Goal: Task Accomplishment & Management: Complete application form

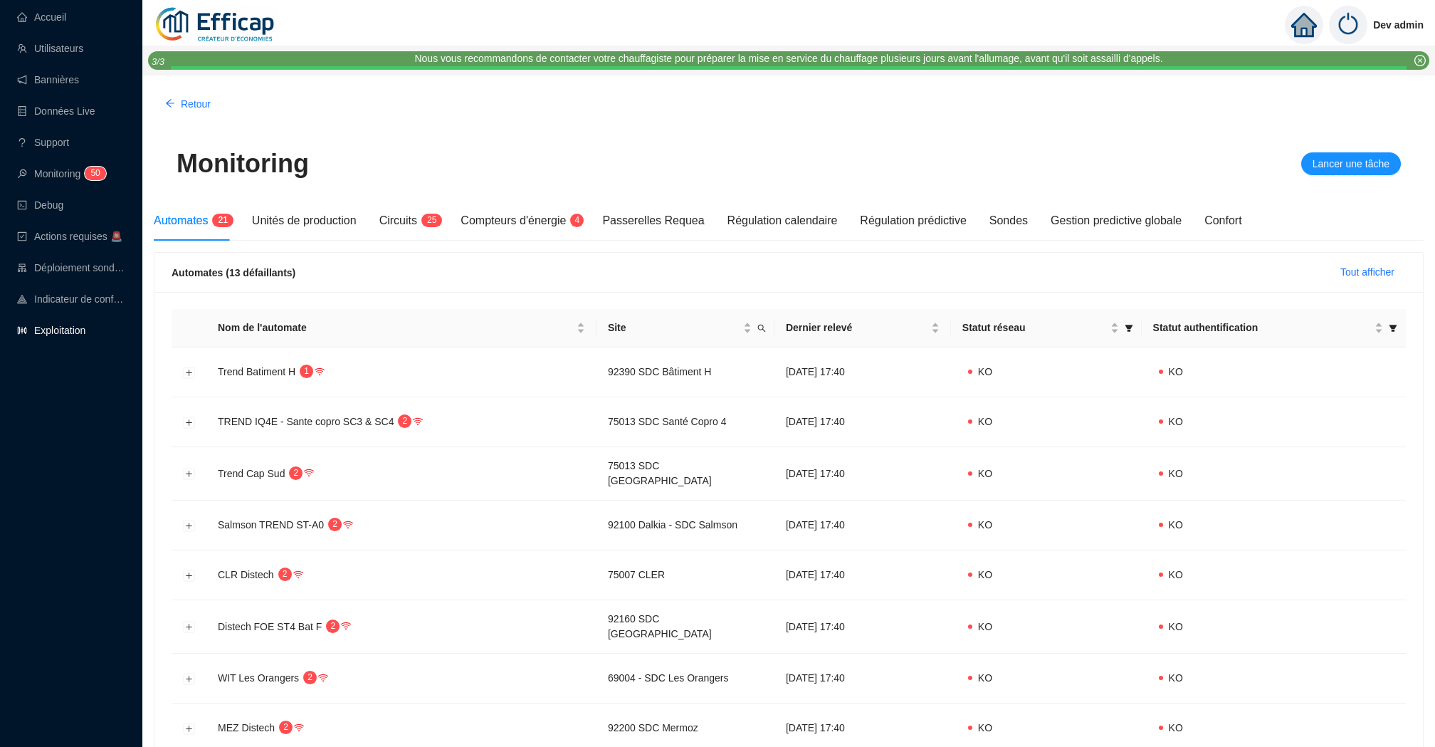
click at [78, 325] on link "Exploitation" at bounding box center [51, 330] width 68 height 11
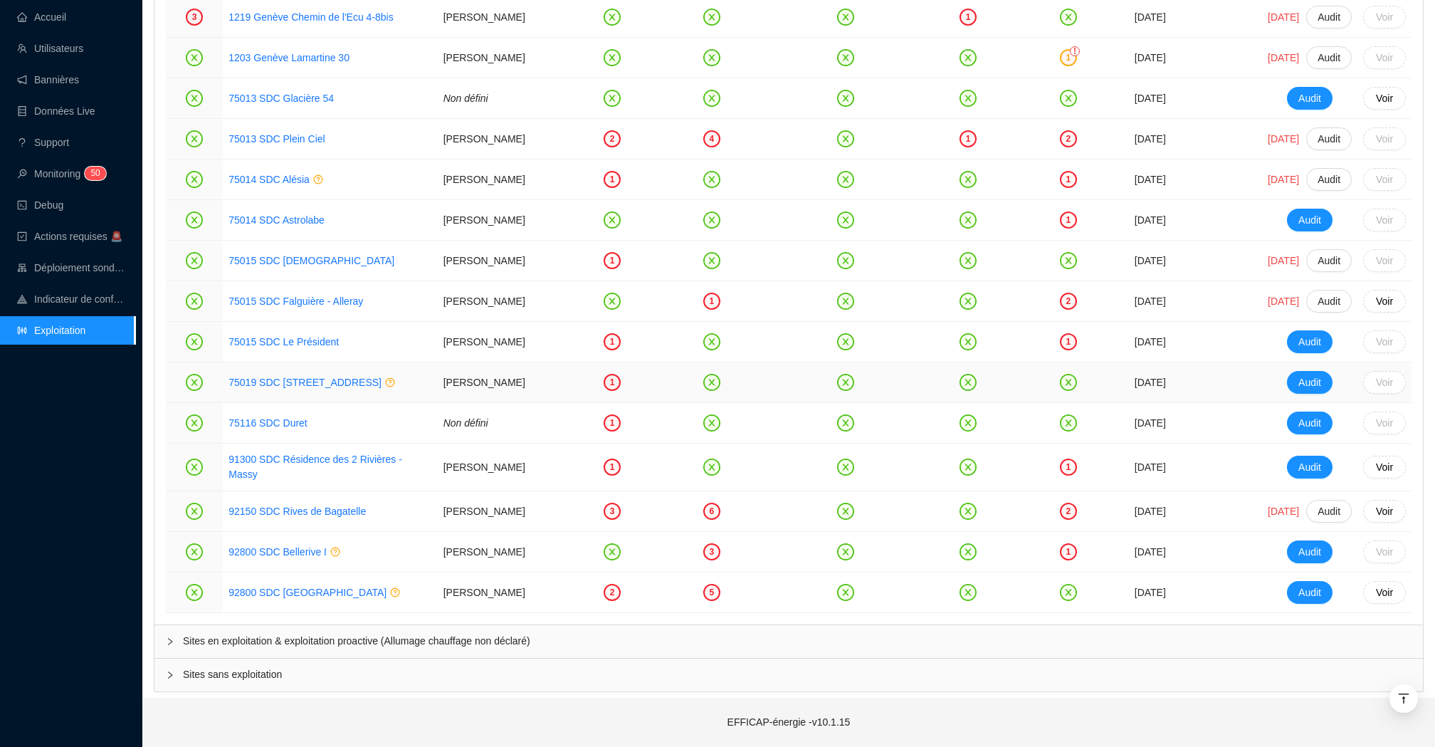
scroll to position [1918, 0]
click at [85, 174] on span "4 9" at bounding box center [90, 174] width 21 height 11
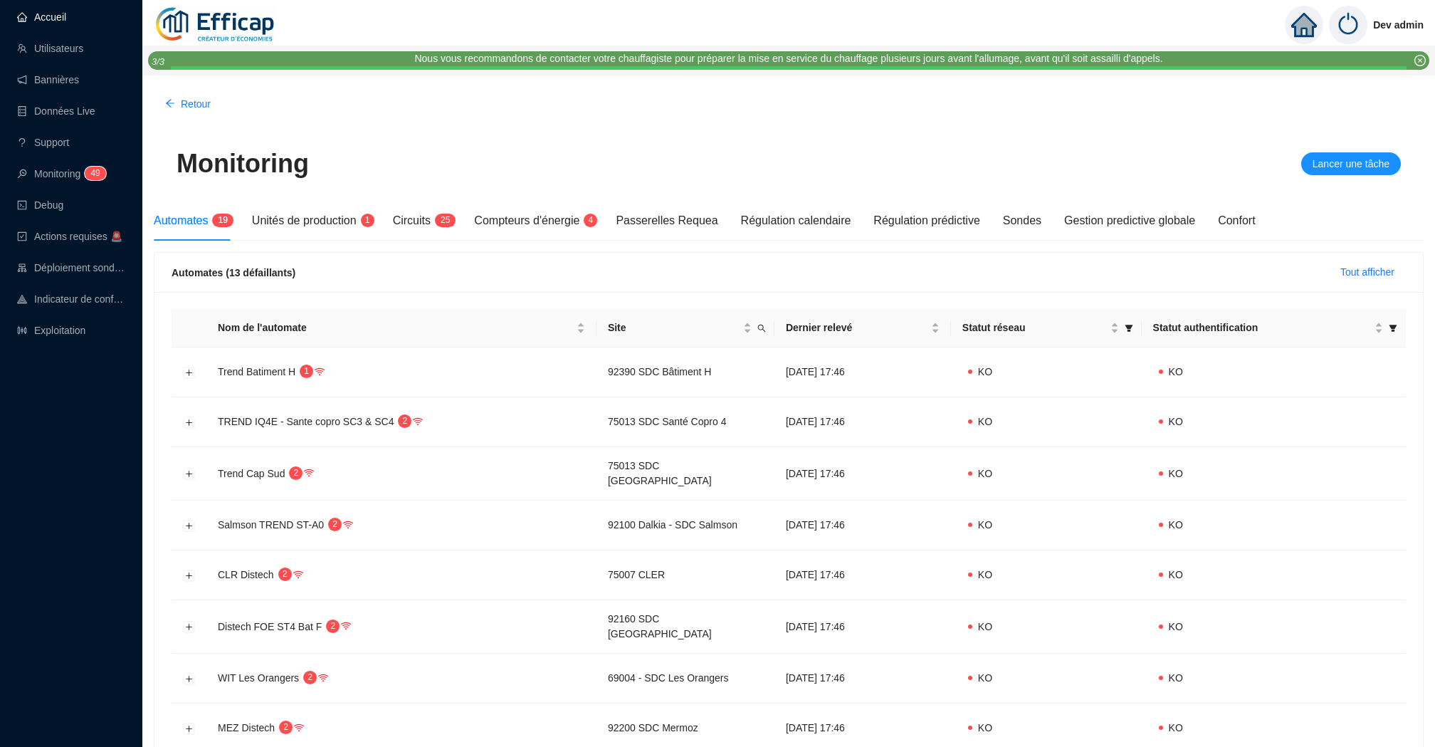
click at [66, 11] on link "Accueil" at bounding box center [41, 16] width 49 height 11
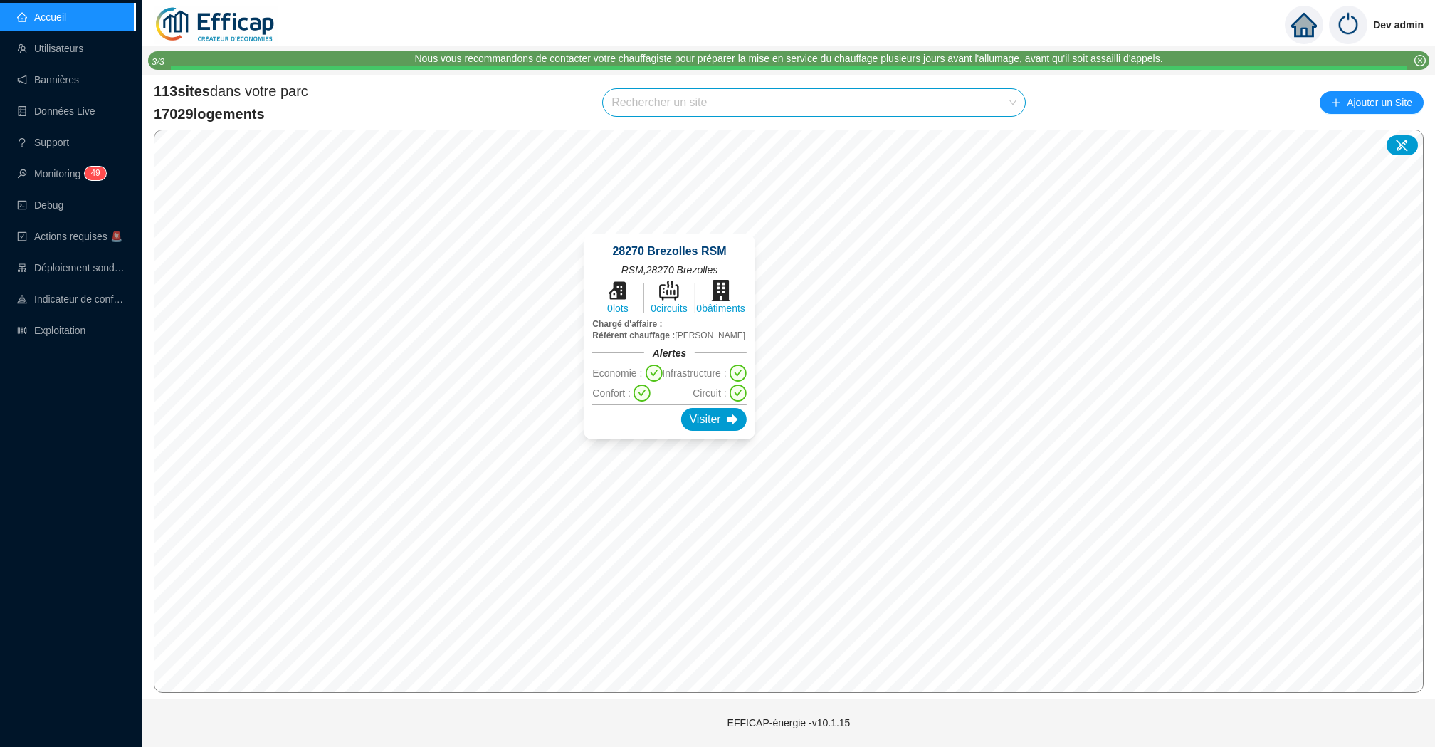
click at [564, 91] on div "113 sites dans votre parc 17029 logements Rechercher un site Ajouter un Site" at bounding box center [789, 102] width 1270 height 43
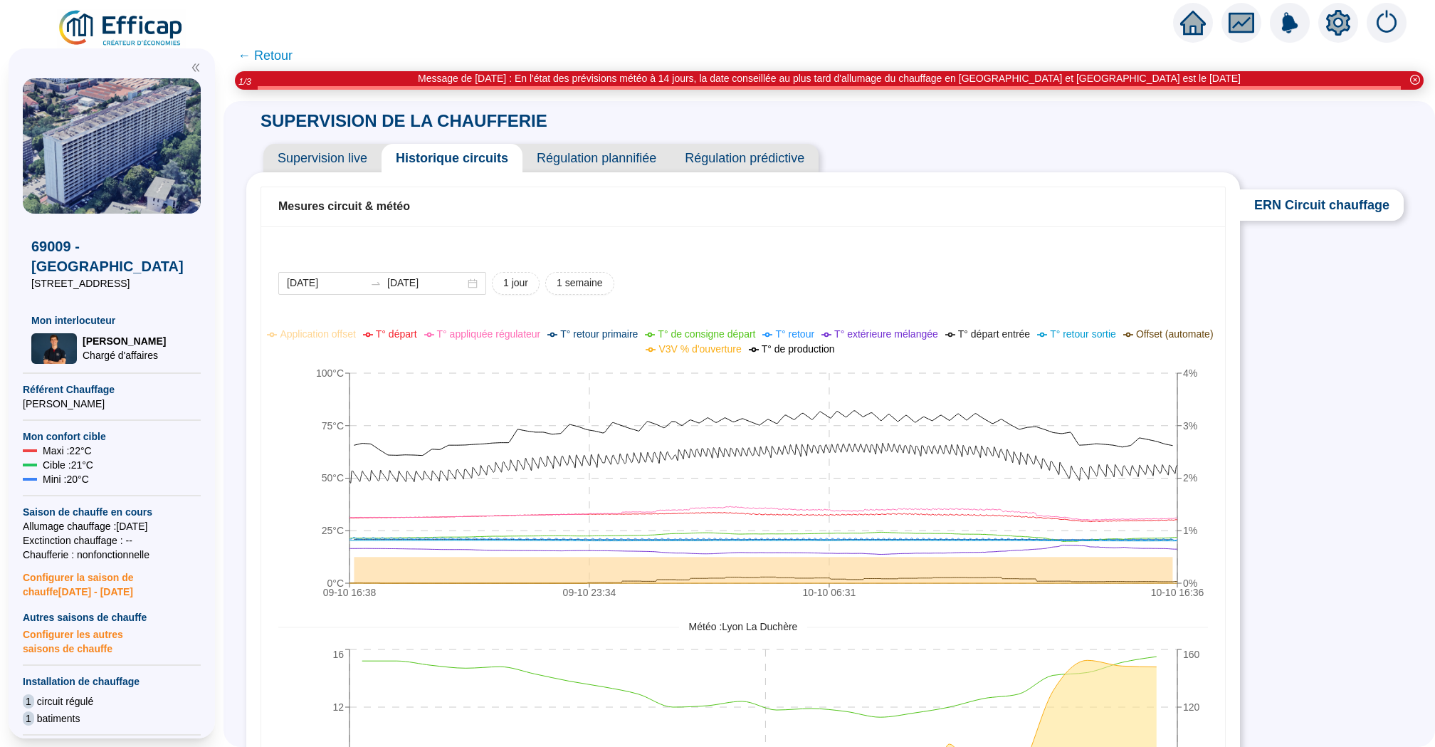
click at [1170, 28] on div at bounding box center [717, 20] width 1435 height 40
click at [1185, 28] on icon "home" at bounding box center [1193, 23] width 26 height 24
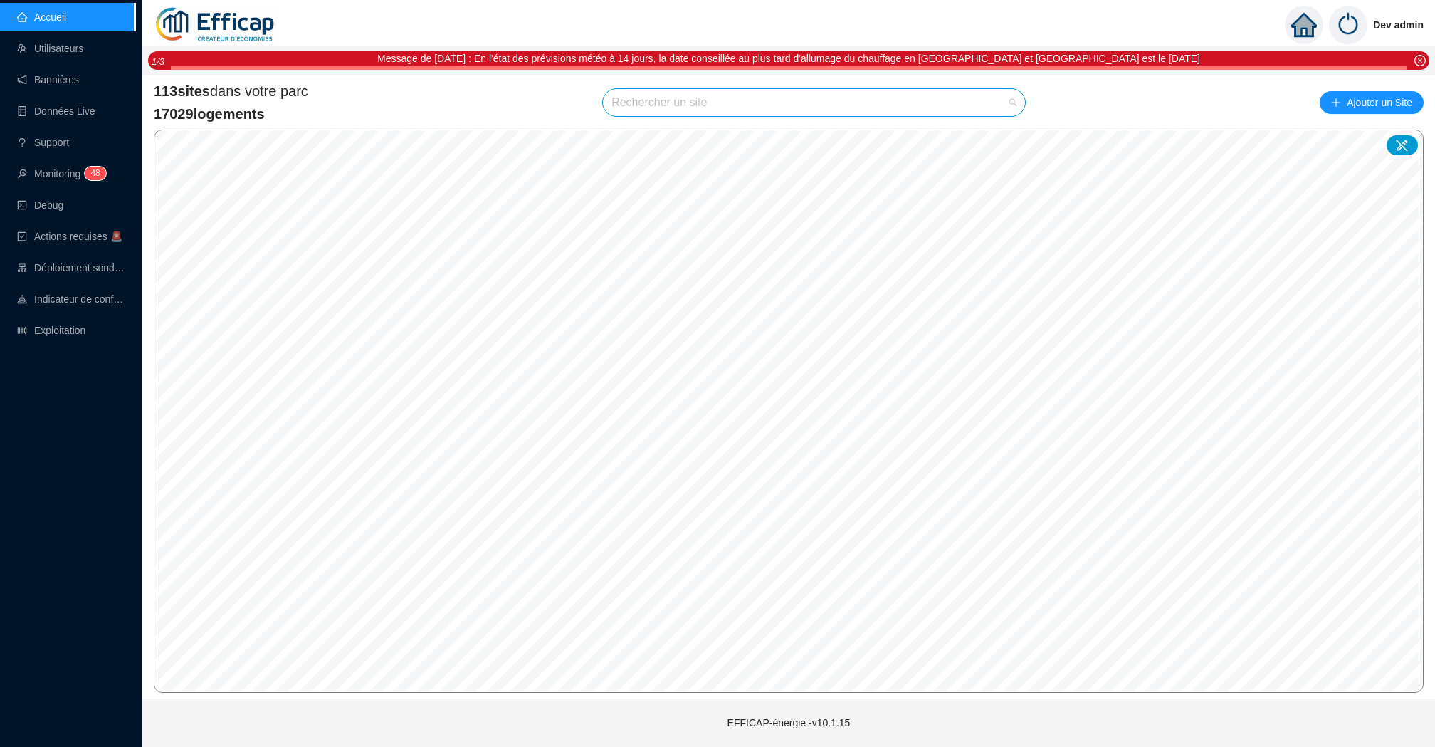
click at [913, 98] on input "search" at bounding box center [807, 102] width 392 height 27
type input "[PERSON_NAME]"
click at [1002, 134] on icon at bounding box center [998, 137] width 10 height 10
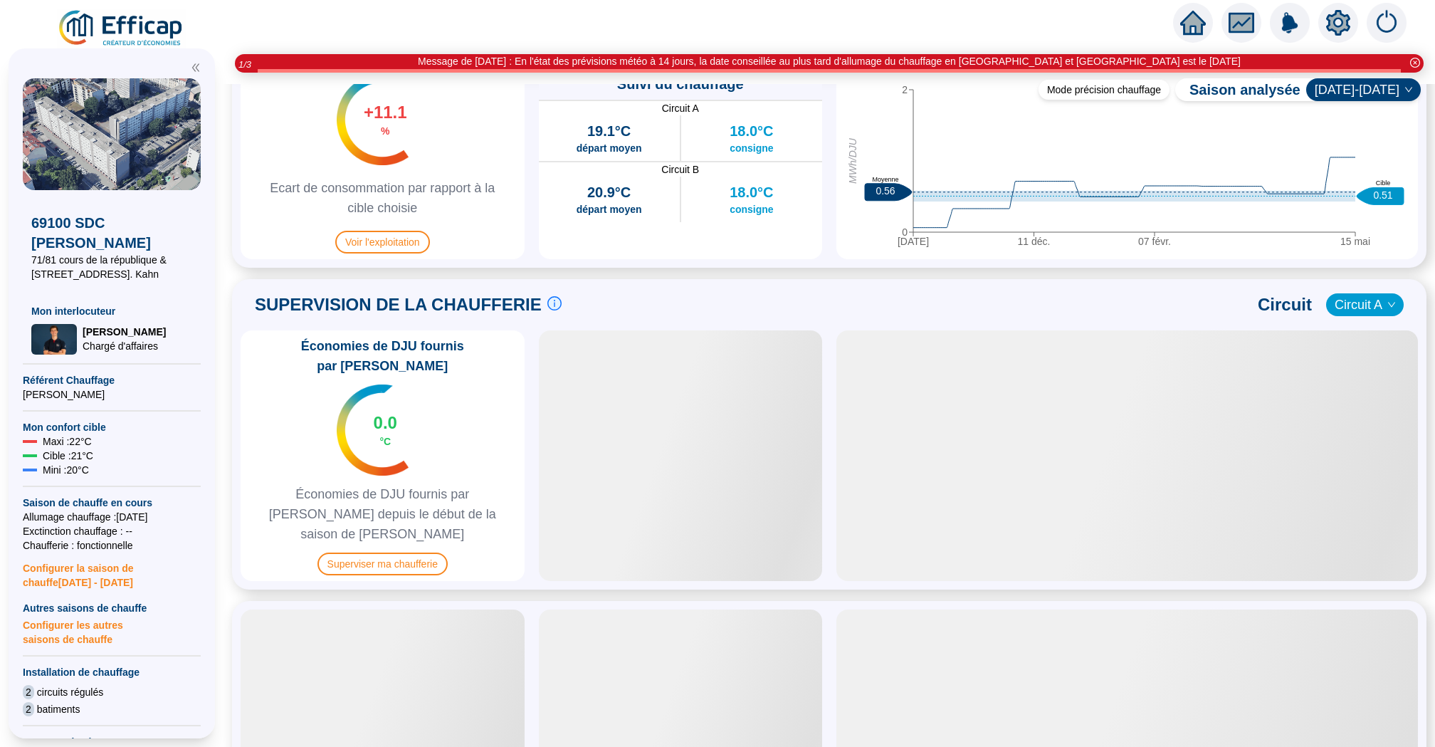
scroll to position [849, 0]
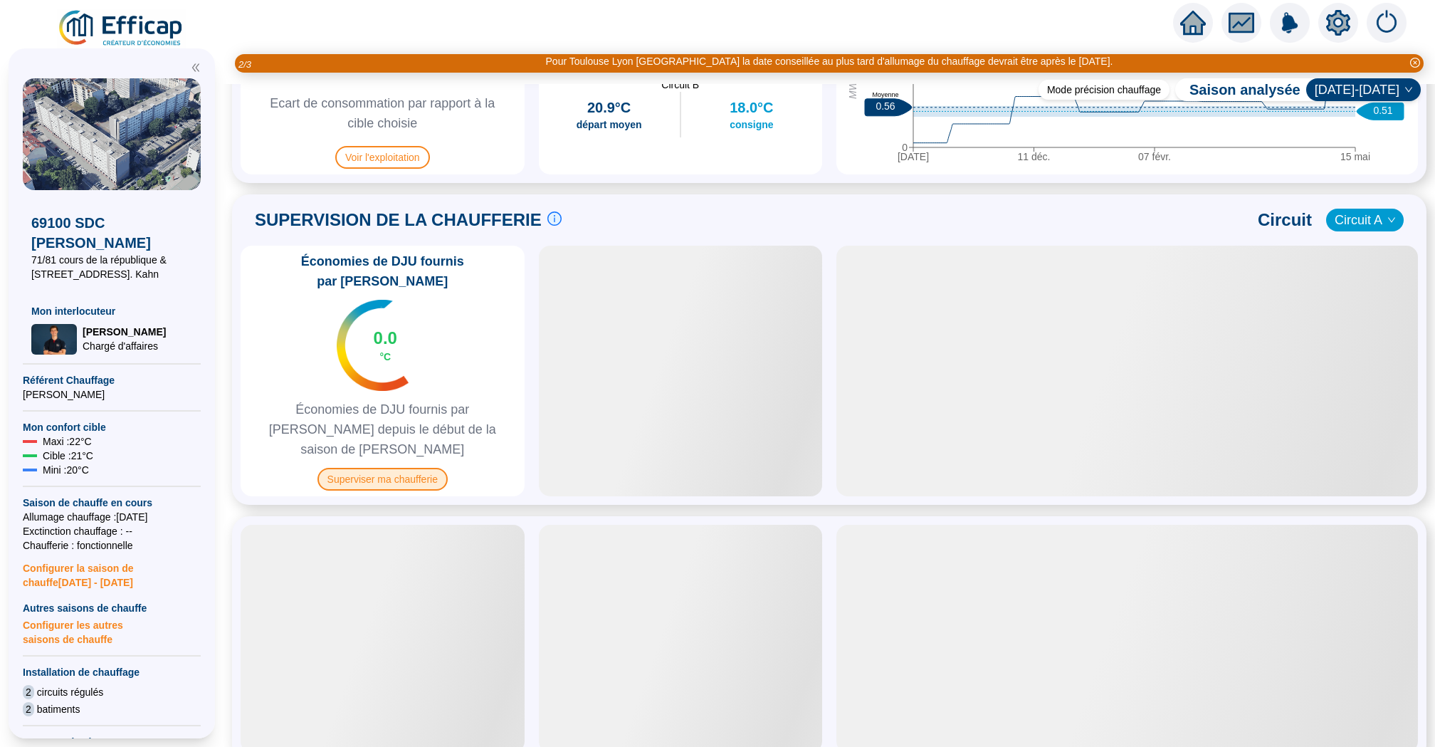
click at [410, 468] on span "Superviser ma chaufferie" at bounding box center [382, 479] width 130 height 23
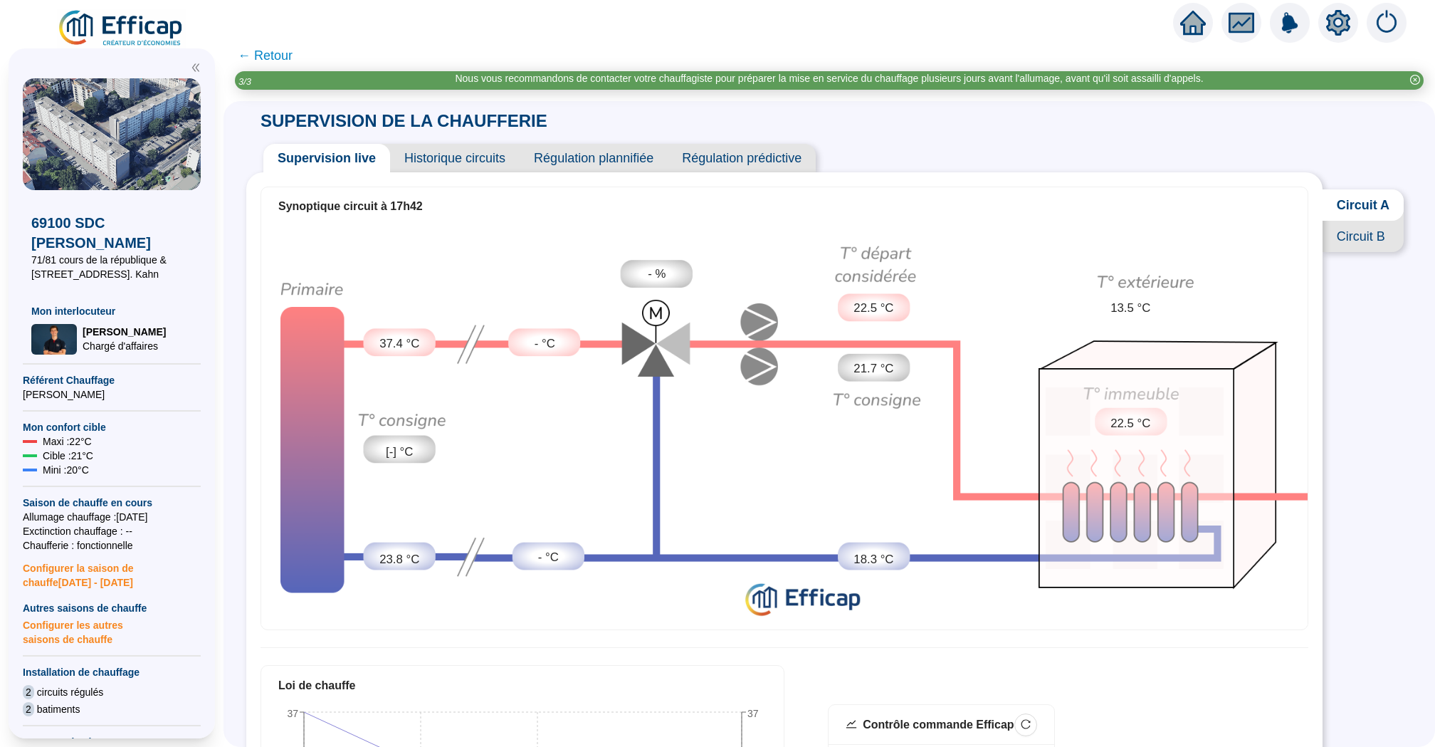
click at [421, 166] on span "Historique circuits" at bounding box center [455, 158] width 130 height 28
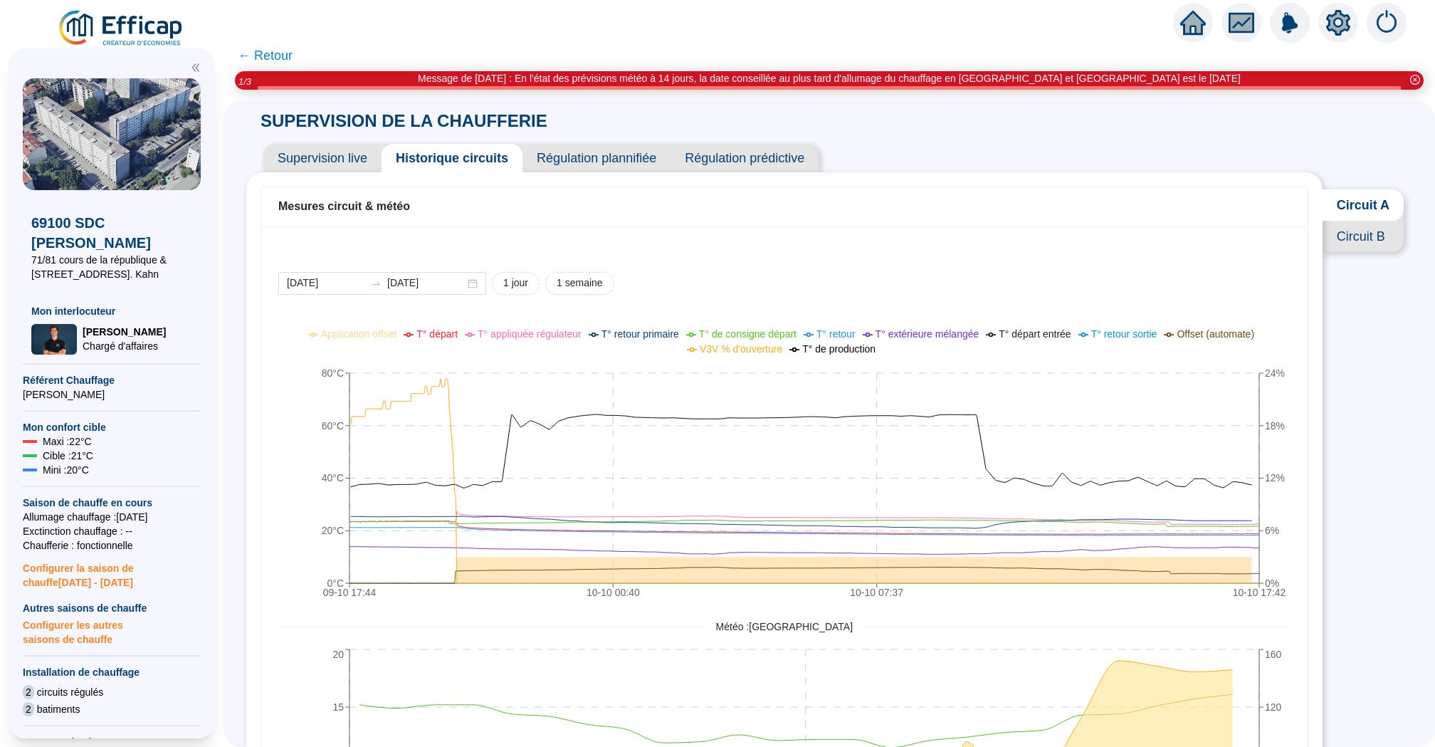
click at [1370, 238] on span "Circuit B" at bounding box center [1363, 236] width 81 height 31
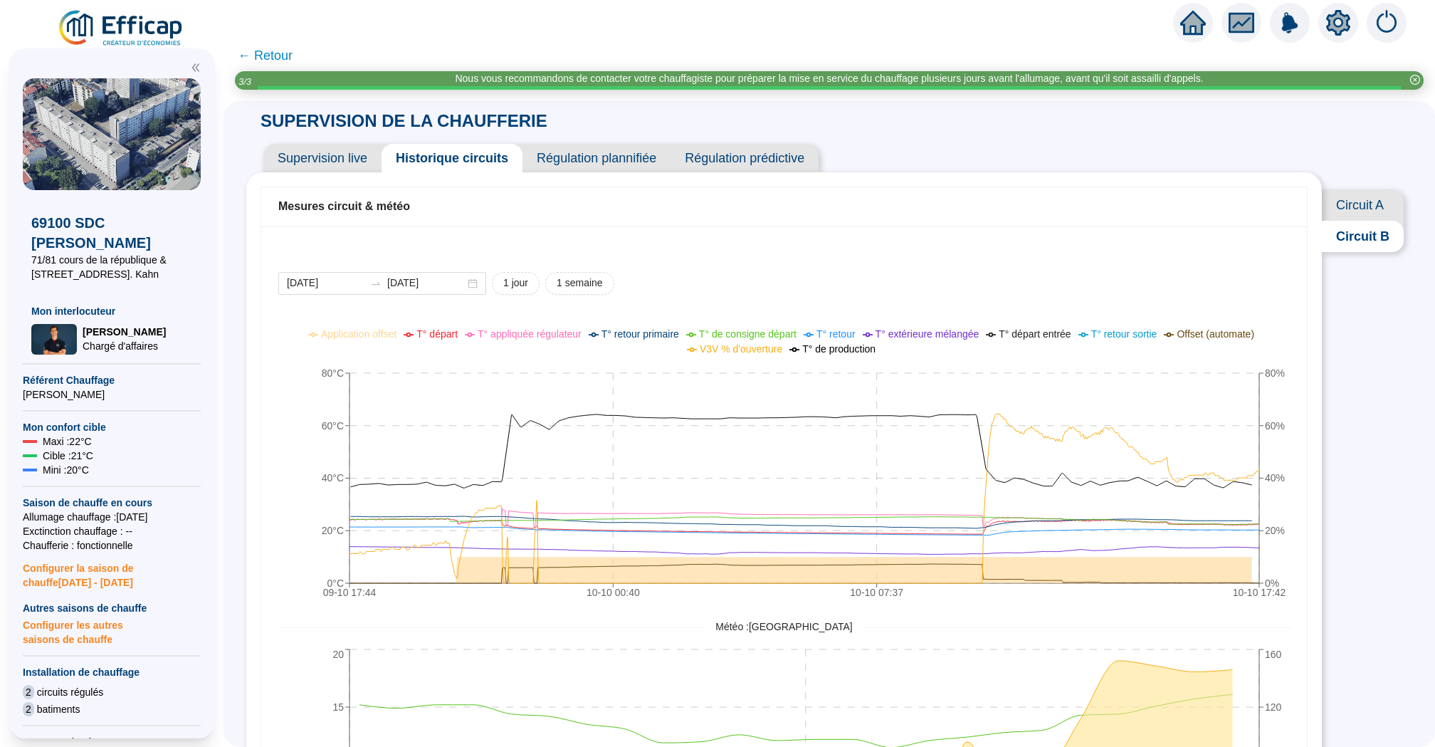
click at [273, 53] on span "← Retour" at bounding box center [265, 56] width 55 height 20
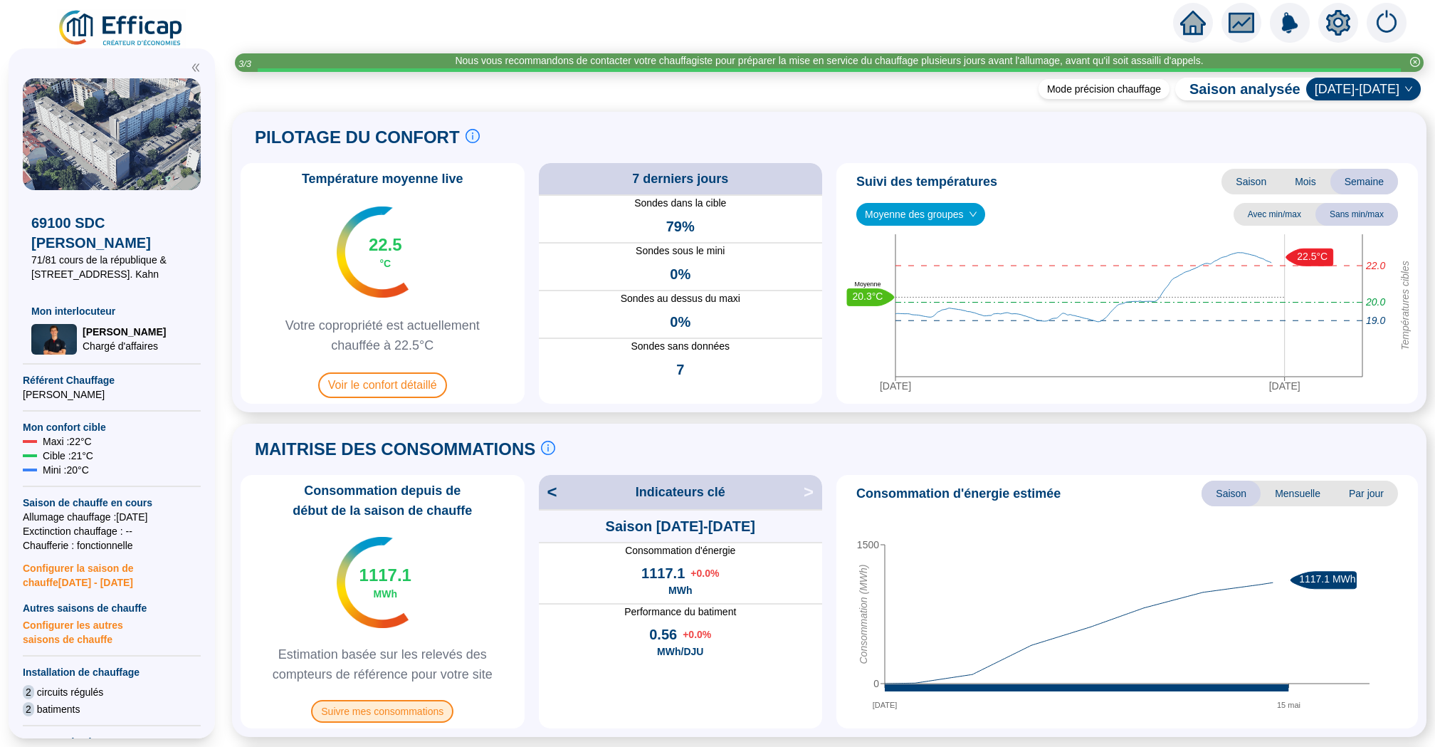
click at [397, 713] on span "Suivre mes consommations" at bounding box center [382, 711] width 142 height 23
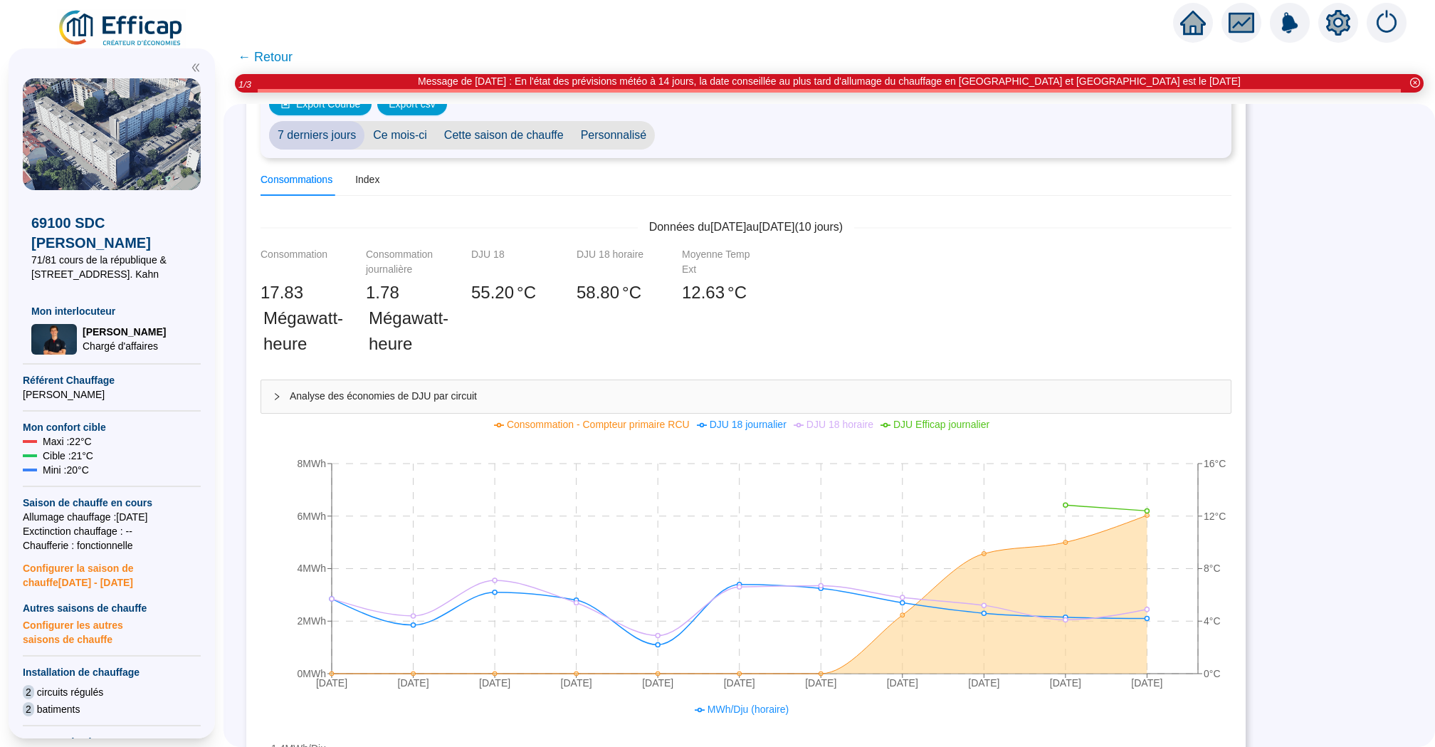
scroll to position [57, 0]
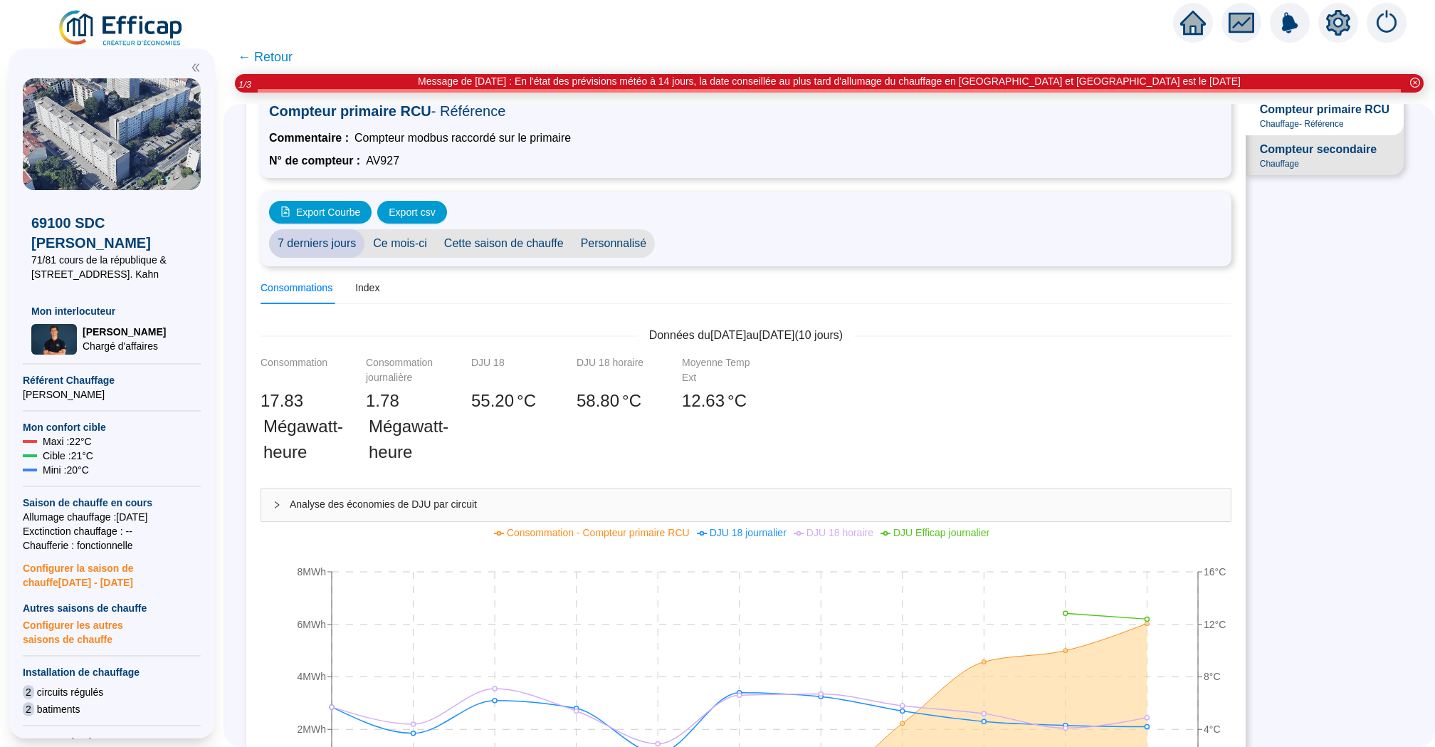
click at [1316, 149] on span "Compteur secondaire" at bounding box center [1318, 149] width 117 height 17
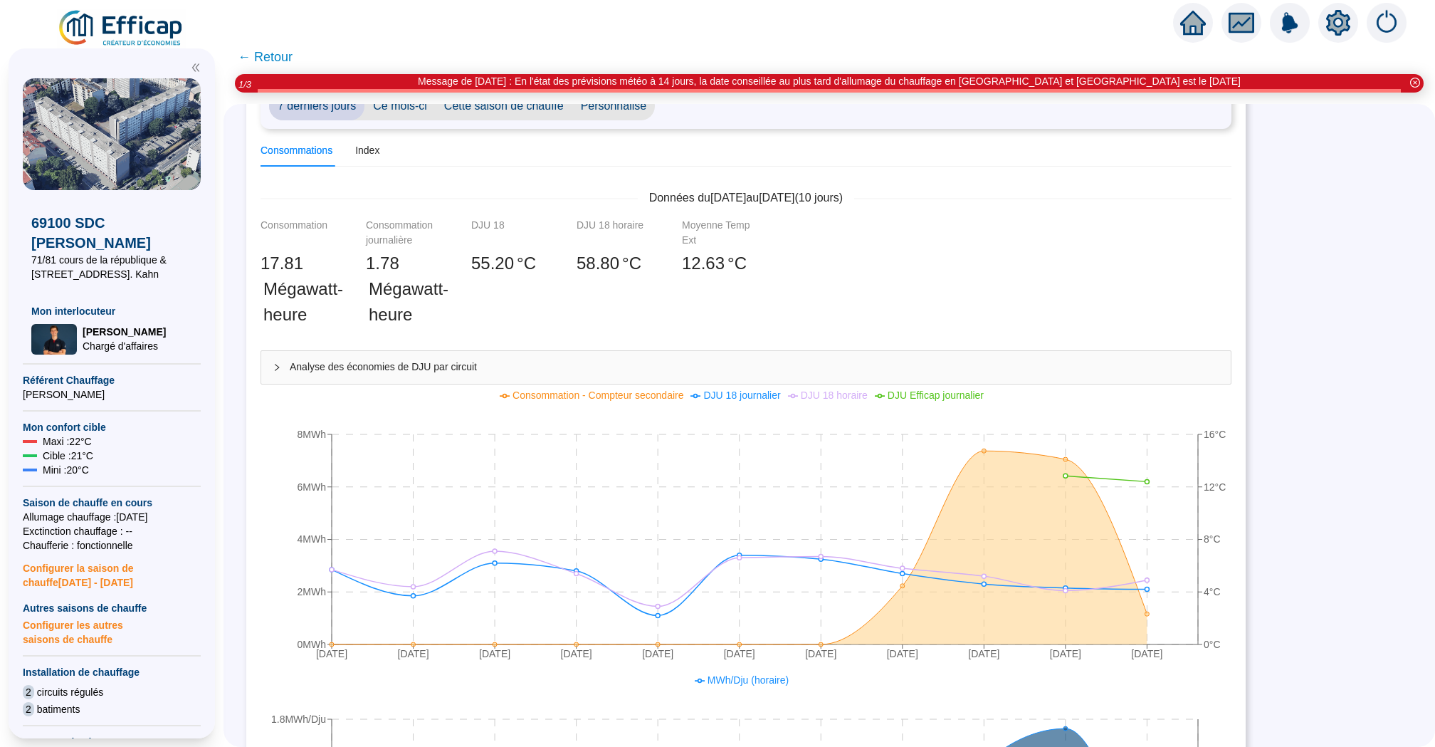
scroll to position [0, 0]
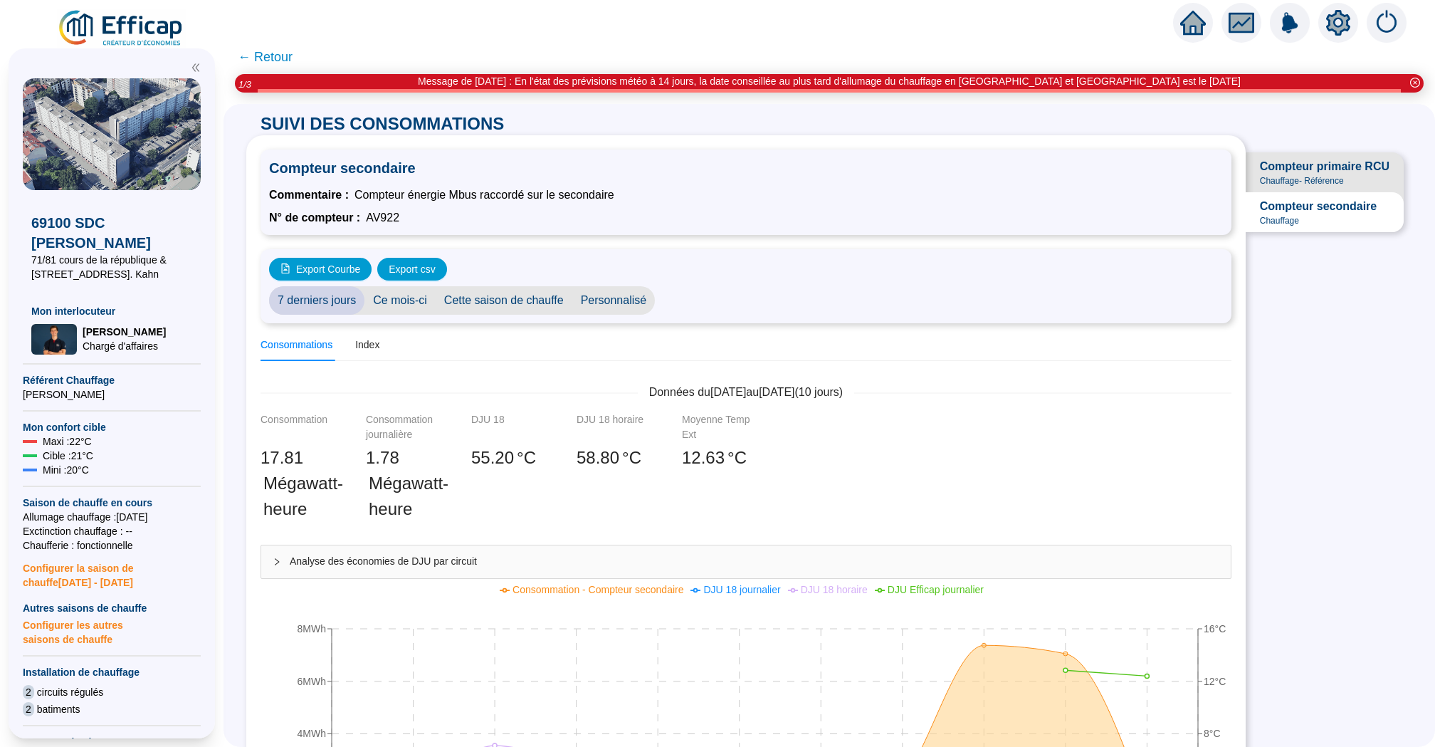
click at [1278, 177] on span "Chauffage - Référence" at bounding box center [1302, 180] width 84 height 11
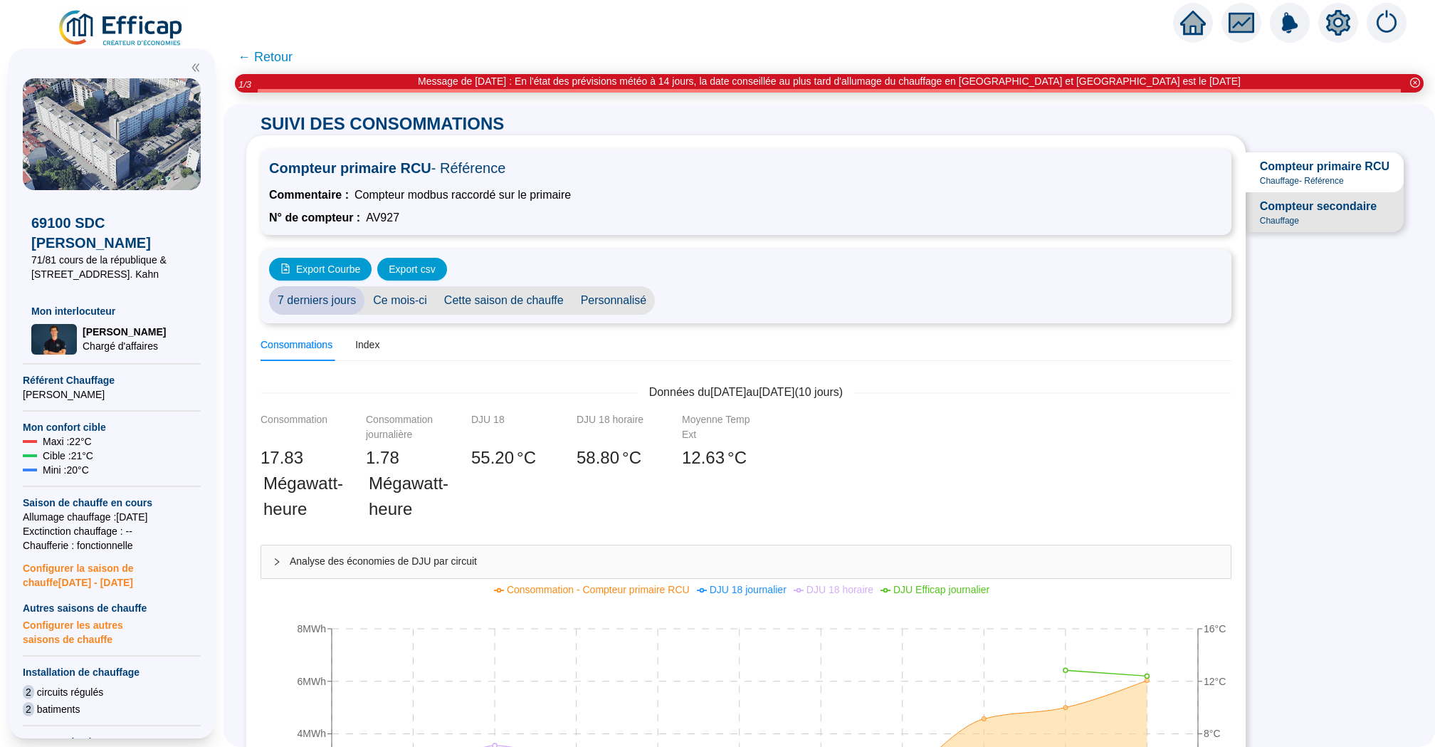
click at [1310, 208] on span "Compteur secondaire" at bounding box center [1318, 206] width 117 height 17
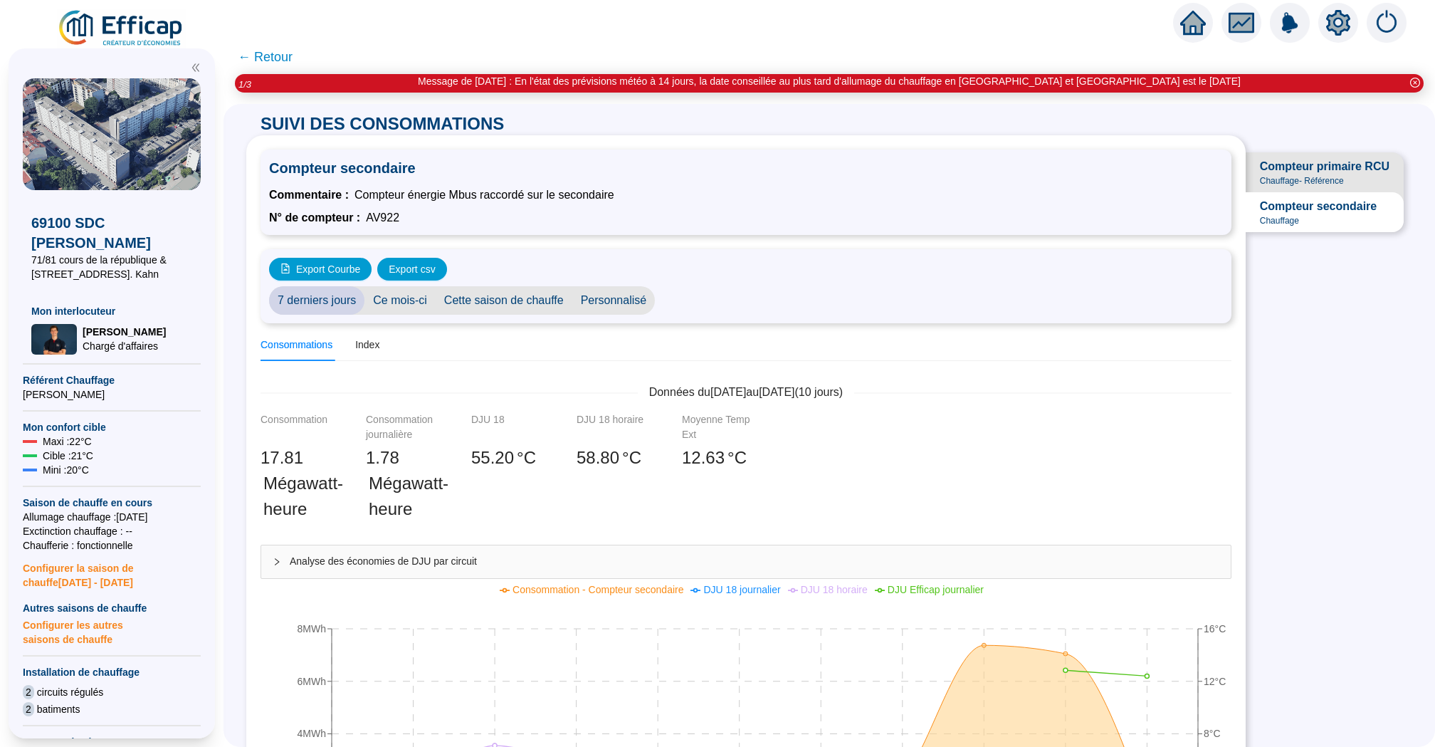
click at [1282, 169] on span "Compteur primaire RCU" at bounding box center [1325, 166] width 130 height 17
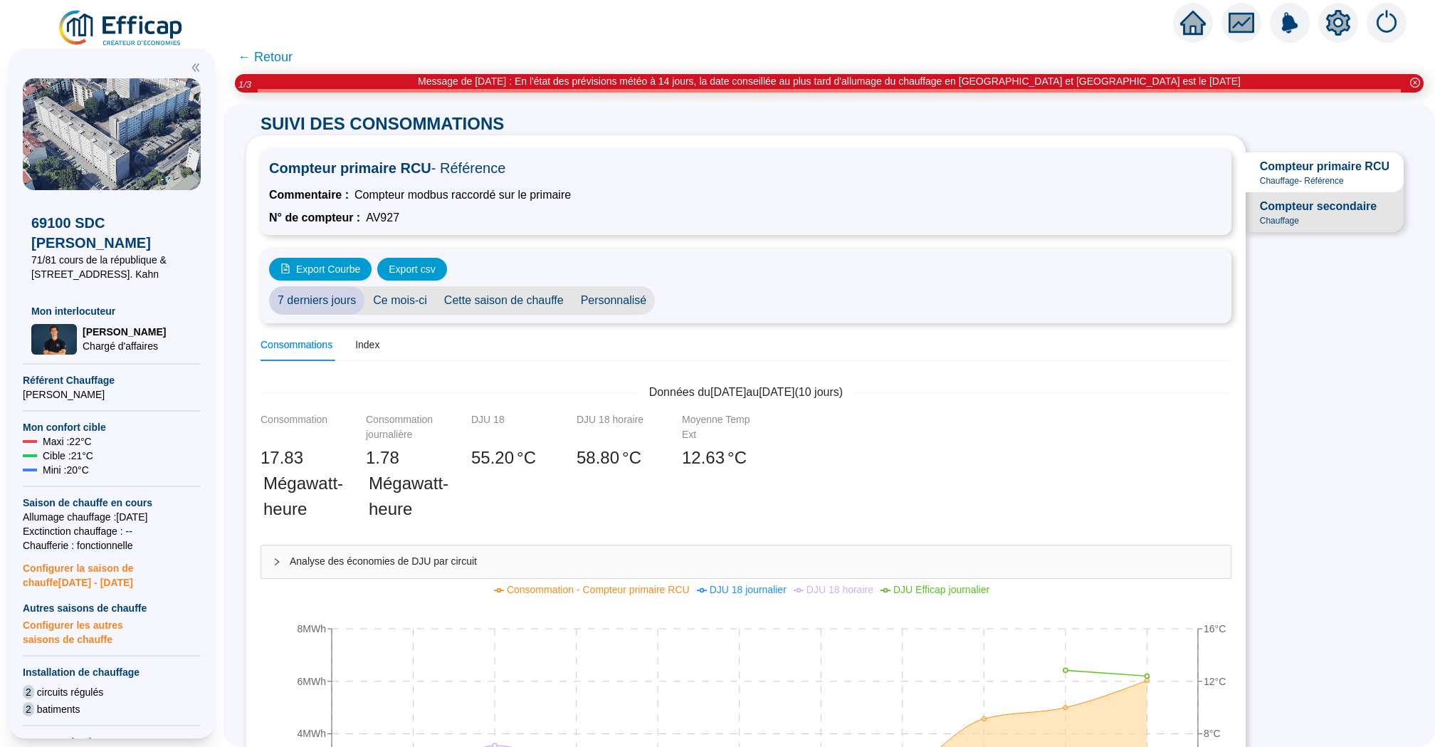
click at [1281, 224] on span "Chauffage" at bounding box center [1279, 220] width 39 height 11
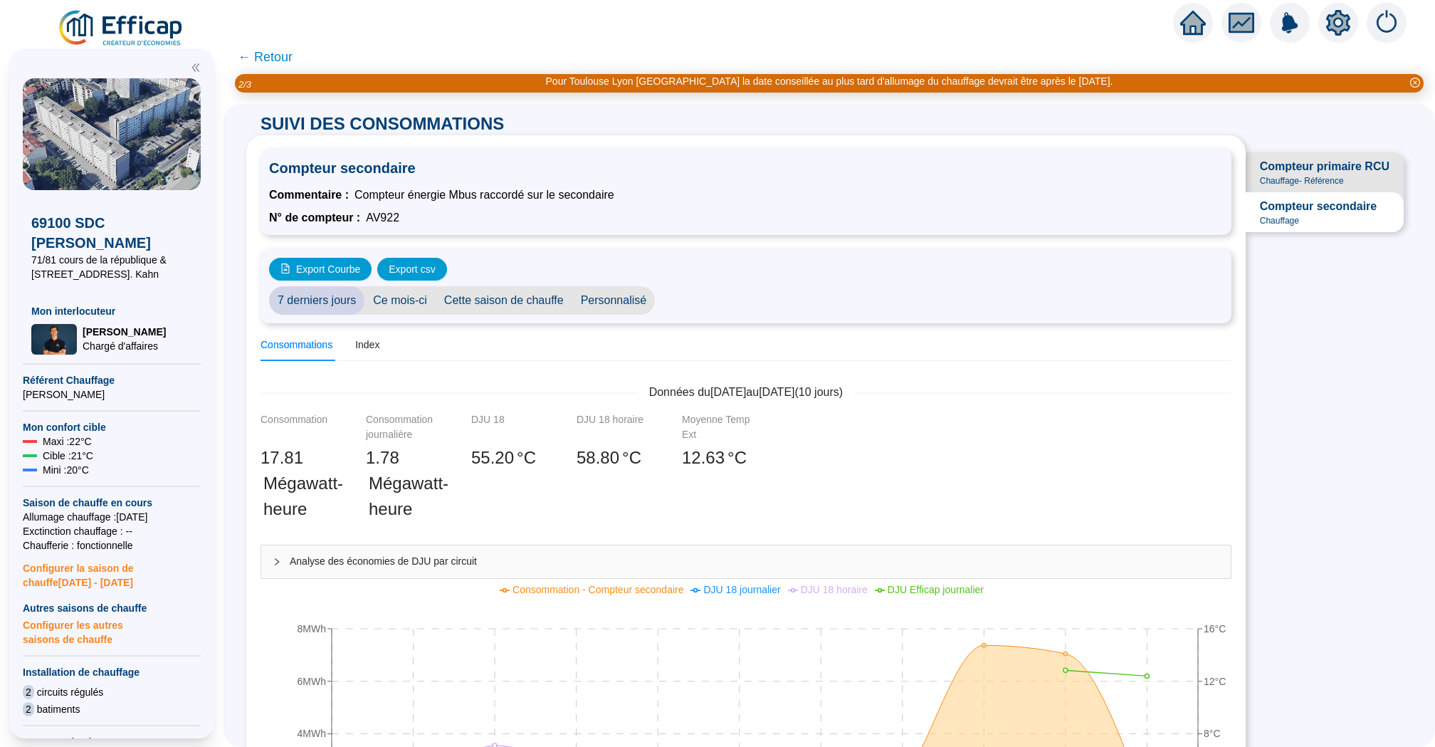
click at [1328, 184] on span "Chauffage - Référence" at bounding box center [1302, 180] width 84 height 11
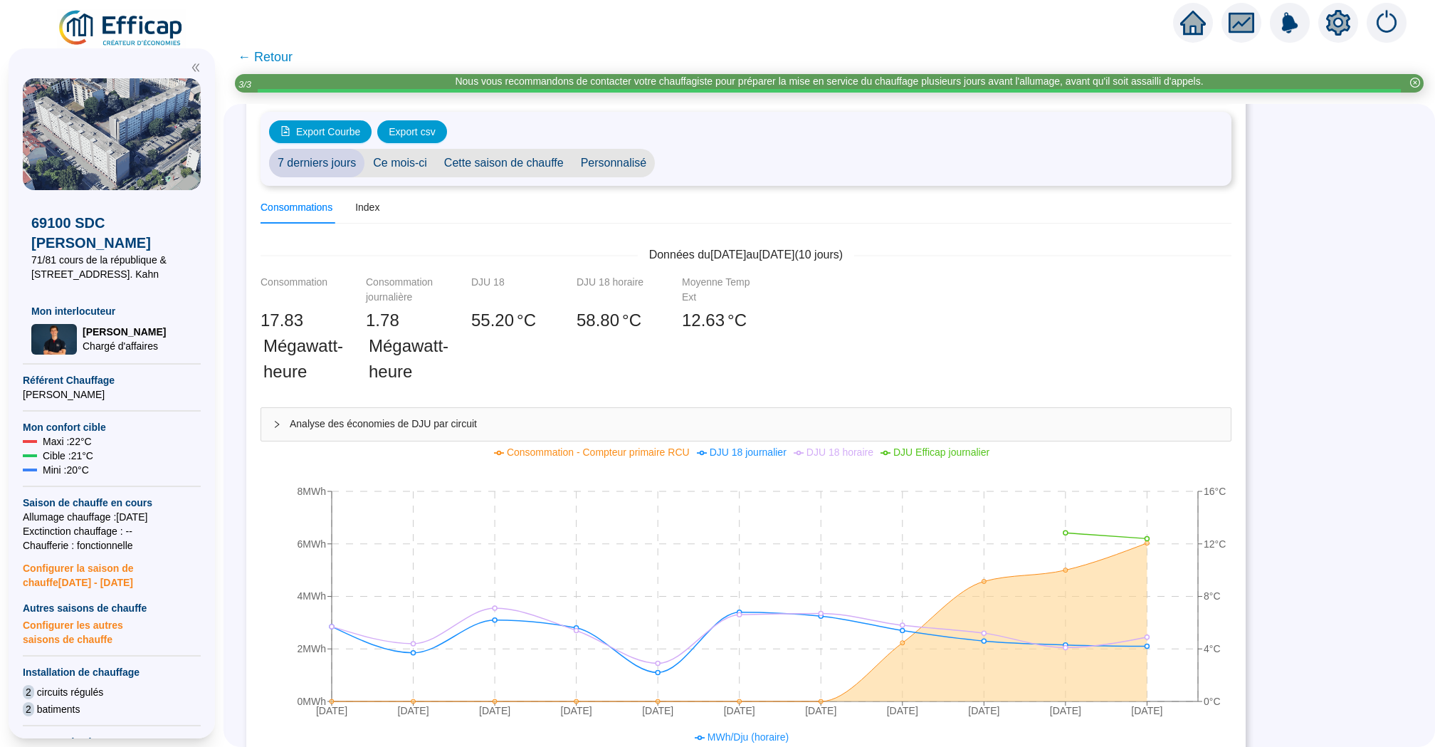
scroll to position [107, 0]
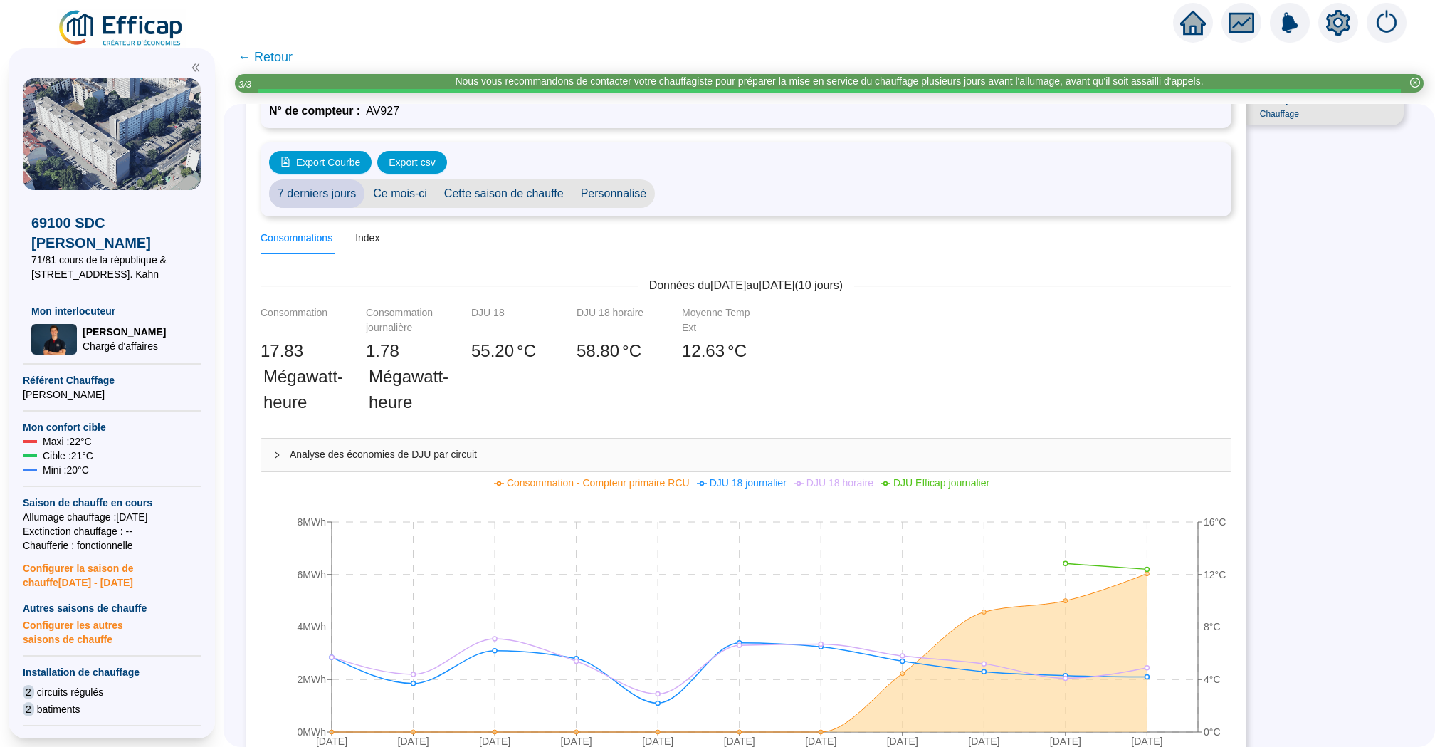
click at [266, 65] on span "← Retour" at bounding box center [265, 57] width 55 height 20
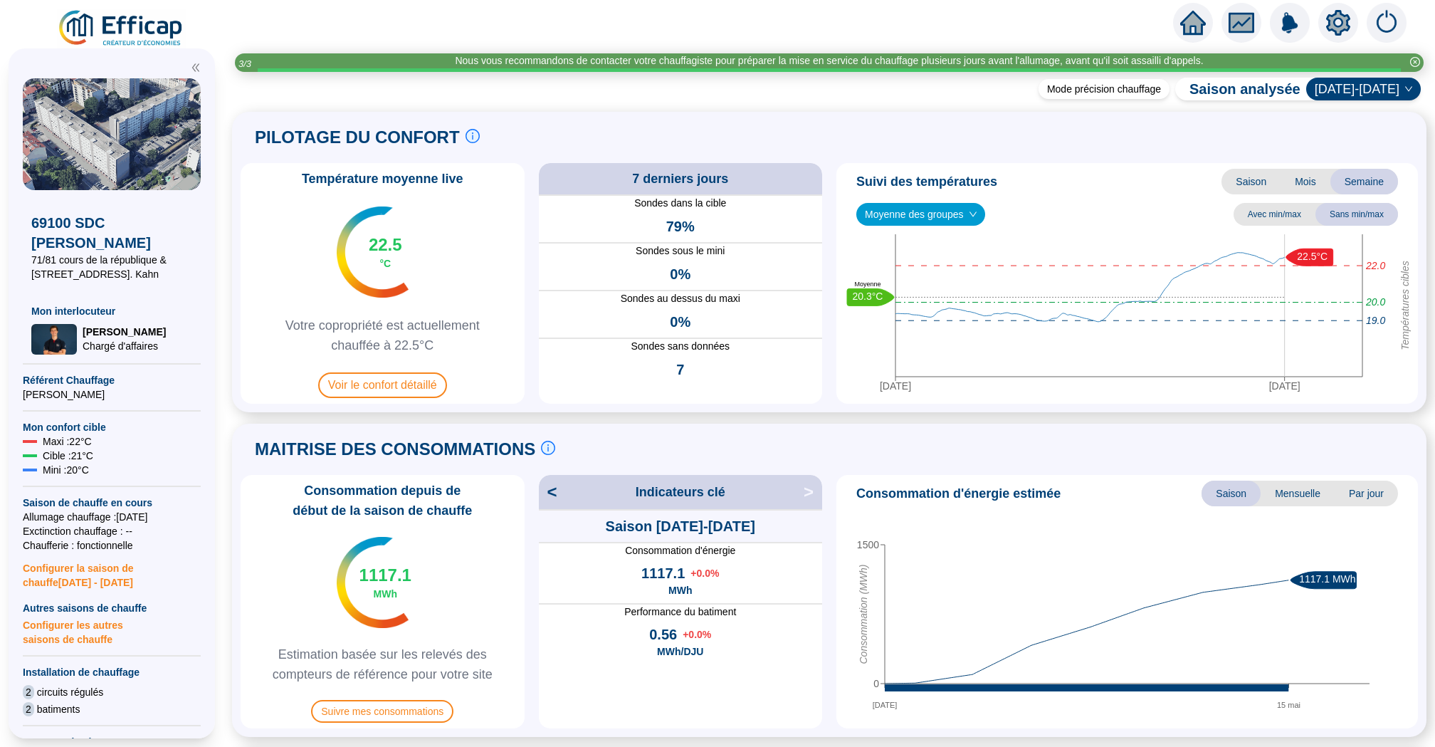
click at [961, 223] on span "Moyenne des groupes" at bounding box center [921, 214] width 112 height 21
click at [921, 276] on div "Bâtiment A (17 sondes)" at bounding box center [921, 266] width 125 height 23
click at [951, 205] on span "Bâtiment A (17 sondes)" at bounding box center [923, 214] width 116 height 21
click at [933, 285] on div "Bâtiment B (16 sondes)" at bounding box center [924, 289] width 113 height 15
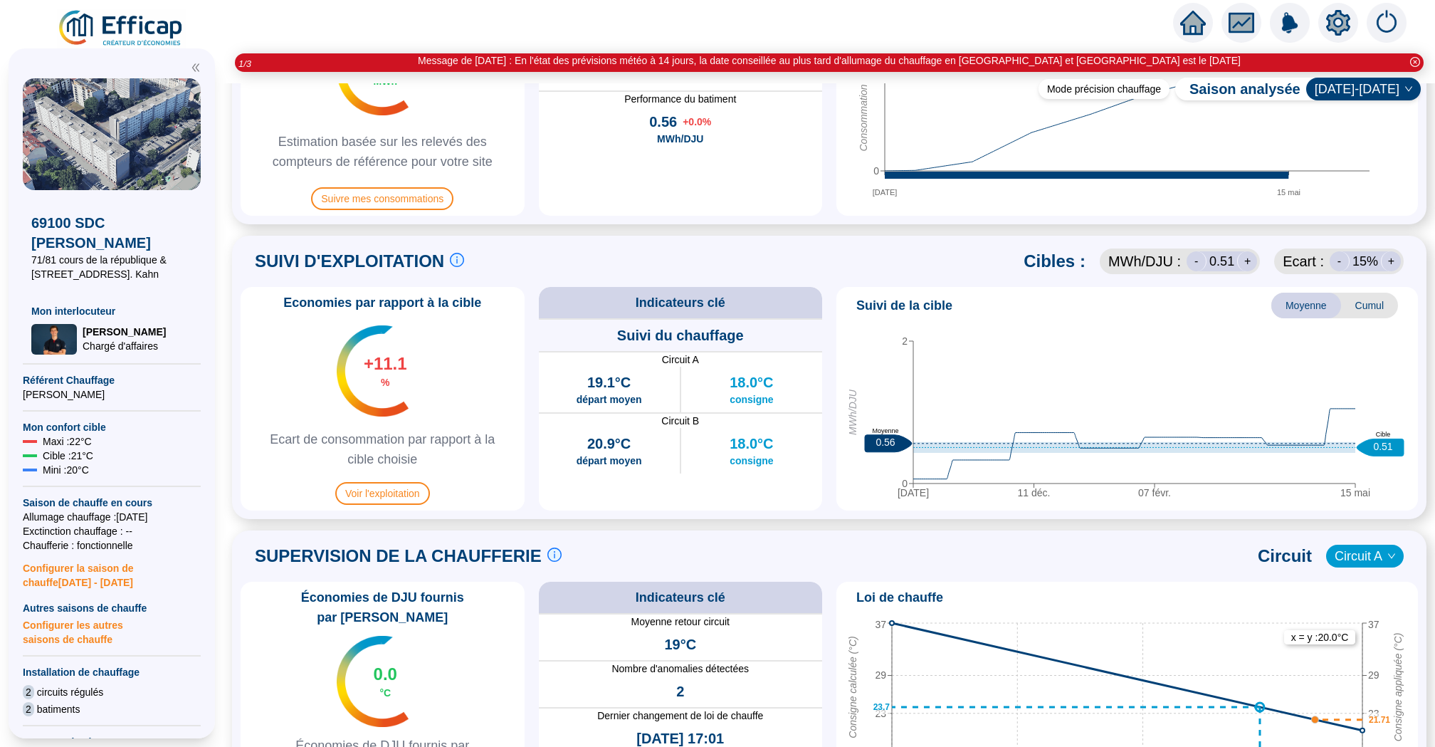
scroll to position [877, 0]
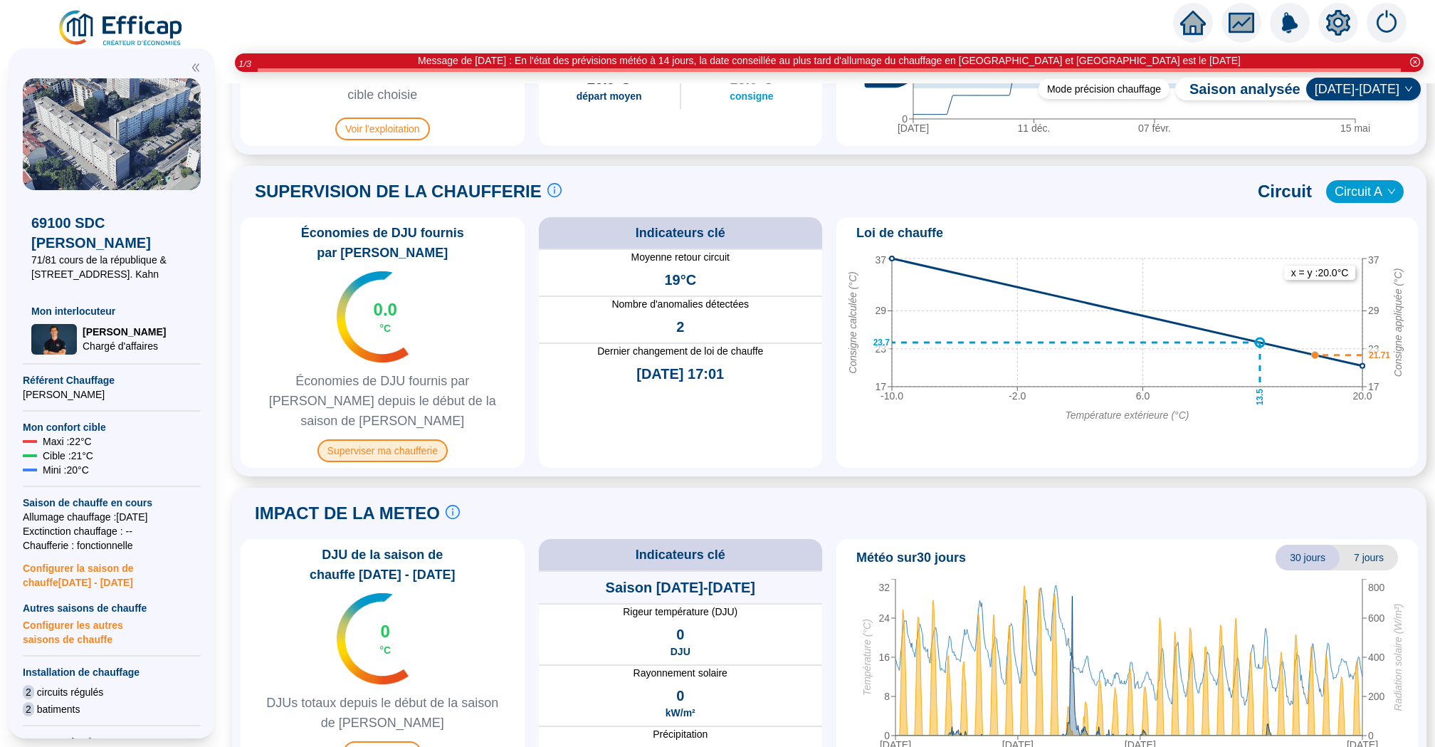
click at [395, 439] on span "Superviser ma chaufferie" at bounding box center [382, 450] width 130 height 23
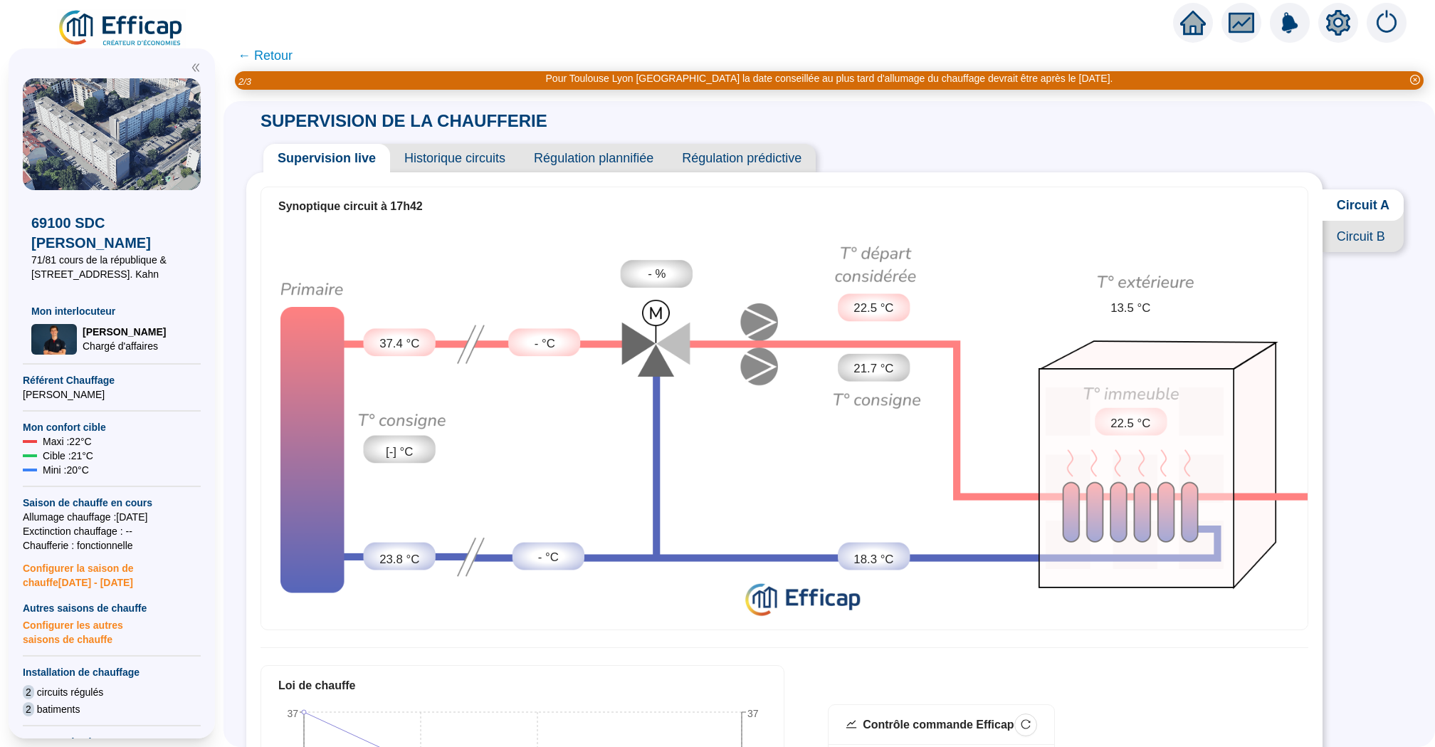
click at [1357, 229] on span "Circuit B" at bounding box center [1363, 236] width 81 height 31
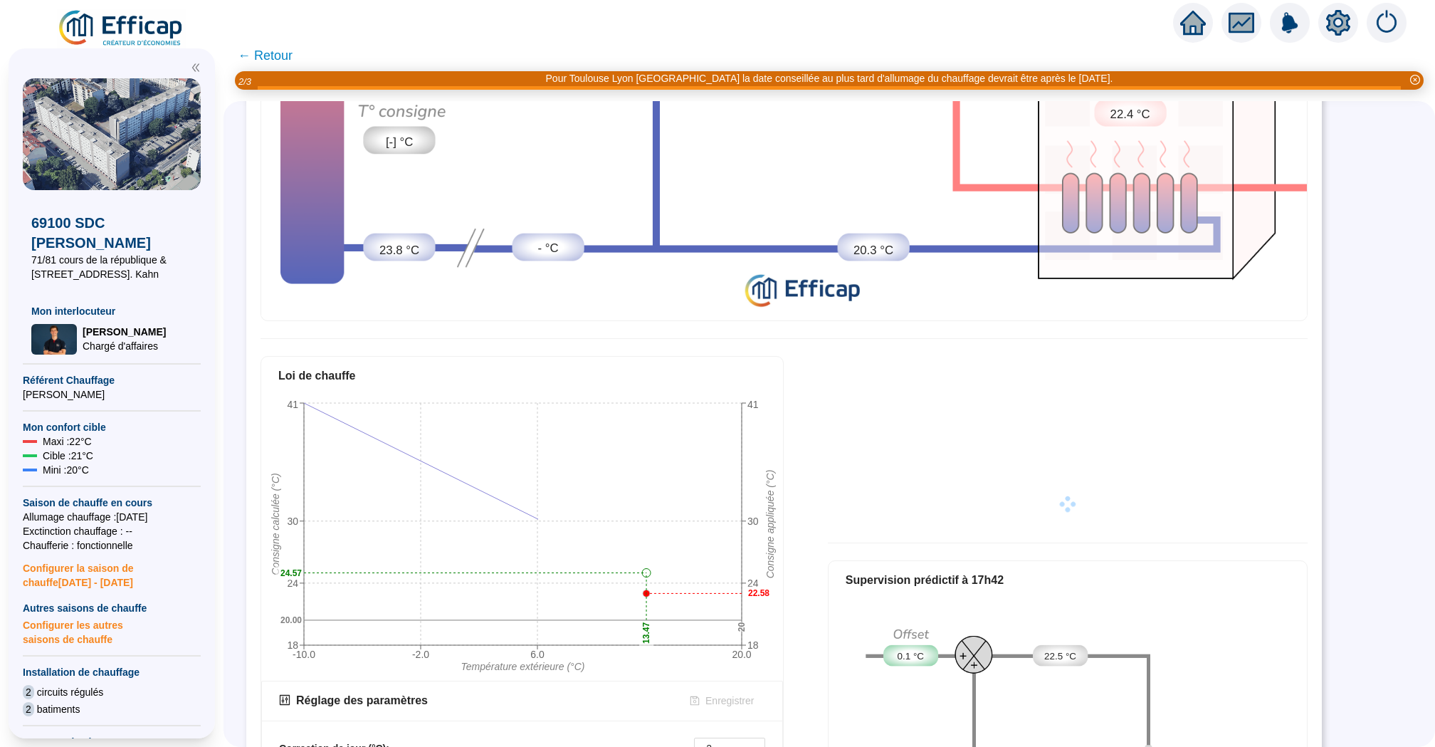
scroll to position [560, 0]
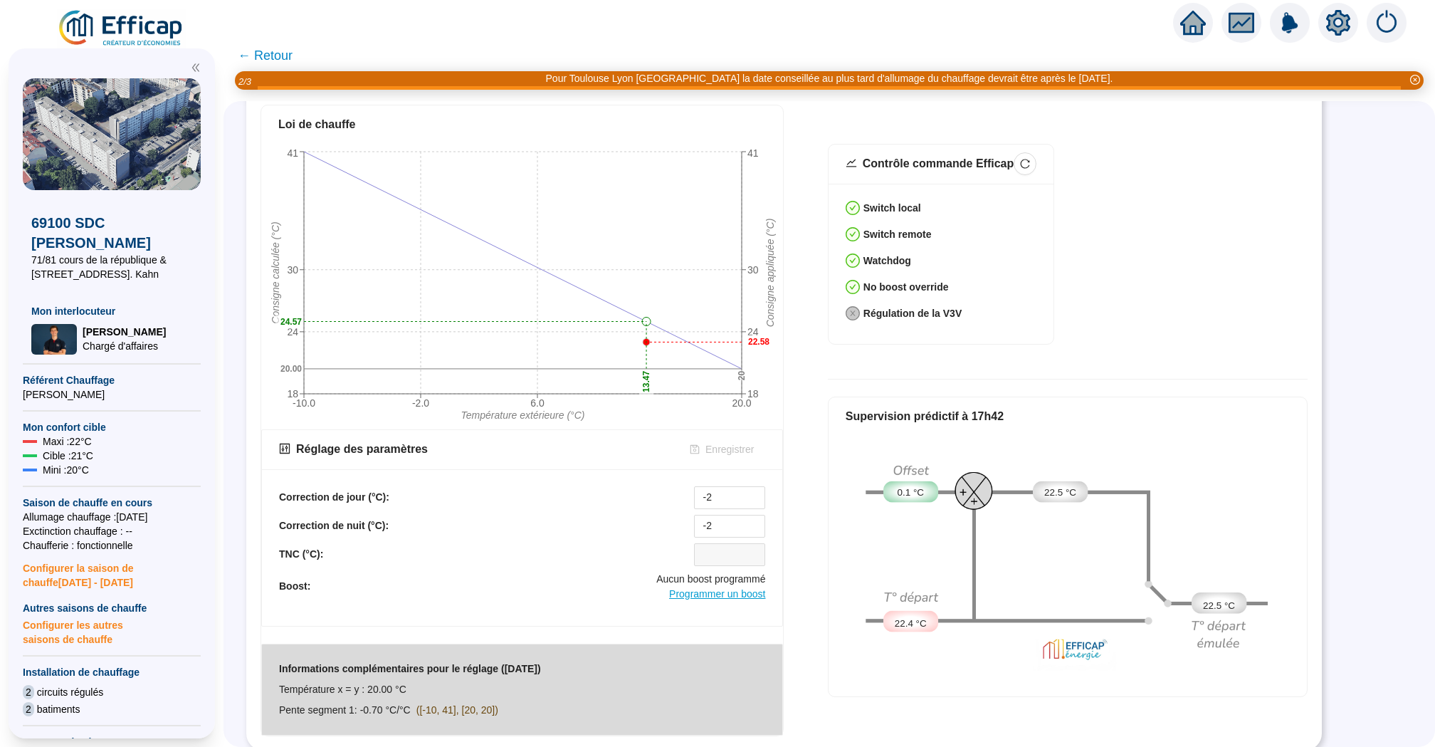
click at [708, 592] on span "Programmer un boost" at bounding box center [717, 593] width 96 height 11
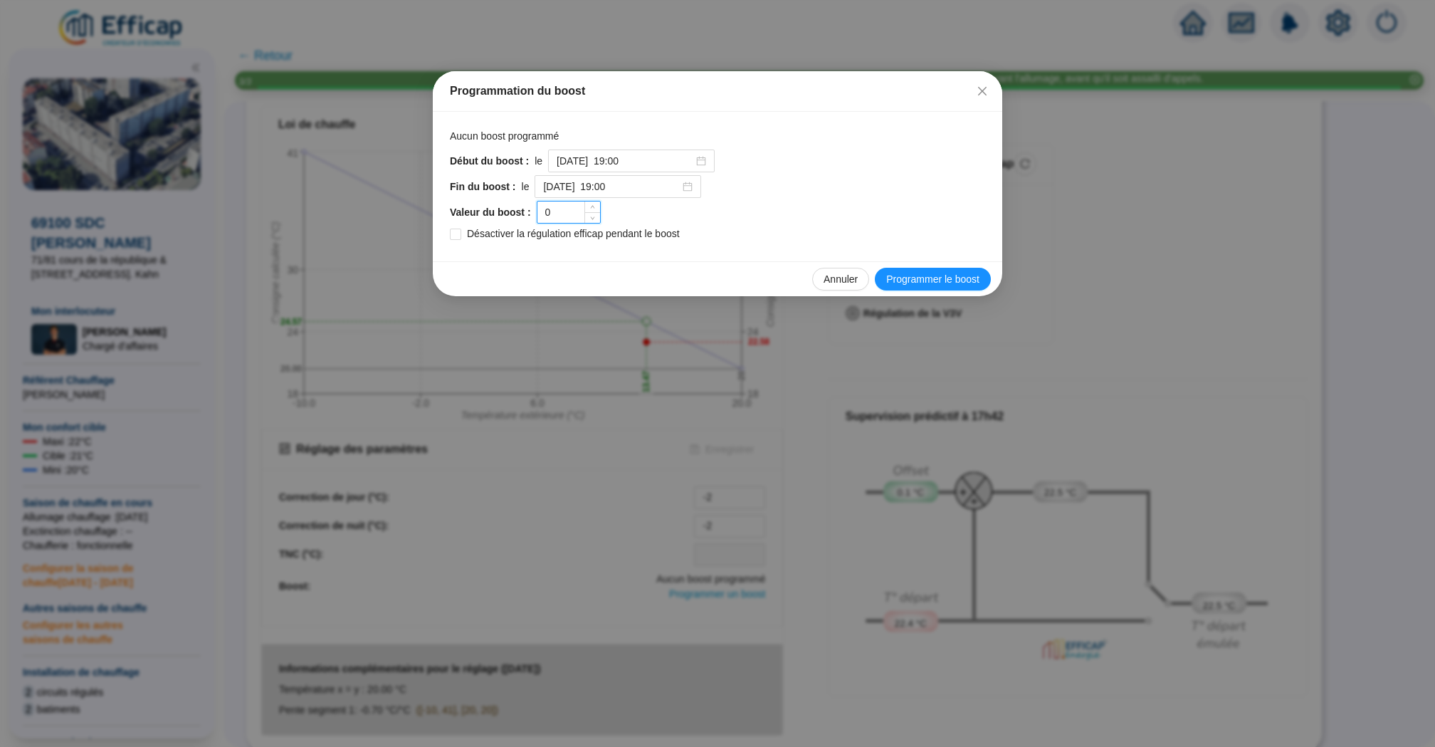
click at [574, 205] on input "0" at bounding box center [568, 211] width 63 height 21
type input "-2"
click at [660, 156] on input "2025-10-10 à 19:00" at bounding box center [625, 161] width 137 height 15
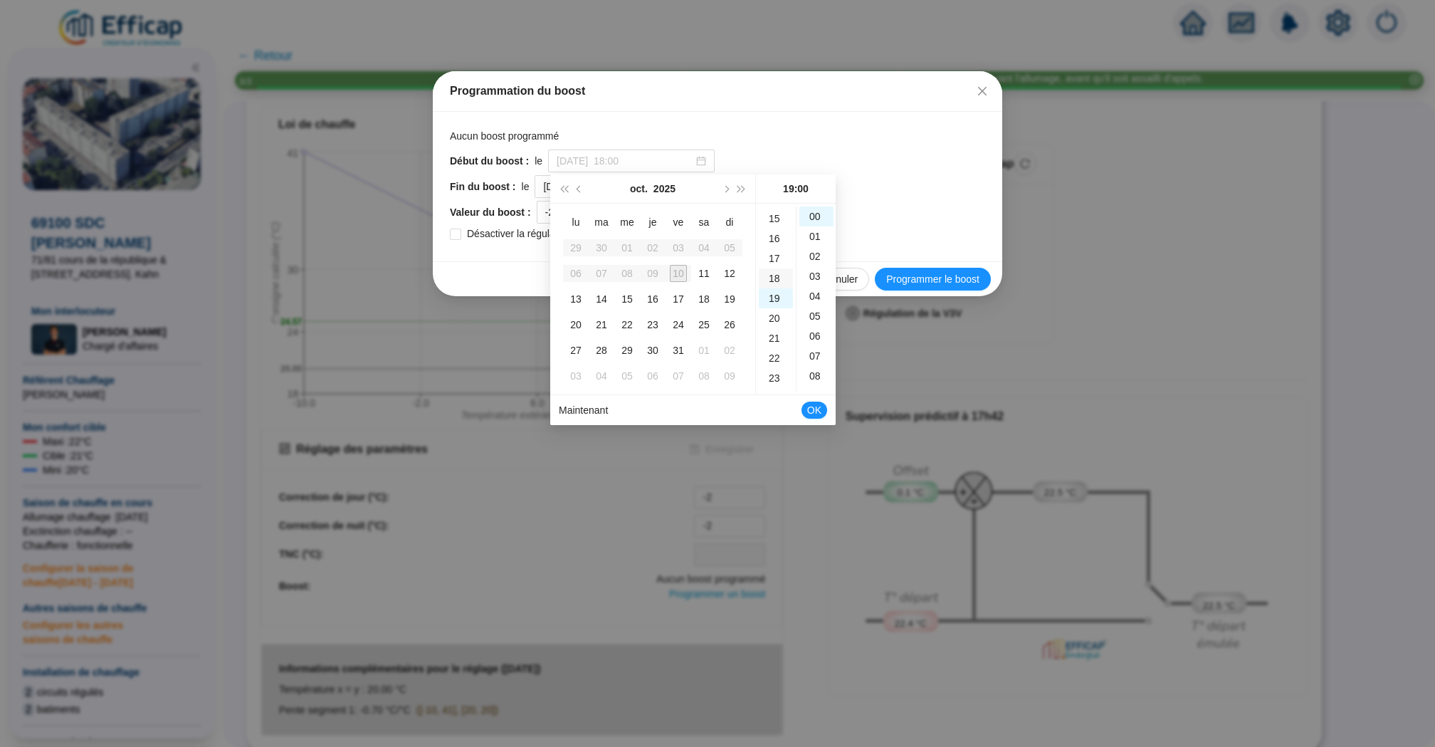
click at [772, 275] on div "18" at bounding box center [776, 278] width 34 height 20
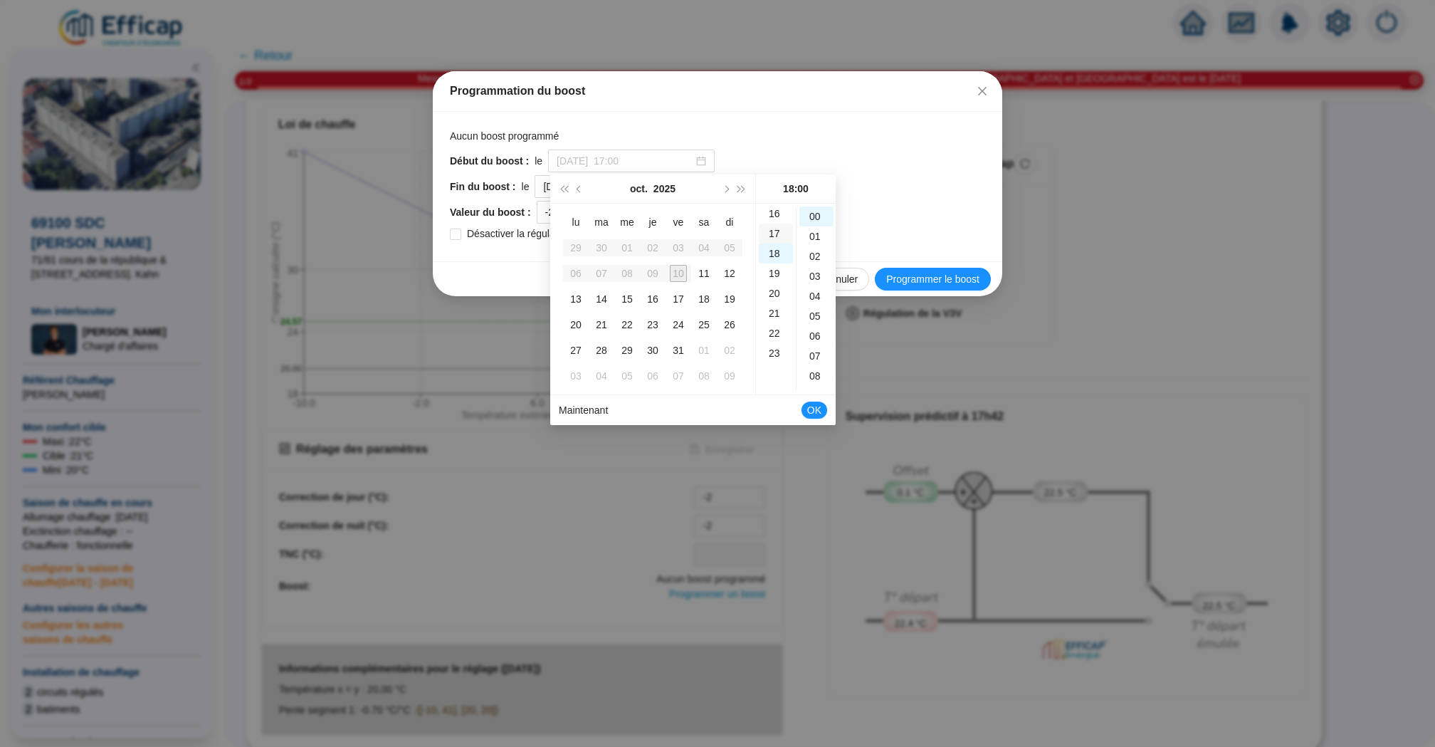
click at [775, 236] on div "17" at bounding box center [776, 234] width 34 height 20
click at [816, 296] on div "47" at bounding box center [816, 293] width 34 height 20
type input "2025-10-10 à 17:47"
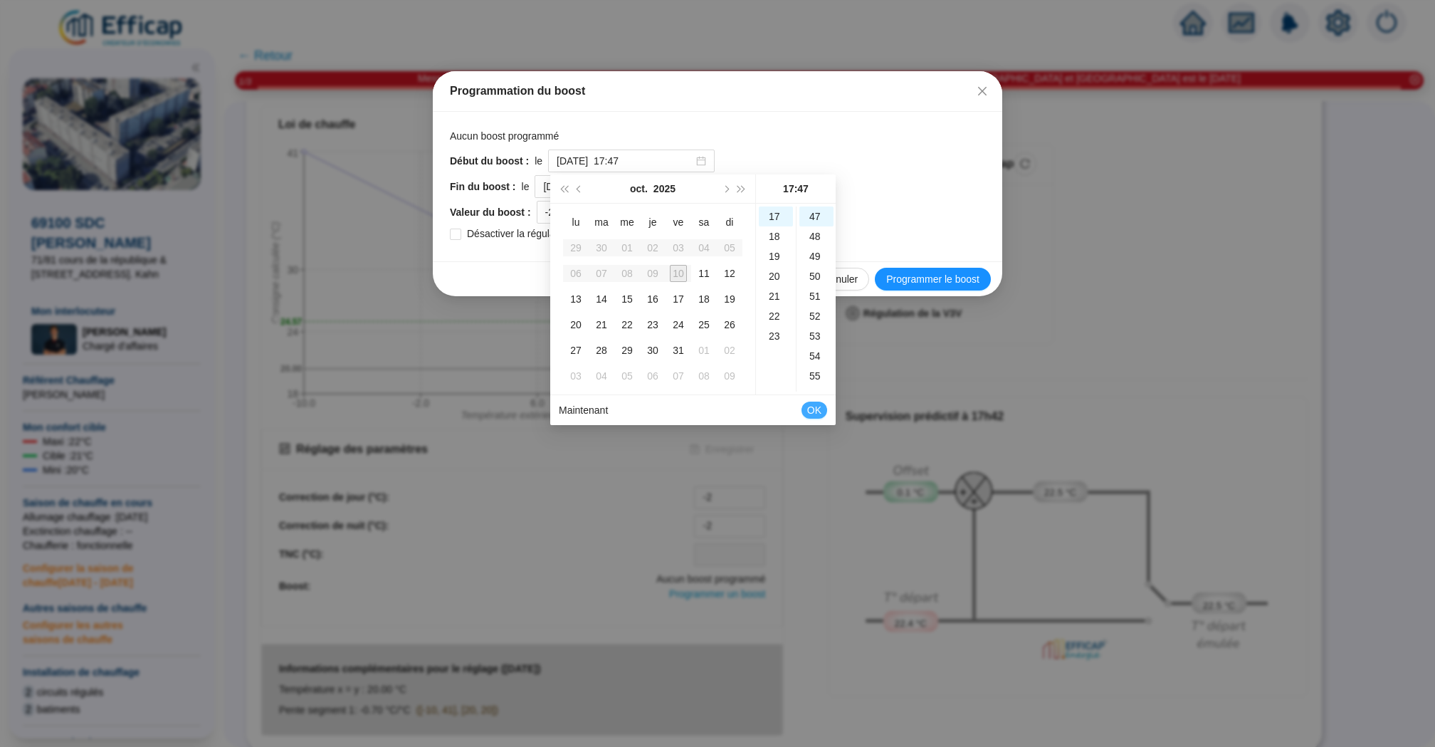
click at [812, 409] on span "OK" at bounding box center [814, 410] width 14 height 27
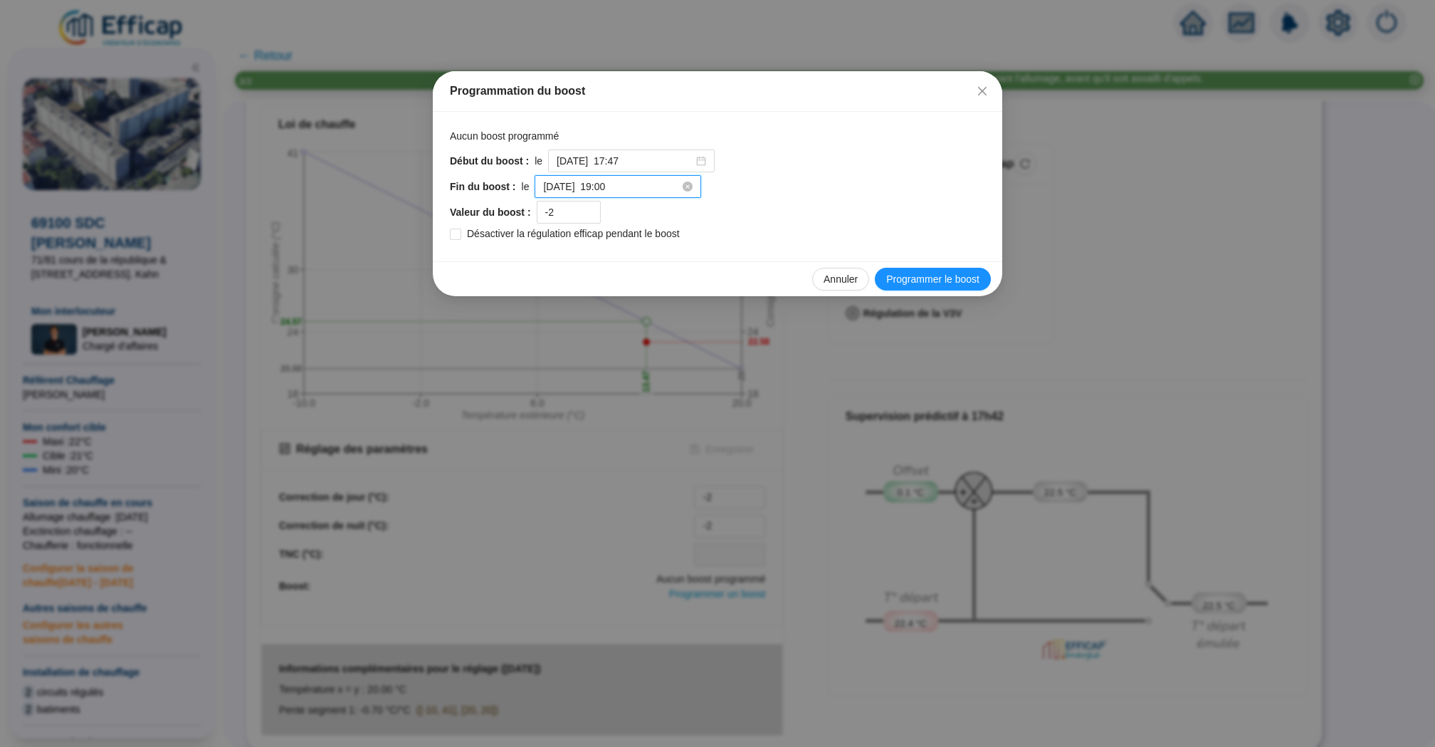
click at [645, 184] on input "2025-10-11 à 19:00" at bounding box center [611, 186] width 137 height 15
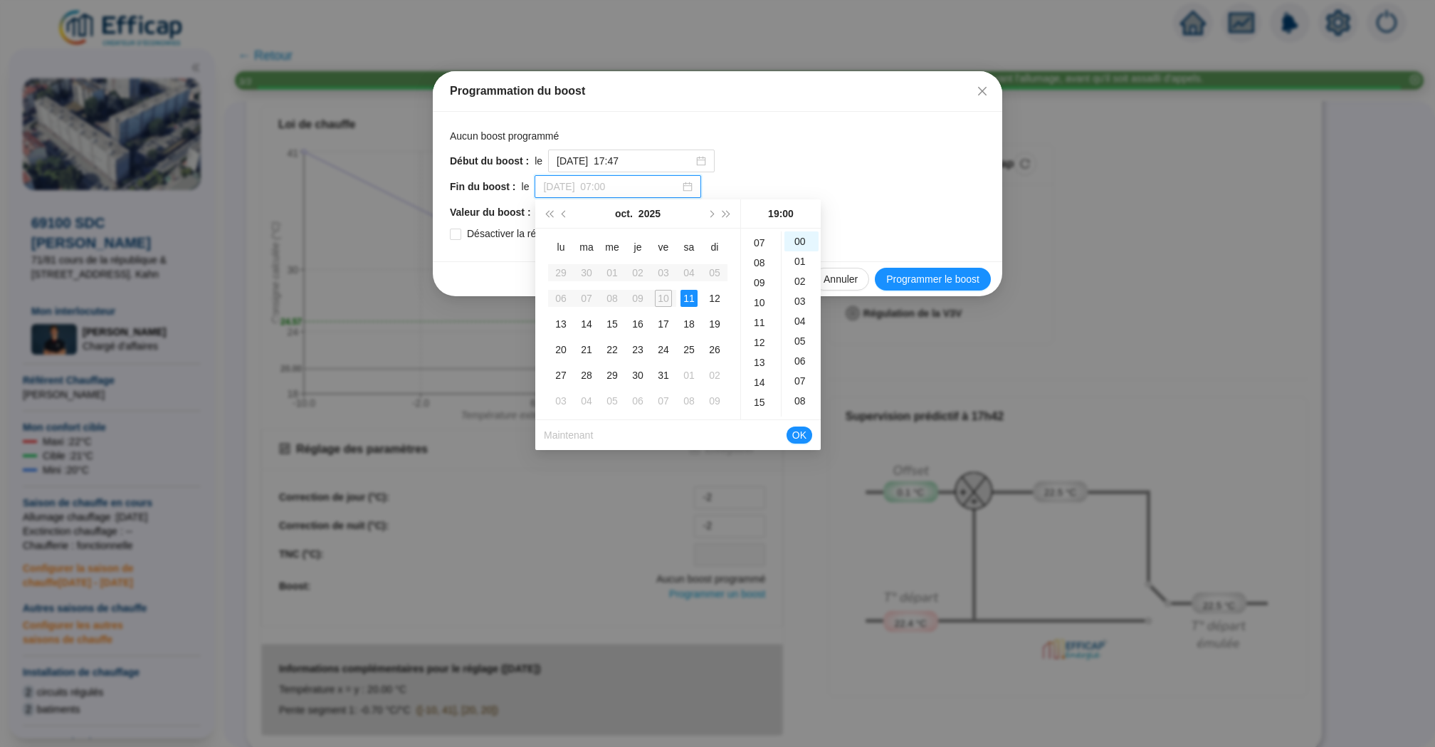
scroll to position [121, 0]
type input "2025-10-11 à 12:00"
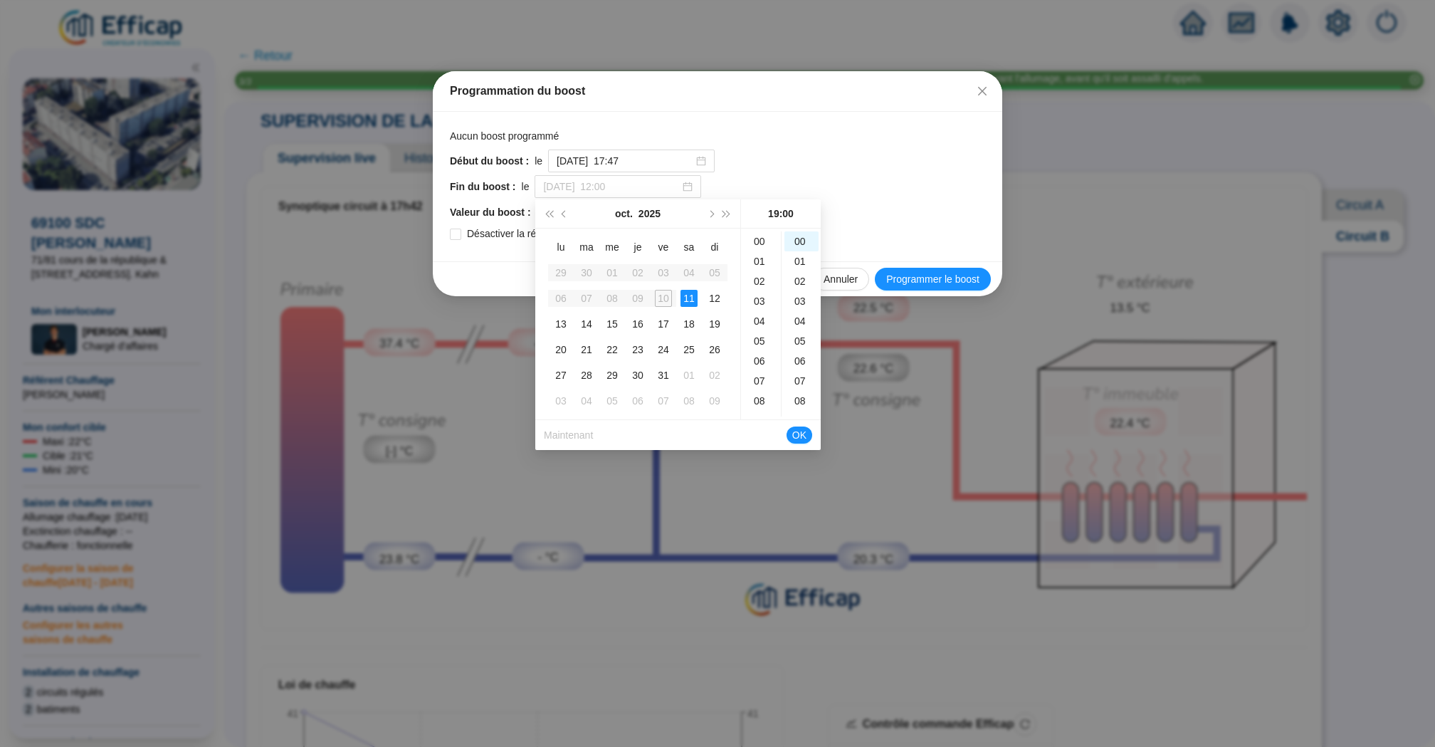
scroll to position [121, 0]
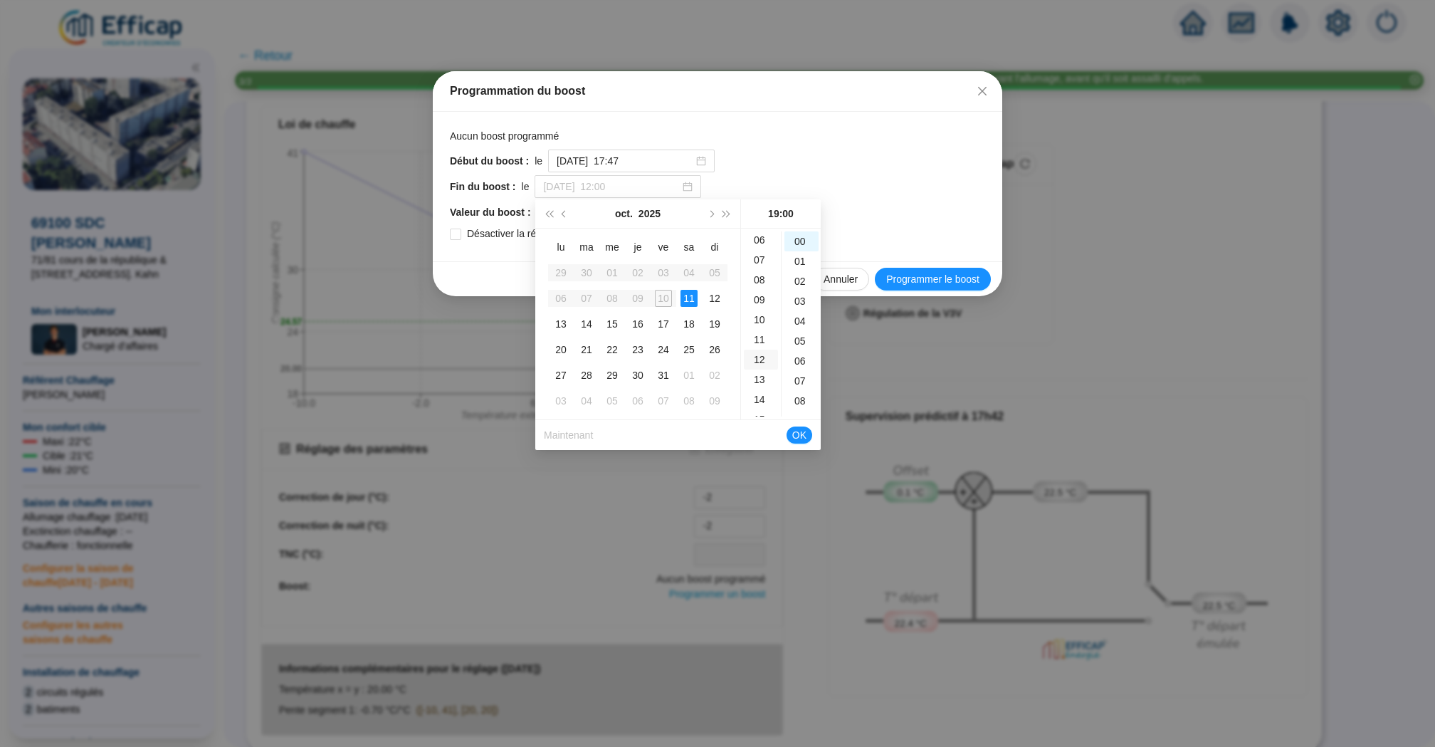
click at [765, 362] on div "12" at bounding box center [761, 360] width 34 height 20
click at [857, 164] on div "Début du boost : le 2025-10-10 à 17:47" at bounding box center [717, 160] width 535 height 23
type input "[DATE] 19:00"
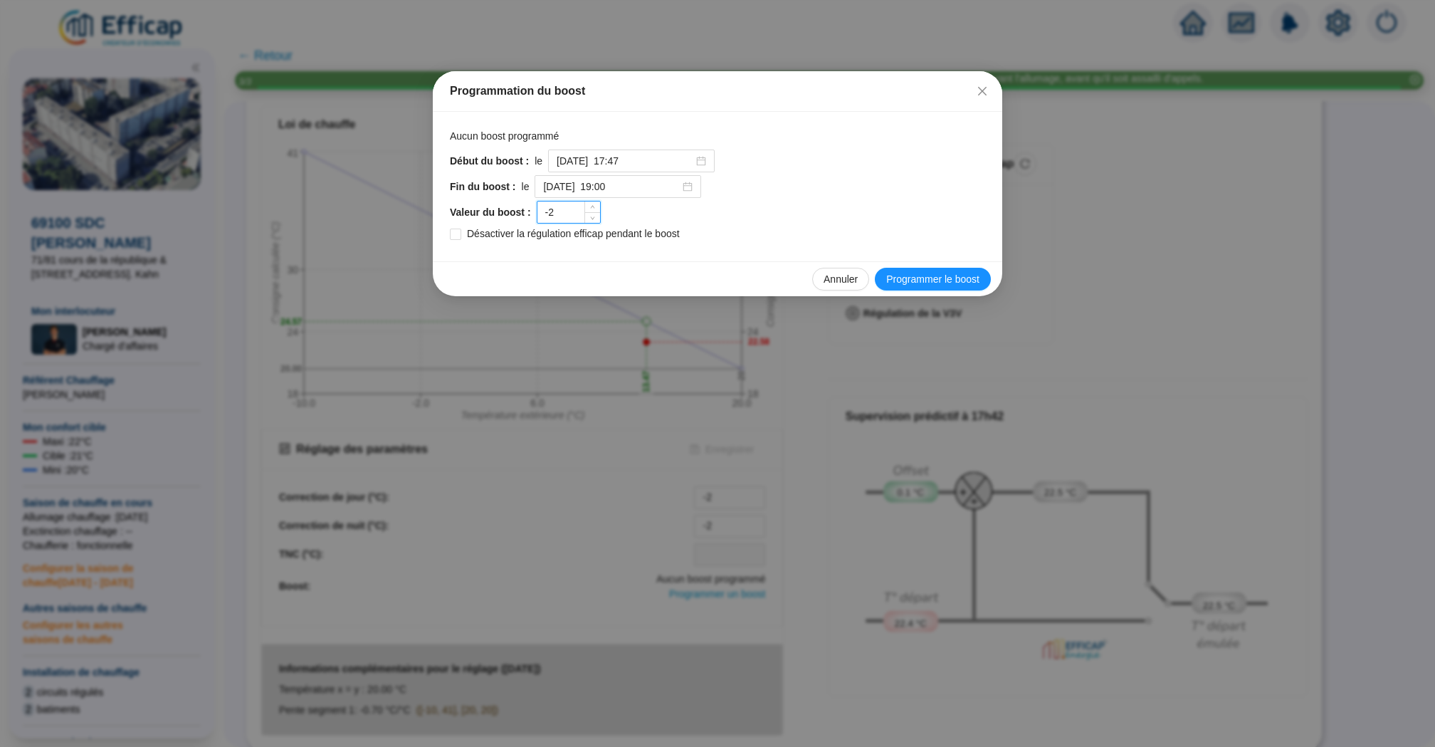
click at [568, 212] on input "-2" at bounding box center [568, 211] width 63 height 21
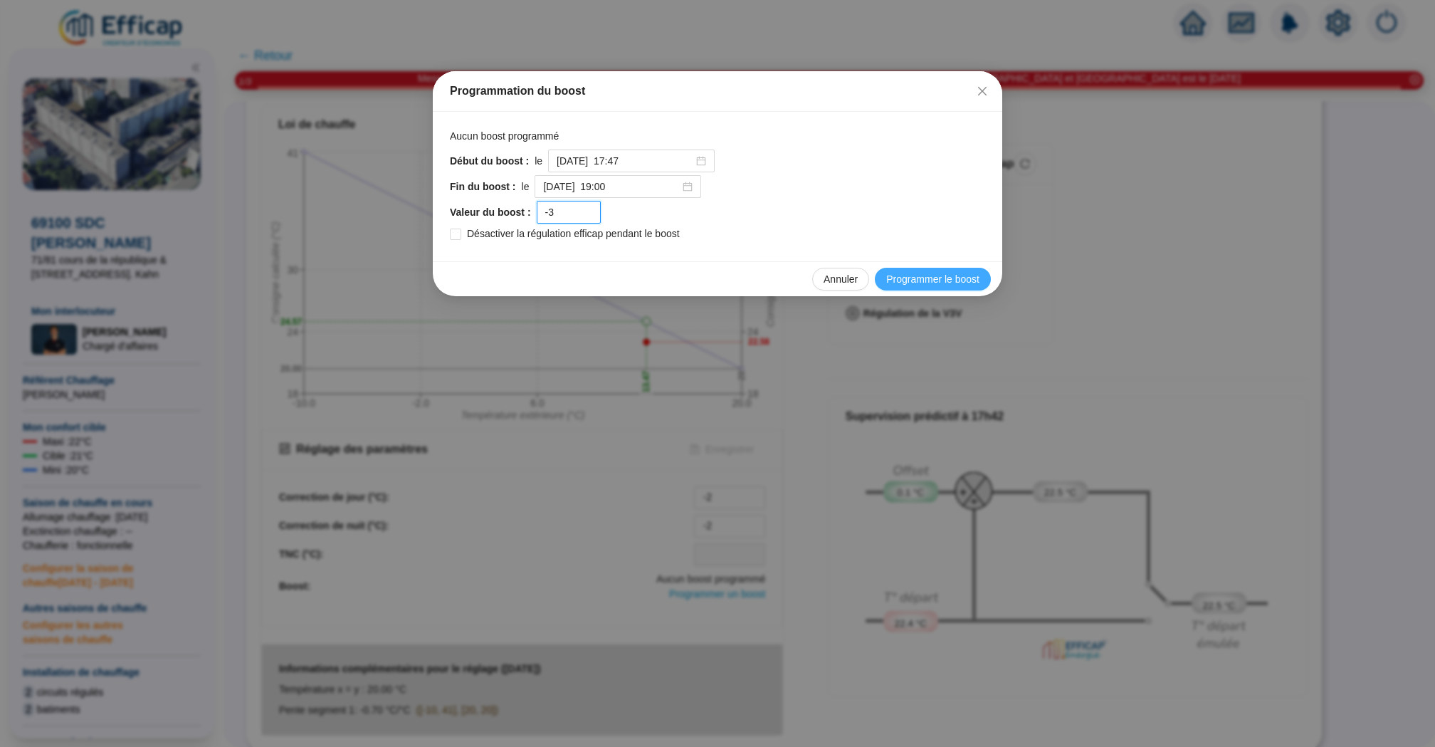
type input "-3"
click at [908, 275] on span "Programmer le boost" at bounding box center [932, 279] width 93 height 15
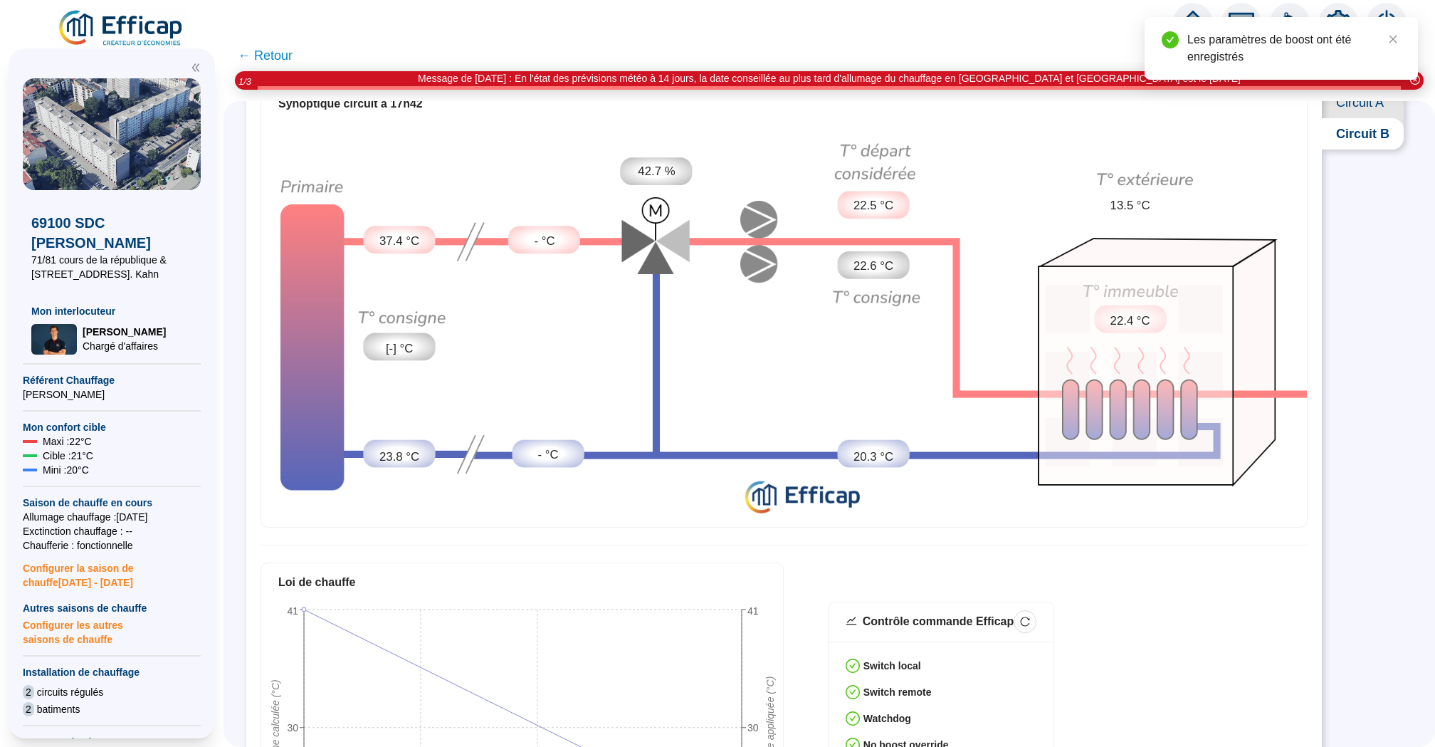
scroll to position [0, 0]
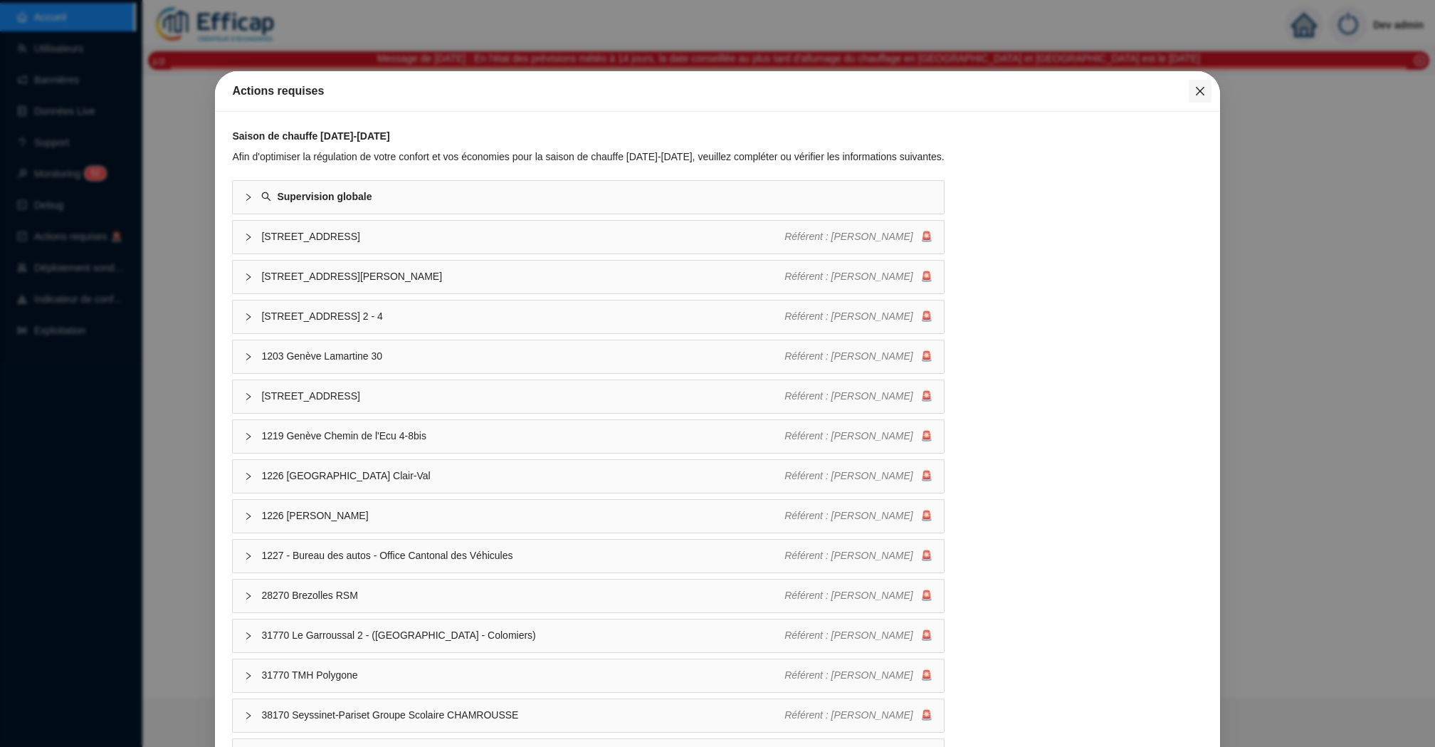
click at [1191, 92] on span "Fermer" at bounding box center [1200, 90] width 23 height 11
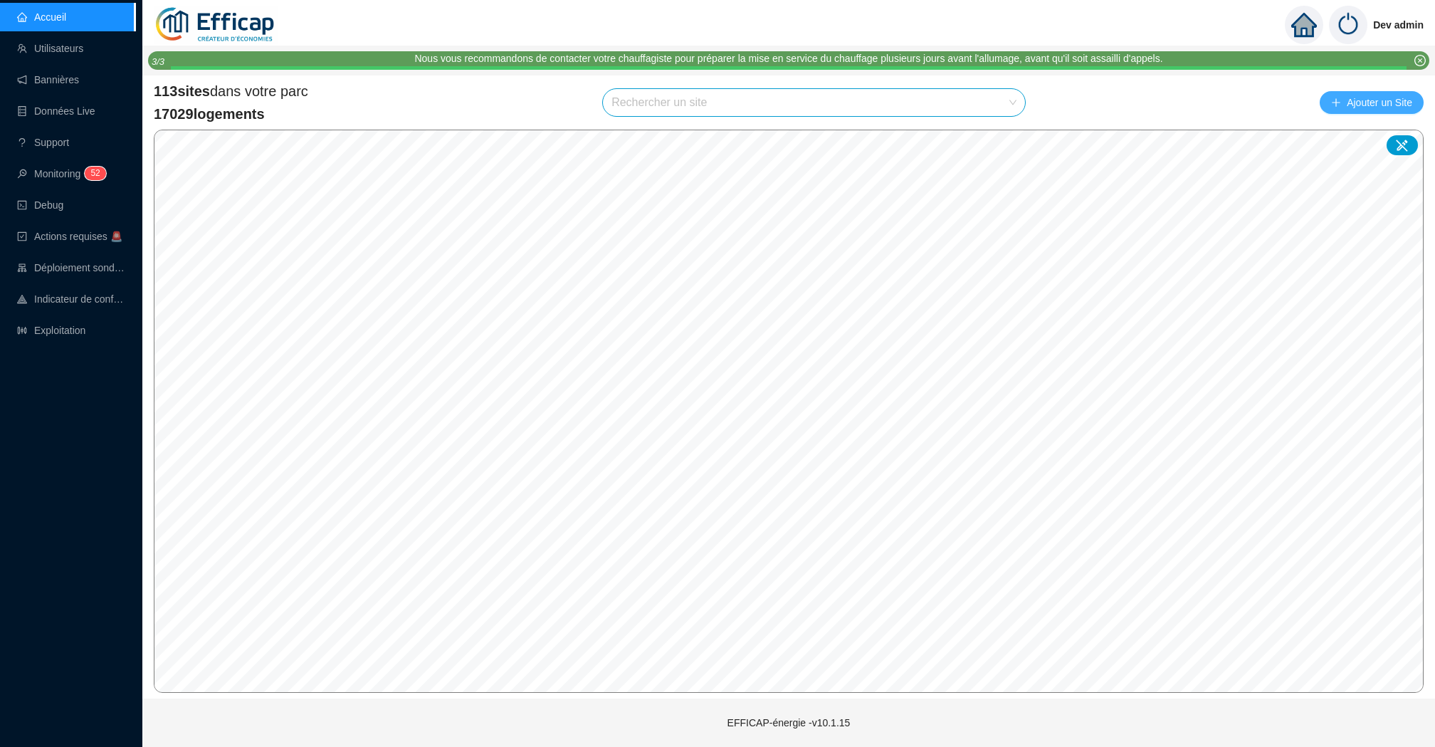
click at [1361, 105] on span "Ajouter un Site" at bounding box center [1379, 103] width 65 height 20
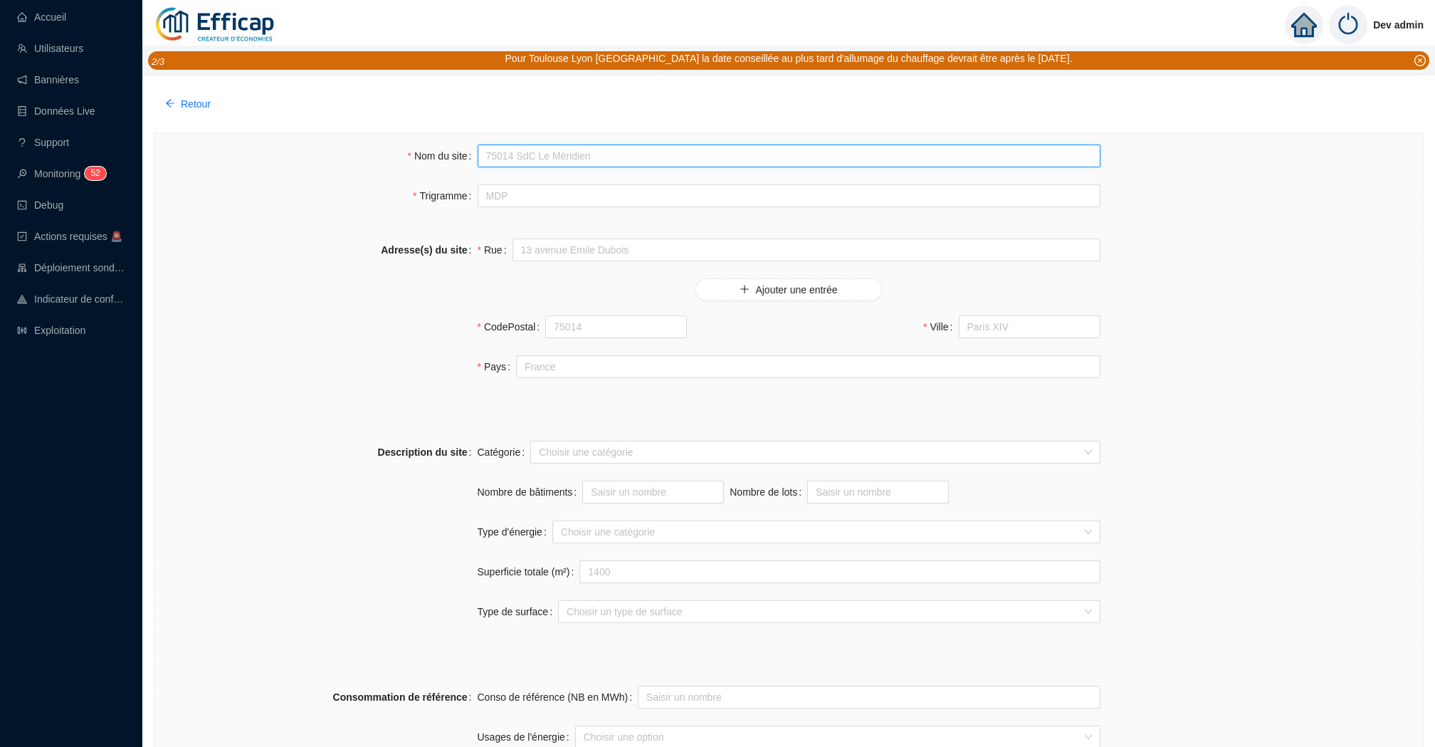
click at [545, 155] on input "Nom du site" at bounding box center [789, 156] width 623 height 23
type input "75013 Paris Lançon"
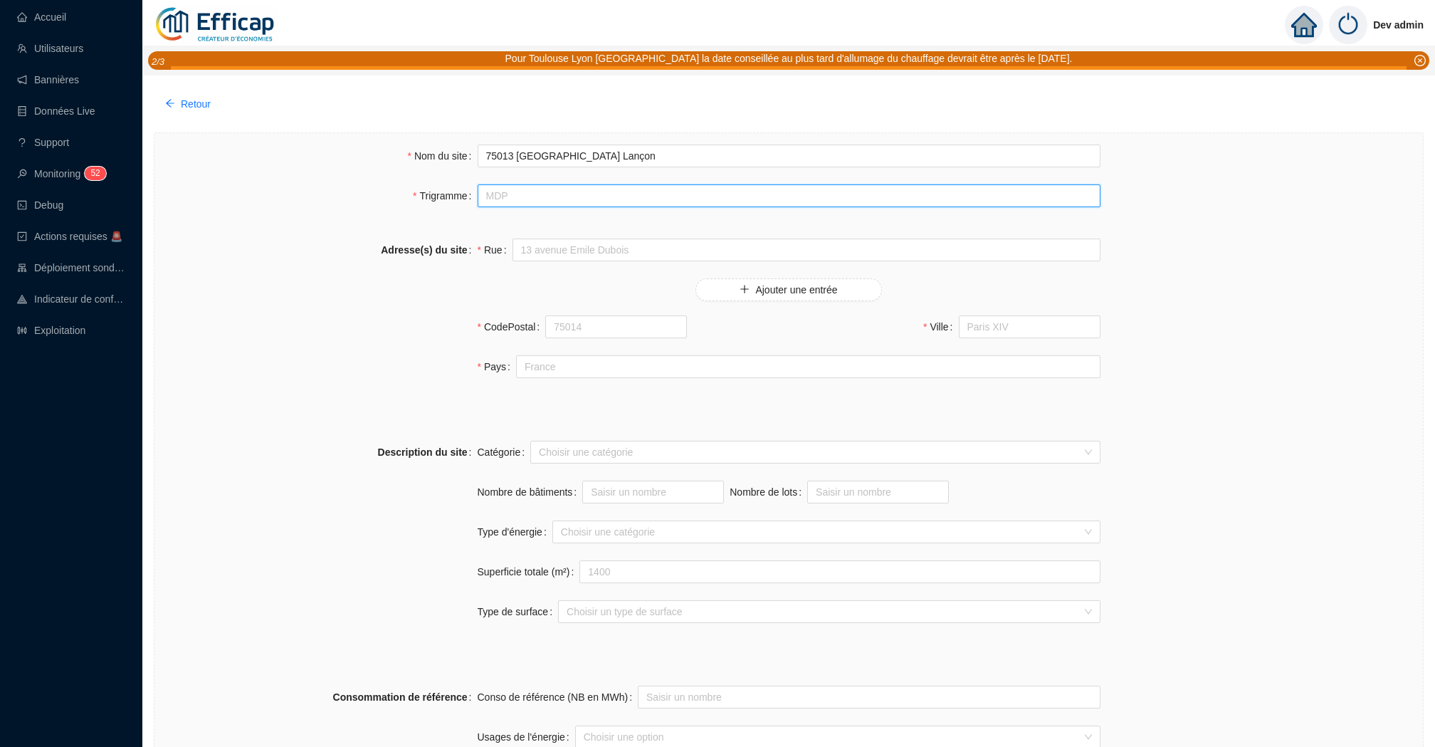
click at [538, 194] on input "Trigramme" at bounding box center [789, 195] width 623 height 23
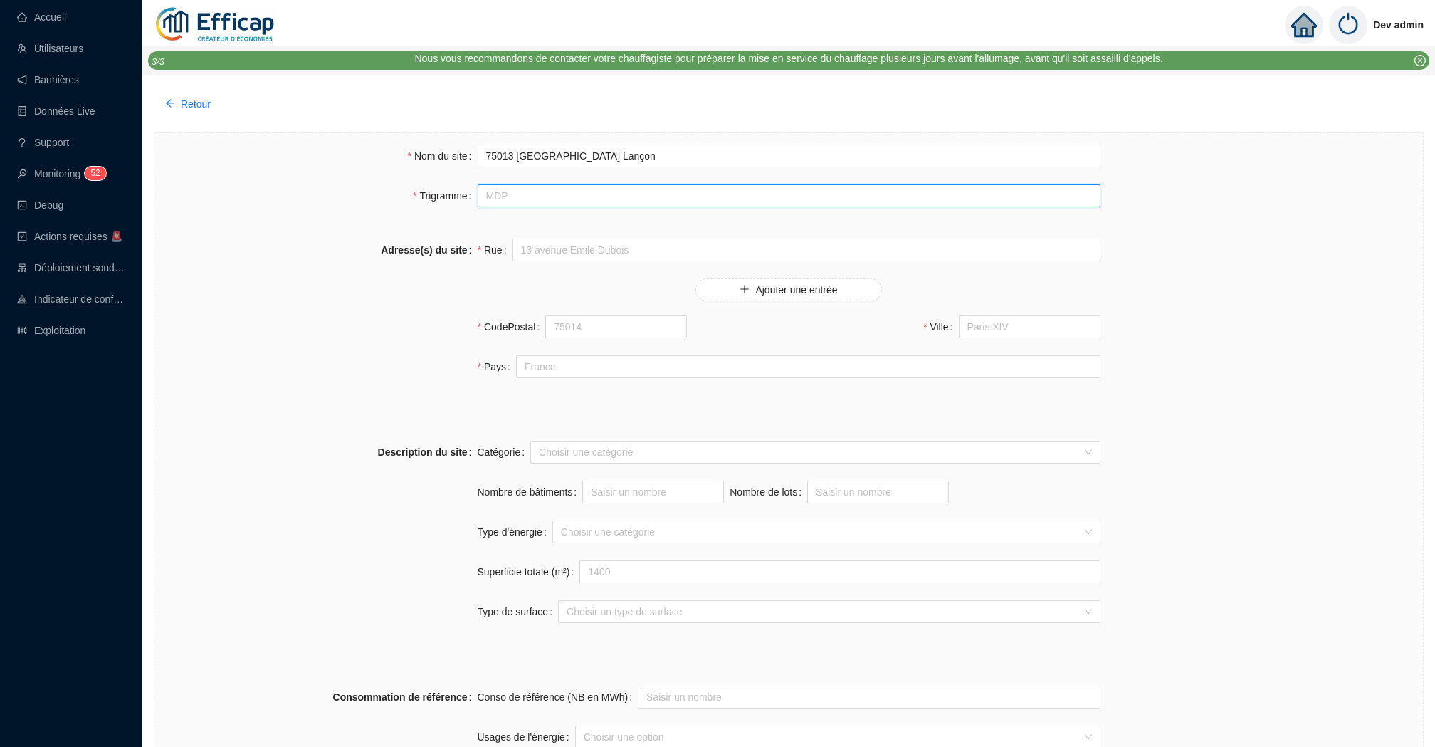
click at [527, 196] on input "Trigramme" at bounding box center [789, 195] width 623 height 23
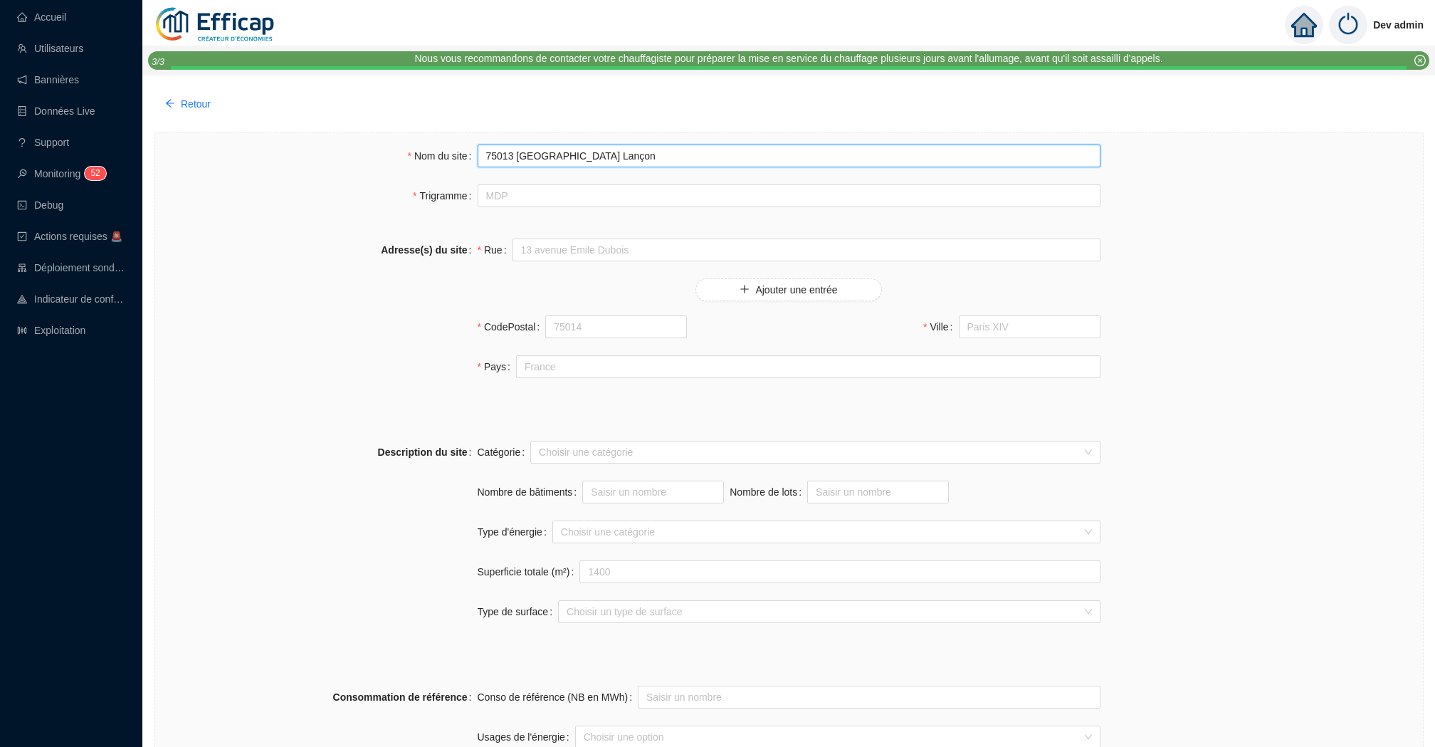
click at [517, 158] on input "75013 Paris Lançon" at bounding box center [789, 156] width 623 height 23
click at [602, 158] on input "75013 Paris Lançon" at bounding box center [789, 156] width 623 height 23
click at [535, 195] on input "Trigramme" at bounding box center [789, 195] width 623 height 23
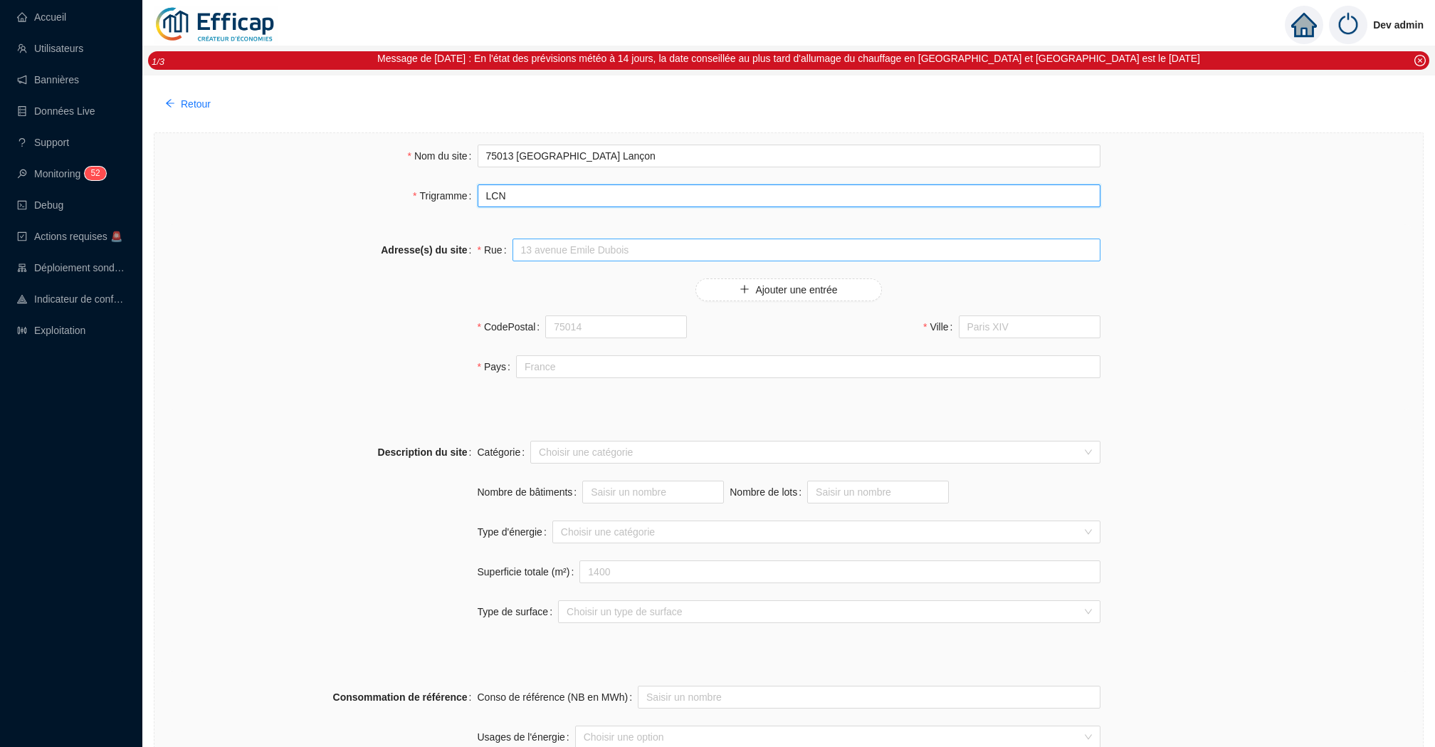
type input "LCN"
click at [585, 251] on input "Rue" at bounding box center [807, 249] width 588 height 23
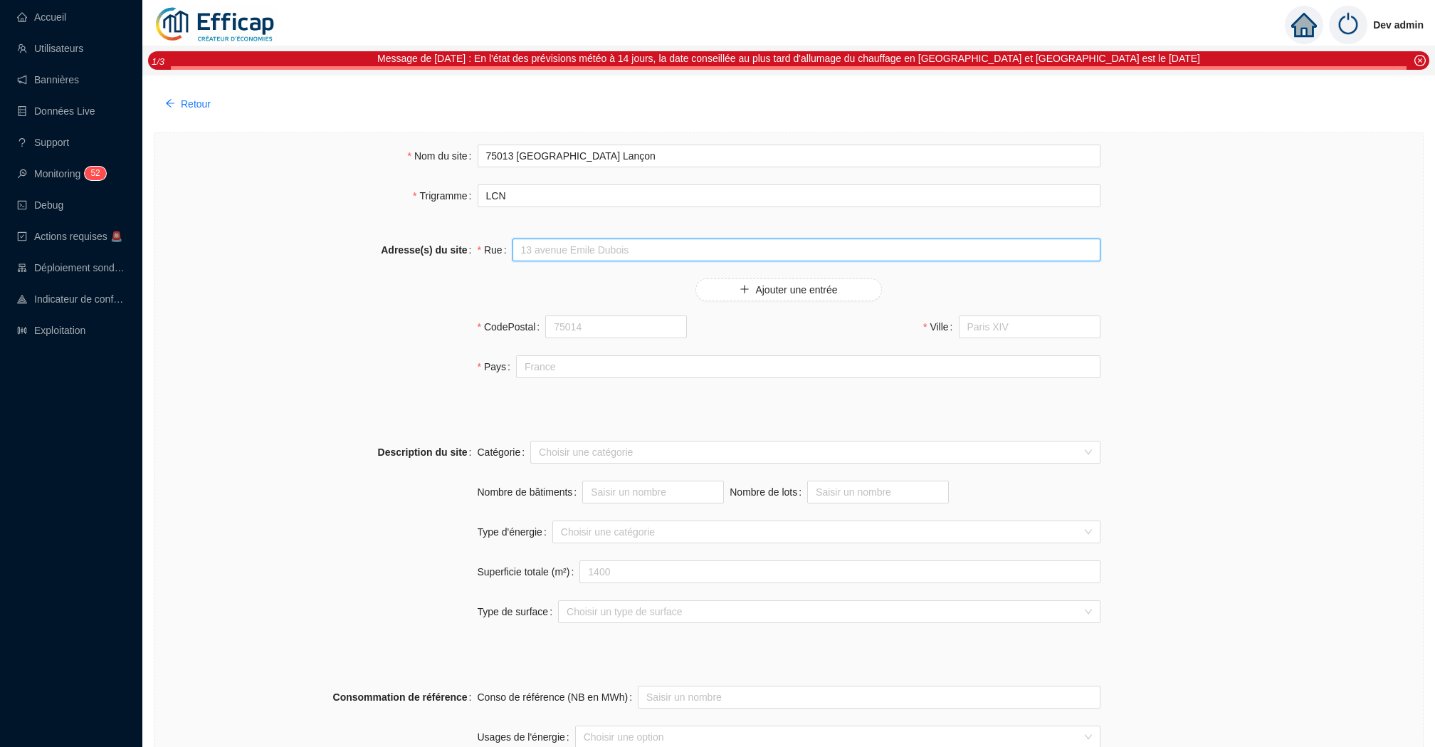
paste input "49-53 Rue Auguste Lanço"
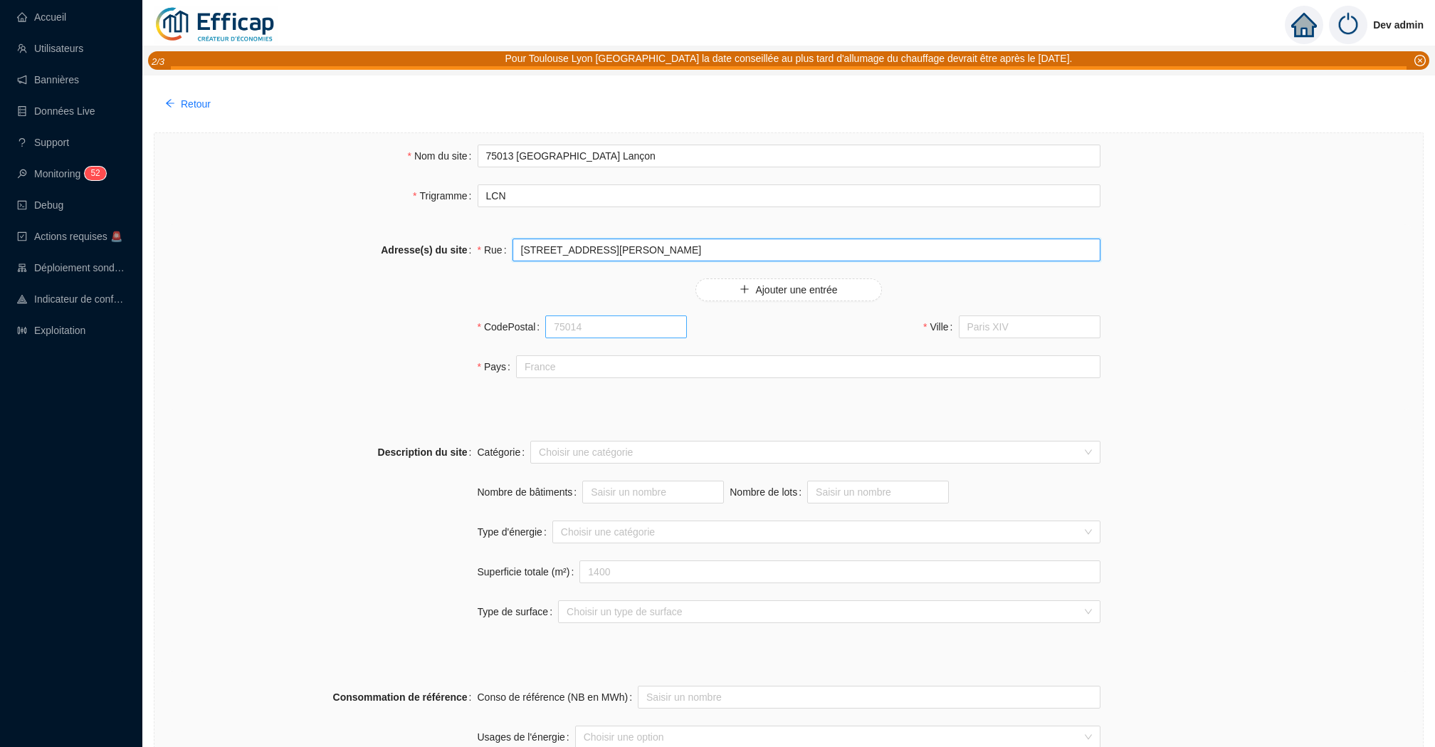
type input "49-53 Rue Auguste Lançon"
click at [613, 323] on input "CodePostal" at bounding box center [616, 326] width 142 height 23
type input "75013"
click at [1000, 330] on input "Ville" at bounding box center [1030, 326] width 142 height 23
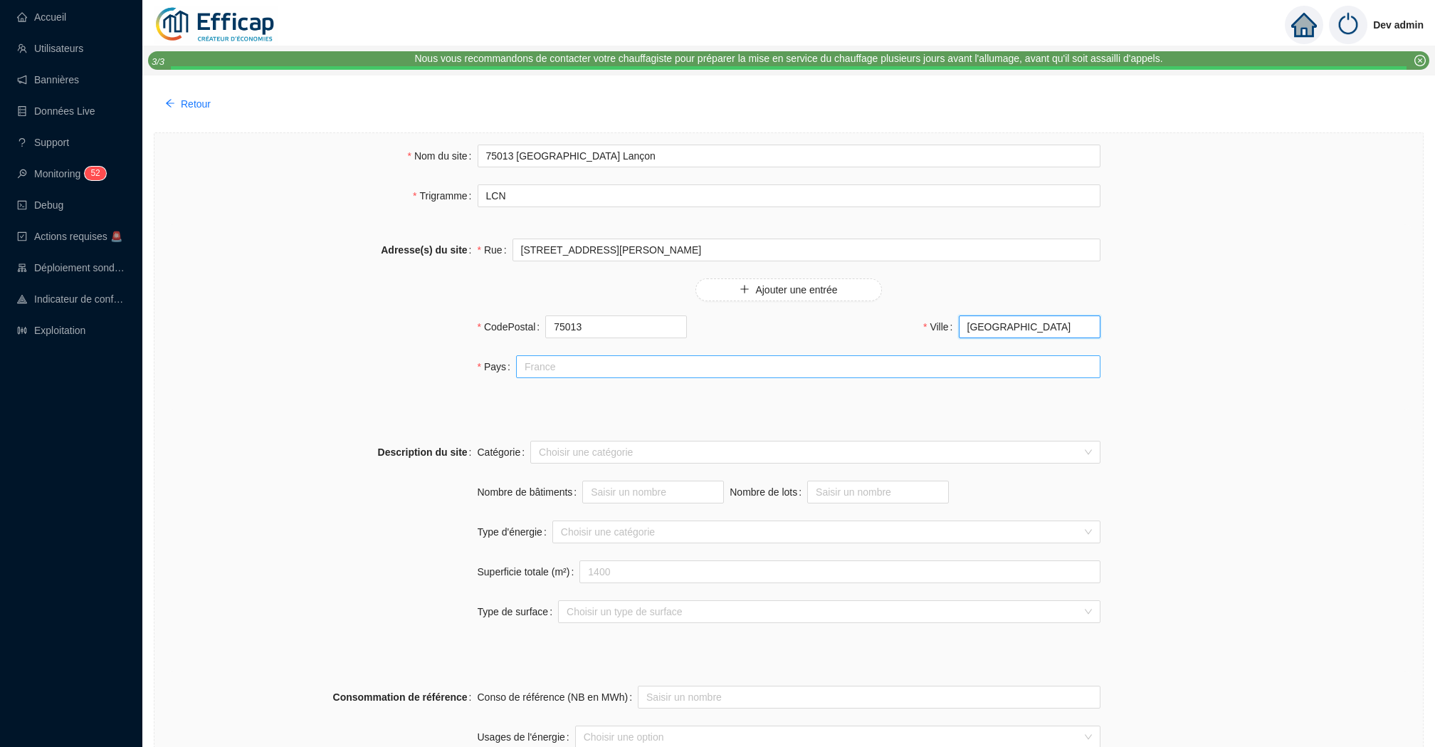
type input "PARIS"
click at [703, 374] on input "Pays" at bounding box center [808, 366] width 584 height 23
type input "France"
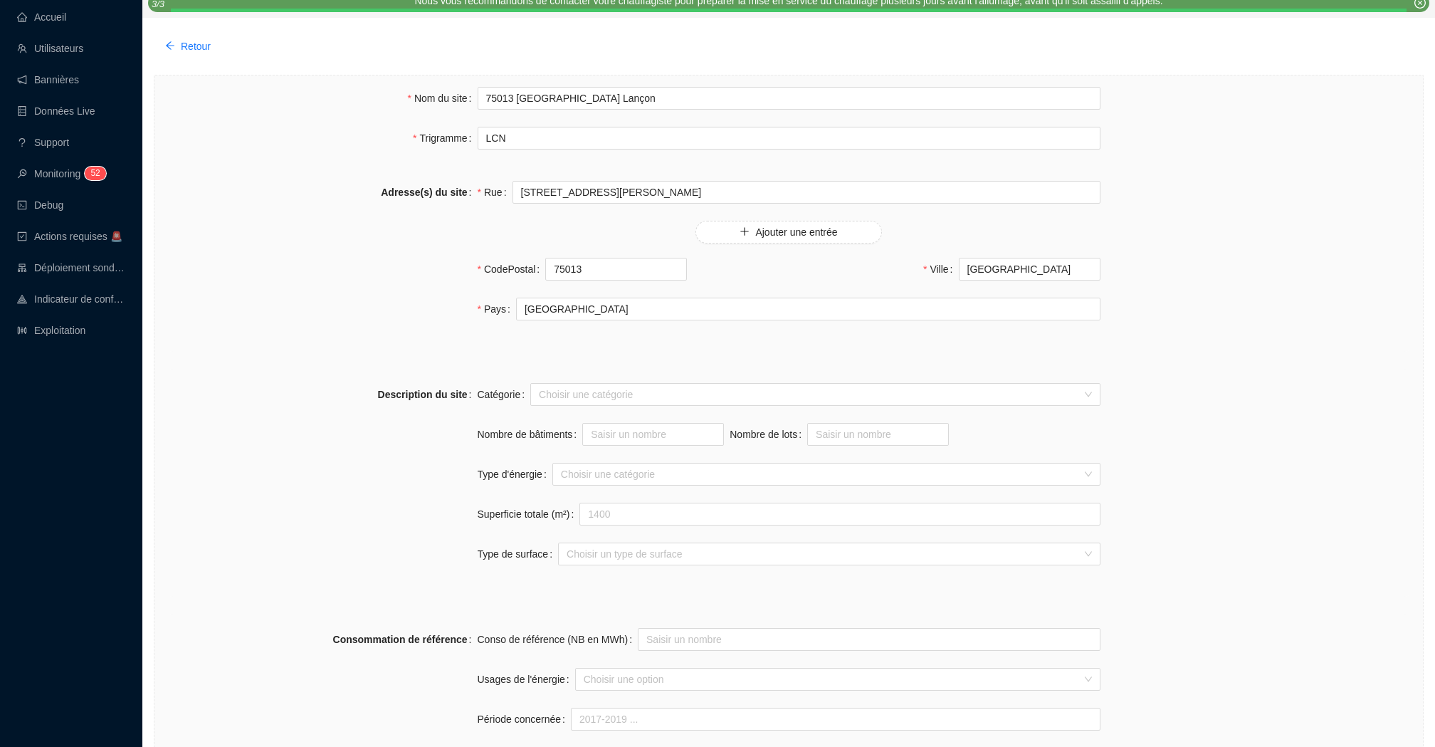
scroll to position [100, 0]
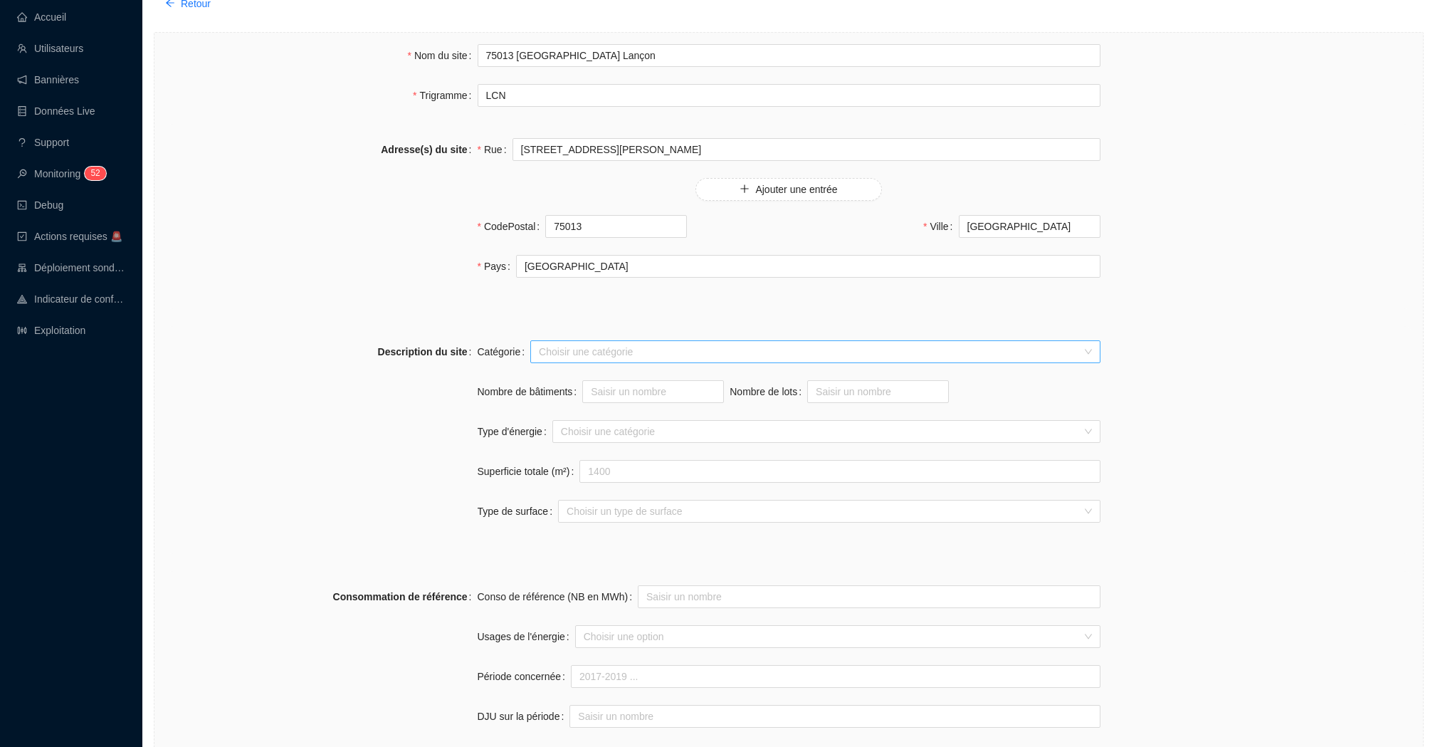
click at [611, 359] on input "Catégorie" at bounding box center [809, 351] width 540 height 21
click at [640, 406] on div "Résidence" at bounding box center [815, 403] width 545 height 15
click at [466, 363] on div "Description du site" at bounding box center [322, 439] width 312 height 199
click at [632, 383] on input "Nombre de bâtiments" at bounding box center [653, 391] width 140 height 21
type input "1"
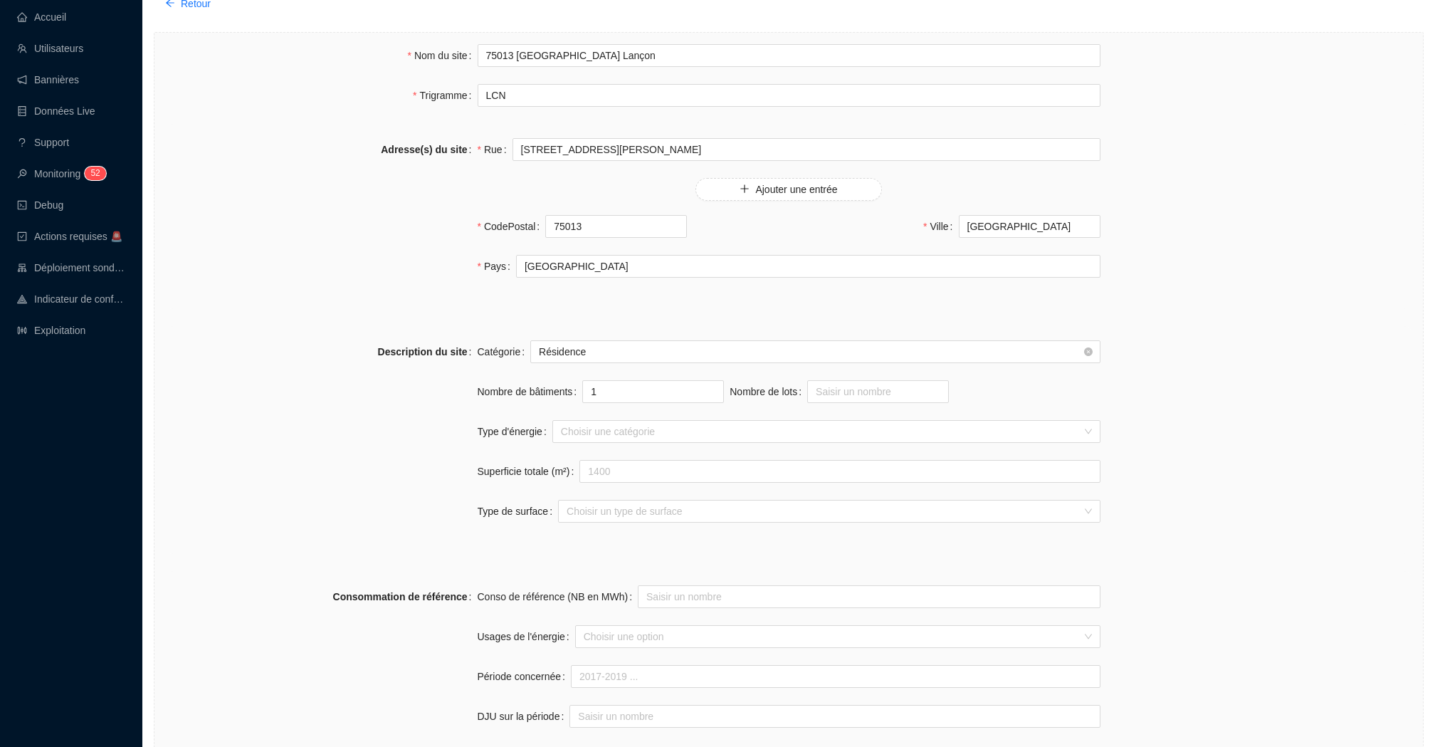
click at [698, 279] on div "Rue 49-53 Rue Auguste Lançon Ajouter une entrée CodePostal 75013 Ville PARIS Pa…" at bounding box center [789, 216] width 623 height 157
click at [841, 388] on input "Nombre de lots" at bounding box center [878, 391] width 140 height 21
click at [670, 427] on div at bounding box center [818, 431] width 527 height 20
type input "41"
click at [604, 424] on div at bounding box center [818, 431] width 527 height 20
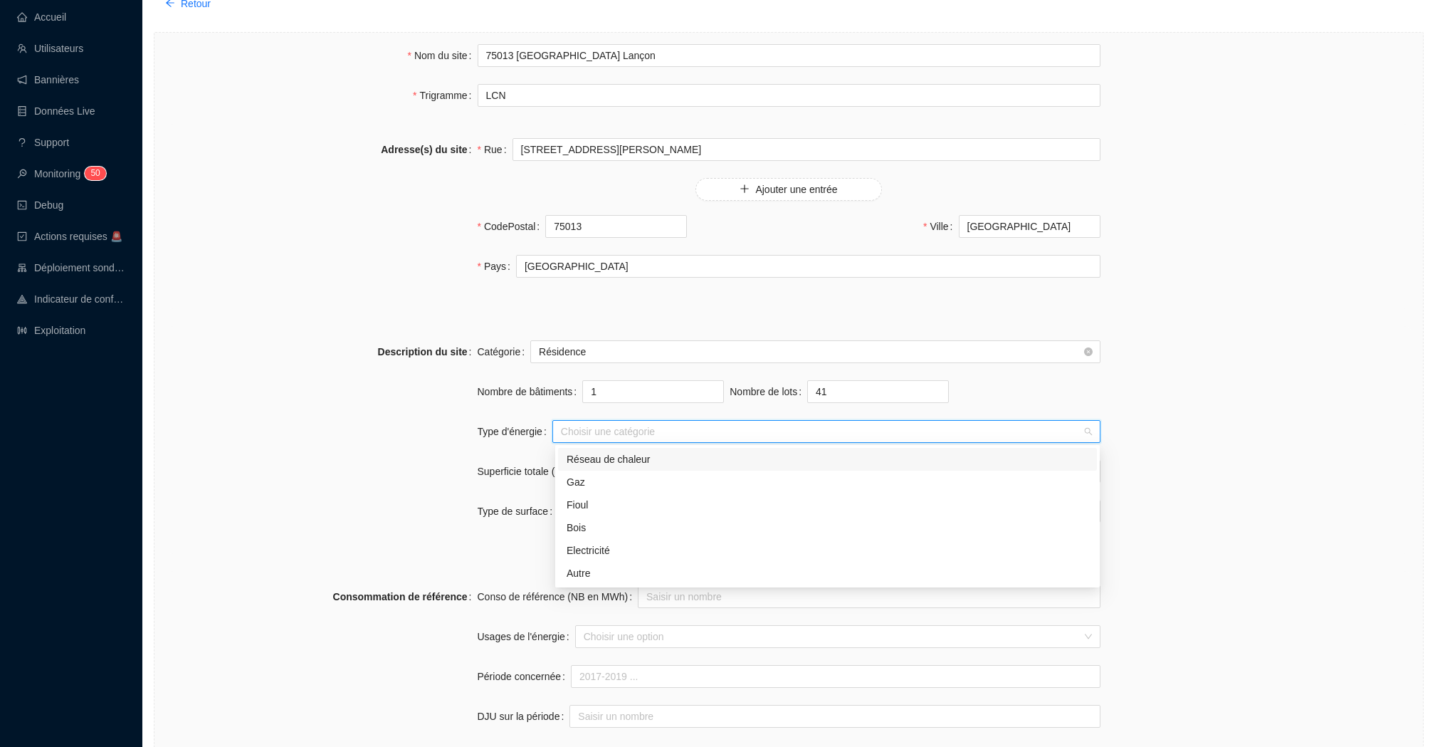
click at [669, 454] on div "Réseau de chaleur" at bounding box center [828, 459] width 522 height 15
click at [503, 446] on div "Catégorie Résidence Nombre de bâtiments 1 Nombre de lots 41 Type d'énergie Rése…" at bounding box center [789, 439] width 623 height 199
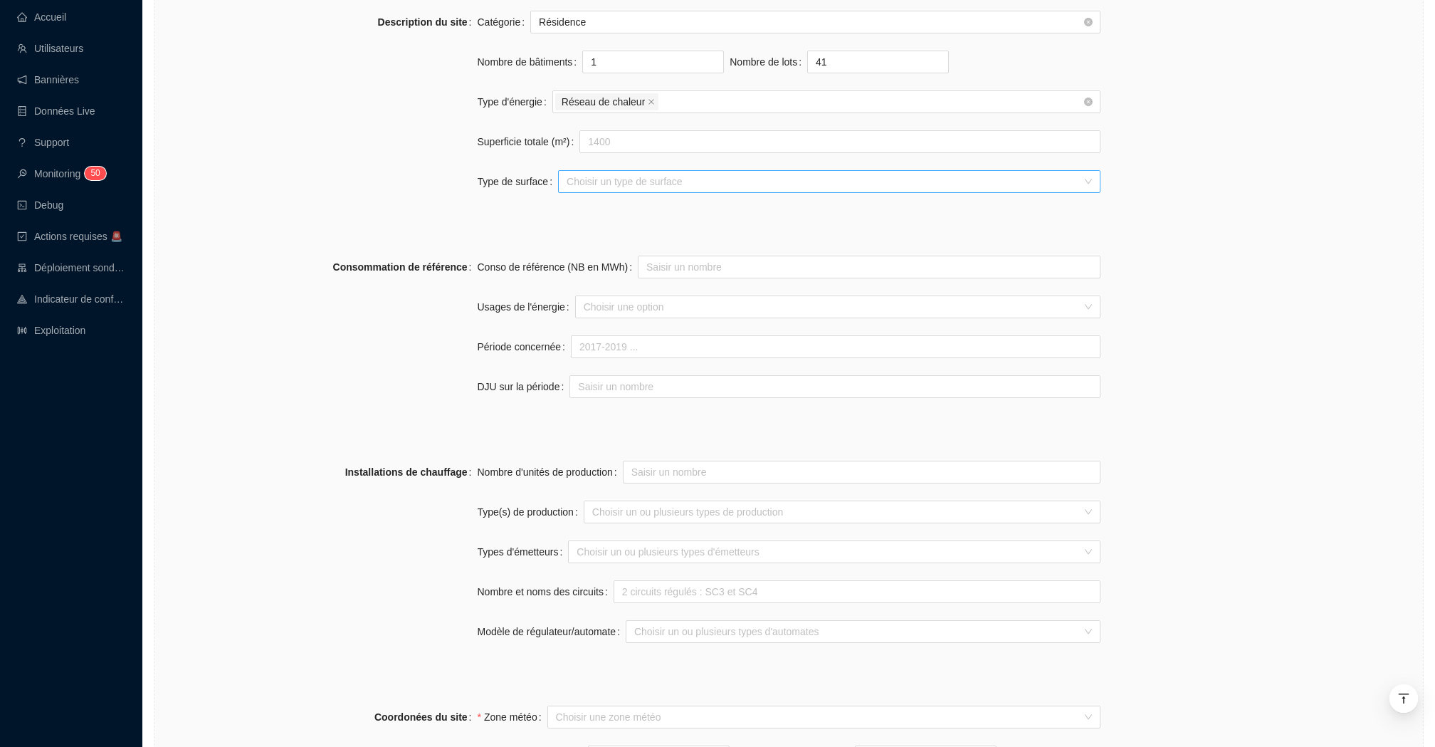
scroll to position [473, 0]
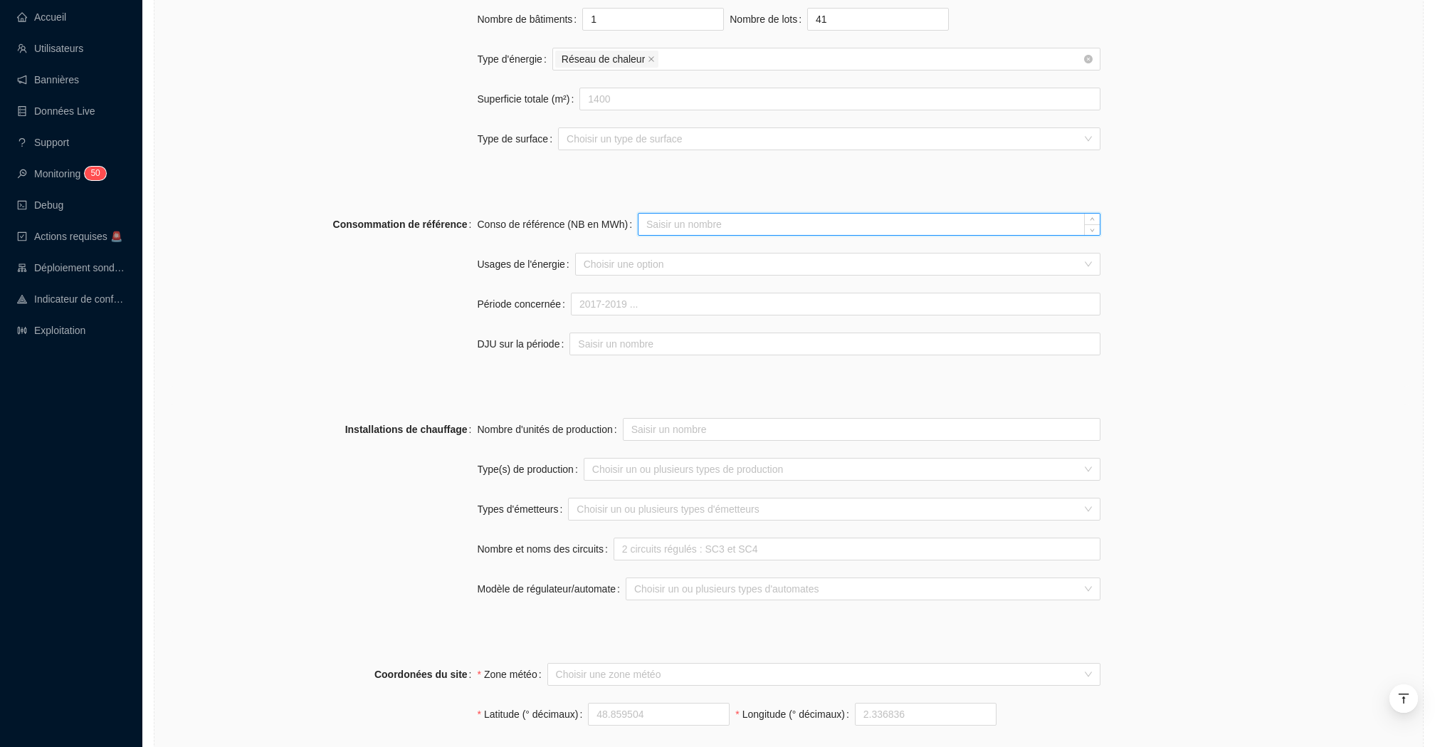
click at [709, 225] on input "Conso de référence (NB en MWh)" at bounding box center [869, 224] width 461 height 21
click at [626, 265] on div at bounding box center [830, 264] width 505 height 20
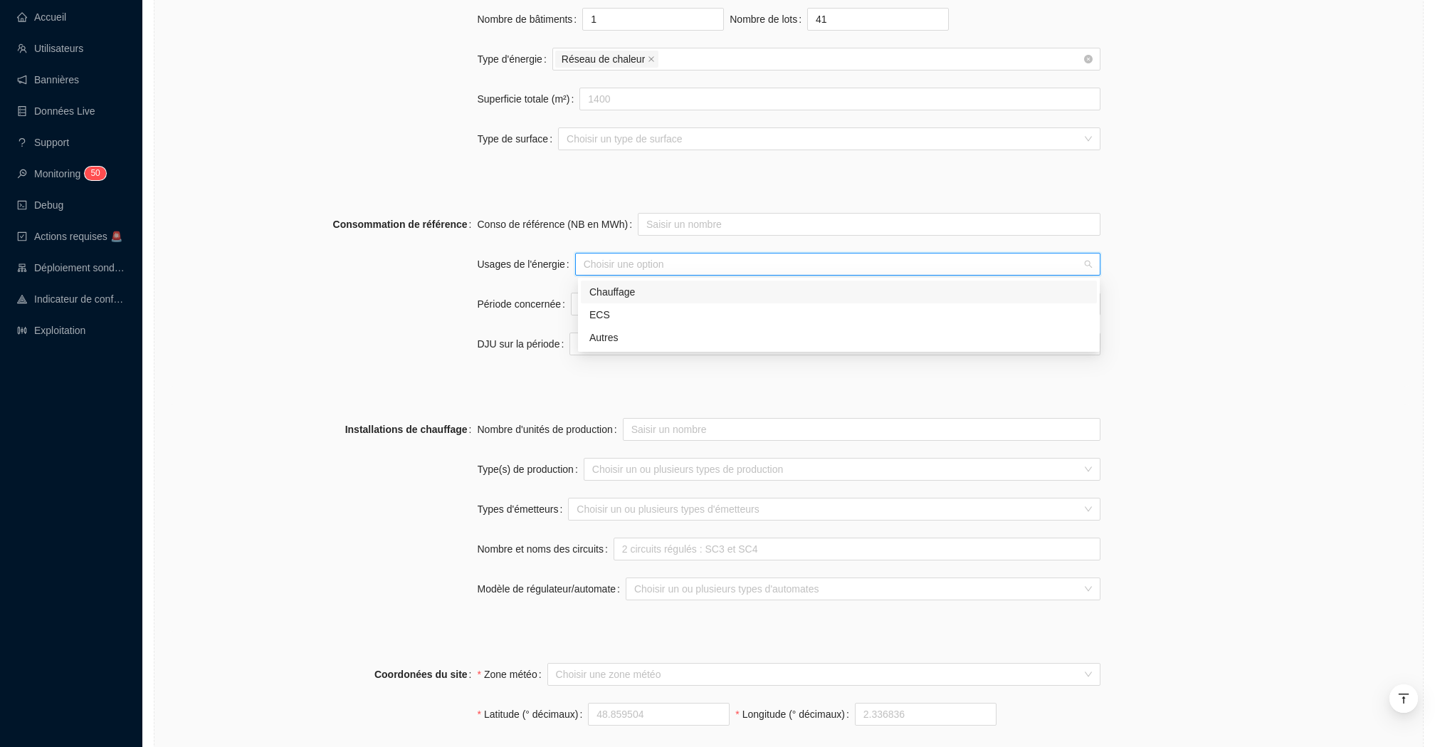
click at [519, 266] on label "Usages de l'énergie" at bounding box center [527, 264] width 98 height 23
click at [584, 266] on input "Usages de l'énergie" at bounding box center [585, 264] width 3 height 17
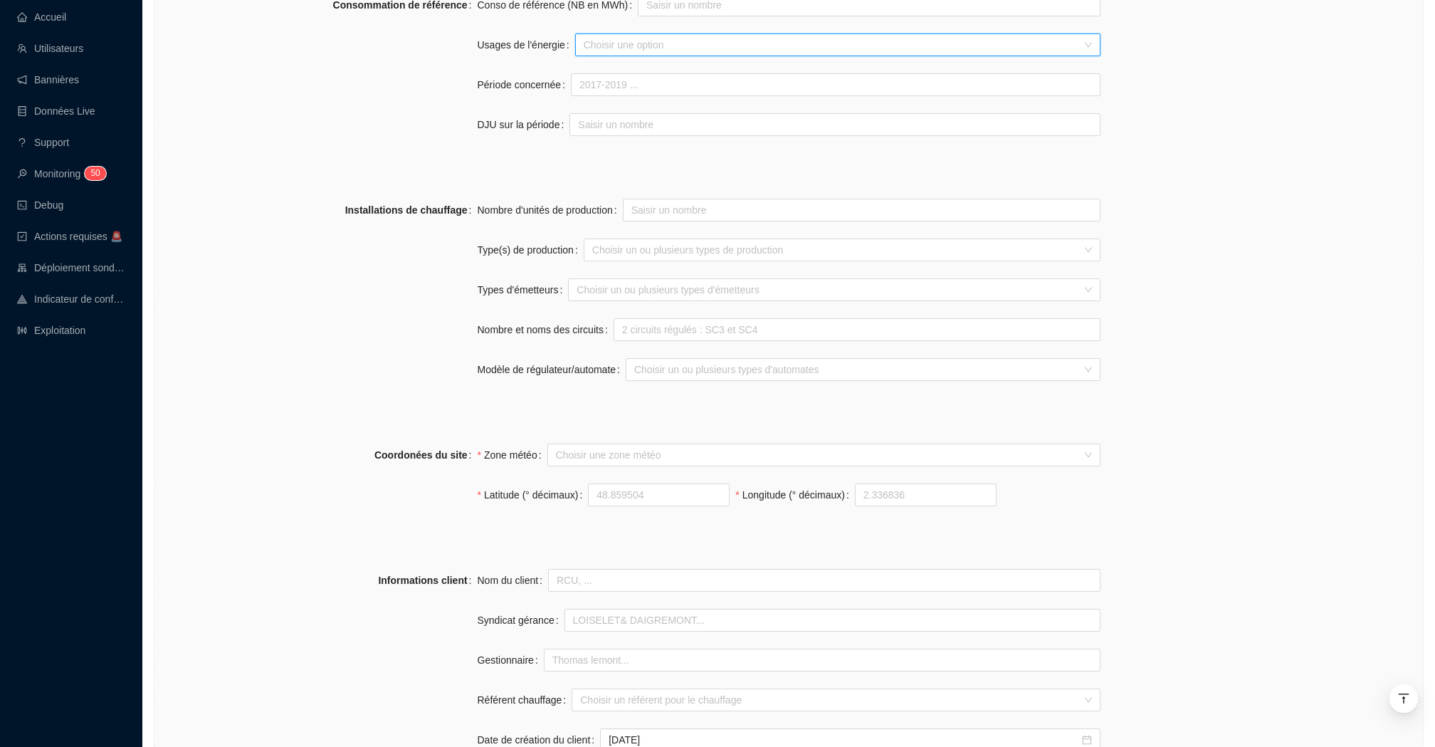
scroll to position [689, 0]
drag, startPoint x: 498, startPoint y: 209, endPoint x: 560, endPoint y: 209, distance: 61.2
click at [557, 209] on label "Nombre d'unités de production" at bounding box center [550, 212] width 145 height 23
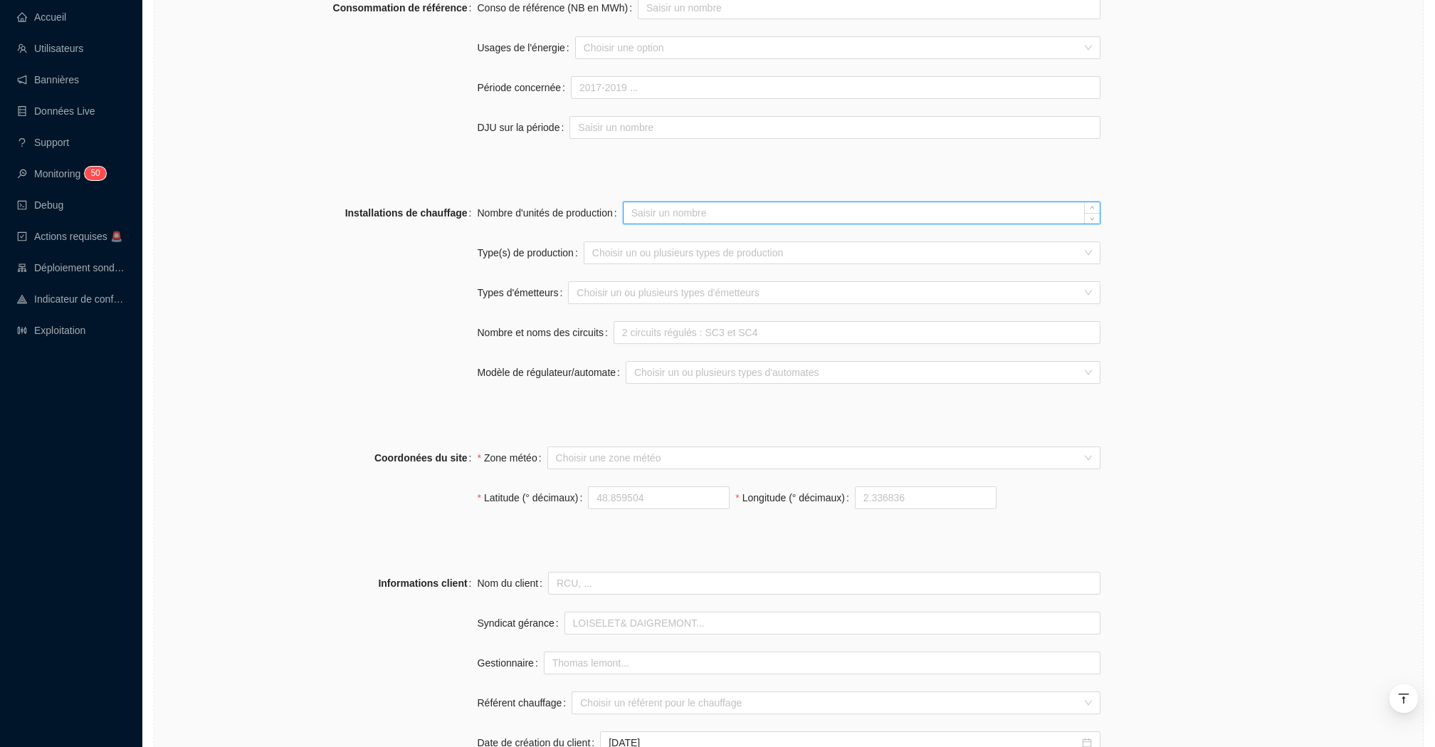
click at [681, 206] on input "Nombre d'unités de production" at bounding box center [862, 212] width 476 height 21
click at [662, 252] on div at bounding box center [835, 253] width 496 height 20
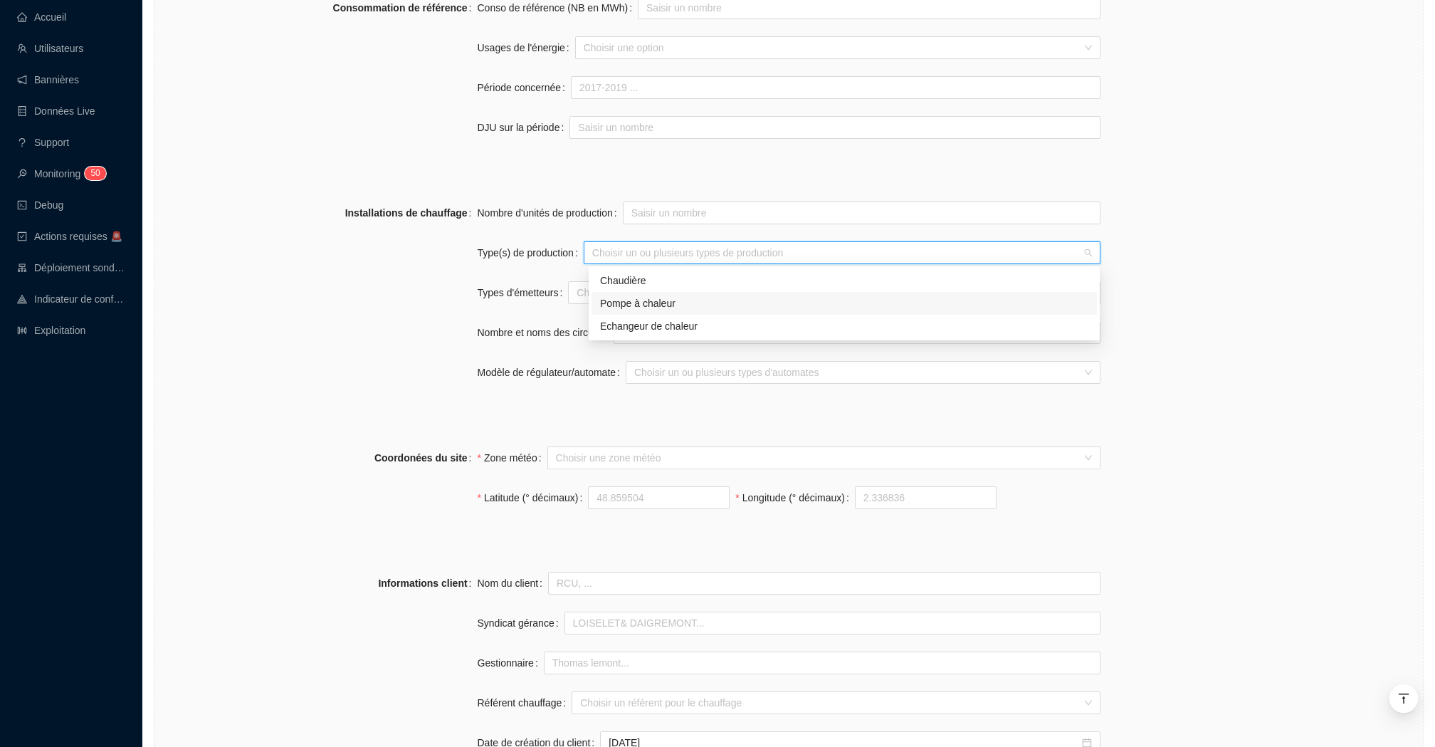
click at [529, 298] on label "Types d'émetteurs" at bounding box center [523, 292] width 91 height 23
click at [577, 298] on input "Types d'émetteurs" at bounding box center [578, 292] width 3 height 17
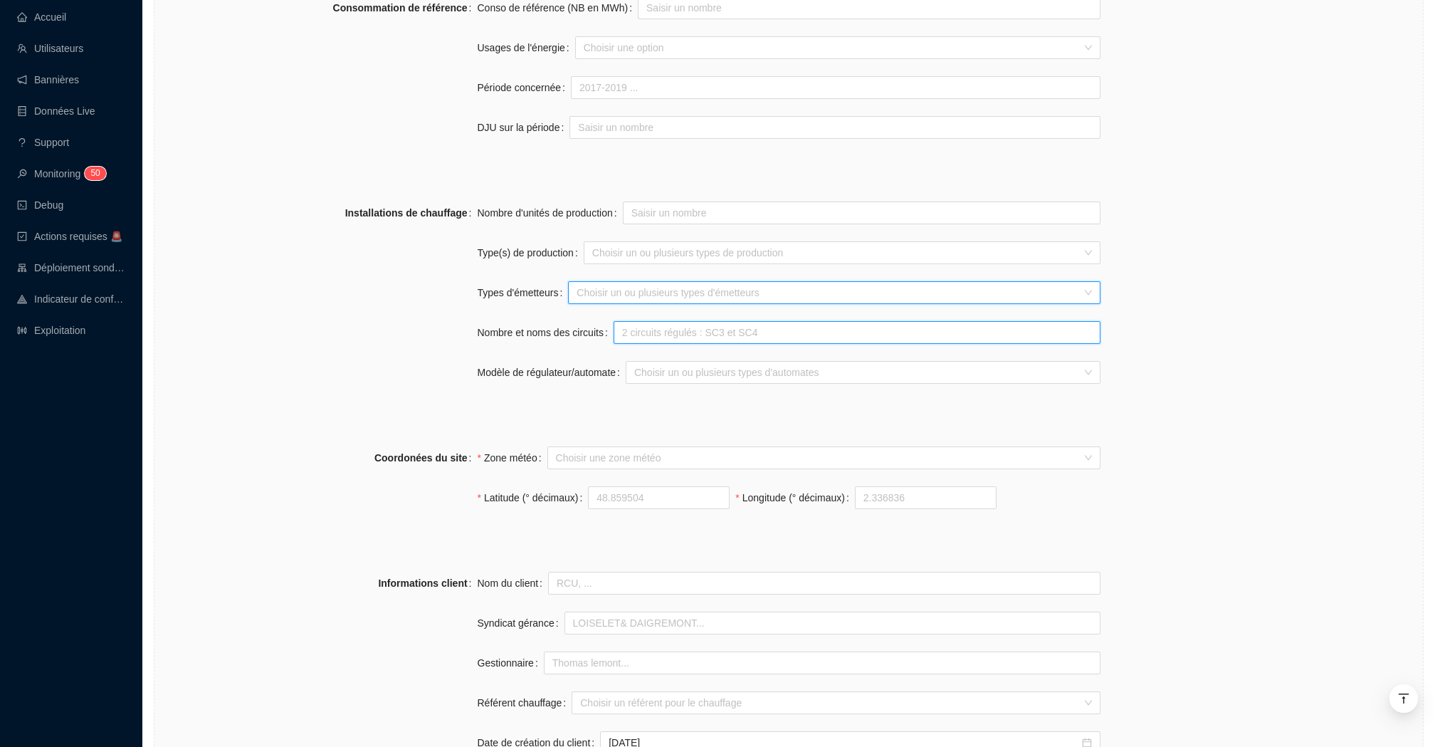
click at [701, 337] on input "Nombre et noms des circuits" at bounding box center [857, 332] width 487 height 23
click at [666, 374] on div at bounding box center [856, 372] width 454 height 20
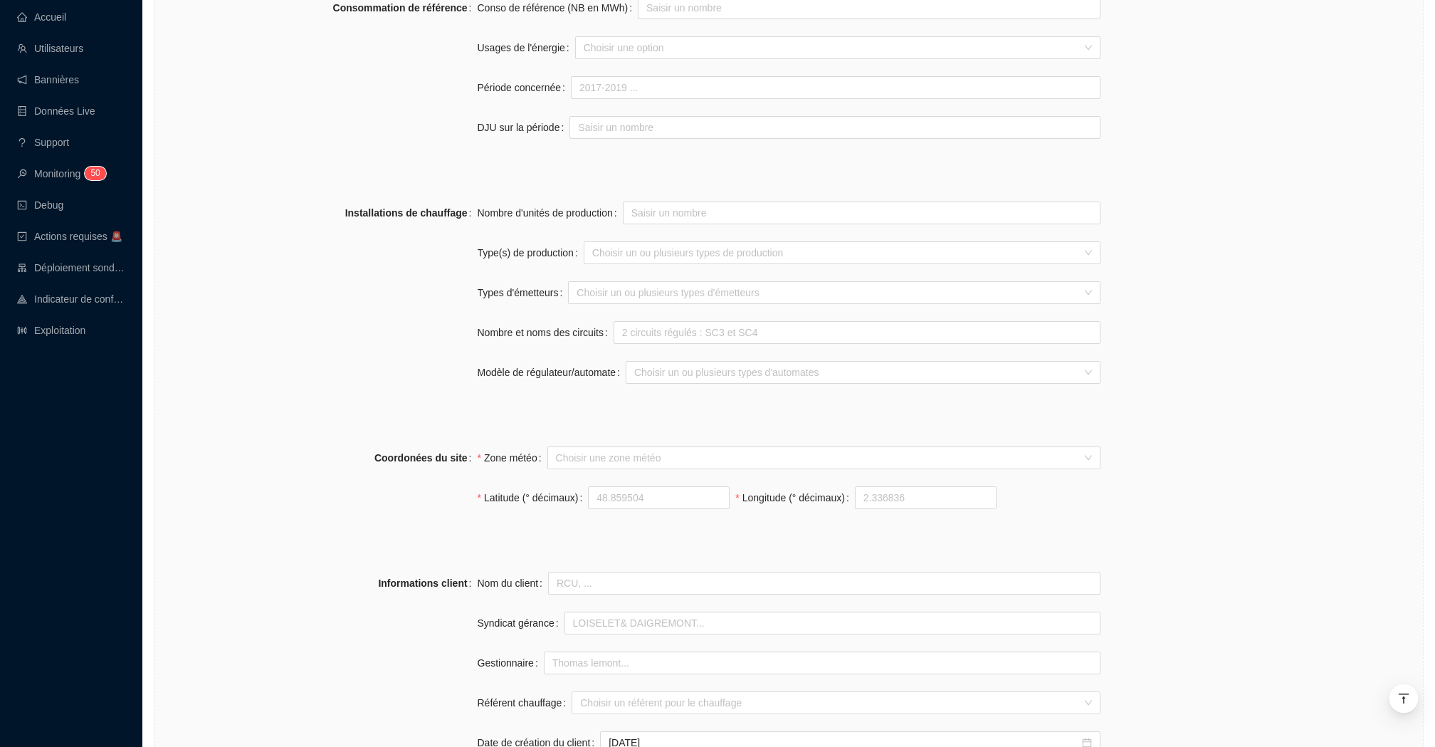
click at [588, 399] on div "Nombre d'unités de production Type(s) de production Choisir un ou plusieurs typ…" at bounding box center [789, 300] width 623 height 199
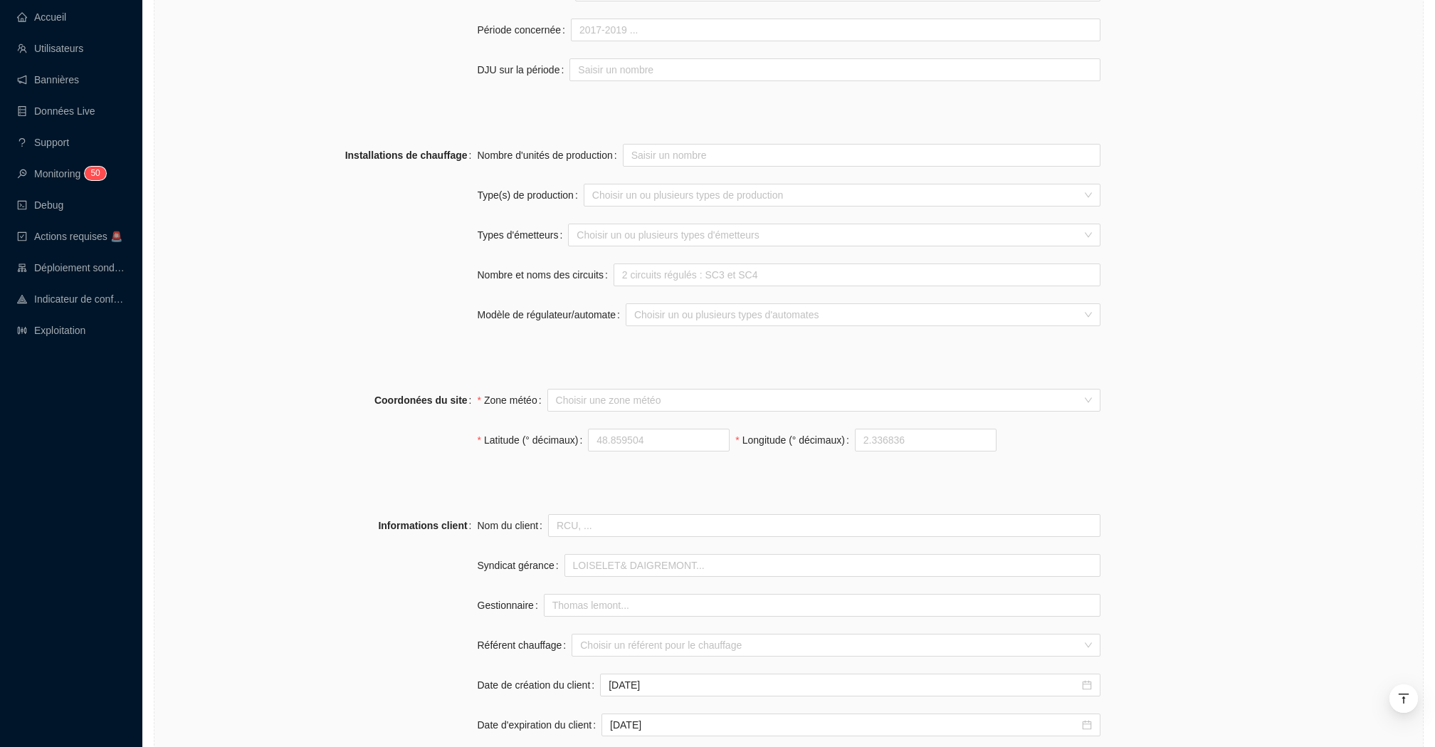
scroll to position [758, 0]
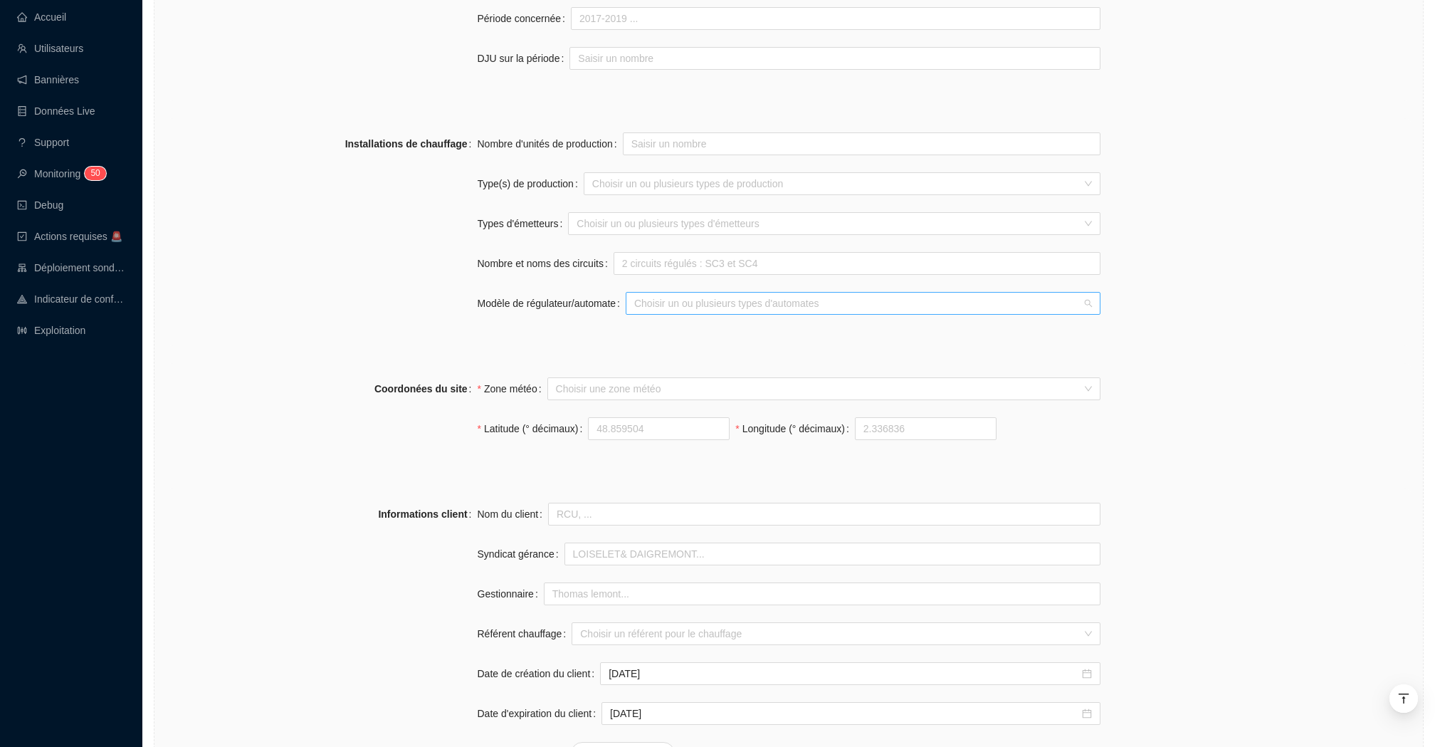
click at [675, 307] on div at bounding box center [856, 303] width 454 height 20
click at [703, 400] on div "WIT" at bounding box center [866, 399] width 446 height 15
click at [537, 325] on div "Nombre d'unités de production Type(s) de production Choisir un ou plusieurs typ…" at bounding box center [789, 231] width 623 height 199
click at [679, 259] on input "Nombre et noms des circuits" at bounding box center [857, 263] width 487 height 23
click at [542, 356] on form "Nom du site 75013 Paris Lançon Trigramme LCN Adresse(s) du site Rue 49-53 Rue A…" at bounding box center [789, 174] width 1246 height 1576
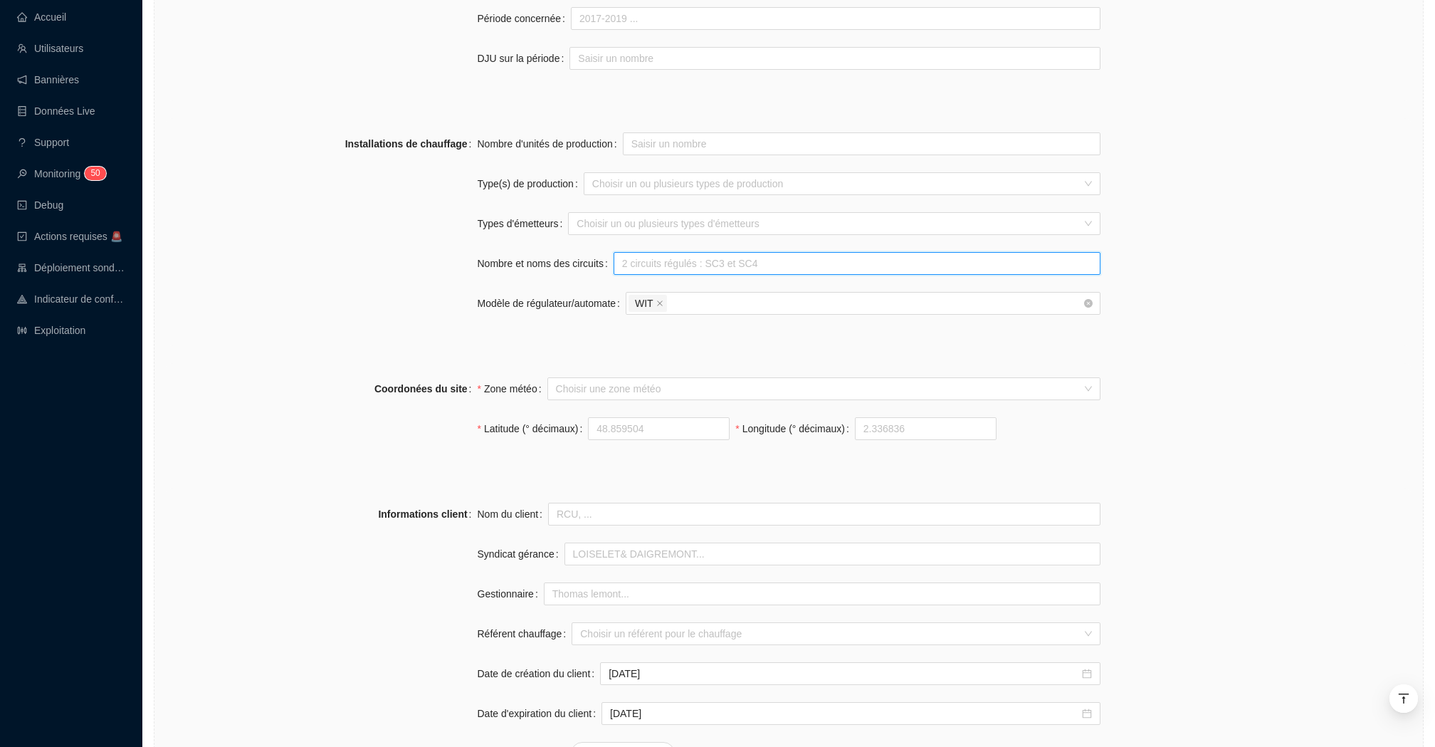
click at [658, 266] on input "Nombre et noms des circuits" at bounding box center [857, 263] width 487 height 23
type input "1 circuit chauffage + 1 circuit ECS"
click at [630, 347] on form "Nom du site 75013 Paris Lançon Trigramme LCN Adresse(s) du site Rue 49-53 Rue A…" at bounding box center [789, 174] width 1246 height 1576
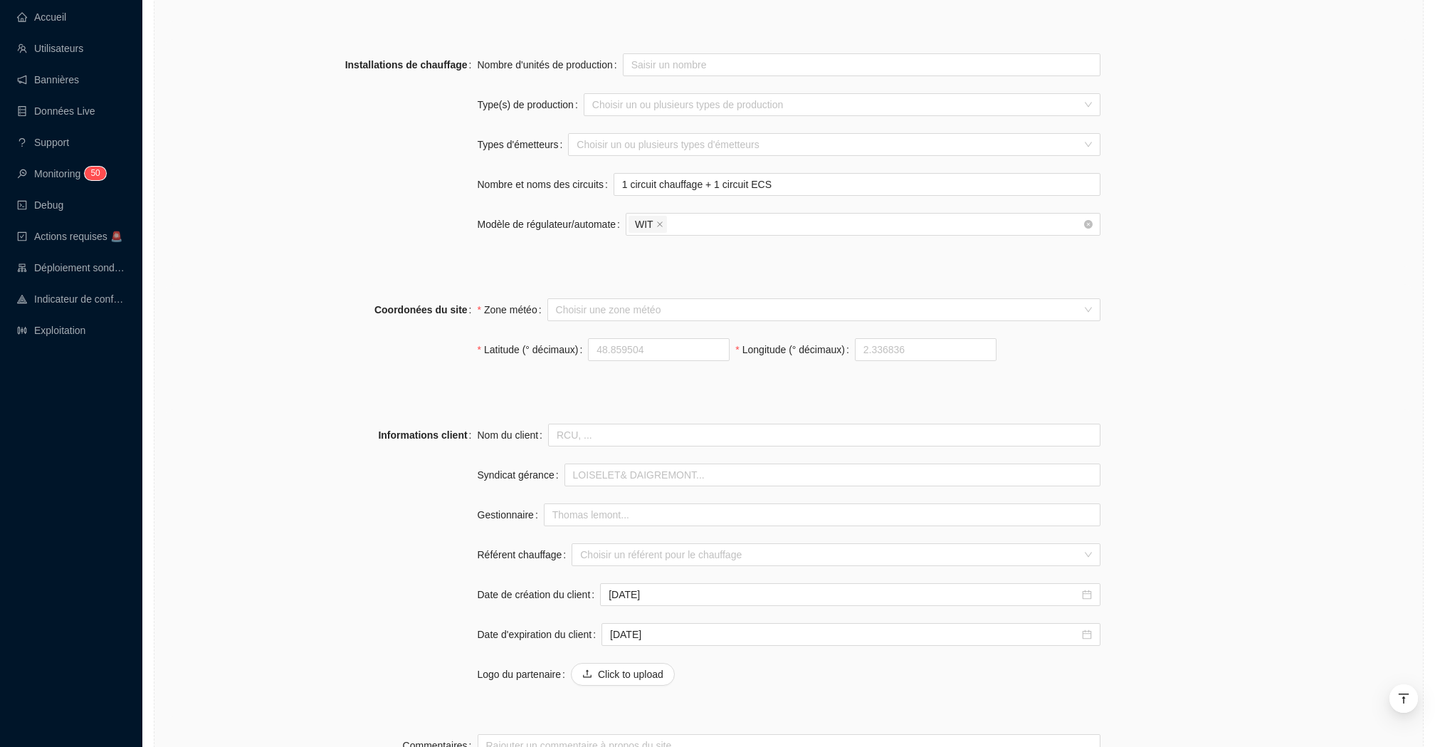
scroll to position [856, 0]
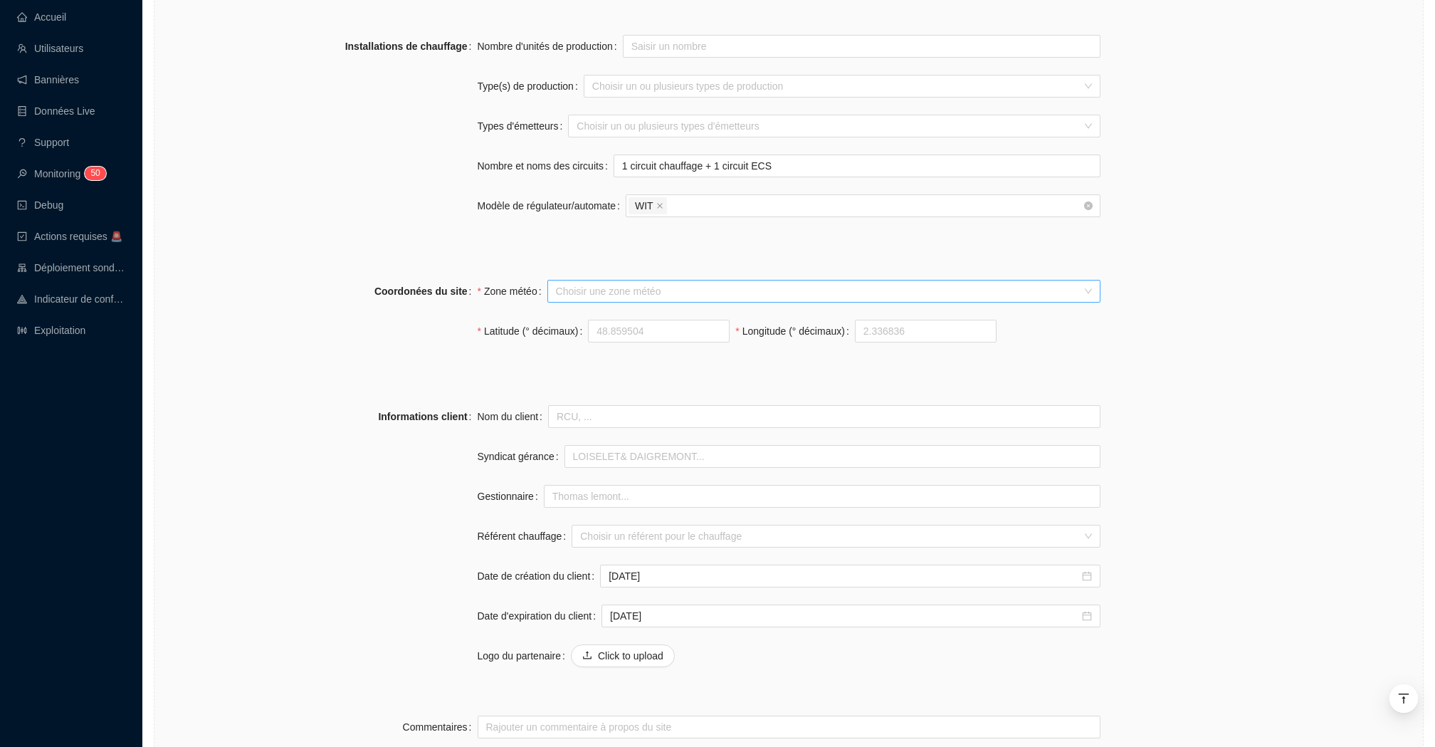
click at [695, 289] on input "Zone météo" at bounding box center [817, 290] width 523 height 21
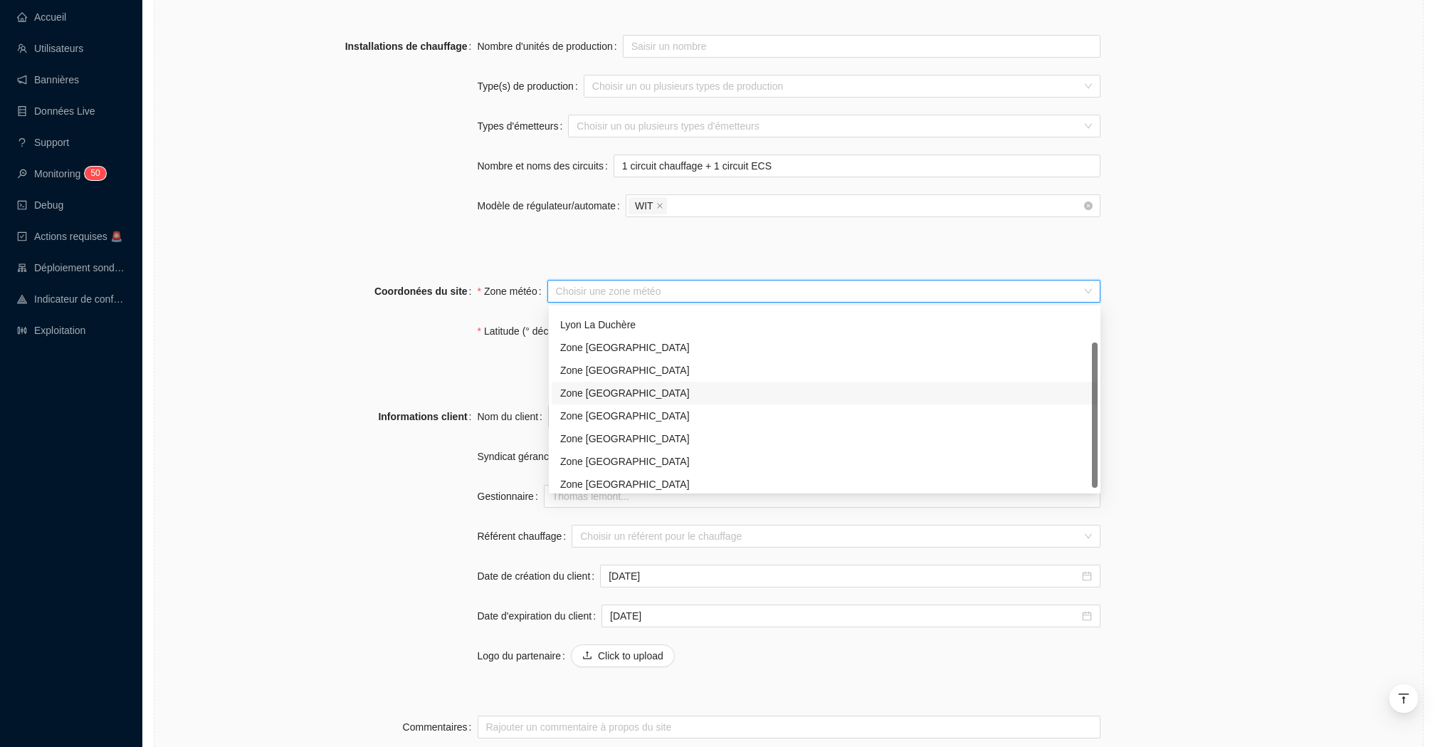
scroll to position [46, 0]
click at [713, 337] on div "Zone Paris" at bounding box center [824, 342] width 529 height 15
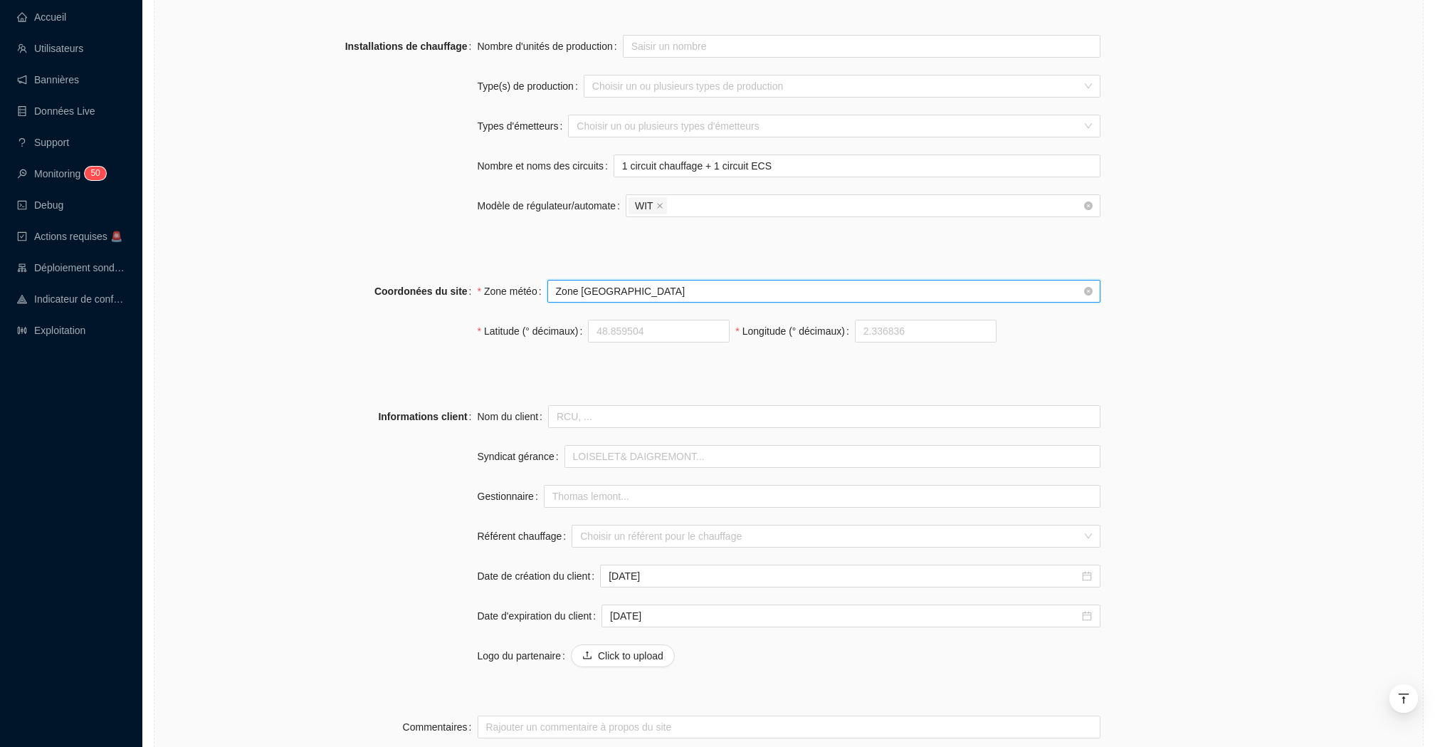
click at [552, 246] on div "Installations de chauffage Nombre d'unités de production Type(s) de production …" at bounding box center [789, 135] width 1246 height 228
click at [672, 419] on input "Nom du client" at bounding box center [824, 416] width 552 height 23
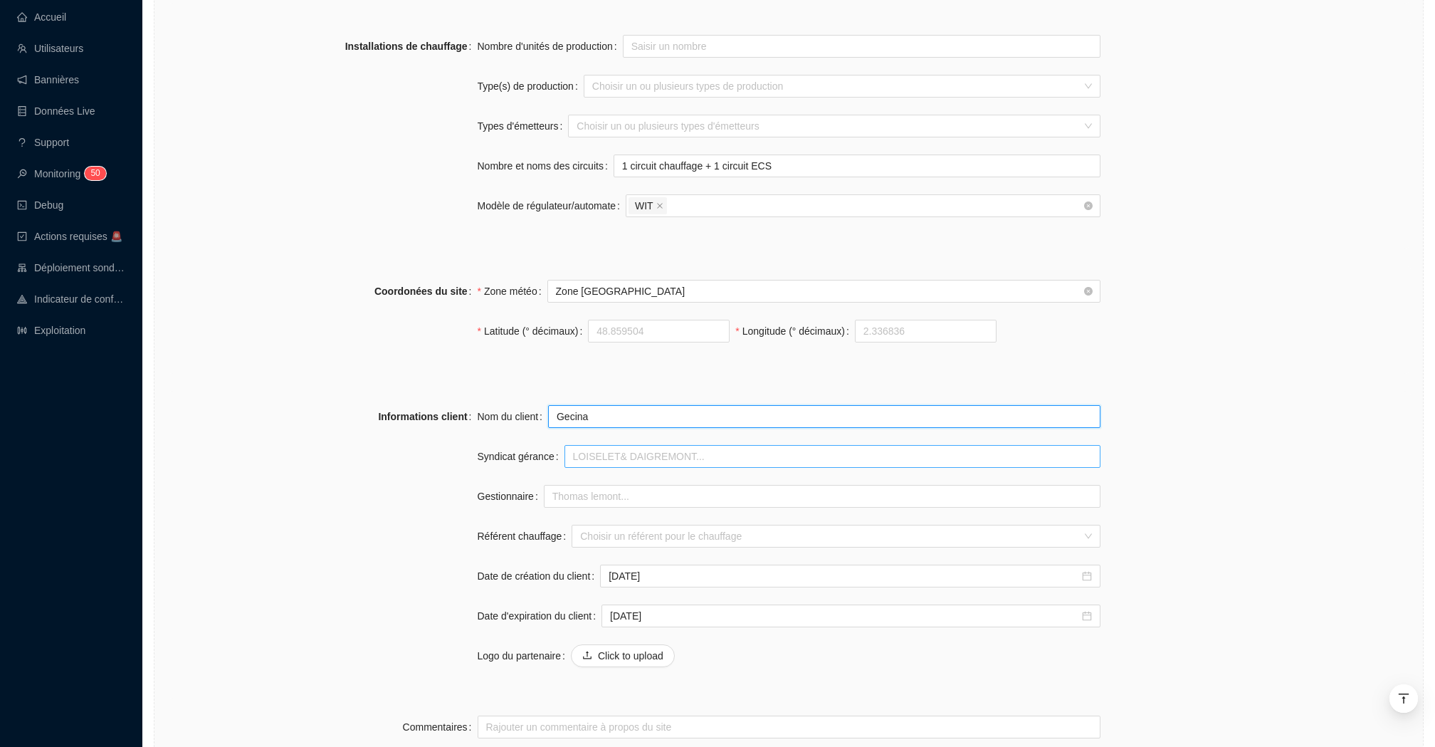
type input "Gecina"
click at [639, 460] on input "Syndicat gérance" at bounding box center [833, 456] width 536 height 23
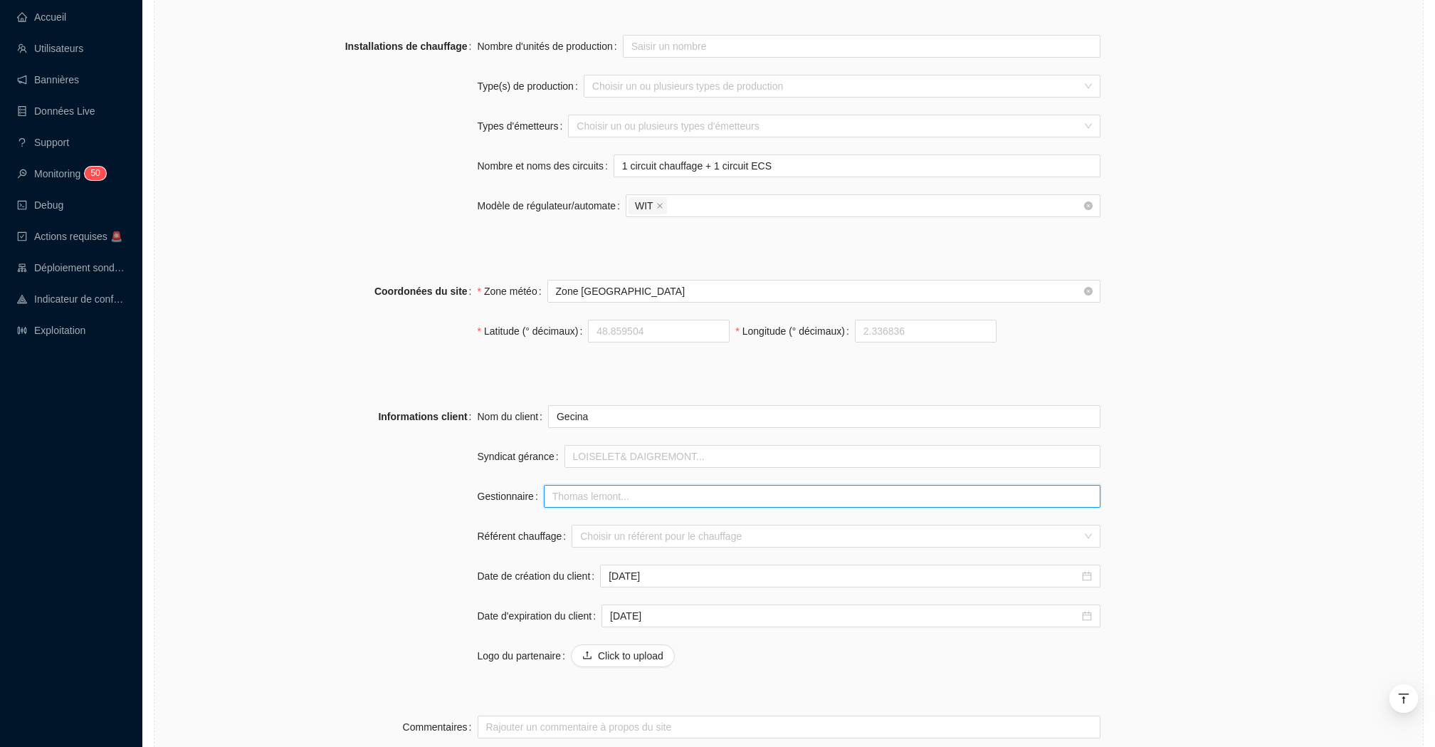
click at [546, 498] on input "Gestionnaire" at bounding box center [822, 496] width 557 height 23
click at [544, 548] on div "Nom du client Gecina Syndicat gérance Gestionnaire Référent chauffage Choisir u…" at bounding box center [789, 544] width 623 height 279
click at [624, 535] on input "Référent chauffage" at bounding box center [829, 535] width 498 height 21
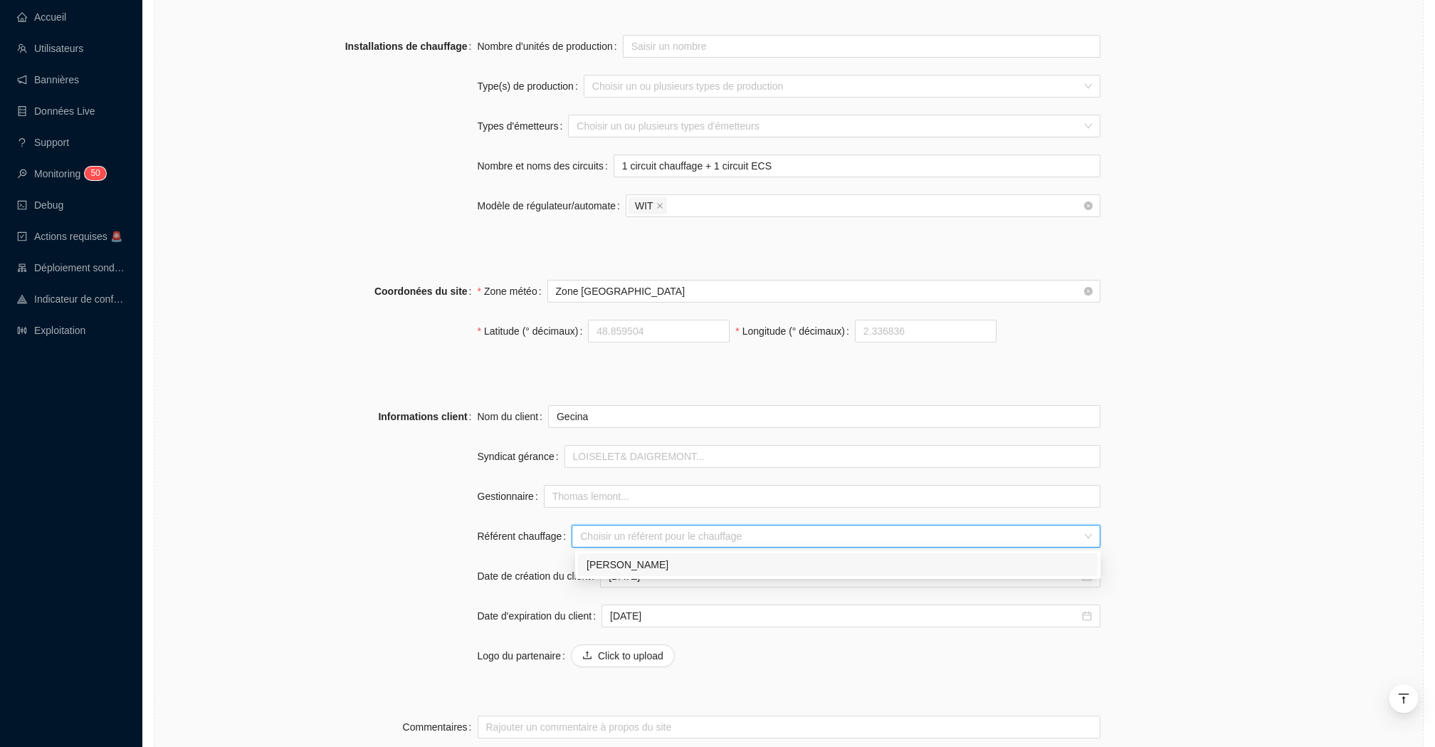
click at [499, 529] on label "Référent chauffage" at bounding box center [525, 536] width 95 height 23
click at [580, 529] on input "Référent chauffage" at bounding box center [829, 535] width 498 height 21
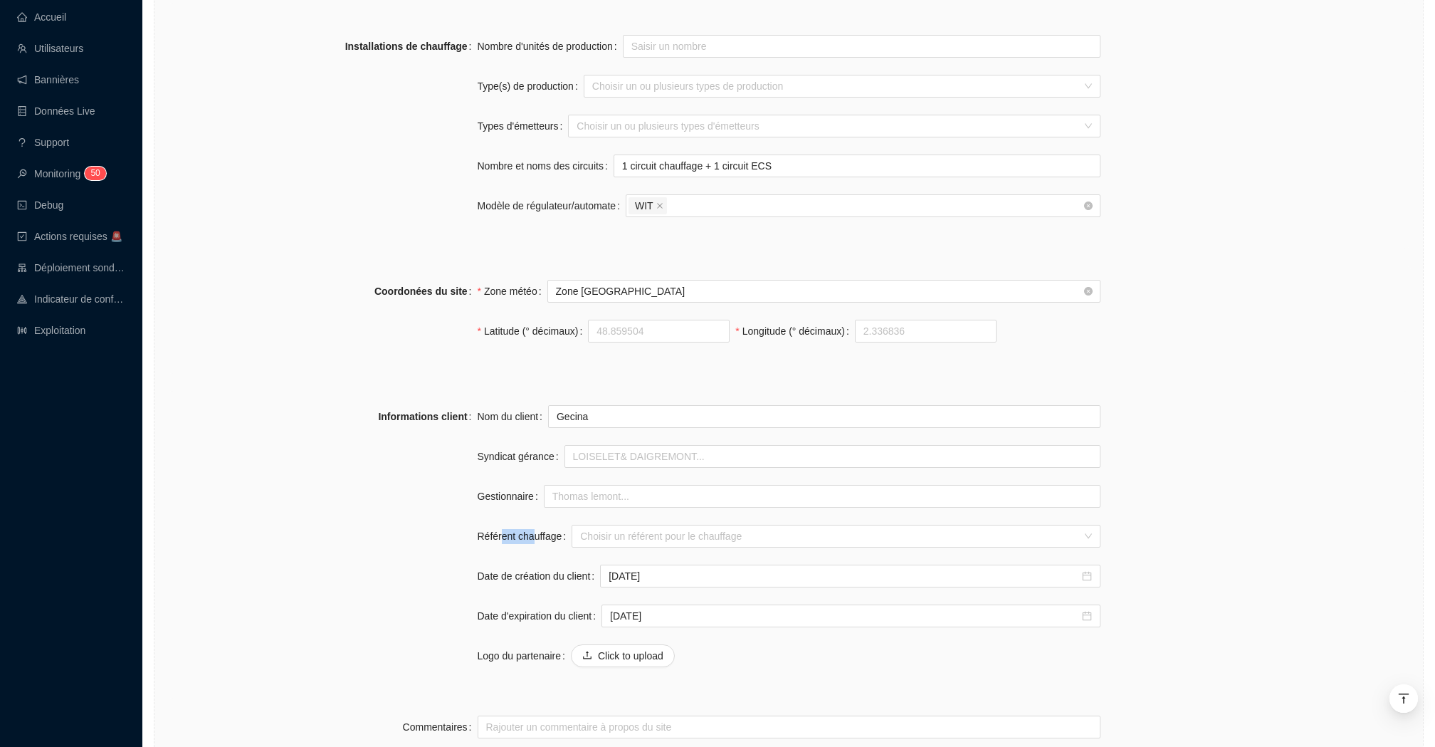
drag, startPoint x: 535, startPoint y: 532, endPoint x: 500, endPoint y: 532, distance: 35.6
click at [500, 532] on label "Référent chauffage" at bounding box center [525, 536] width 95 height 23
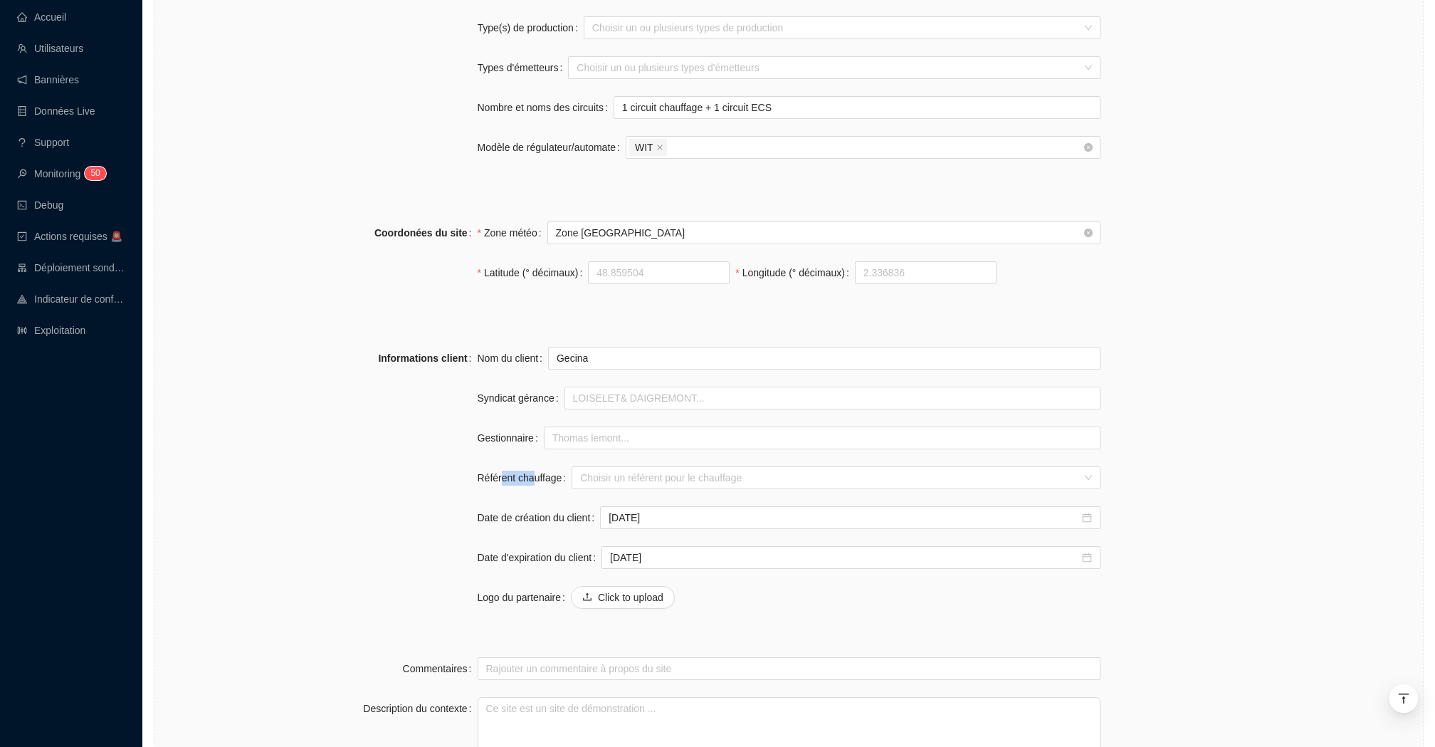
scroll to position [917, 0]
click at [715, 550] on input "2025-10-10" at bounding box center [844, 554] width 468 height 15
click at [737, 603] on div "Click to upload" at bounding box center [836, 594] width 530 height 23
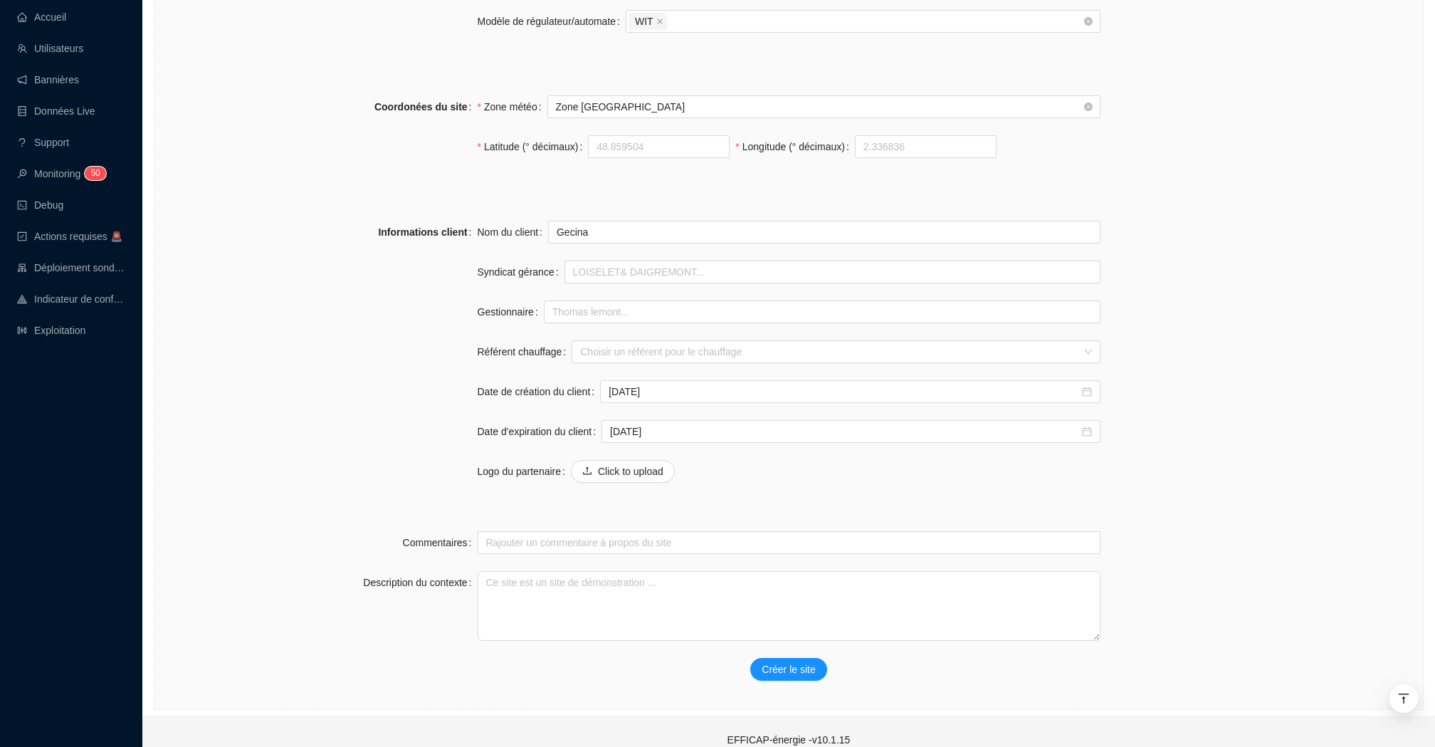
scroll to position [1046, 0]
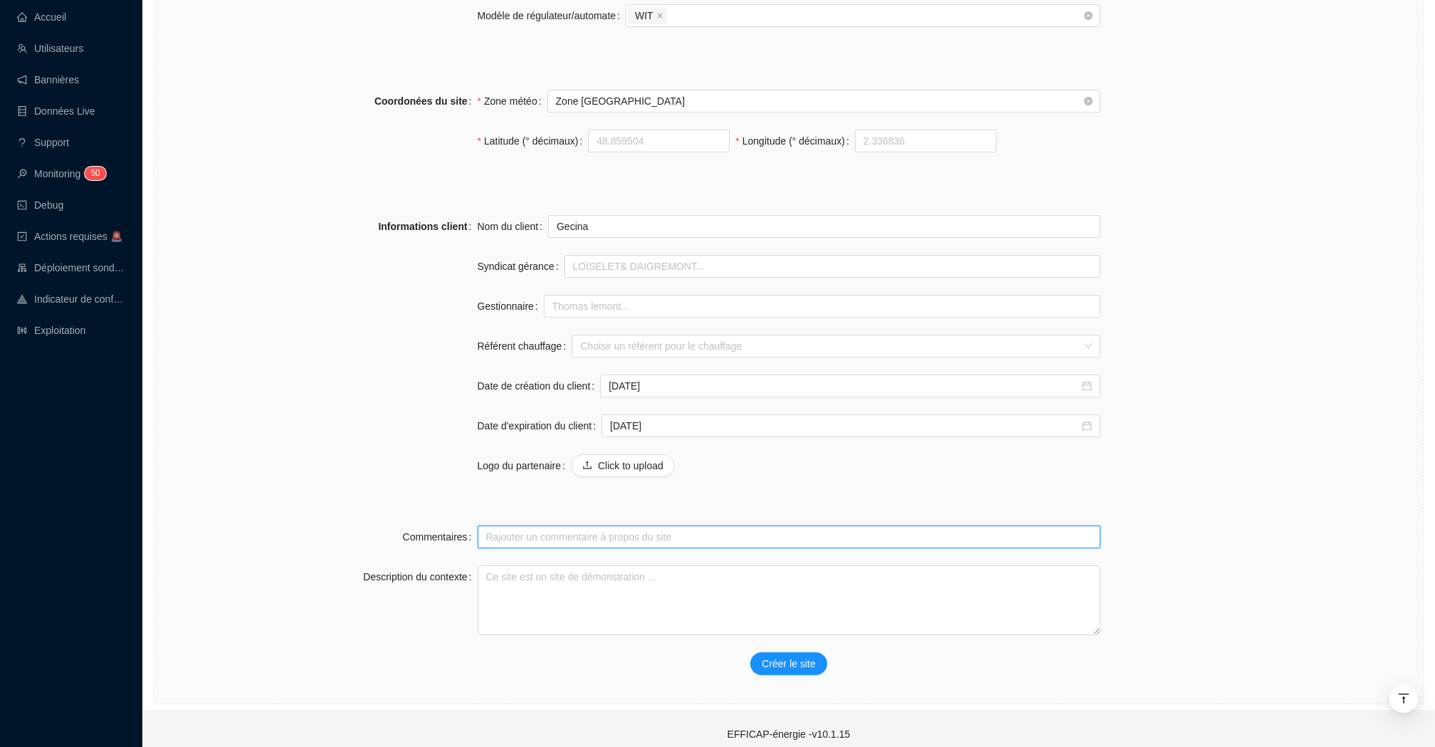
click at [620, 542] on input "Commentaires" at bounding box center [789, 536] width 623 height 23
click at [616, 505] on div "Informations client Nom du client Gecina Syndicat gérance Gestionnaire Référent…" at bounding box center [789, 355] width 1246 height 308
click at [523, 535] on input "Commentaires" at bounding box center [789, 536] width 623 height 23
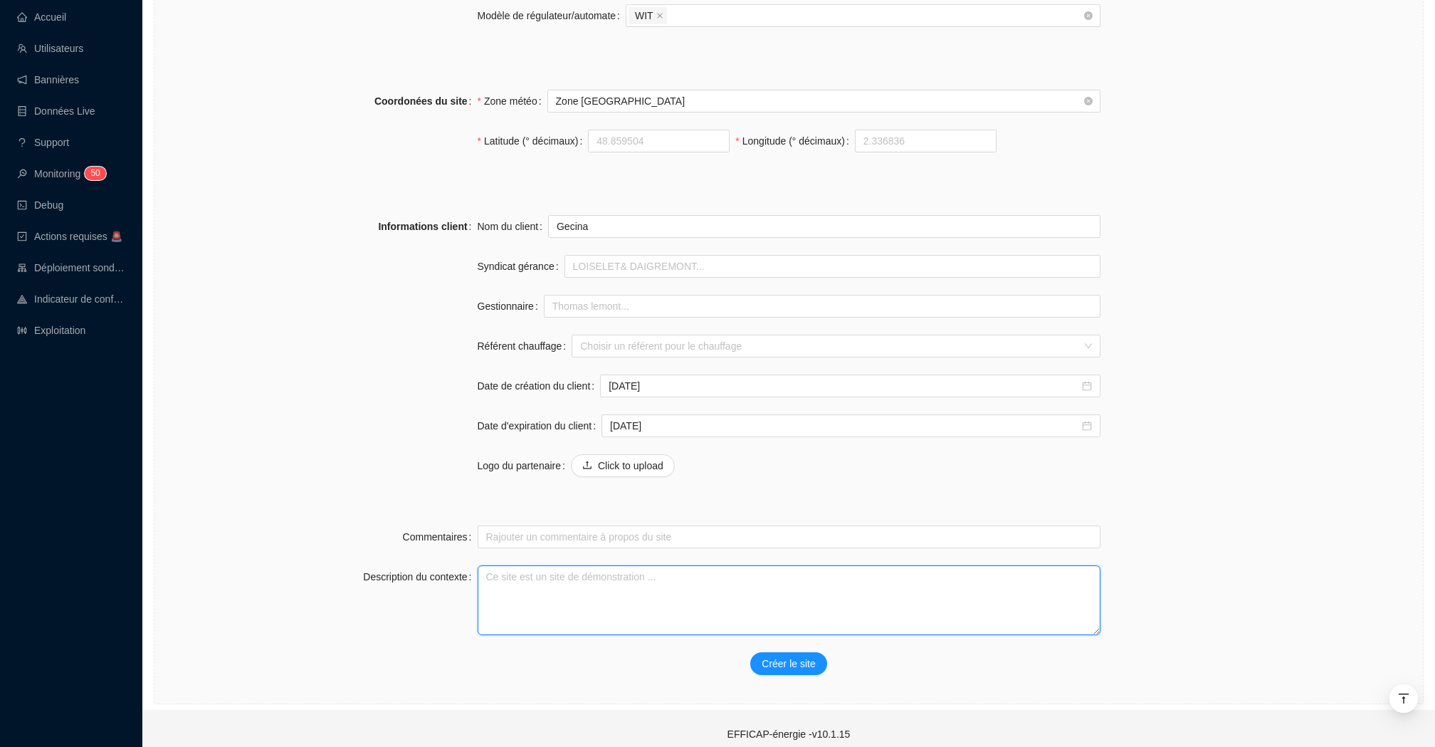
click at [510, 578] on textarea "Description du contexte" at bounding box center [789, 600] width 623 height 70
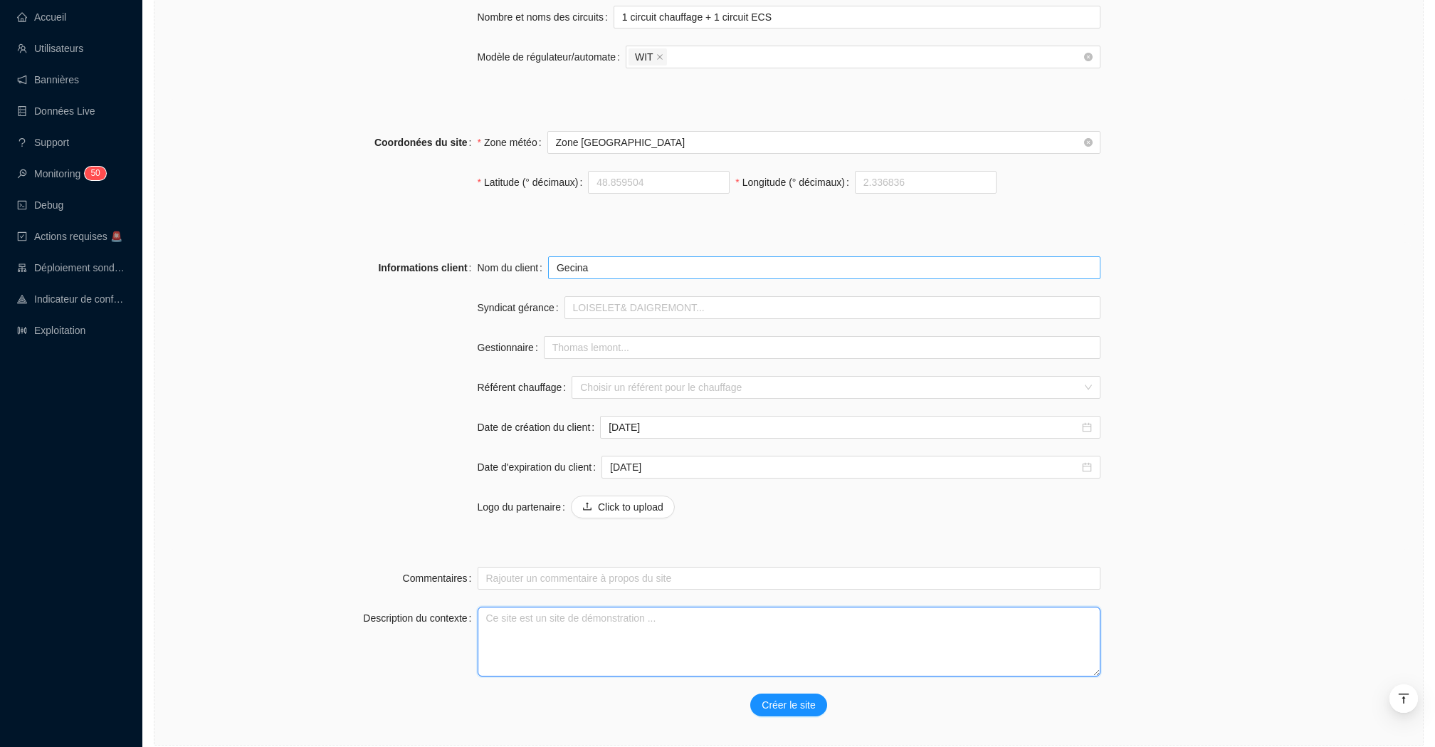
scroll to position [998, 0]
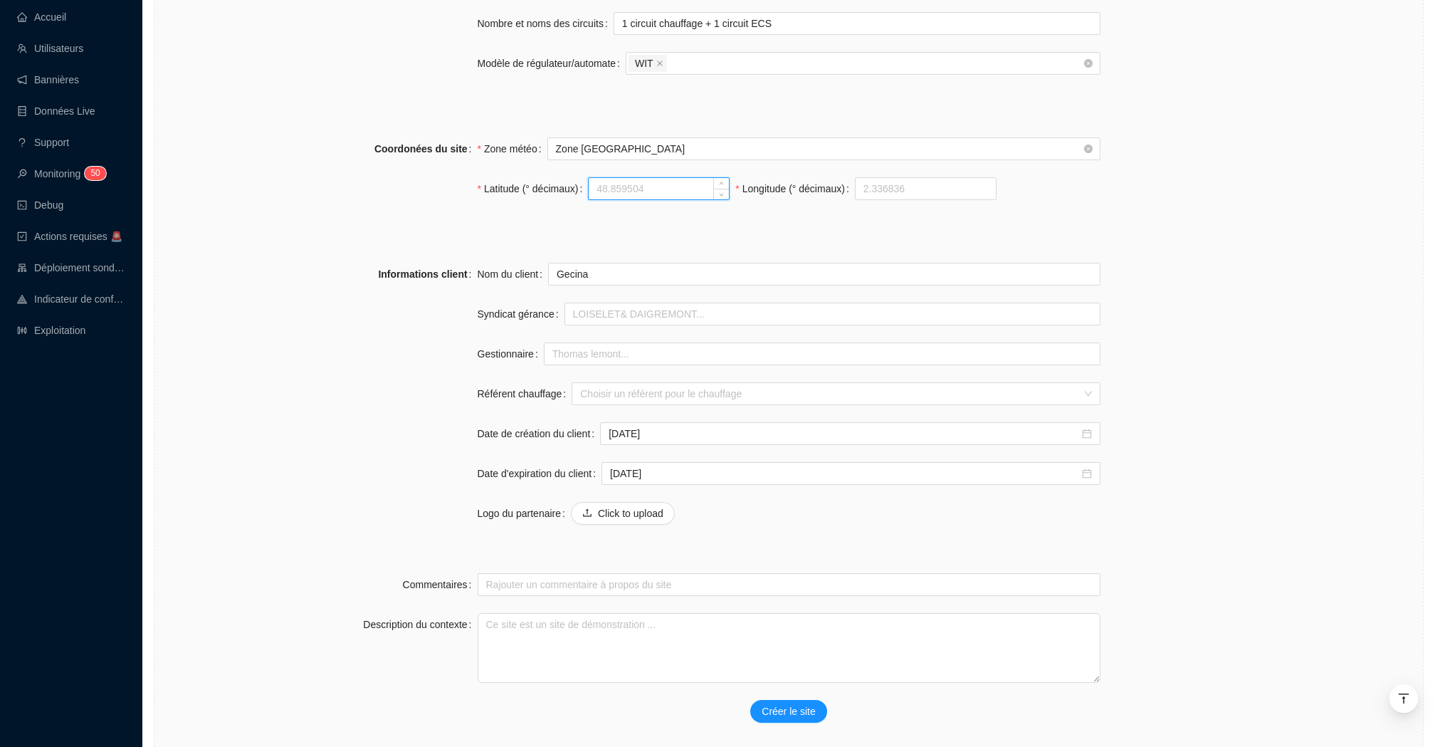
click at [659, 183] on input "Latitude (° décimaux)" at bounding box center [659, 188] width 140 height 21
paste input "48.822283, 2.343955"
drag, startPoint x: 651, startPoint y: 189, endPoint x: 708, endPoint y: 191, distance: 57.0
click at [708, 189] on div "48.822283, 2.343955" at bounding box center [659, 188] width 142 height 23
type input "48.822283"
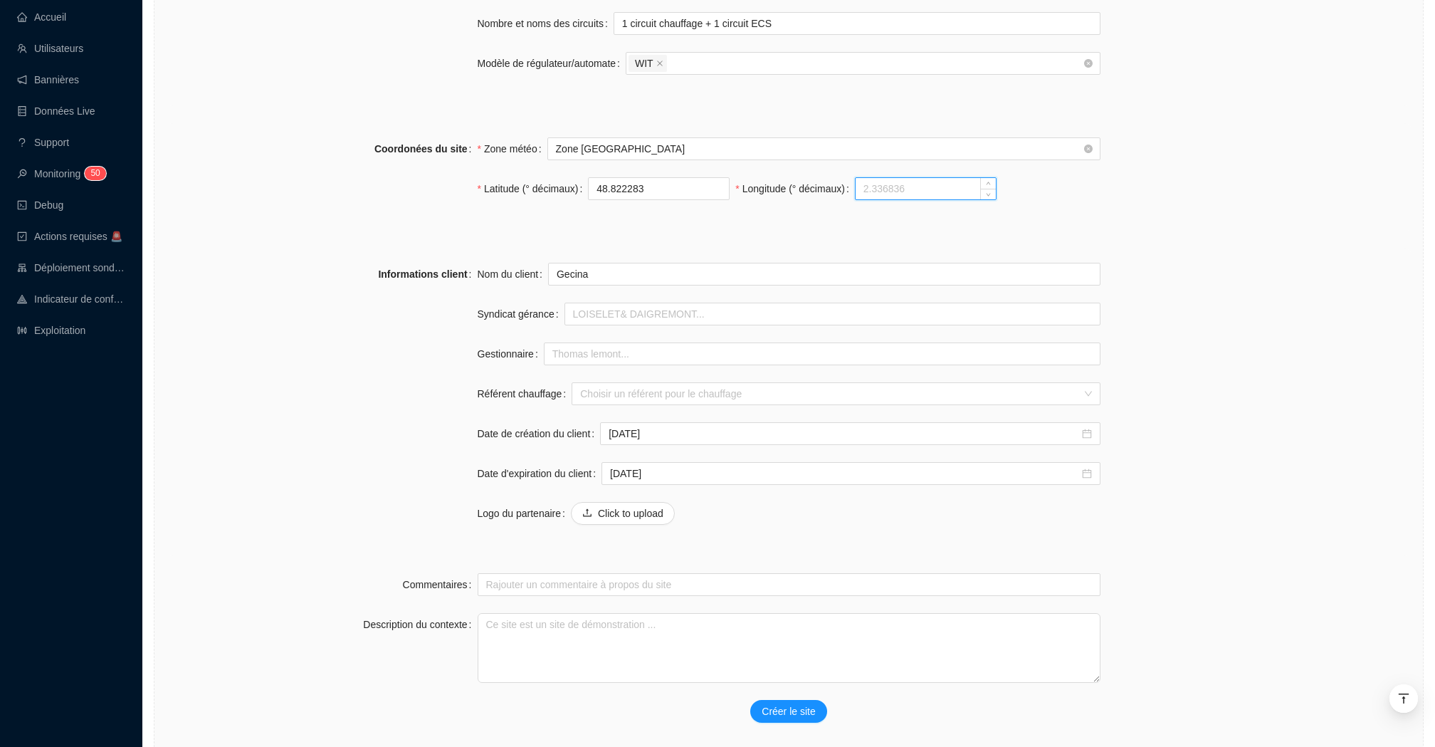
click at [861, 186] on input "Longitude (° décimaux)" at bounding box center [926, 188] width 140 height 21
paste input "2.343955"
click at [859, 190] on input "2.343955" at bounding box center [926, 188] width 140 height 21
type input "2.343955"
click at [806, 708] on span "Créer le site" at bounding box center [788, 711] width 53 height 15
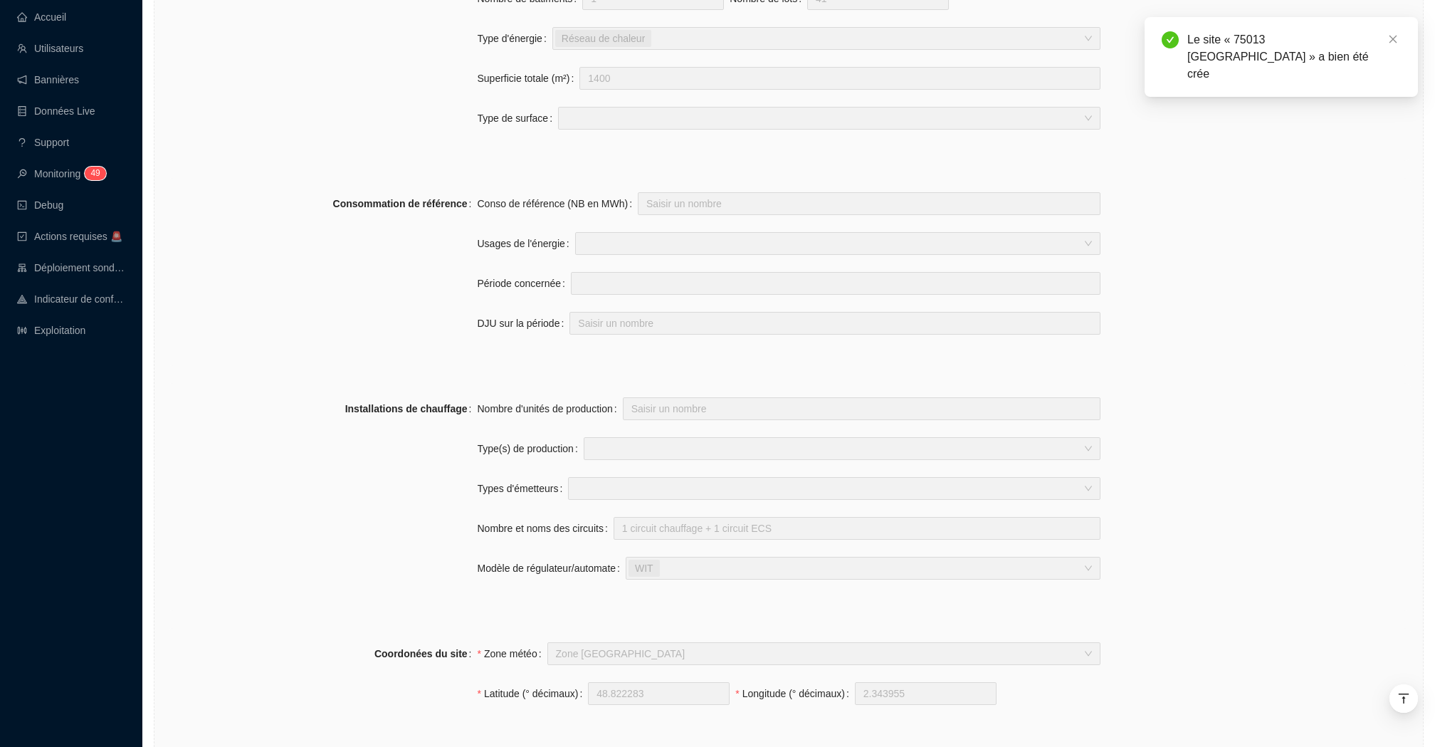
scroll to position [0, 0]
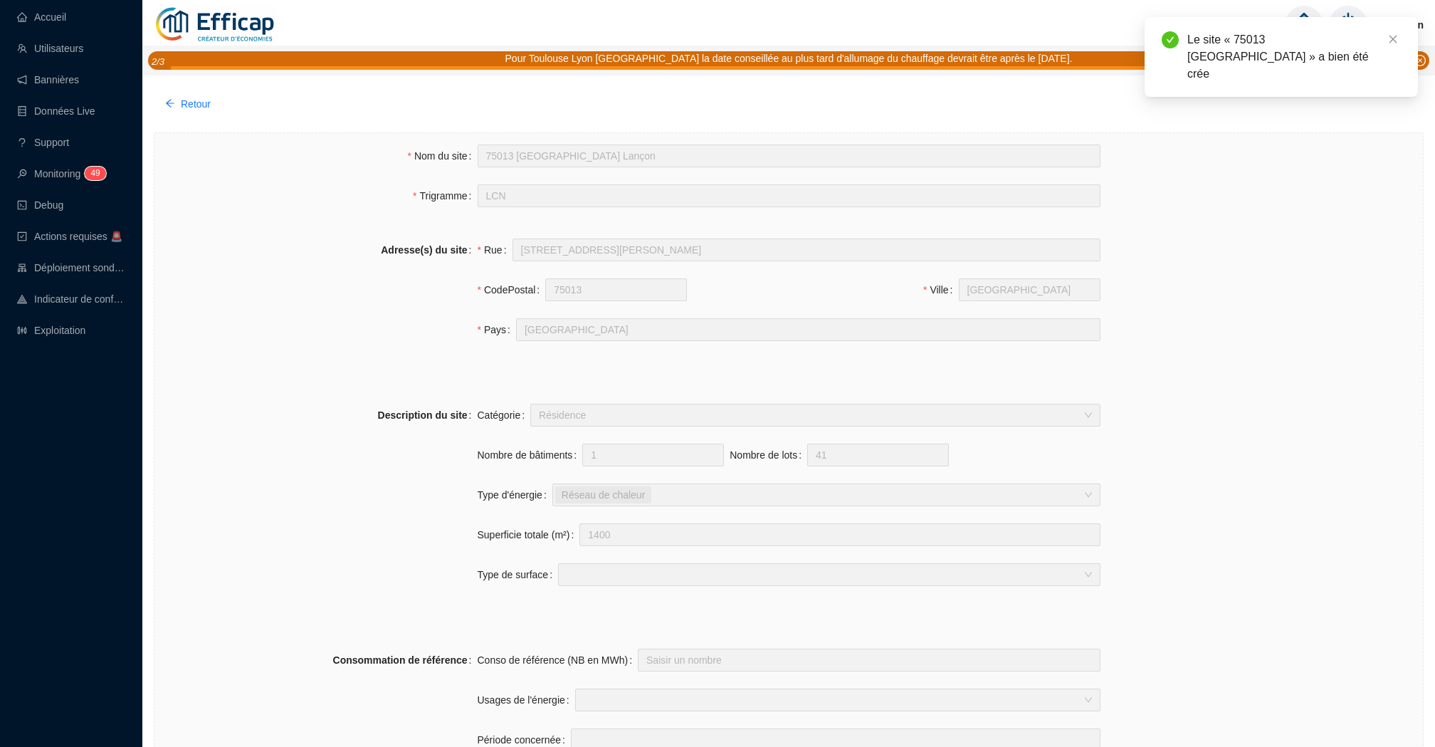
click at [1296, 9] on div at bounding box center [1304, 25] width 38 height 38
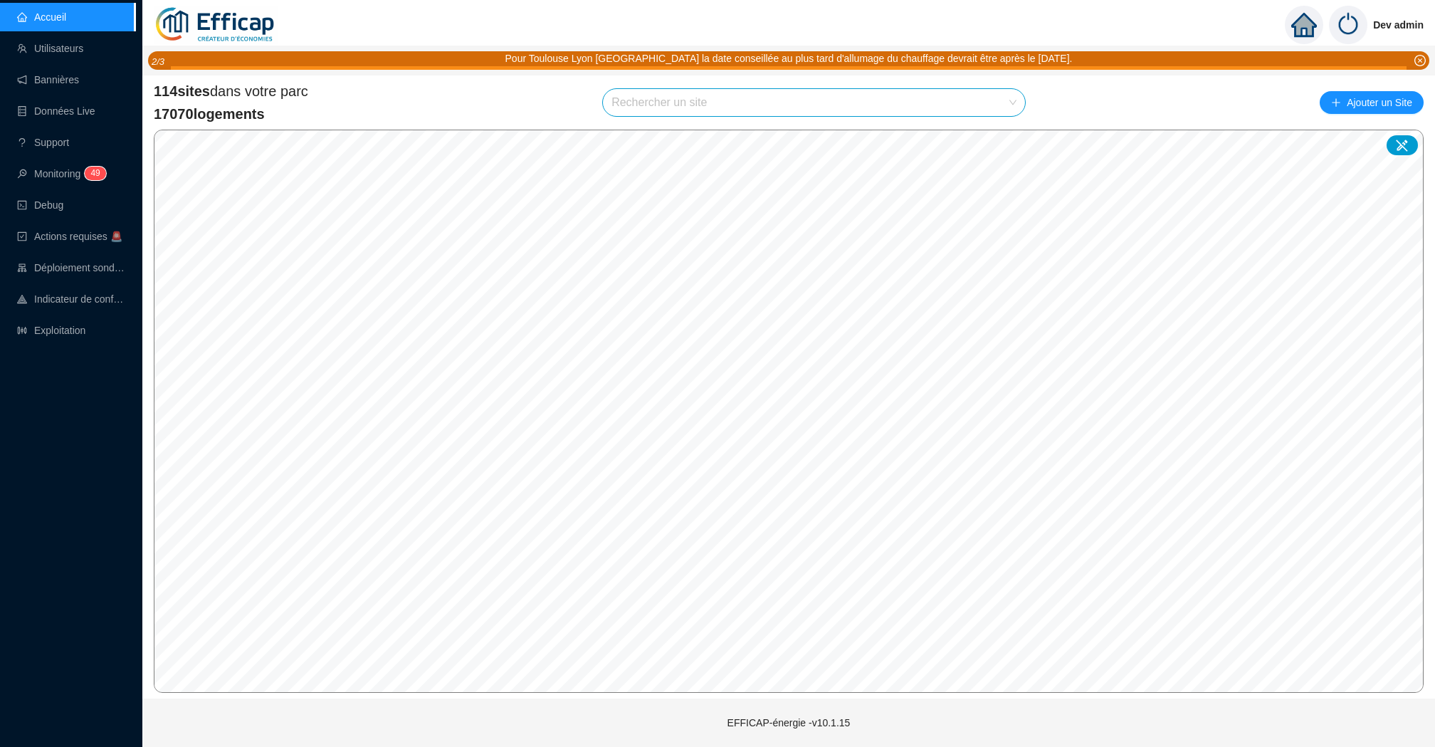
click at [854, 98] on input "search" at bounding box center [807, 102] width 392 height 27
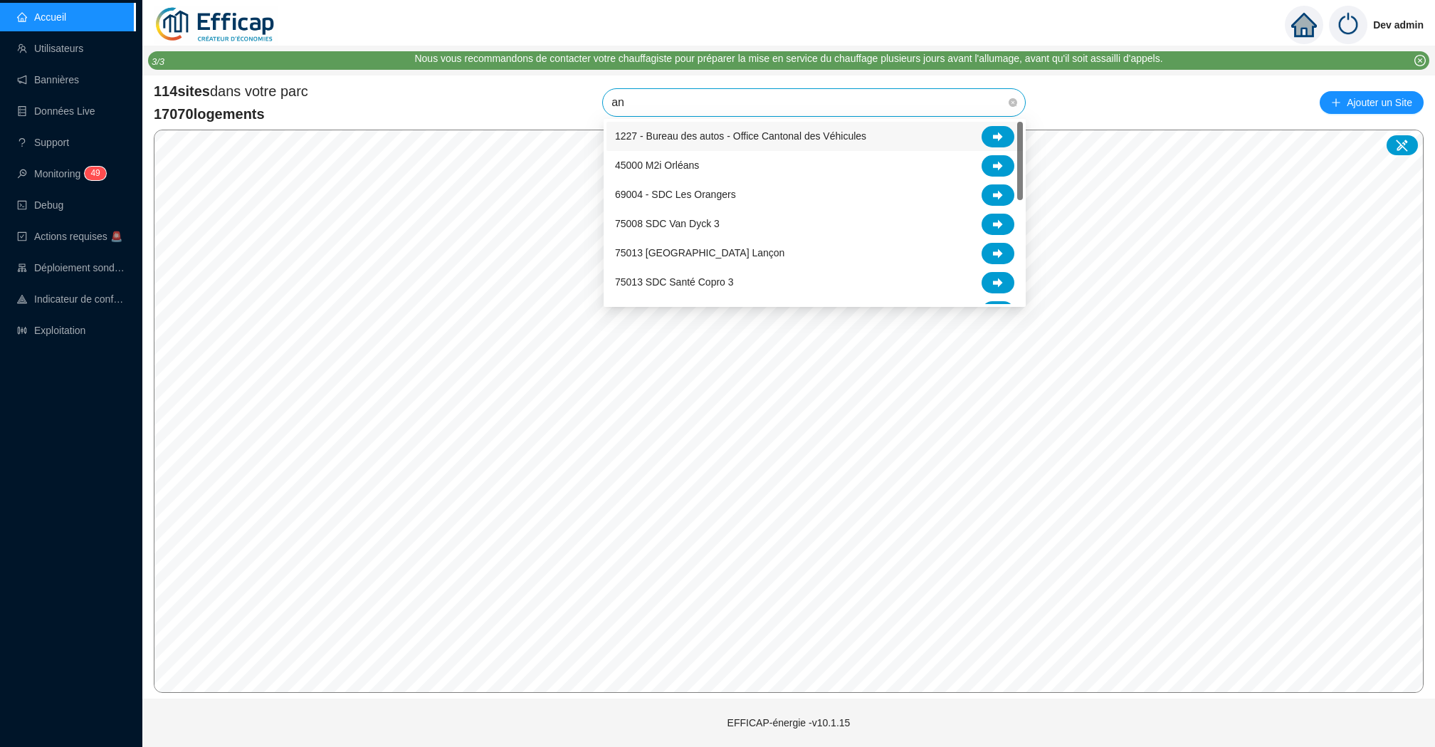
type input "a"
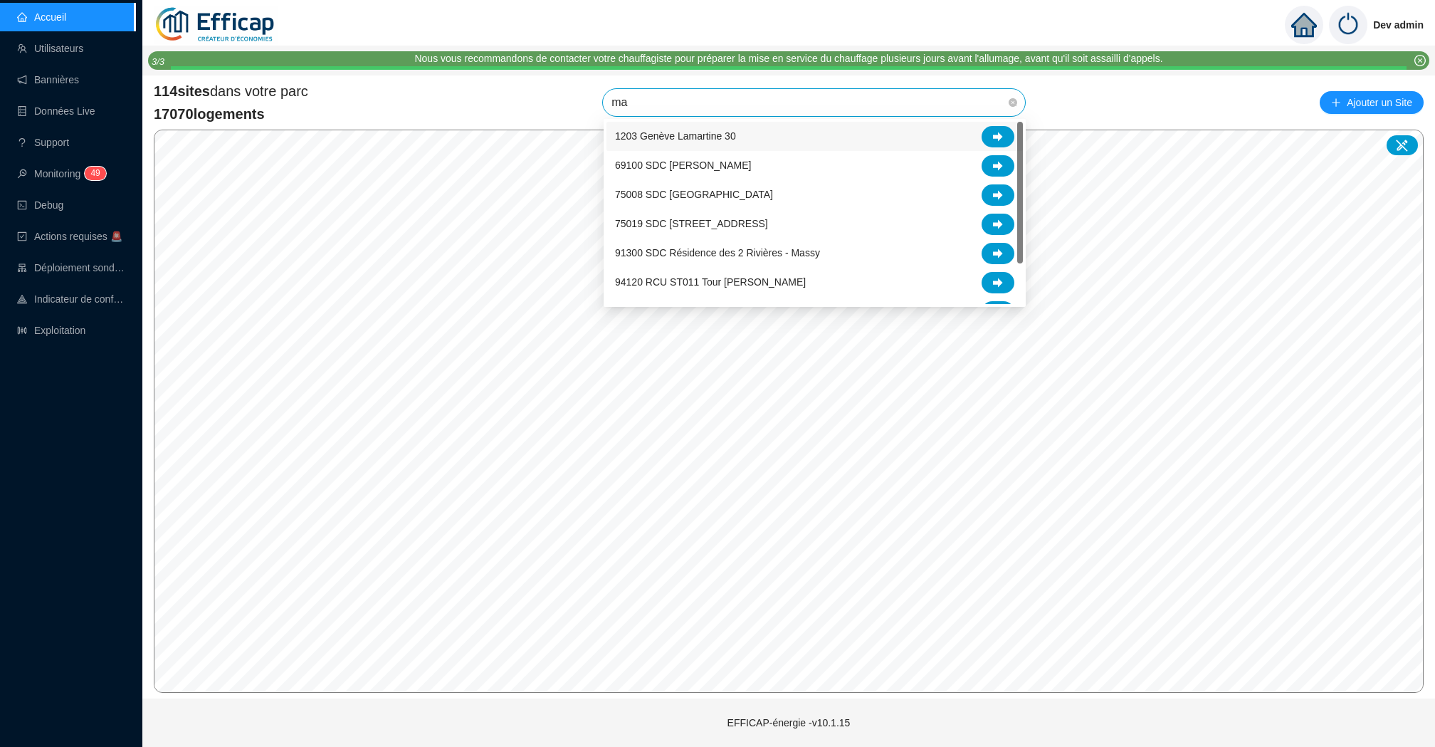
type input "m"
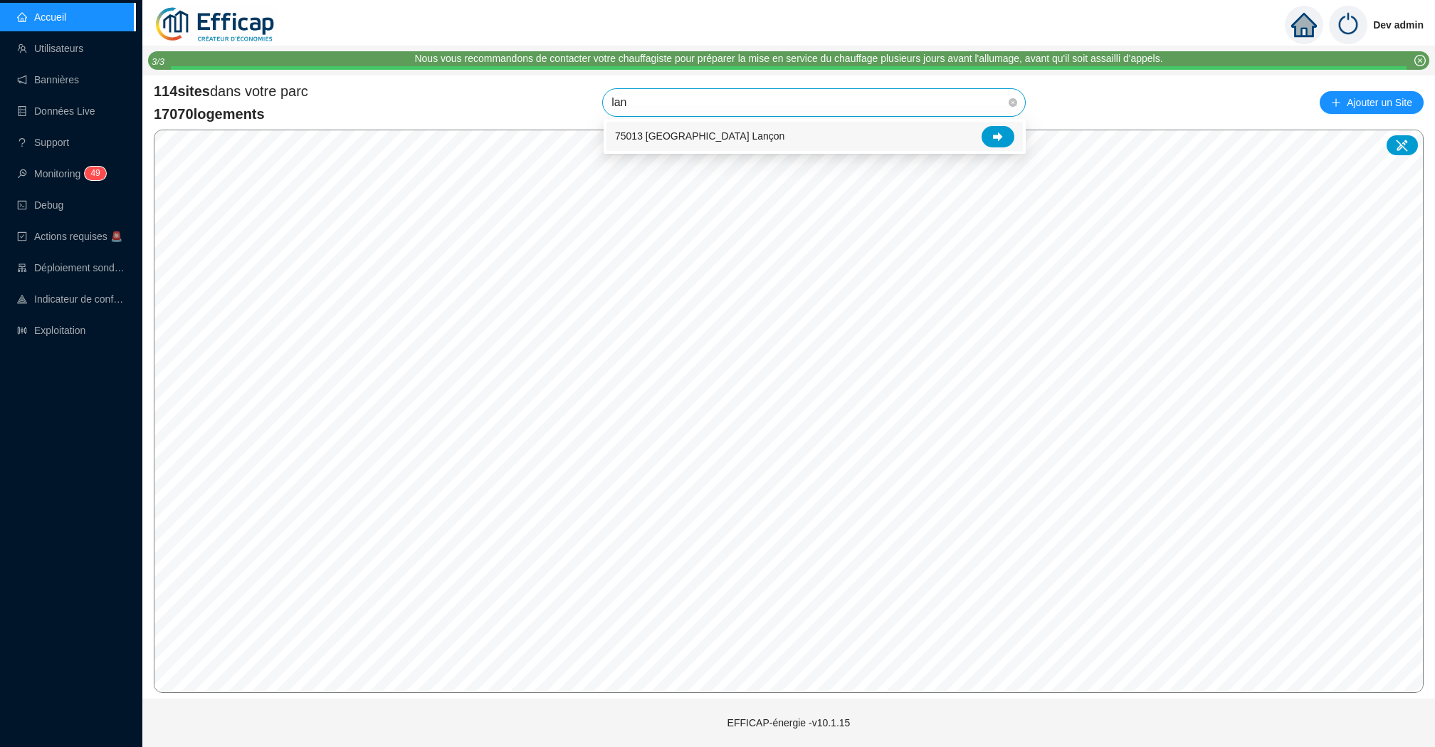
type input "lanc"
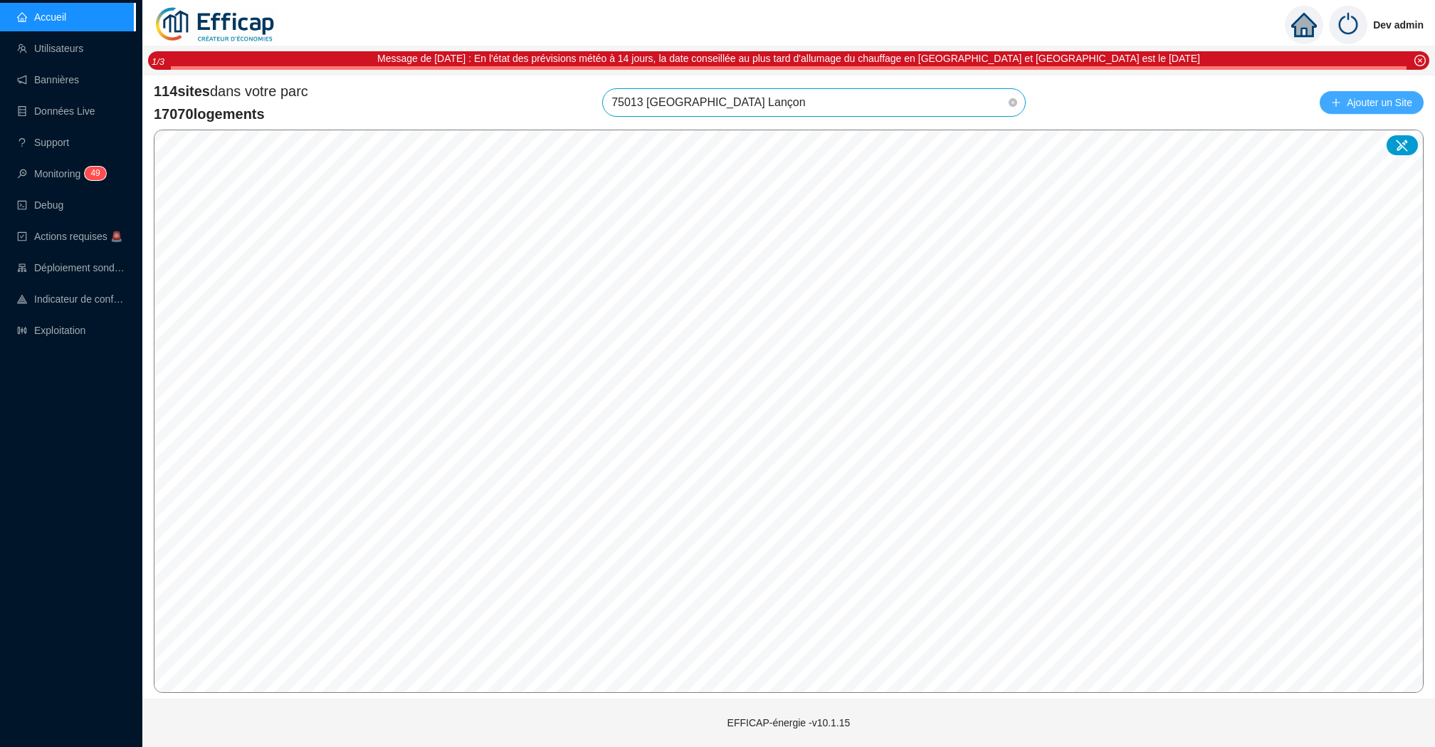
click at [1365, 100] on span "Ajouter un Site" at bounding box center [1379, 103] width 65 height 20
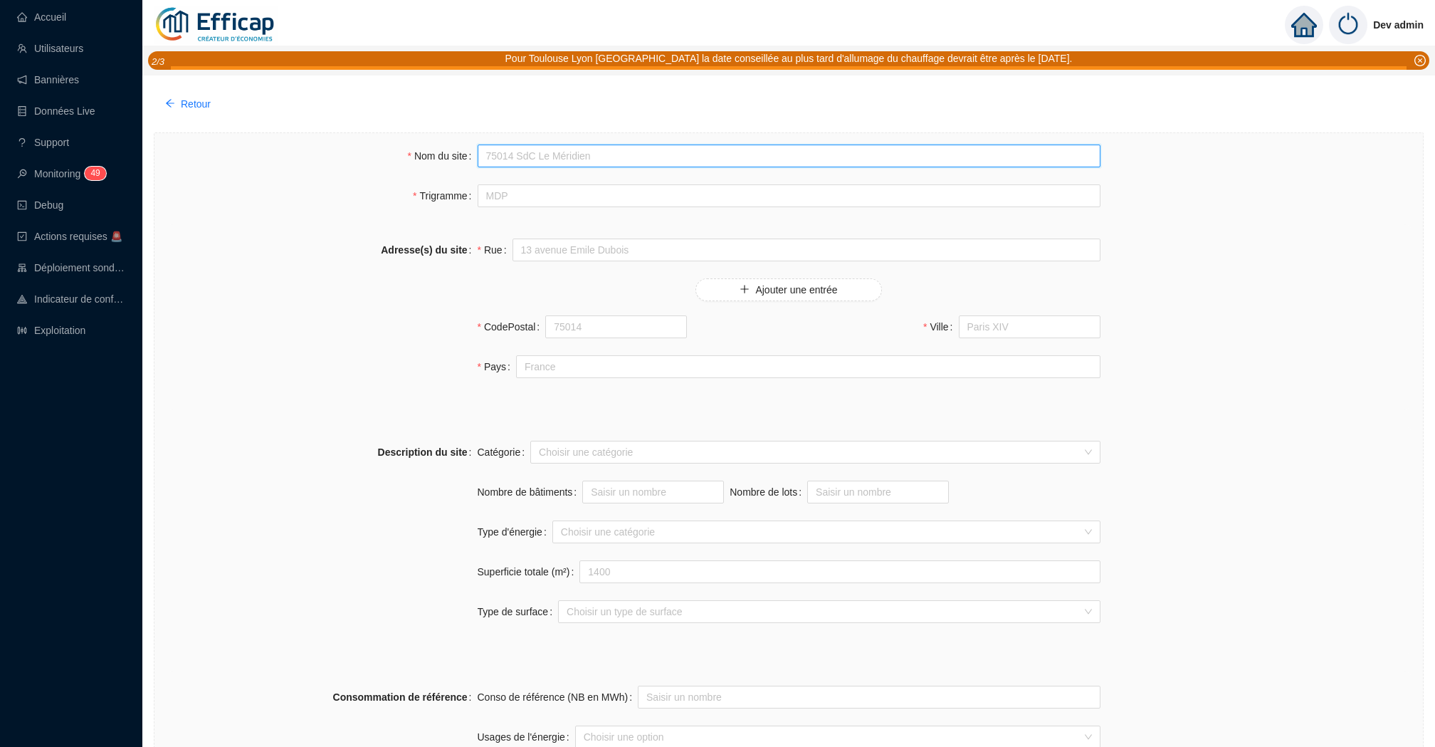
click at [547, 157] on input "Nom du site" at bounding box center [789, 156] width 623 height 23
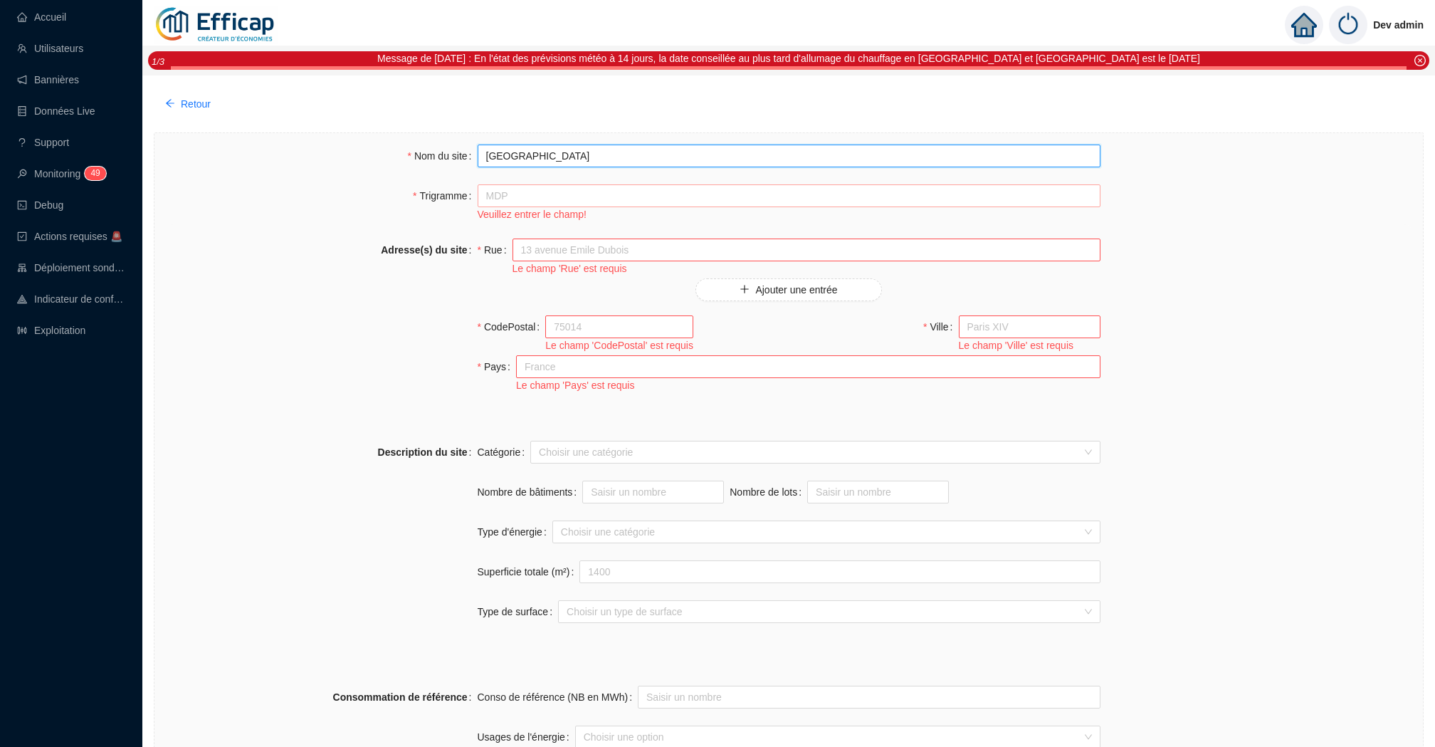
type input "75014 Paris Villa Brune"
click at [567, 195] on input "Trigramme" at bounding box center [789, 195] width 623 height 23
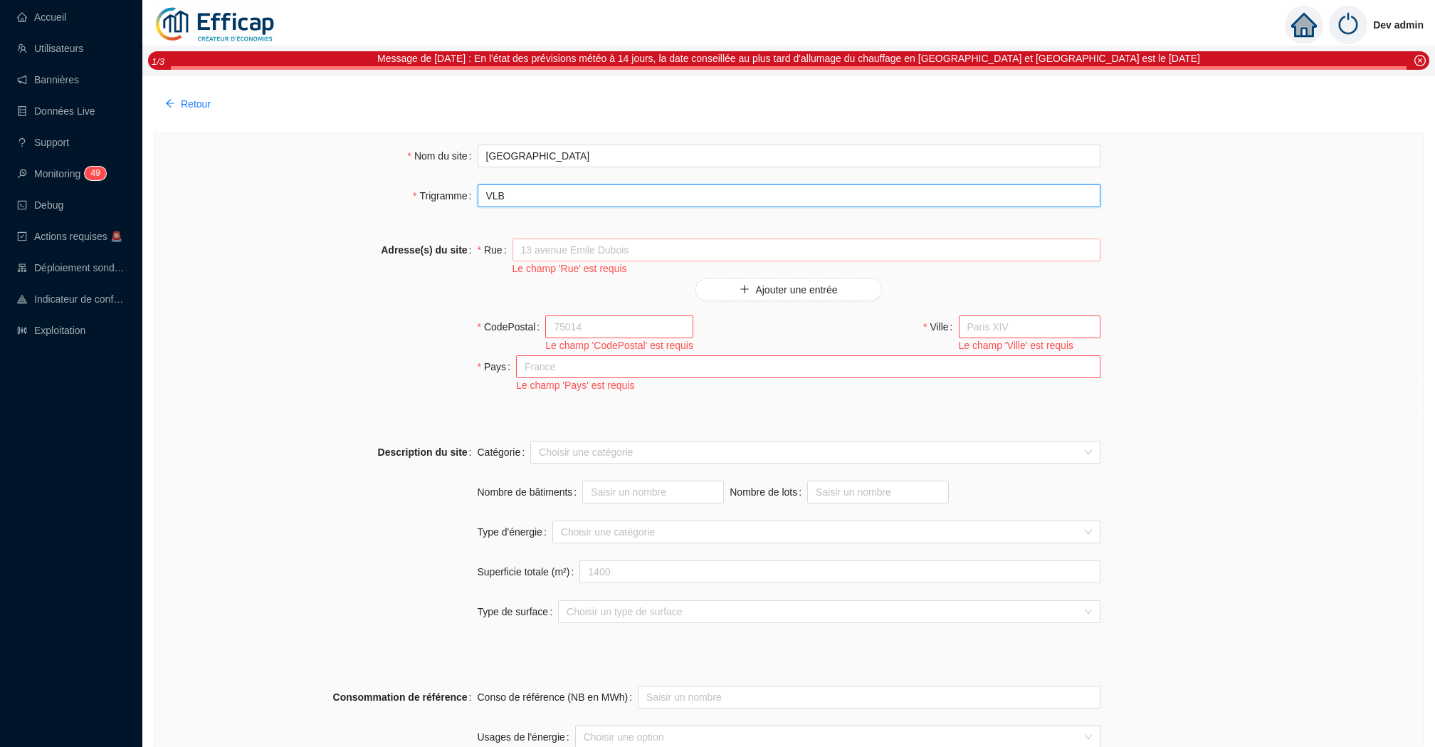
type input "VLB"
click at [651, 249] on input "Rue" at bounding box center [807, 249] width 588 height 23
paste input "3 Villa Brune"
click at [528, 250] on input "3 Villa Brune" at bounding box center [807, 249] width 588 height 23
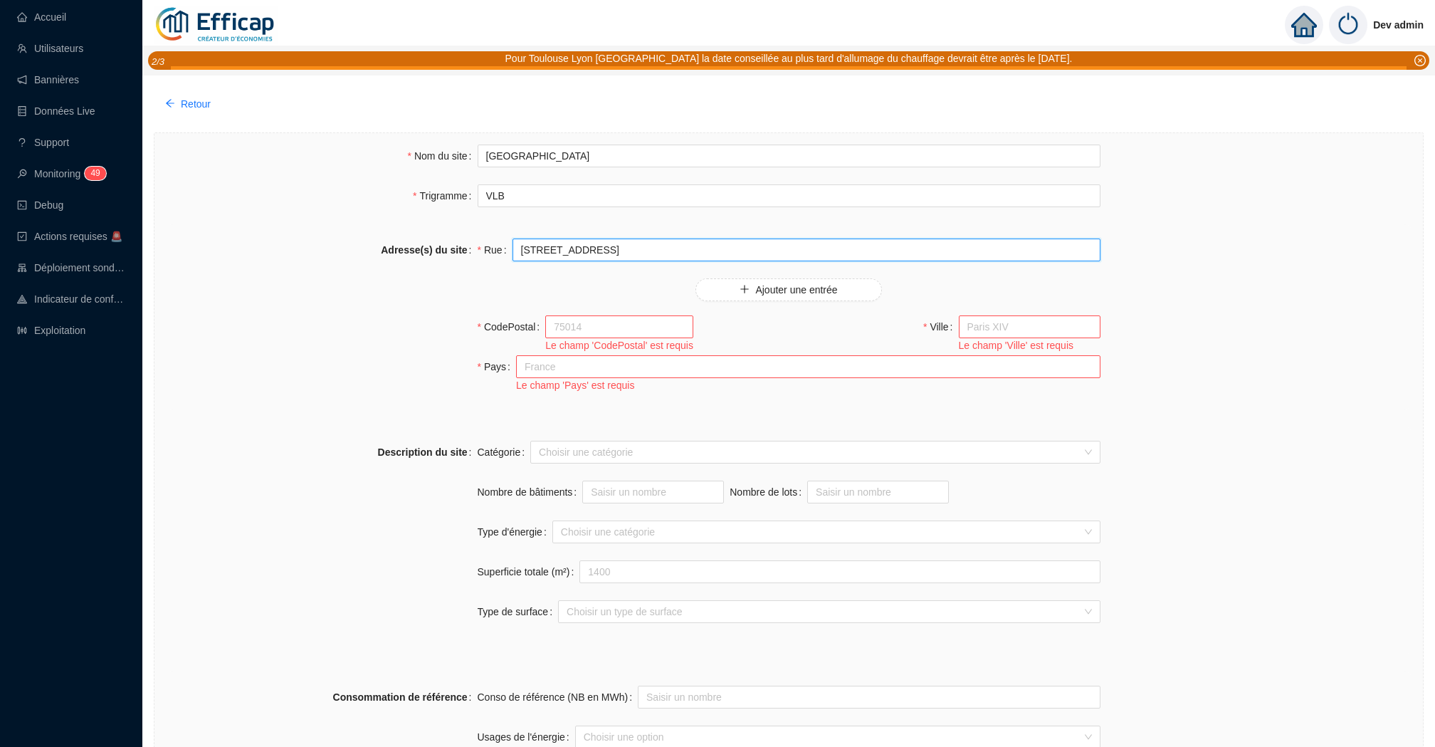
click at [529, 246] on input "3 rue Villa Brune" at bounding box center [807, 249] width 588 height 23
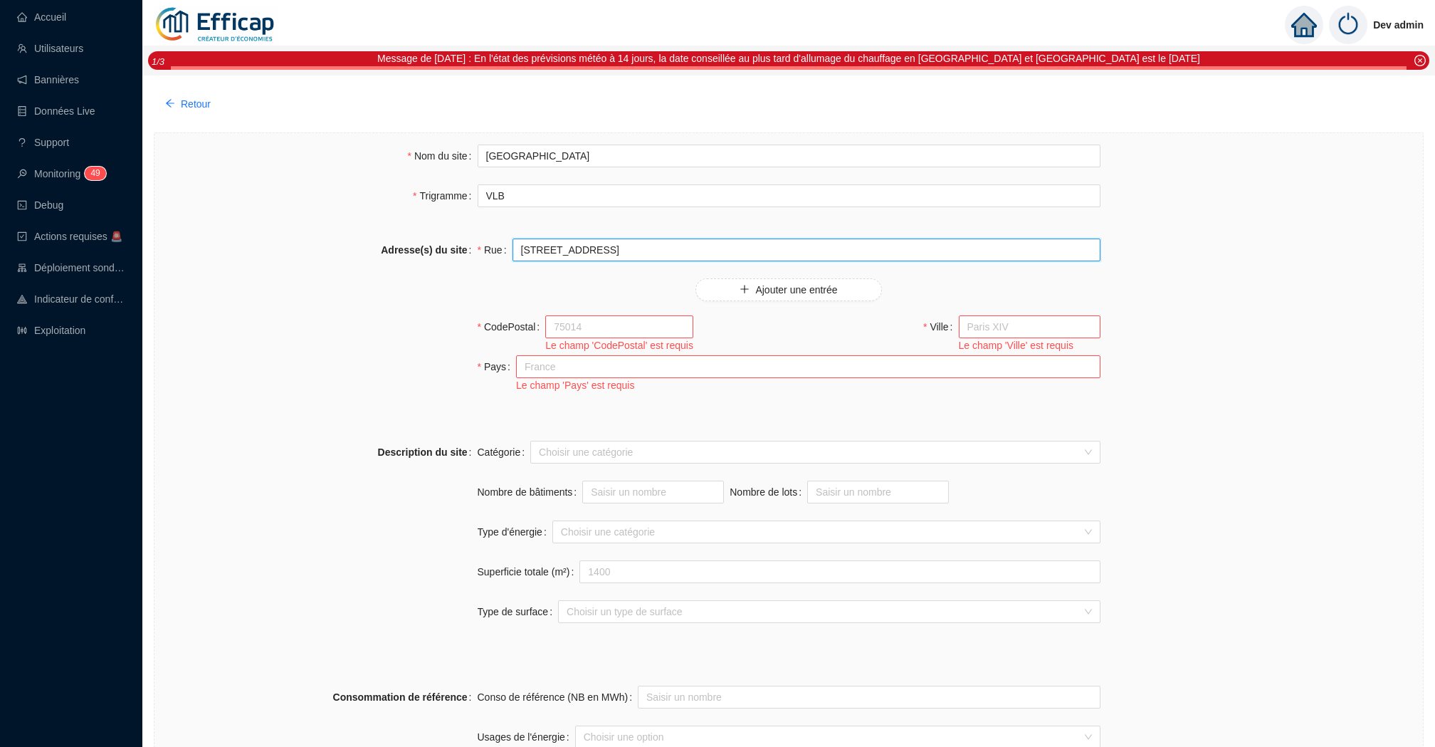
drag, startPoint x: 604, startPoint y: 241, endPoint x: 508, endPoint y: 244, distance: 96.2
click at [508, 244] on div "Rue 3 rue Villa Brune" at bounding box center [789, 249] width 623 height 23
drag, startPoint x: 640, startPoint y: 246, endPoint x: 498, endPoint y: 247, distance: 141.7
click at [498, 247] on div "Rue 3 rue Villa Brune" at bounding box center [789, 249] width 623 height 23
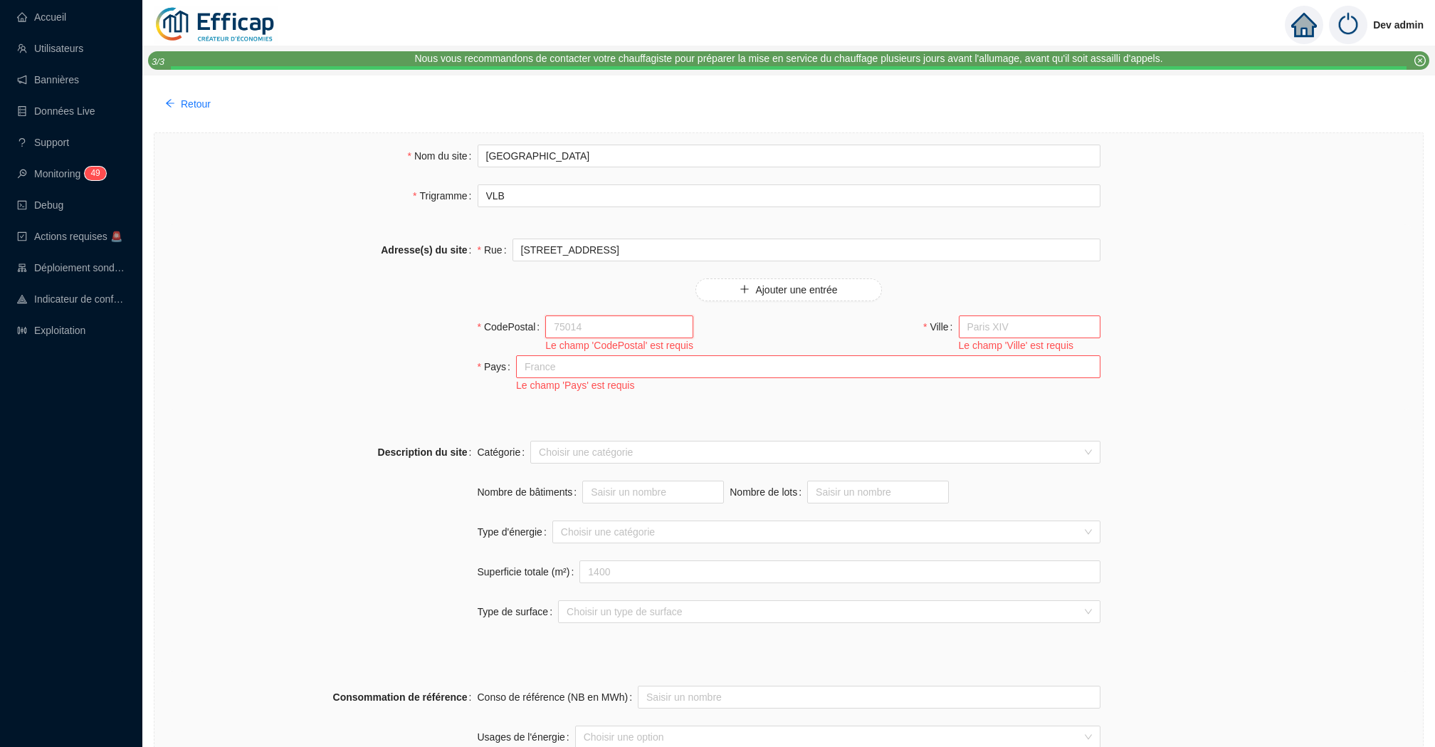
click at [583, 317] on input "CodePostal" at bounding box center [619, 326] width 148 height 23
click at [542, 248] on input "3 rue Villa Brune" at bounding box center [807, 249] width 588 height 23
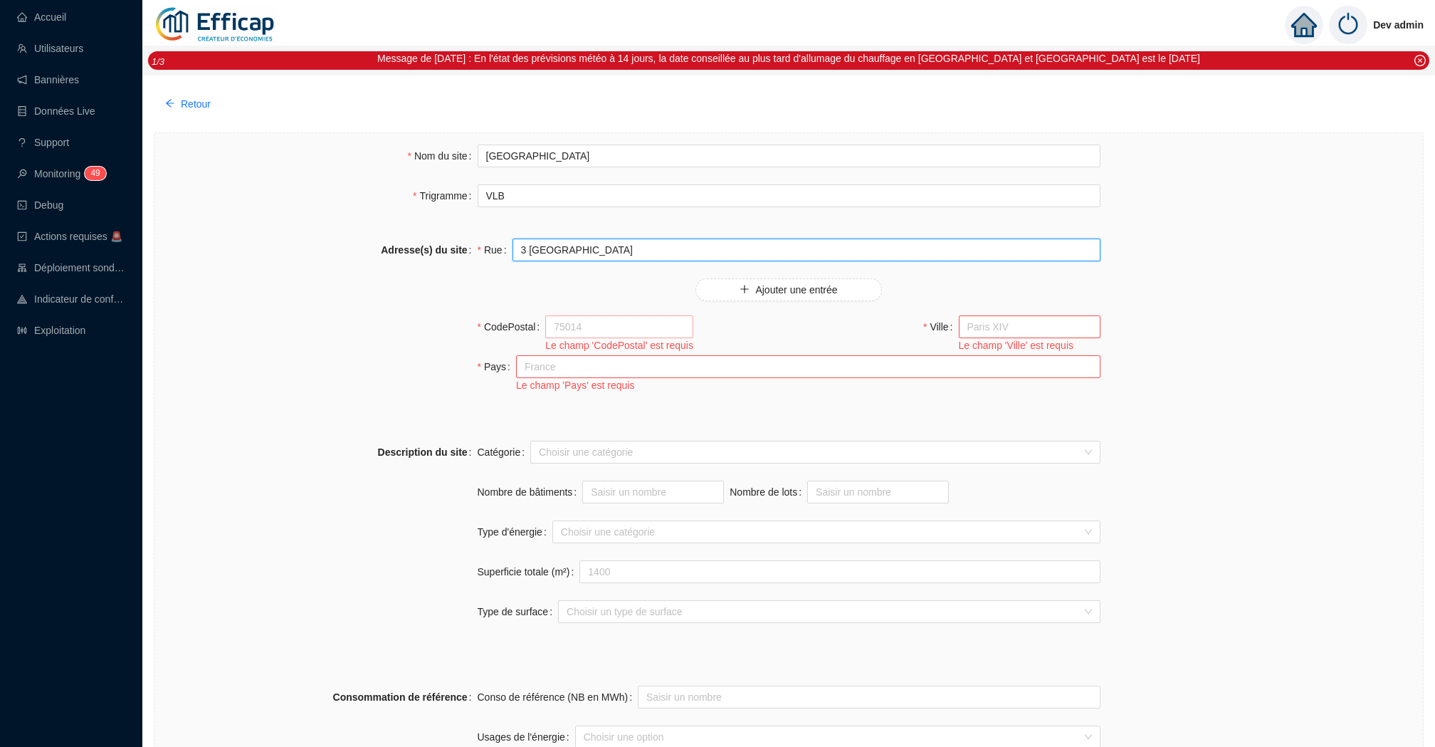
type input "3 Villa Brune"
click at [601, 330] on input "CodePostal" at bounding box center [619, 326] width 148 height 23
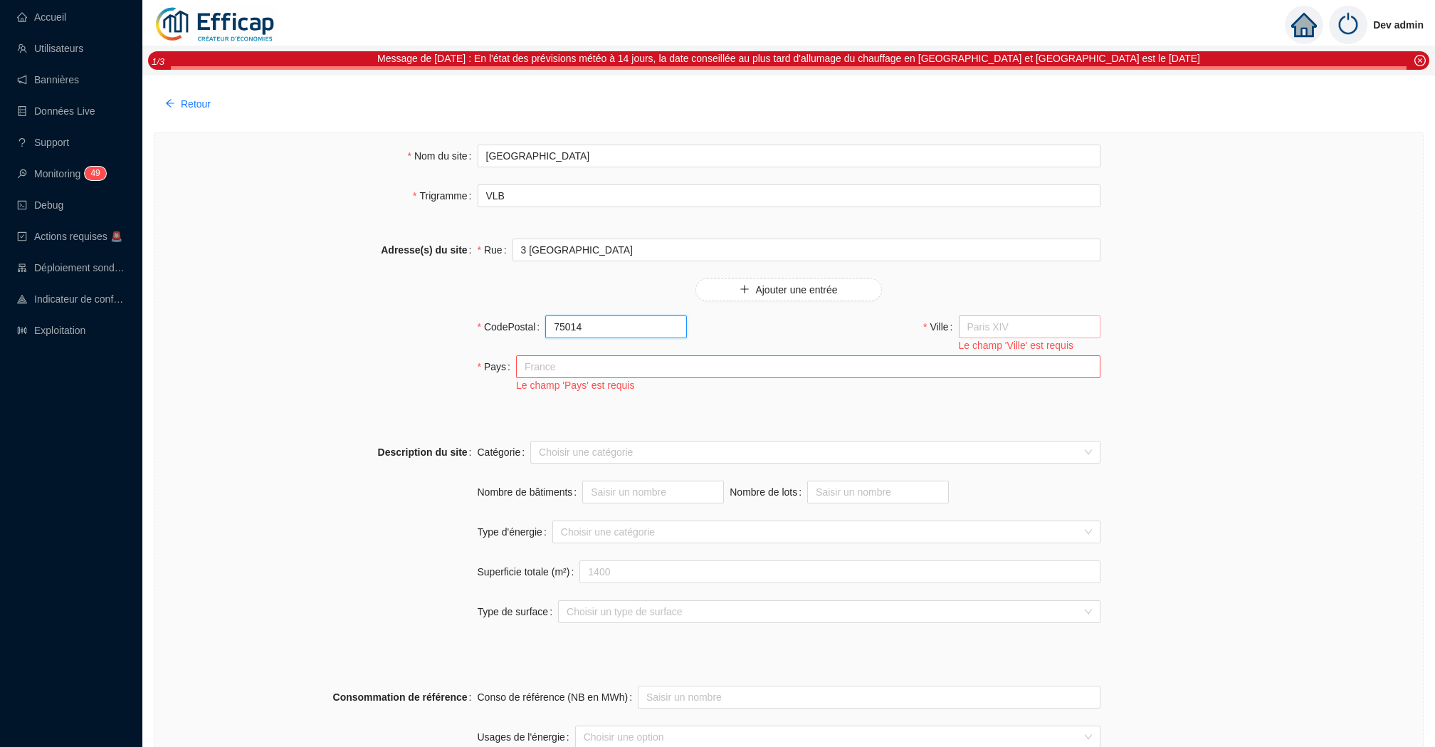
type input "75014"
click at [1031, 332] on input "Ville" at bounding box center [1030, 326] width 142 height 23
type input "PARIS"
click at [937, 372] on input "Pays" at bounding box center [808, 366] width 584 height 23
type input "France"
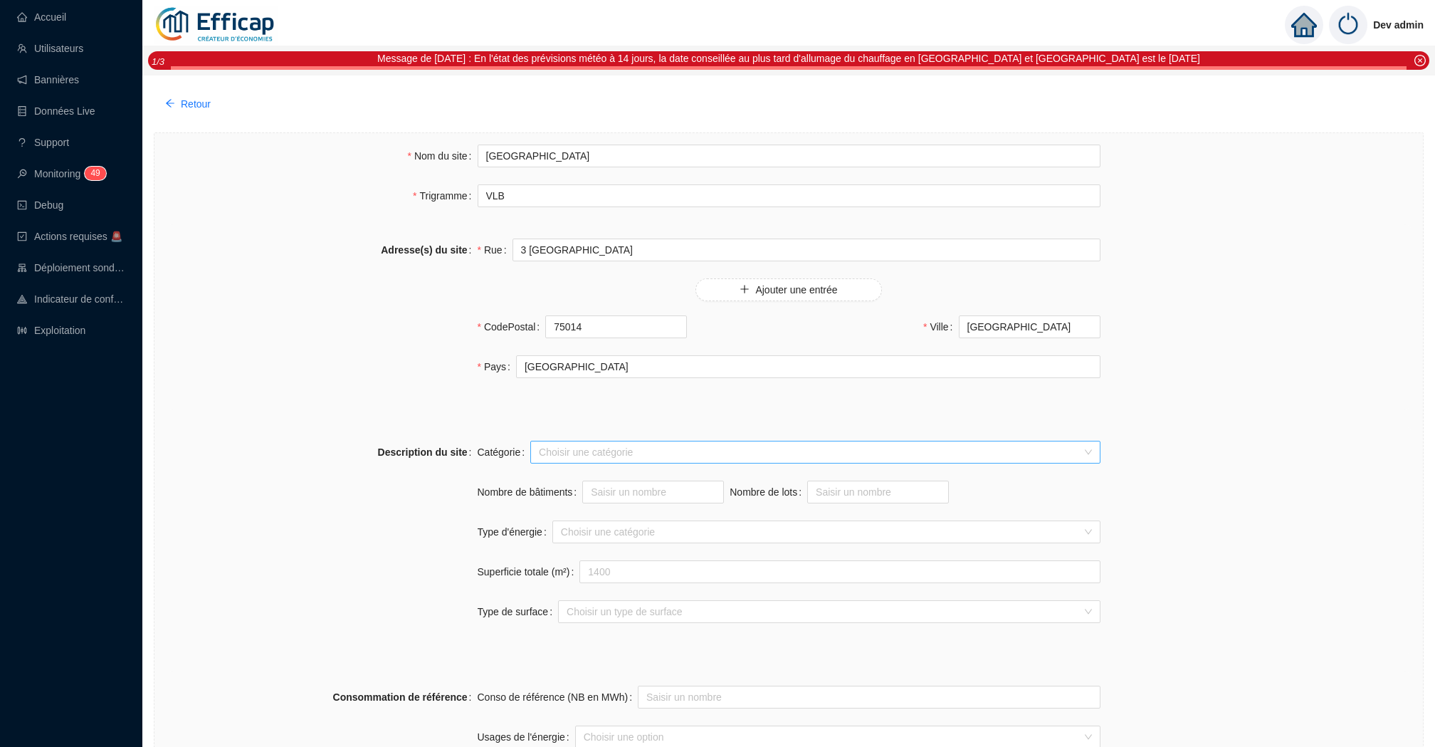
click at [640, 447] on input "Catégorie" at bounding box center [809, 451] width 540 height 21
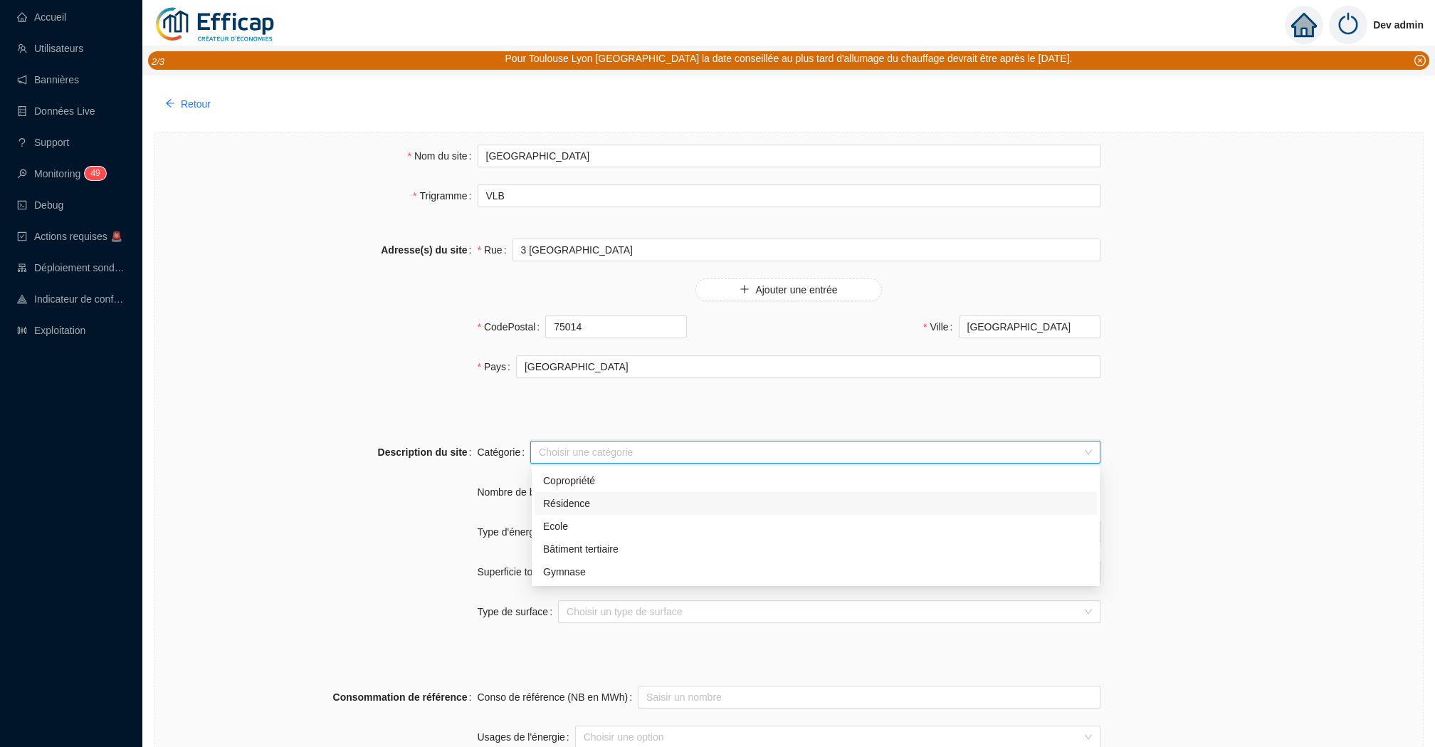
click at [612, 502] on div "Résidence" at bounding box center [815, 503] width 545 height 15
click at [454, 451] on strong "Description du site" at bounding box center [423, 451] width 90 height 11
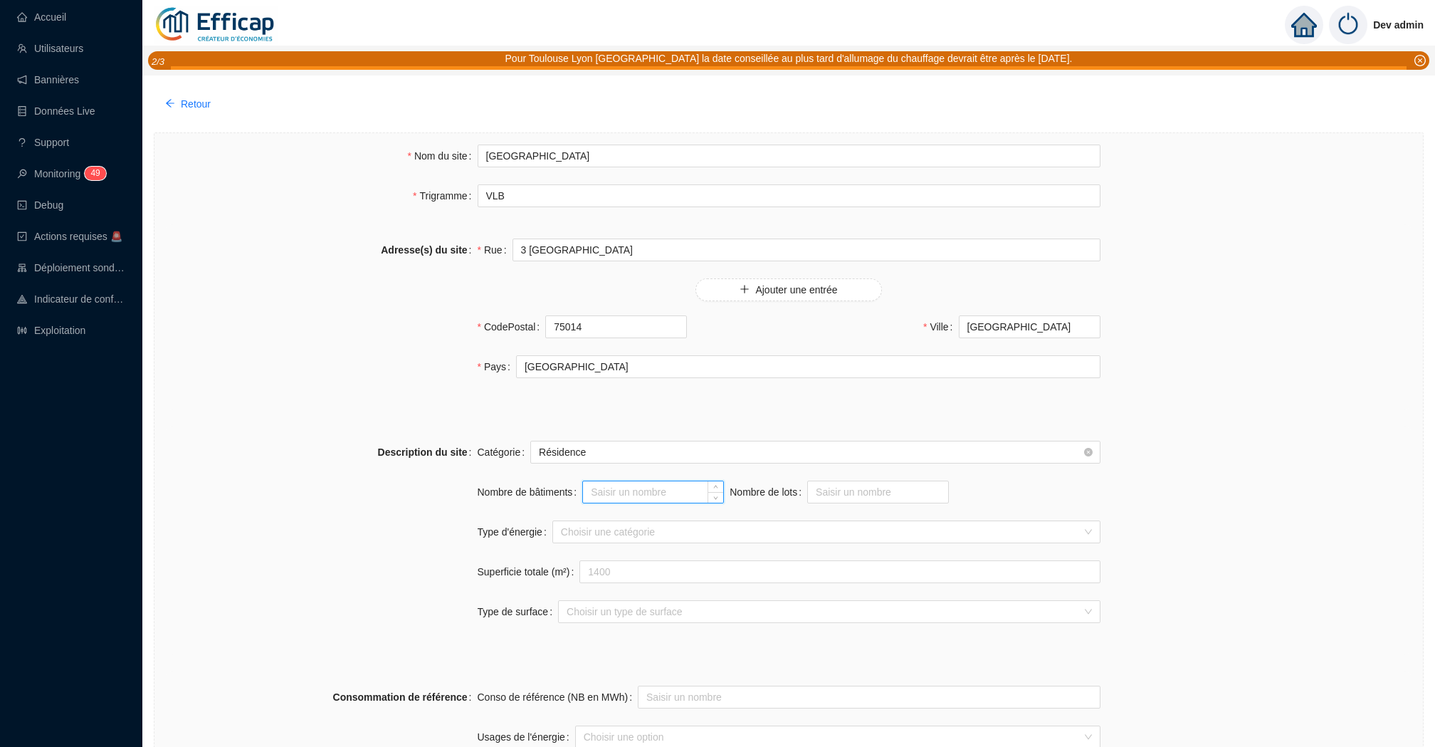
click at [631, 499] on input "Nombre de bâtiments" at bounding box center [653, 491] width 140 height 21
type input "1"
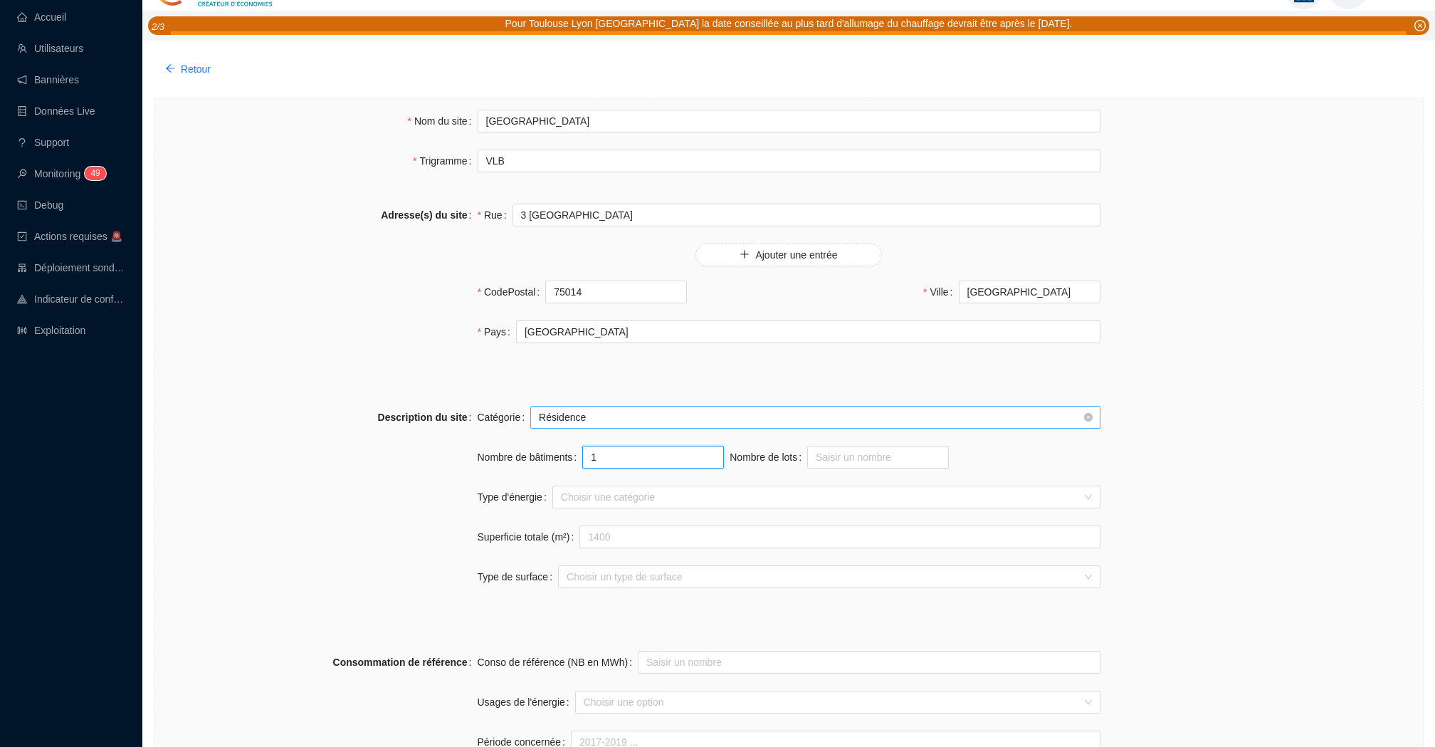
scroll to position [37, 0]
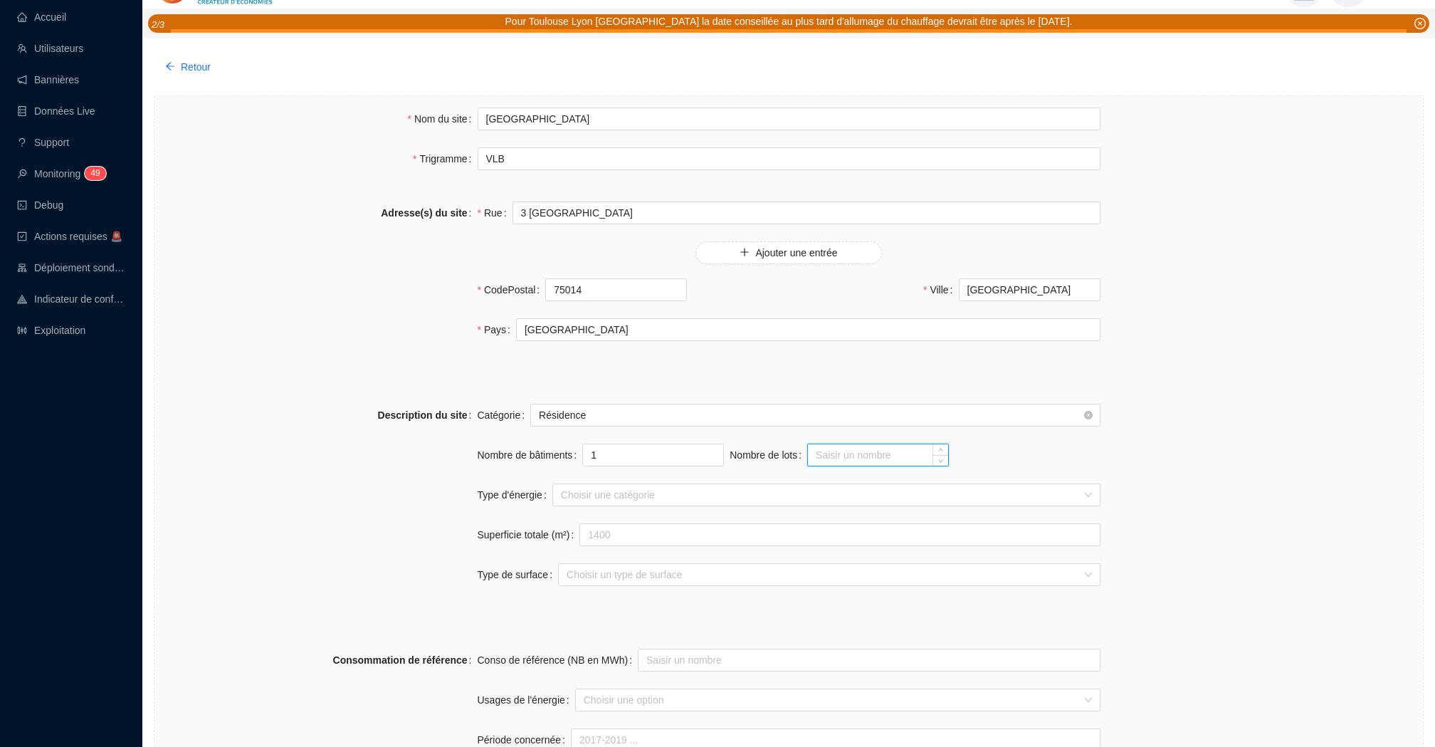
click at [829, 452] on input "Nombre de lots" at bounding box center [878, 454] width 140 height 21
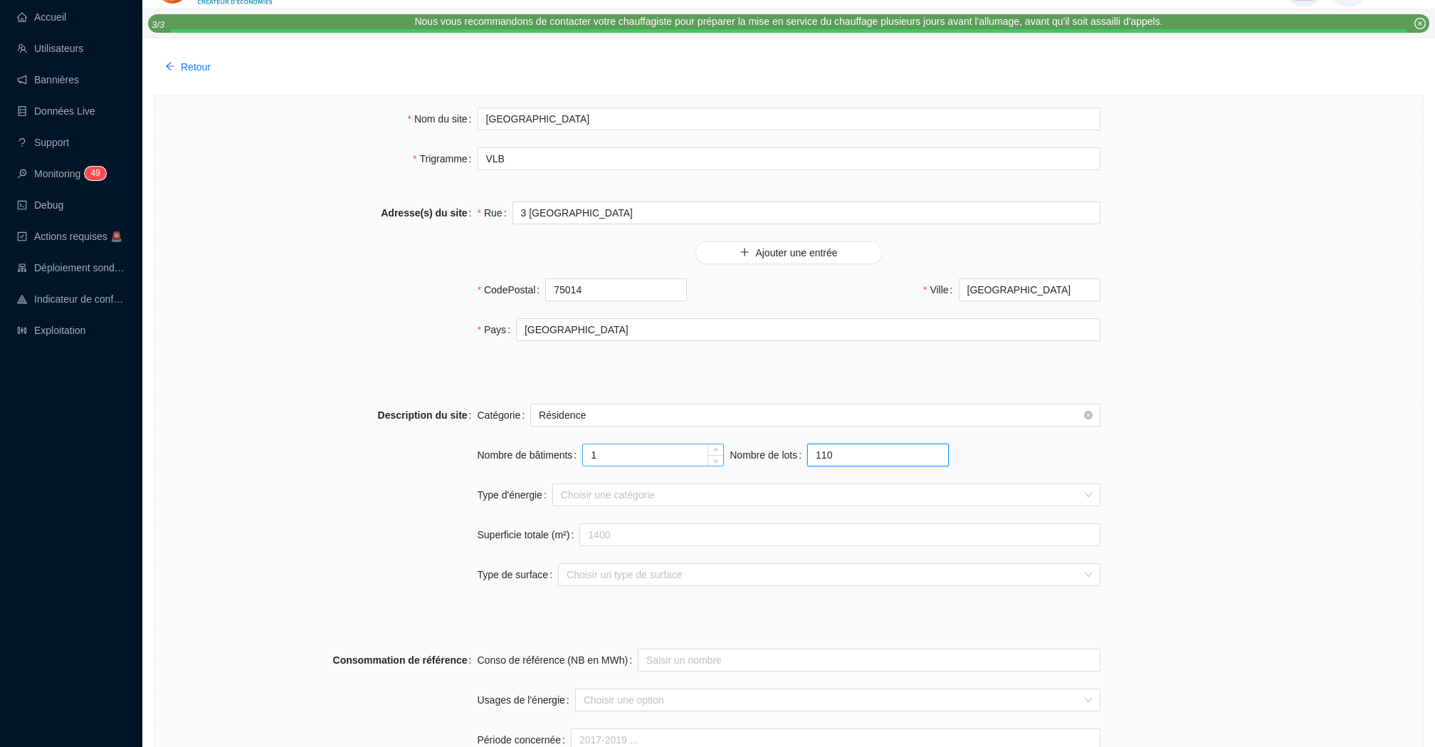
type input "110"
click at [627, 458] on input "1" at bounding box center [653, 454] width 140 height 21
click at [620, 481] on div "Nombre de bâtiments 1" at bounding box center [601, 463] width 247 height 40
click at [620, 483] on div "Choisir une catégorie" at bounding box center [826, 494] width 548 height 23
click at [616, 501] on div at bounding box center [818, 495] width 527 height 20
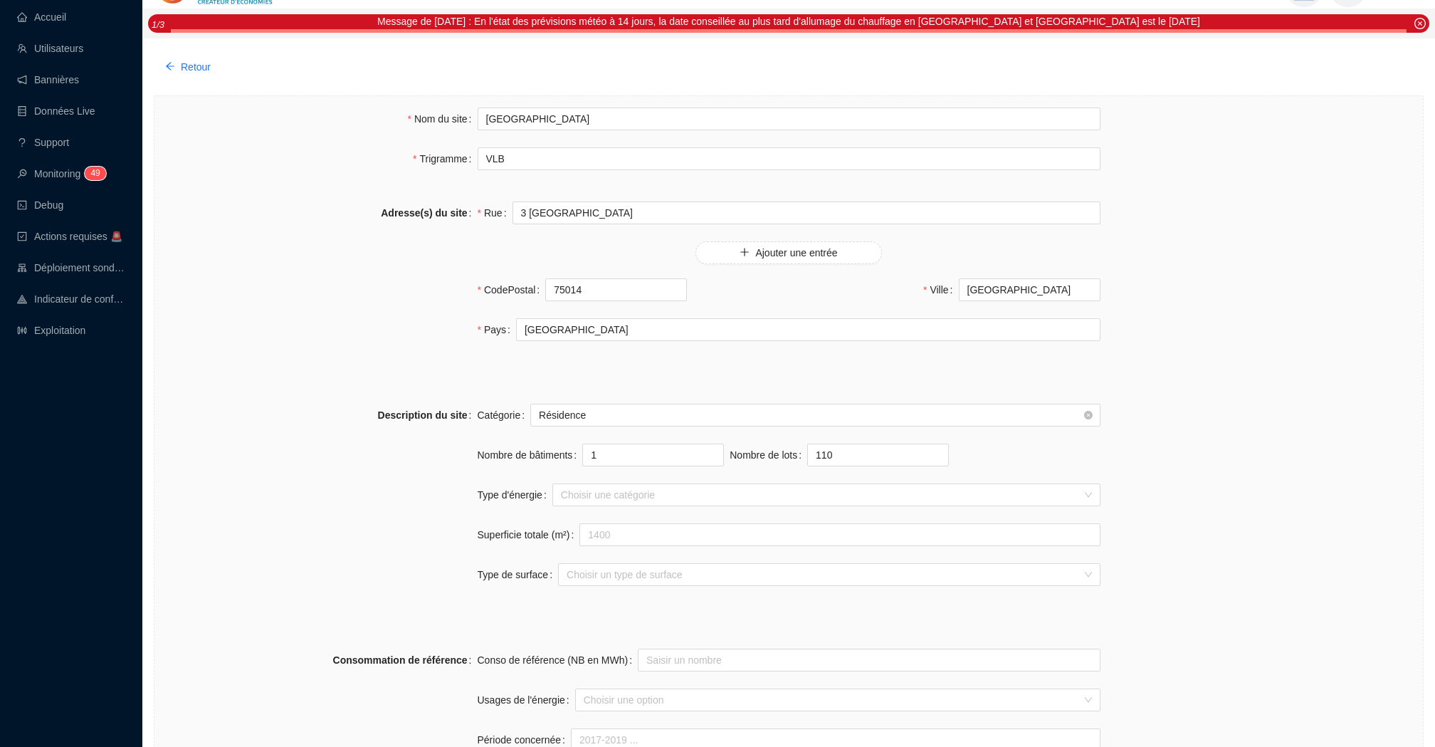
click at [693, 493] on div at bounding box center [818, 495] width 527 height 20
click at [802, 389] on div "Description du site Catégorie Résidence Nombre de bâtiments 1 Nombre de lots 11…" at bounding box center [789, 503] width 1246 height 228
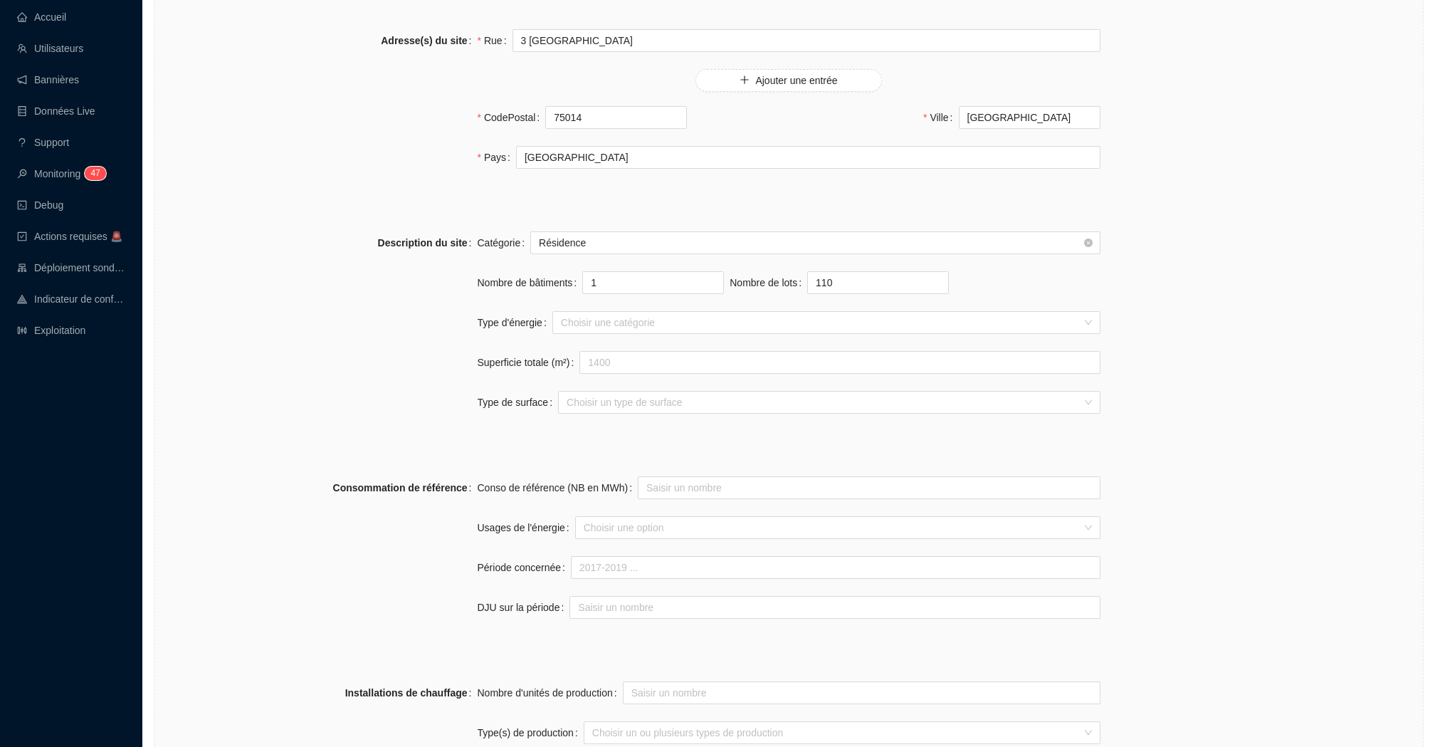
scroll to position [269, 0]
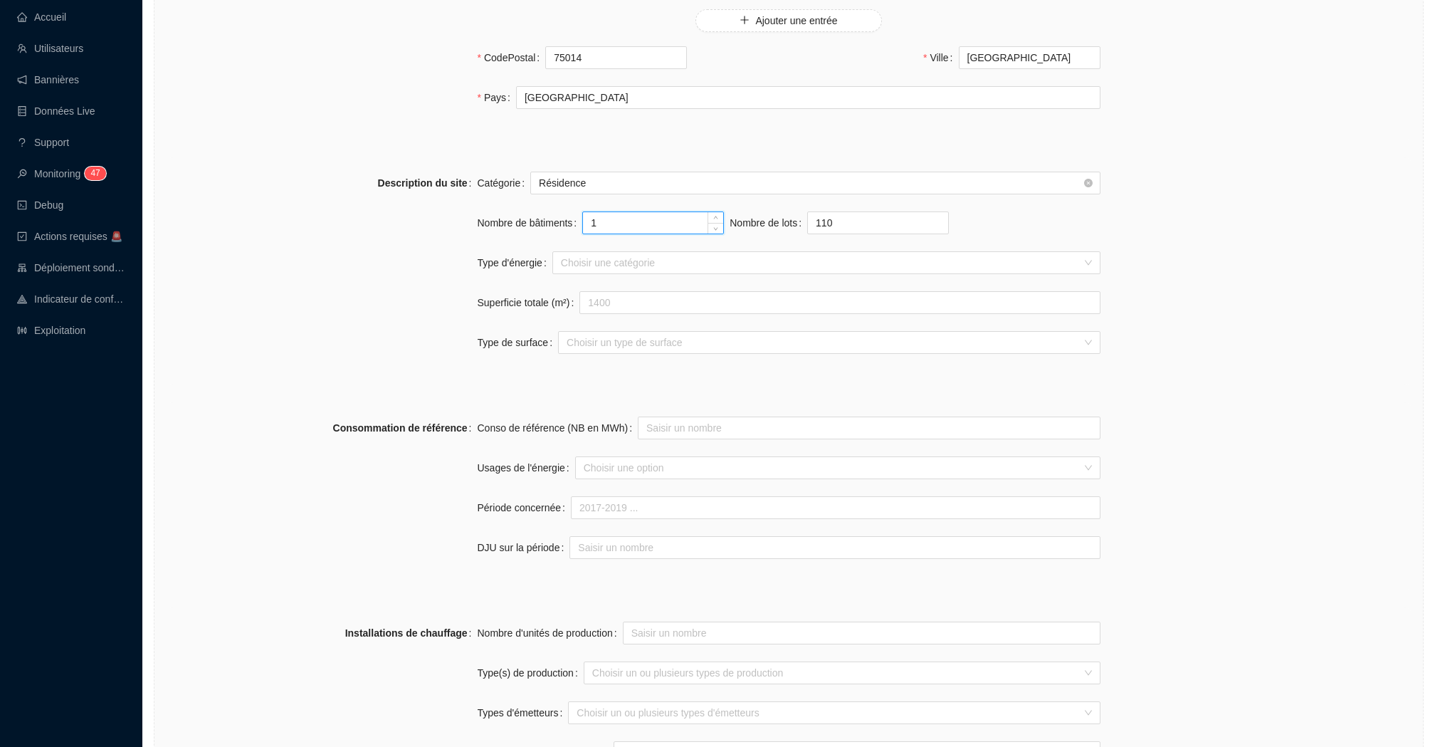
click at [623, 213] on input "1" at bounding box center [653, 222] width 140 height 21
click at [611, 263] on div at bounding box center [818, 263] width 527 height 20
type input "3"
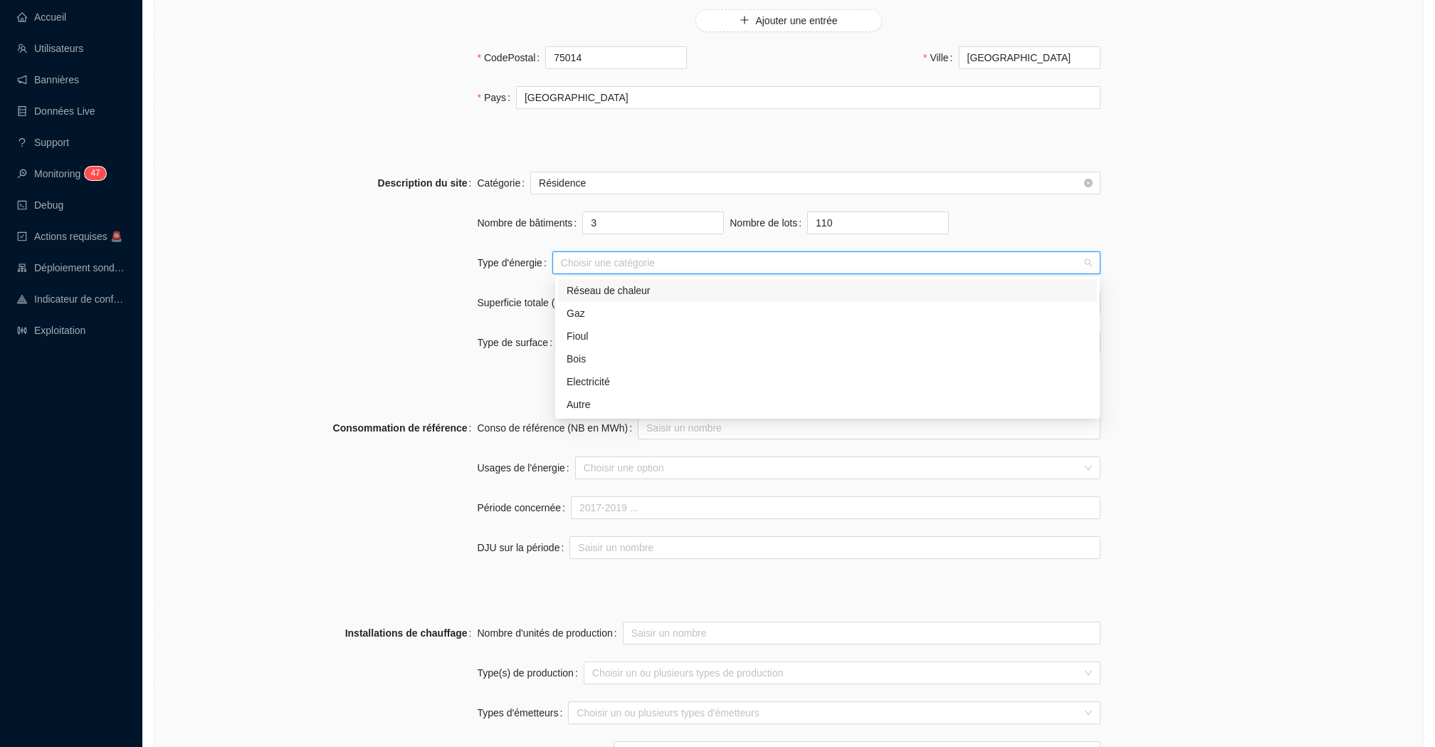
click at [631, 291] on div "Réseau de chaleur" at bounding box center [828, 290] width 522 height 15
click at [500, 291] on label "Superficie totale (m²)" at bounding box center [529, 302] width 103 height 23
click at [580, 292] on input "Superficie totale (m²)" at bounding box center [839, 302] width 519 height 21
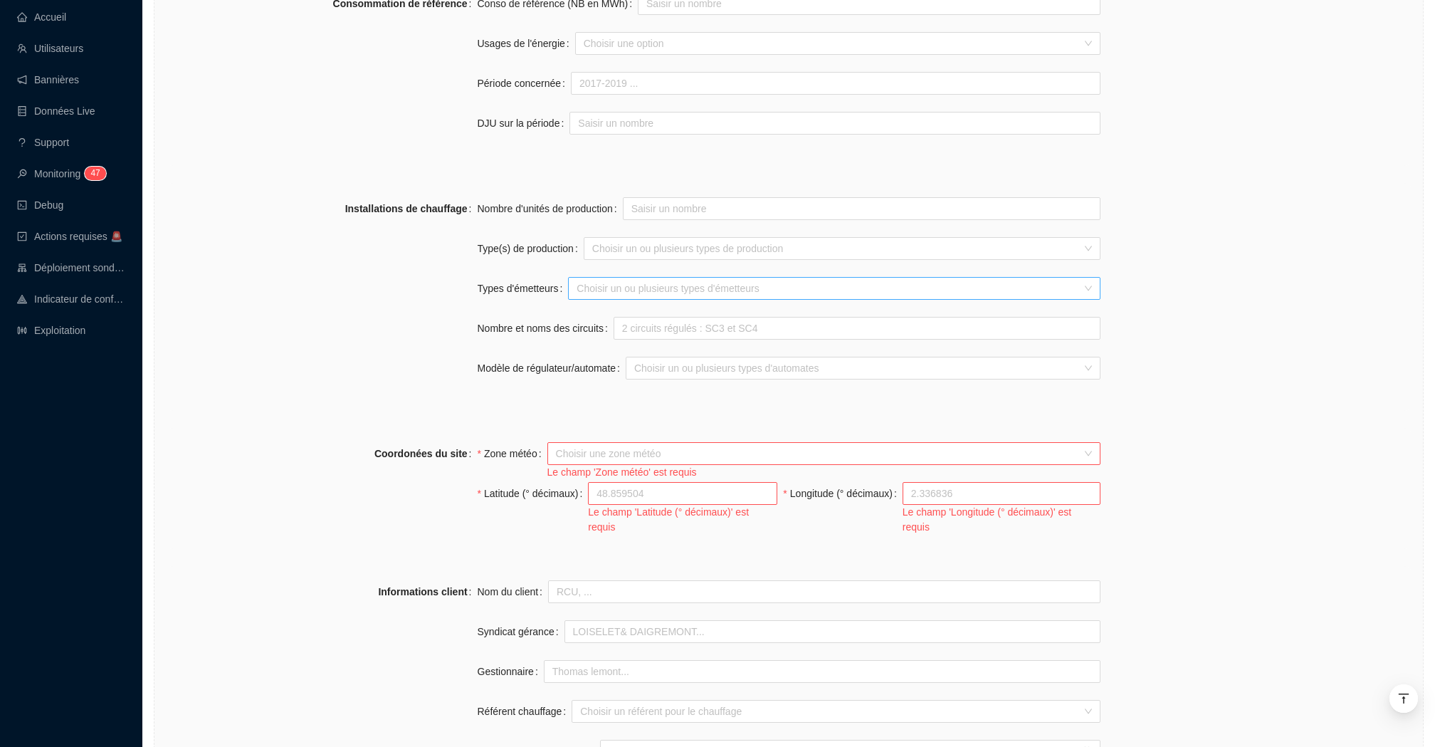
scroll to position [703, 0]
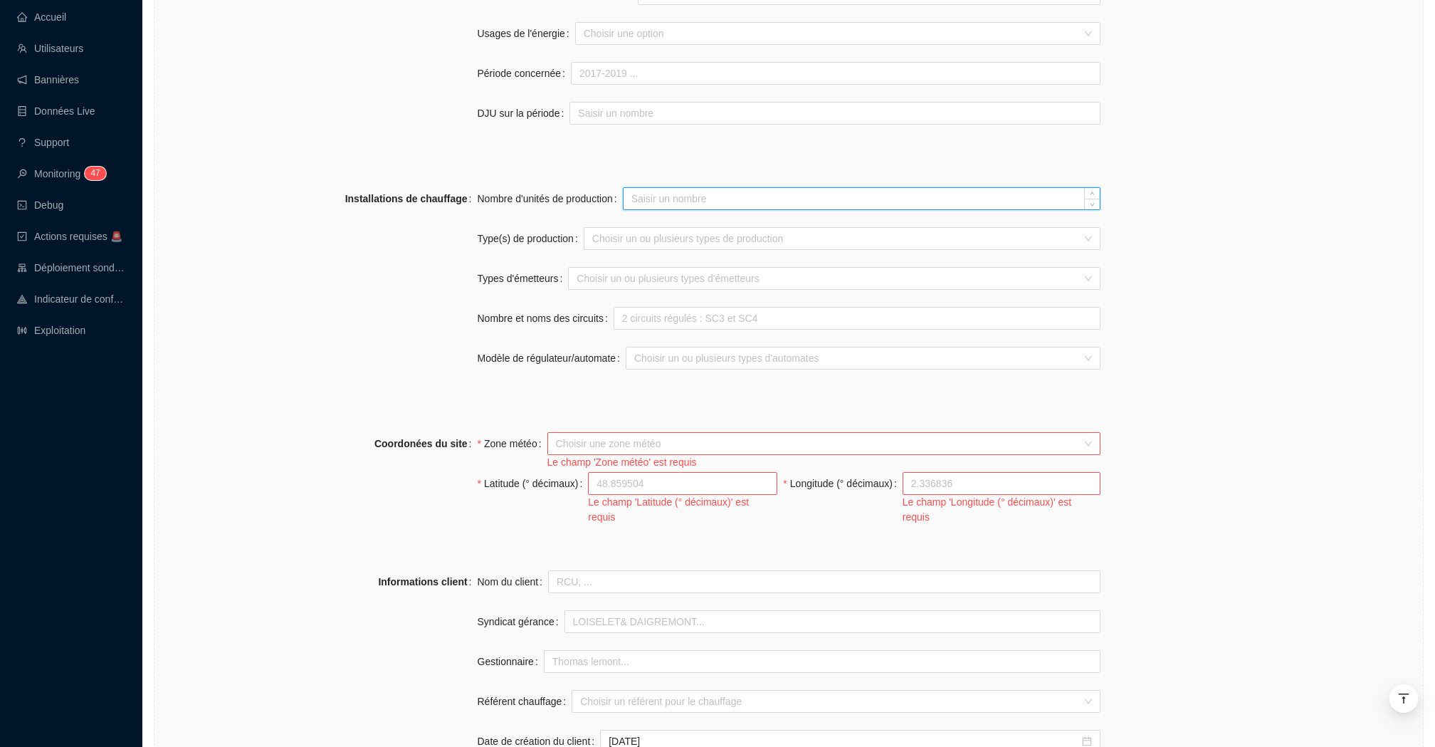
click at [716, 197] on input "Nombre d'unités de production" at bounding box center [862, 198] width 476 height 21
click at [651, 243] on div at bounding box center [835, 239] width 496 height 20
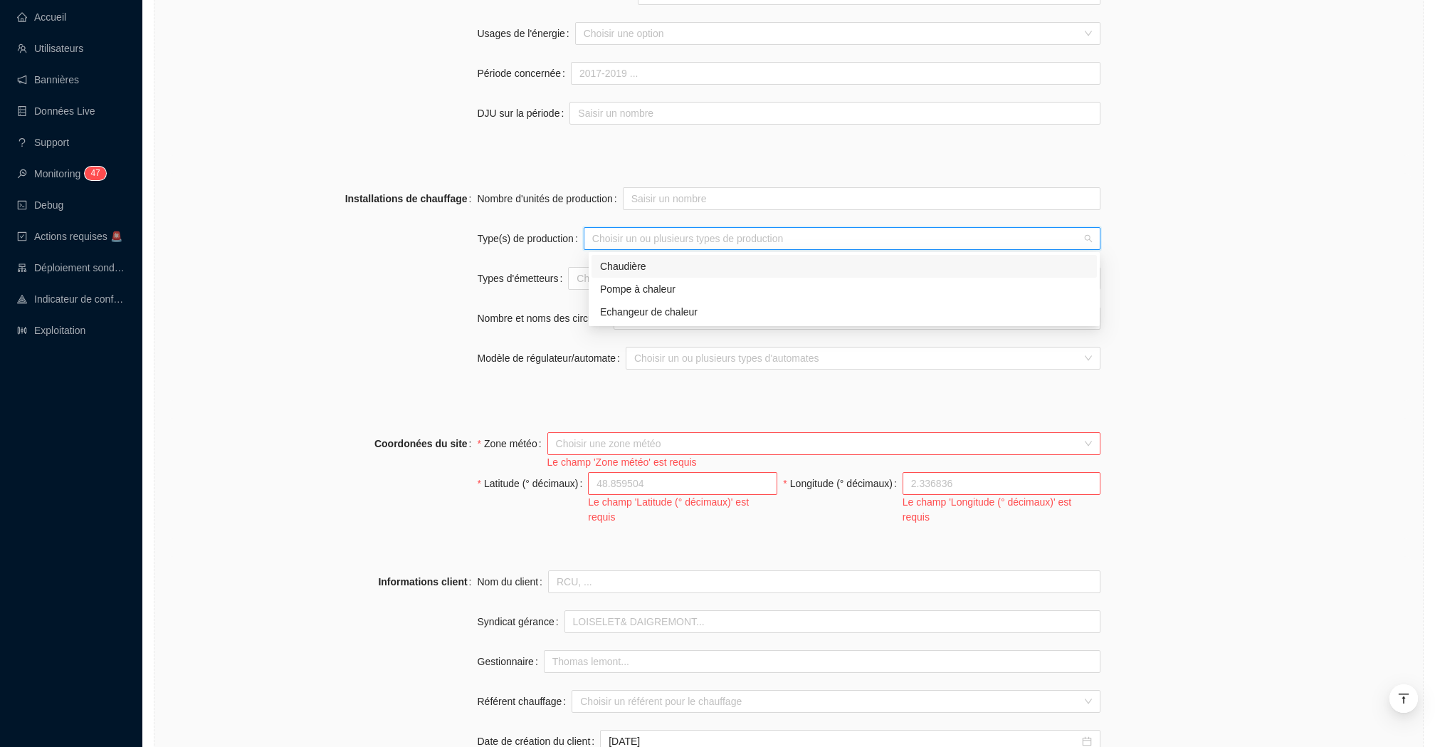
click at [541, 237] on label "Type(s) de production" at bounding box center [531, 238] width 106 height 23
click at [592, 237] on input "Type(s) de production" at bounding box center [593, 238] width 3 height 17
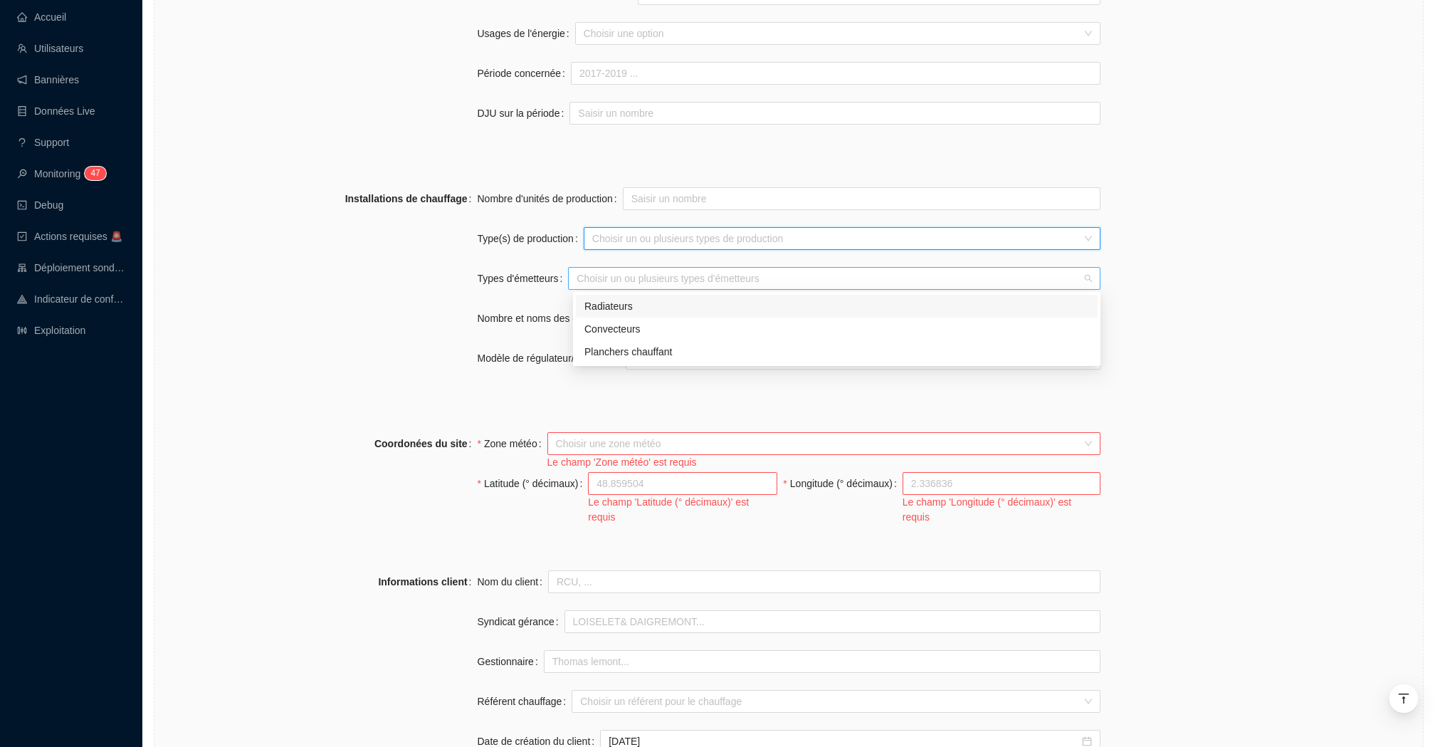
click at [643, 285] on div at bounding box center [826, 278] width 511 height 20
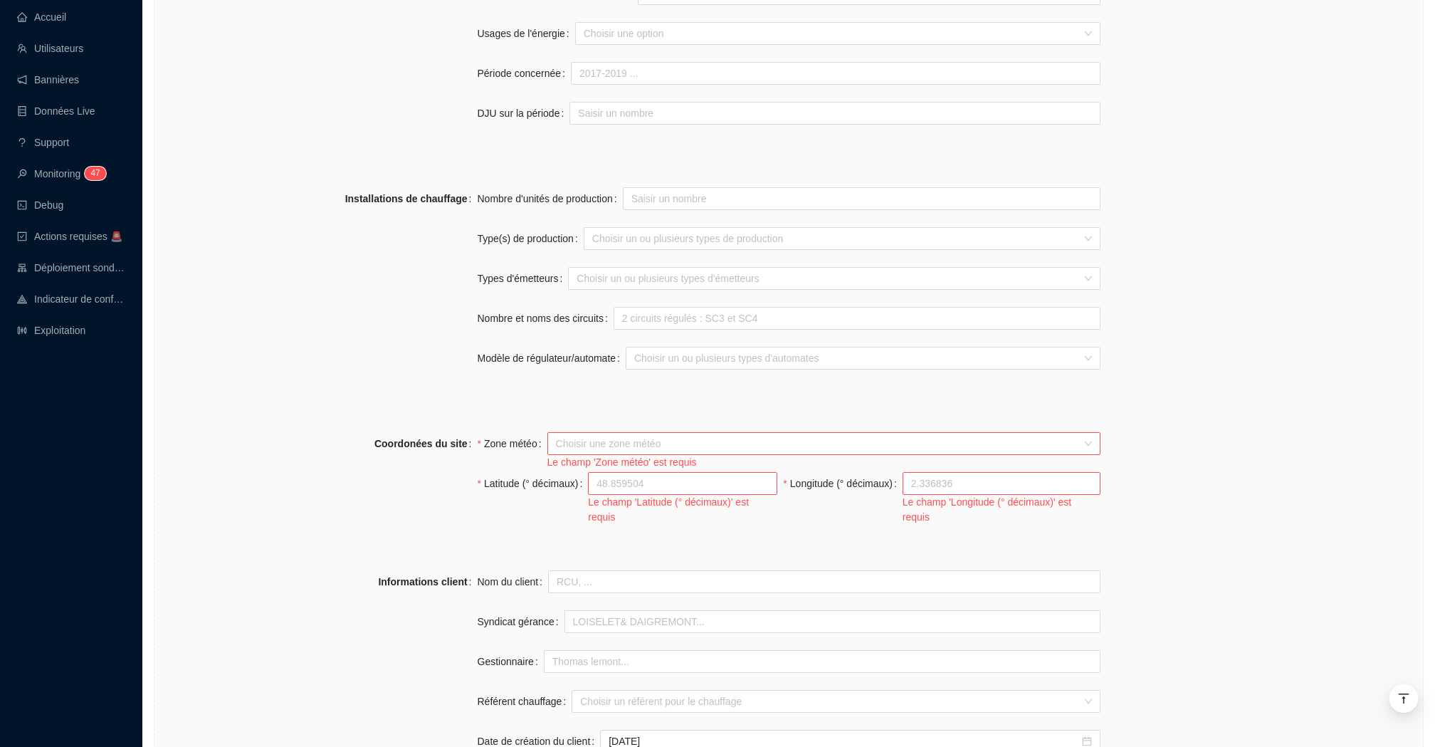
click at [510, 285] on label "Types d'émetteurs" at bounding box center [523, 278] width 91 height 23
click at [577, 285] on input "Types d'émetteurs" at bounding box center [578, 278] width 3 height 17
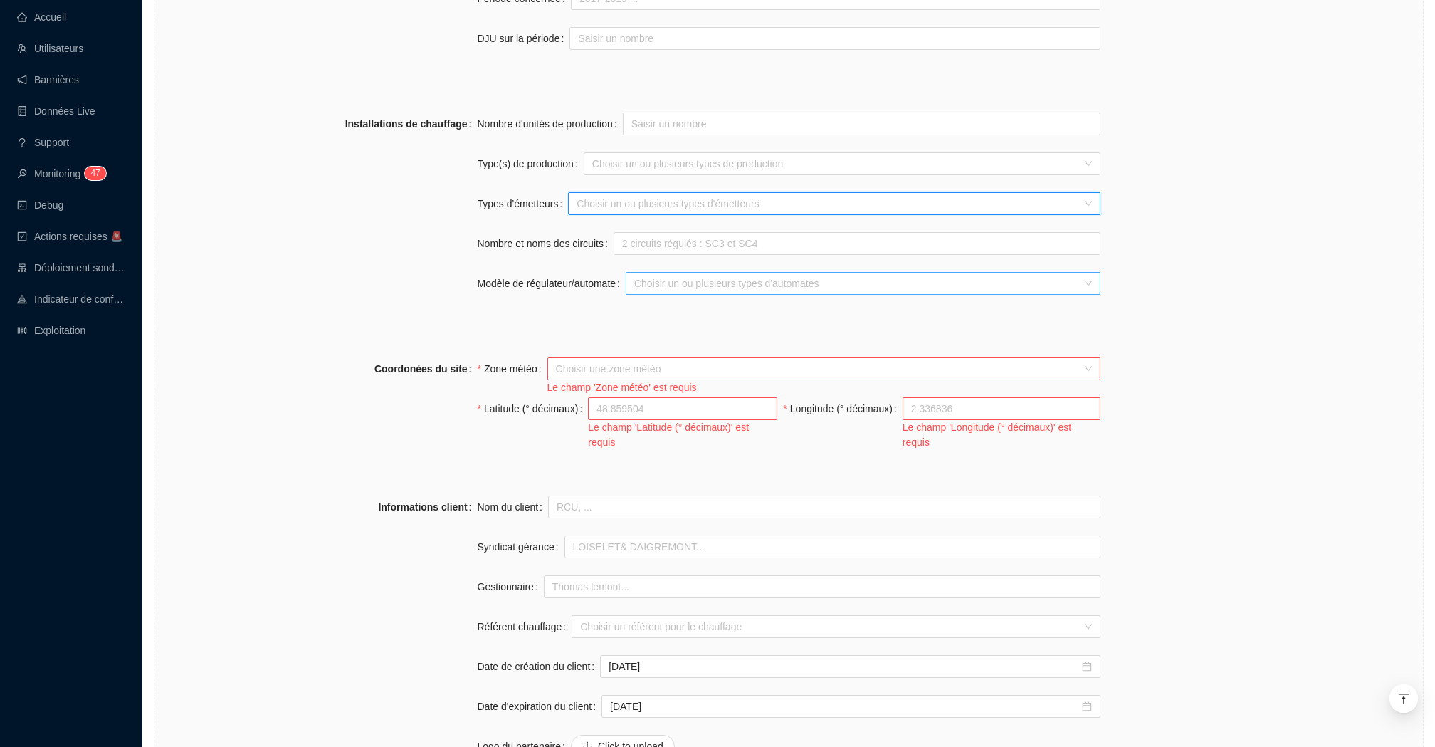
scroll to position [738, 0]
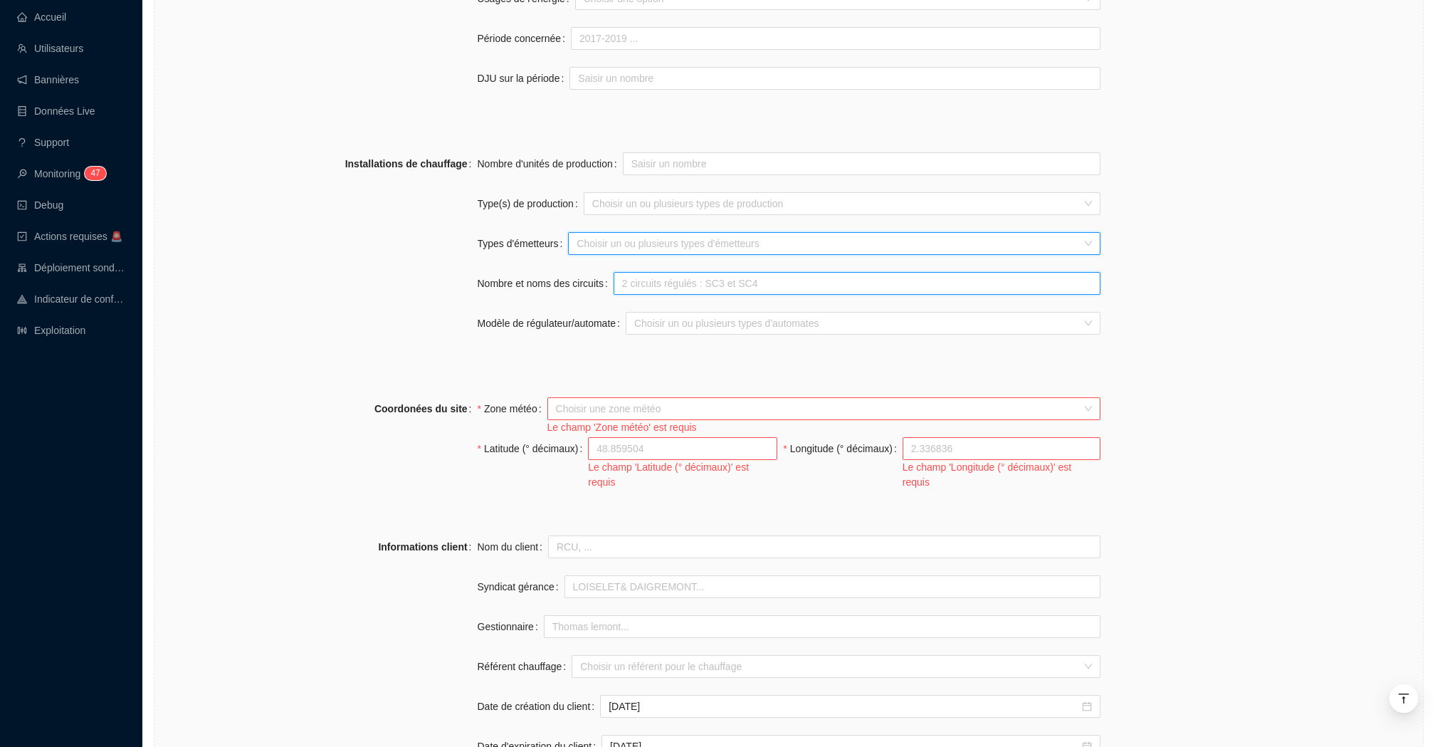
click at [677, 277] on input "Nombre et noms des circuits" at bounding box center [857, 283] width 487 height 23
paste input "1 Circuit 1 ECS"
click at [667, 328] on div at bounding box center [856, 323] width 454 height 20
type input "1 Circuit 1 ECS"
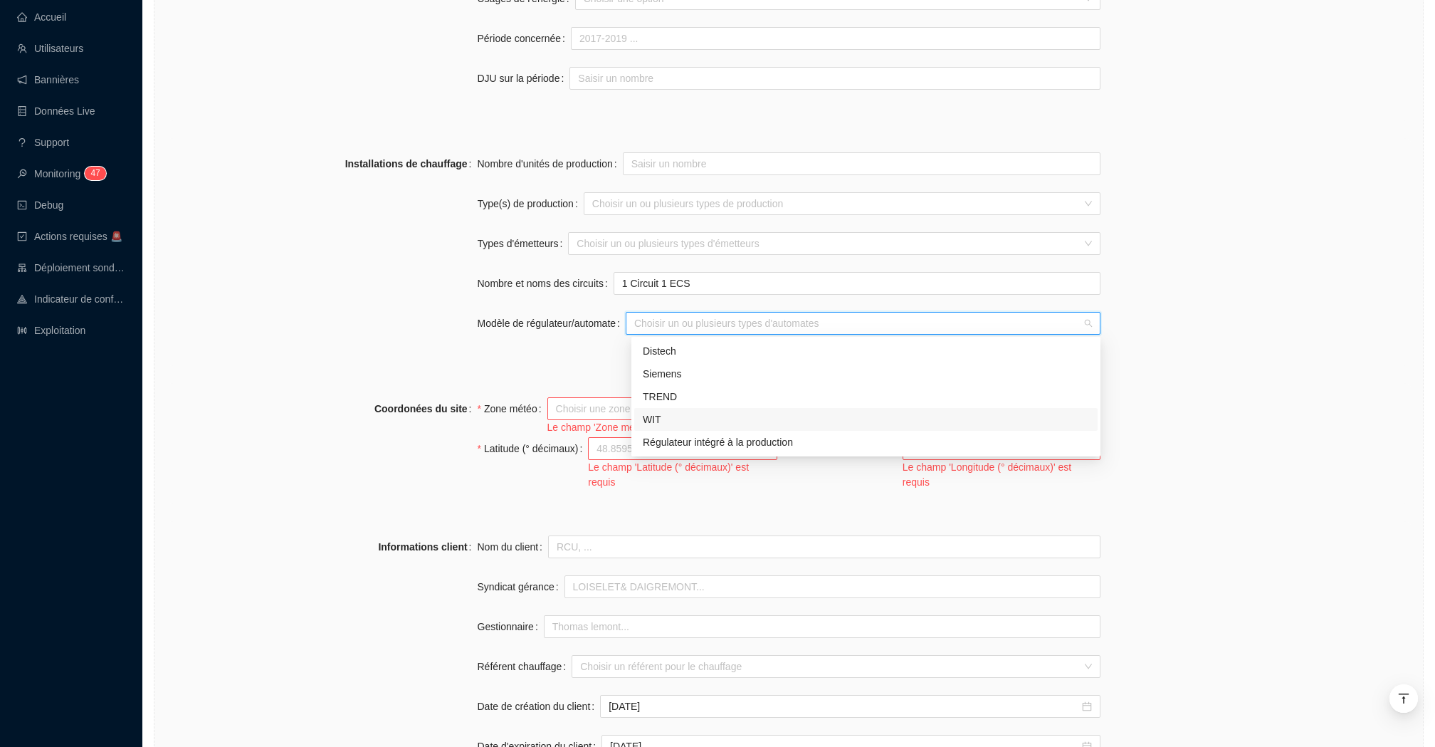
click at [667, 420] on div "WIT" at bounding box center [866, 419] width 446 height 15
click at [561, 345] on div "Nombre d'unités de production Type(s) de production Choisir un ou plusieurs typ…" at bounding box center [789, 251] width 623 height 199
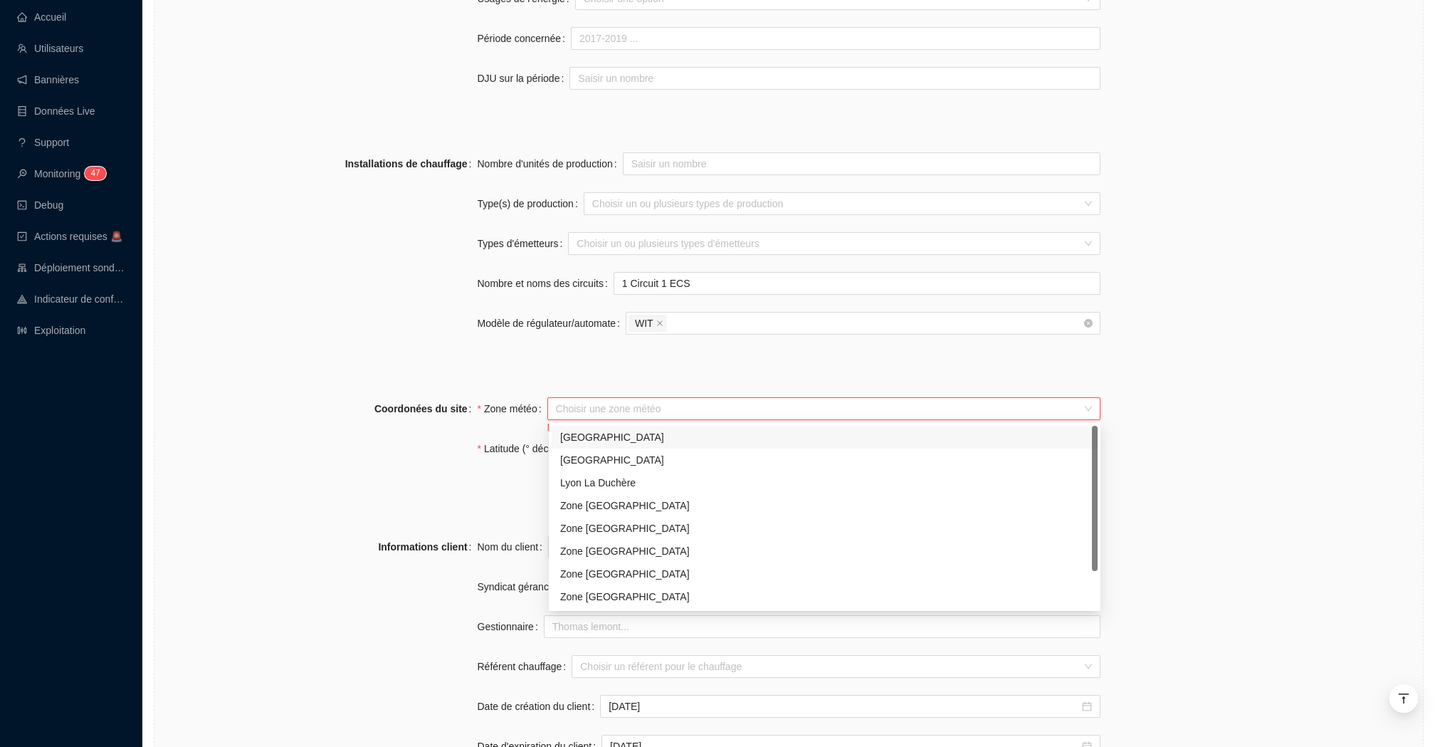
click at [629, 406] on input "Zone météo" at bounding box center [817, 408] width 523 height 21
click at [632, 503] on div "Zone Paris" at bounding box center [824, 505] width 529 height 15
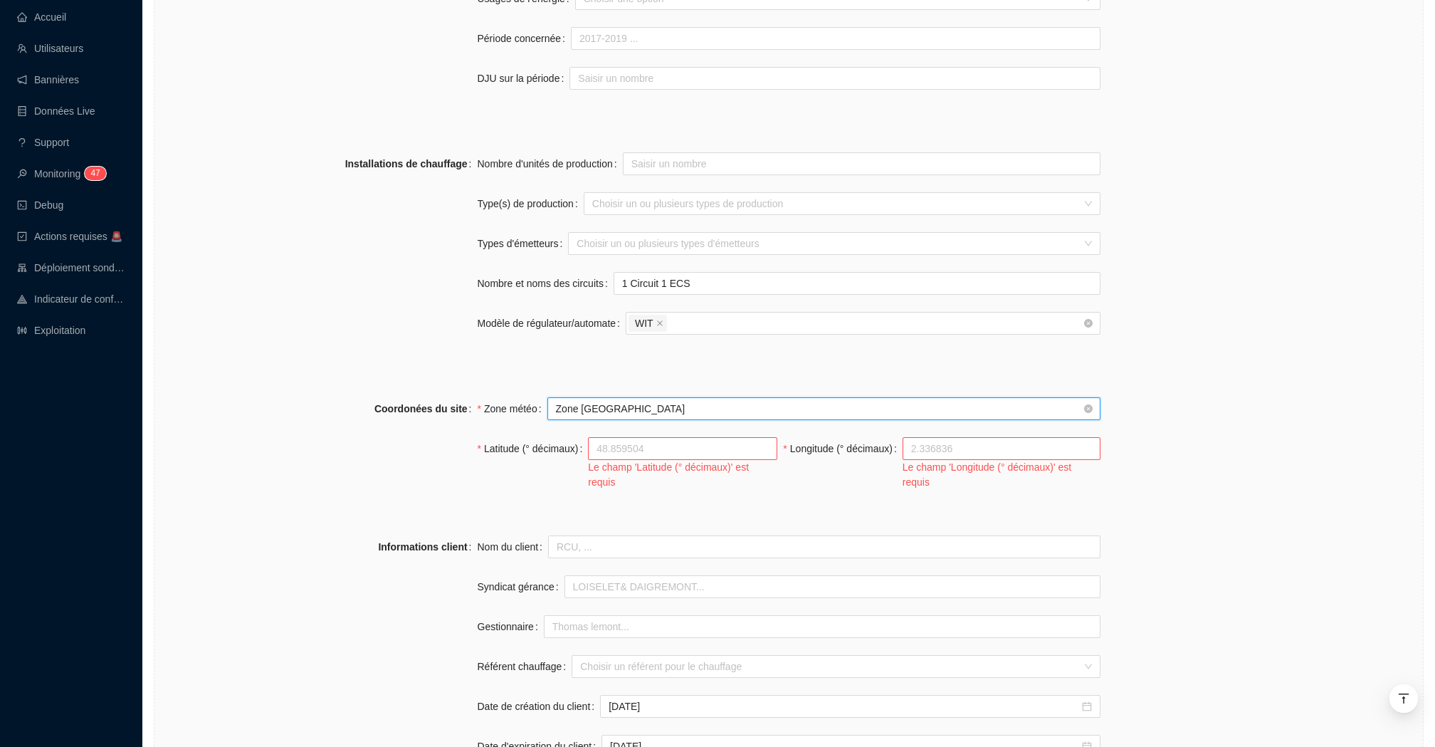
click at [474, 423] on div "Coordonées du site" at bounding box center [322, 443] width 312 height 93
click at [647, 439] on input "Latitude (° décimaux)" at bounding box center [683, 448] width 188 height 21
paste input "48.82567925174589, 2.318171407119336"
drag, startPoint x: 673, startPoint y: 449, endPoint x: 804, endPoint y: 449, distance: 130.3
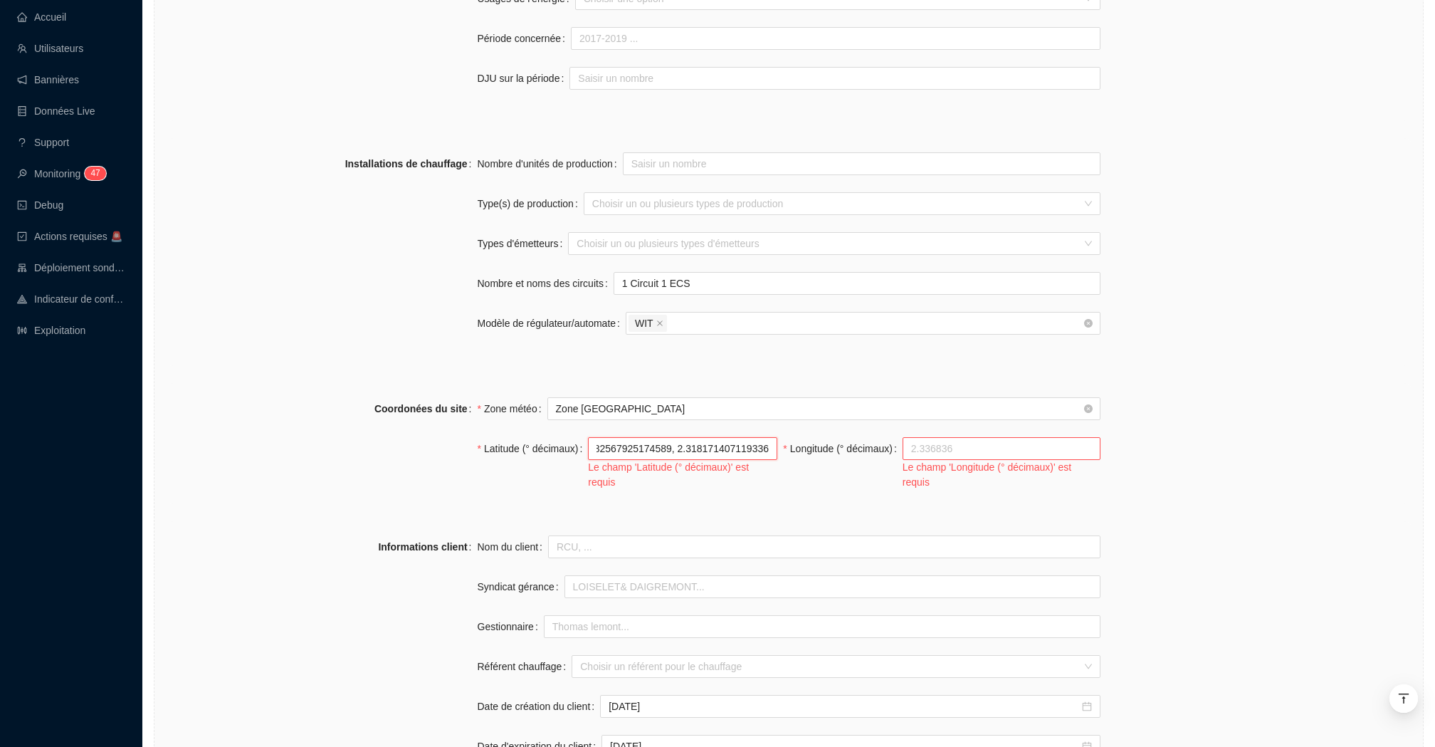
click at [804, 449] on div "Latitude (° décimaux) 48.82567925174589, 2.318171407119336 Le champ 'Latitude (…" at bounding box center [789, 463] width 623 height 53
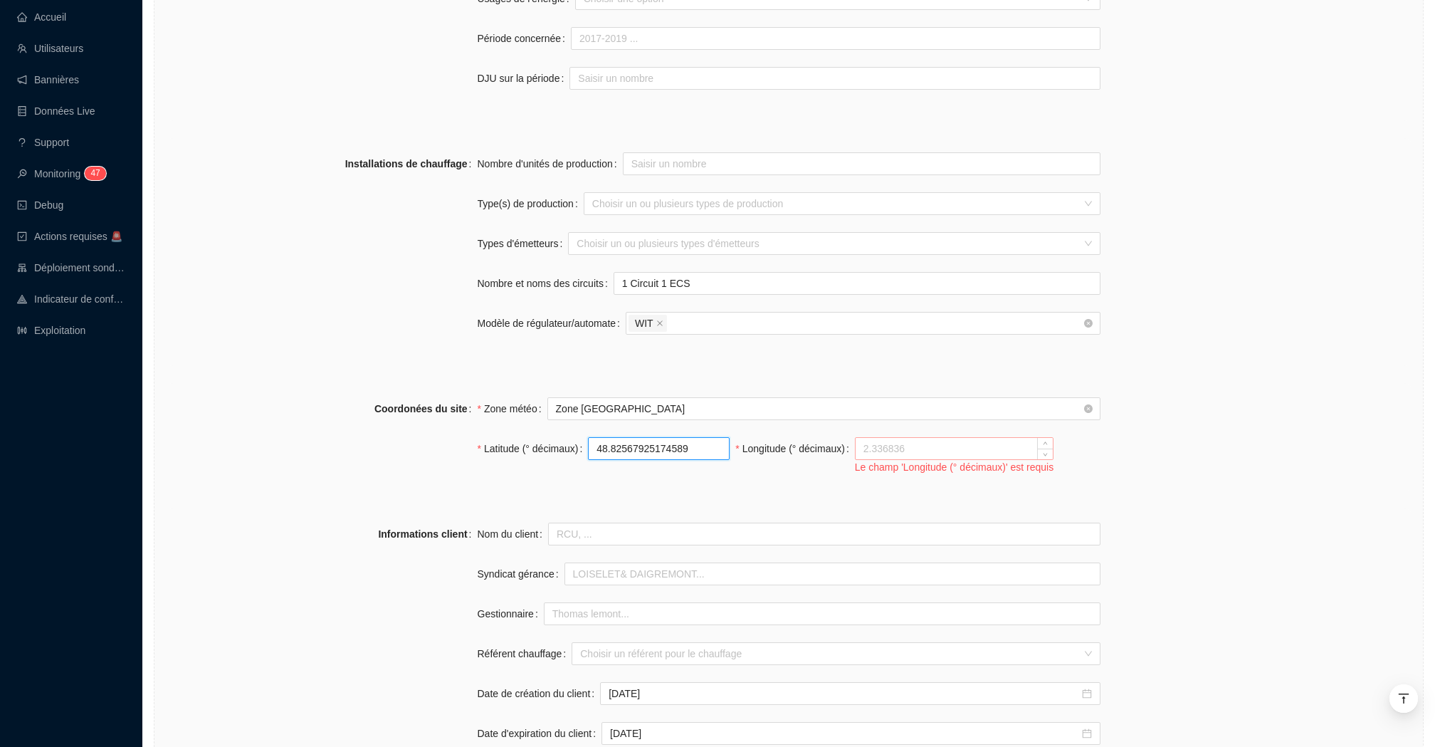
type input "48.82567925174589"
click at [955, 457] on input "Longitude (° décimaux)" at bounding box center [954, 448] width 197 height 21
paste input "2.318171407119336"
click at [856, 449] on input "2.318171407119336" at bounding box center [926, 448] width 140 height 21
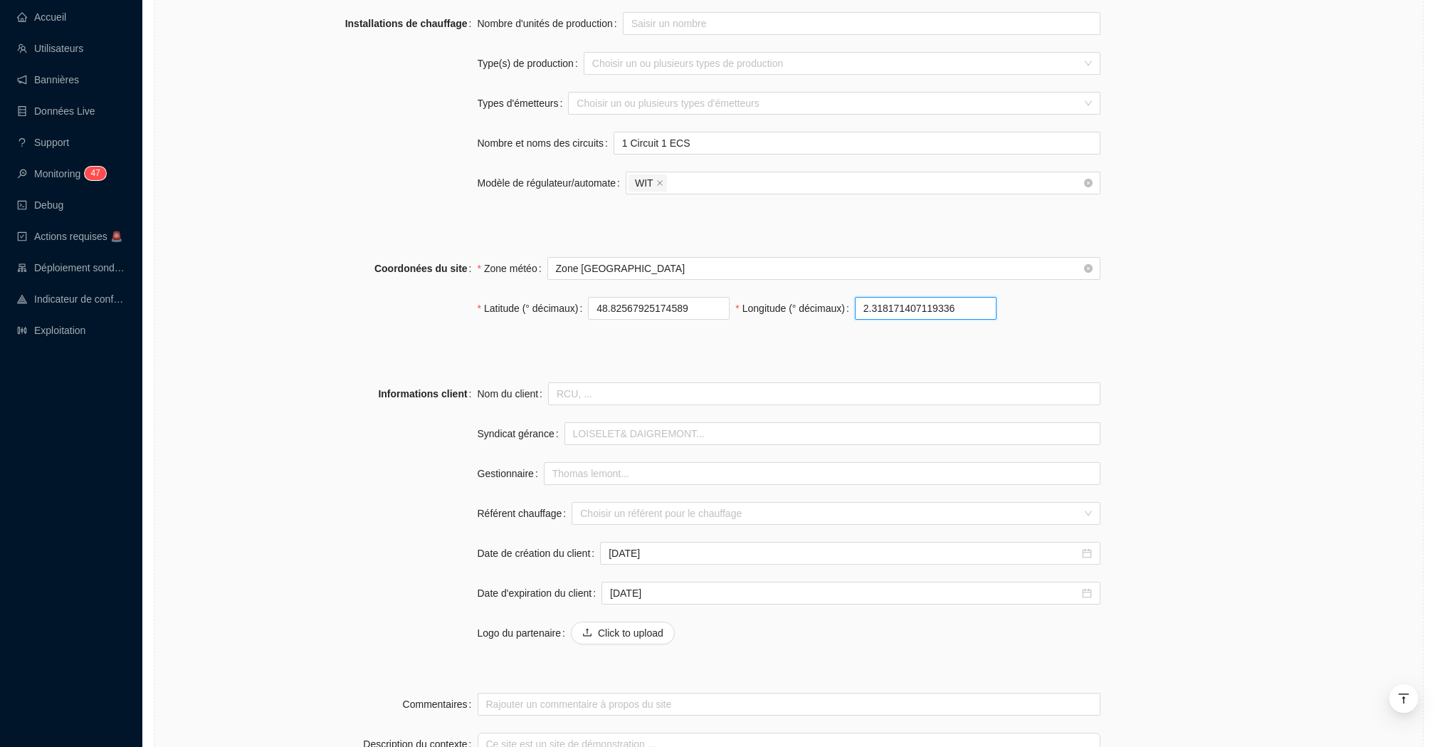
scroll to position [952, 0]
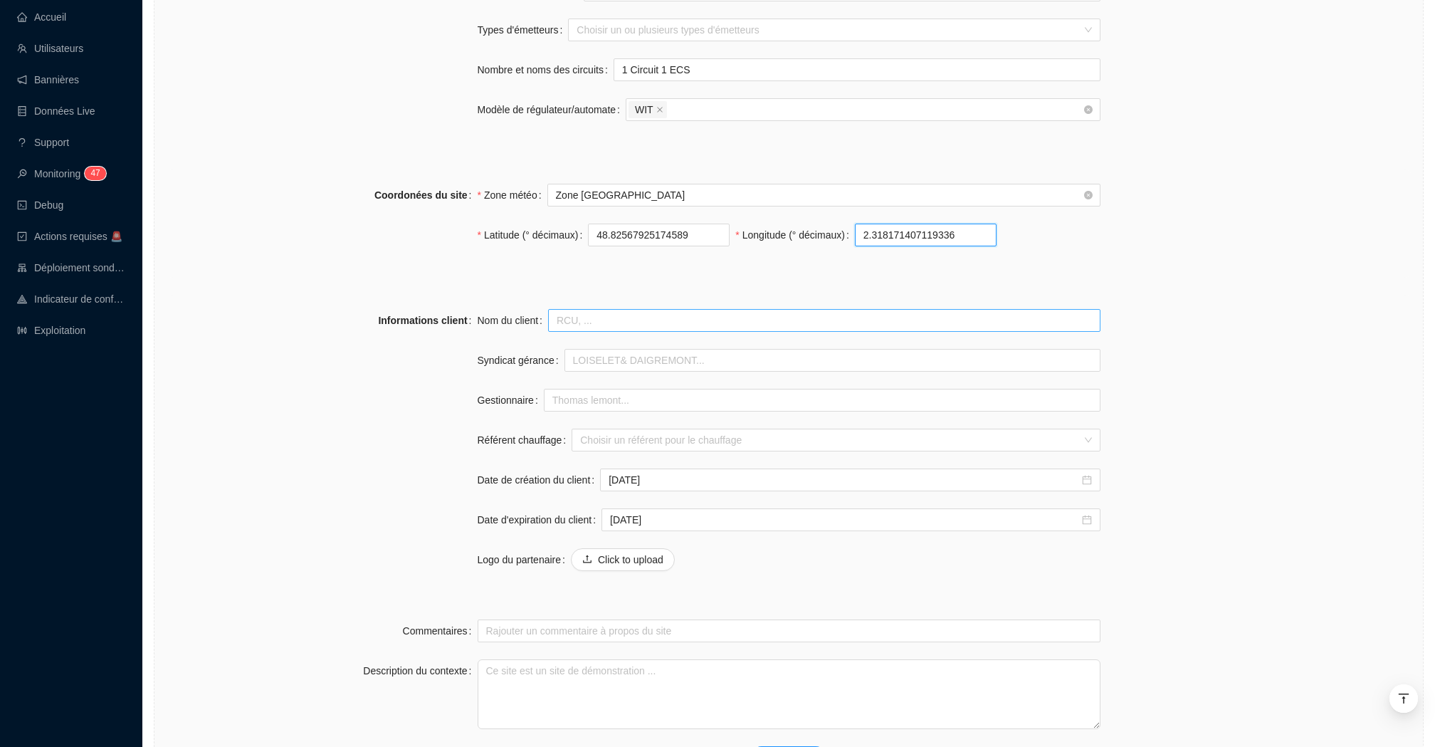
type input "2.318171407119336"
click at [569, 317] on input "Nom du client" at bounding box center [824, 320] width 552 height 23
type input "Gecina"
click at [377, 506] on div "Informations client" at bounding box center [322, 448] width 312 height 279
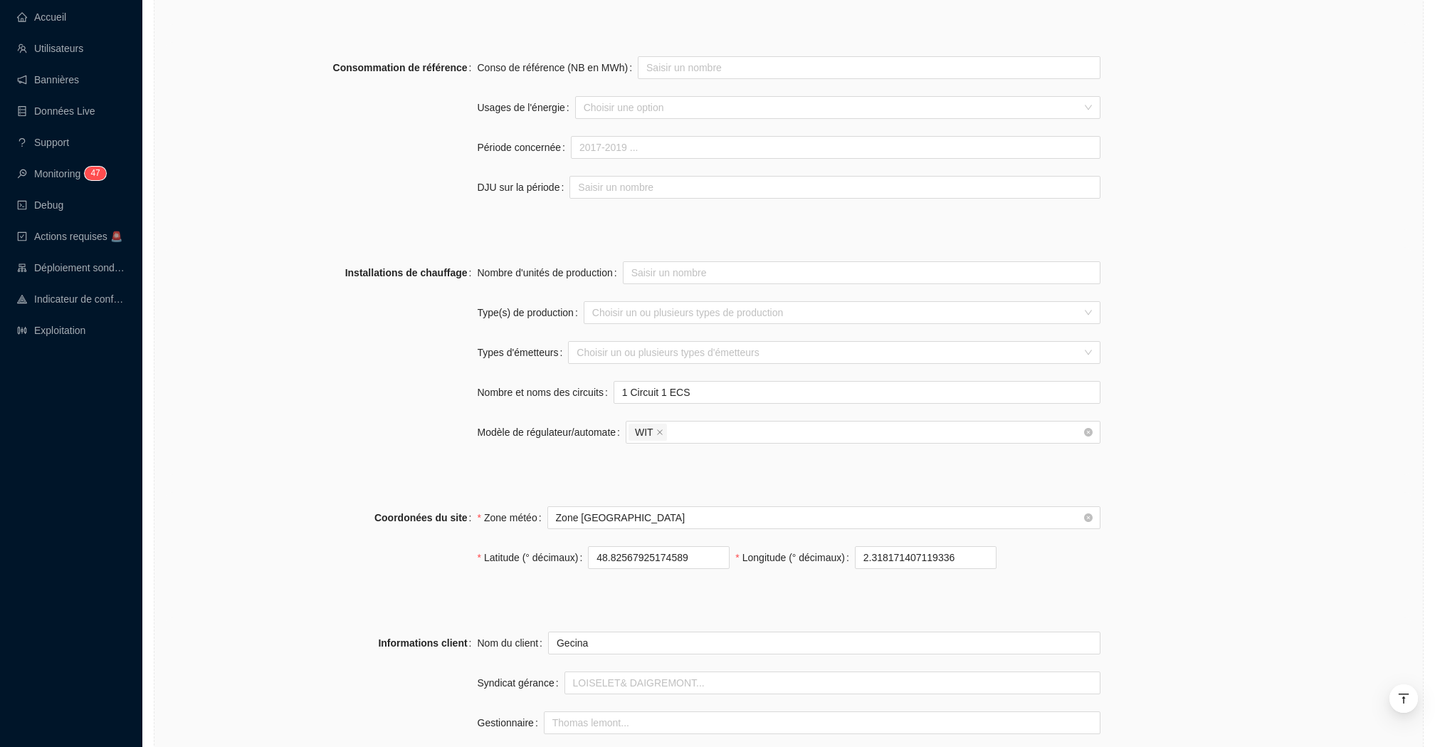
scroll to position [1056, 0]
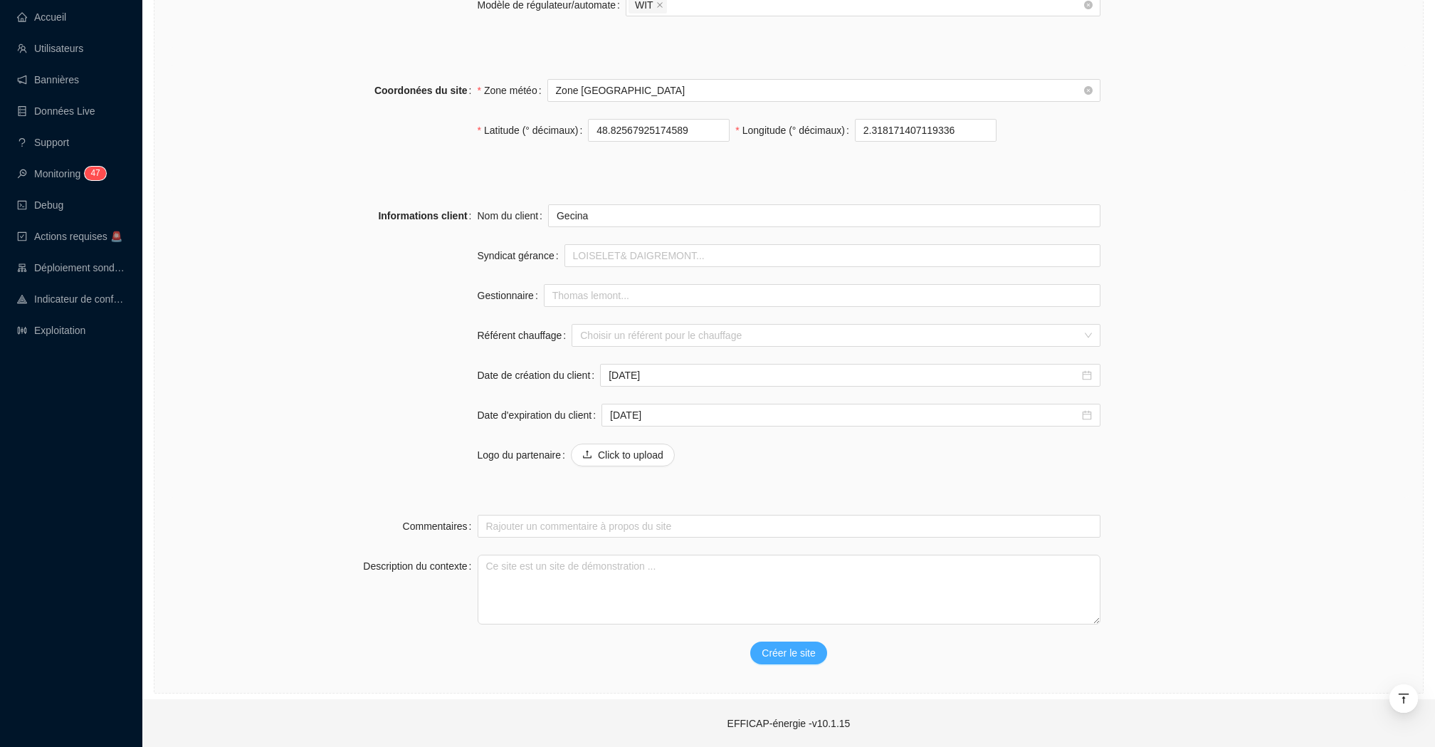
click at [790, 652] on span "Créer le site" at bounding box center [788, 653] width 53 height 15
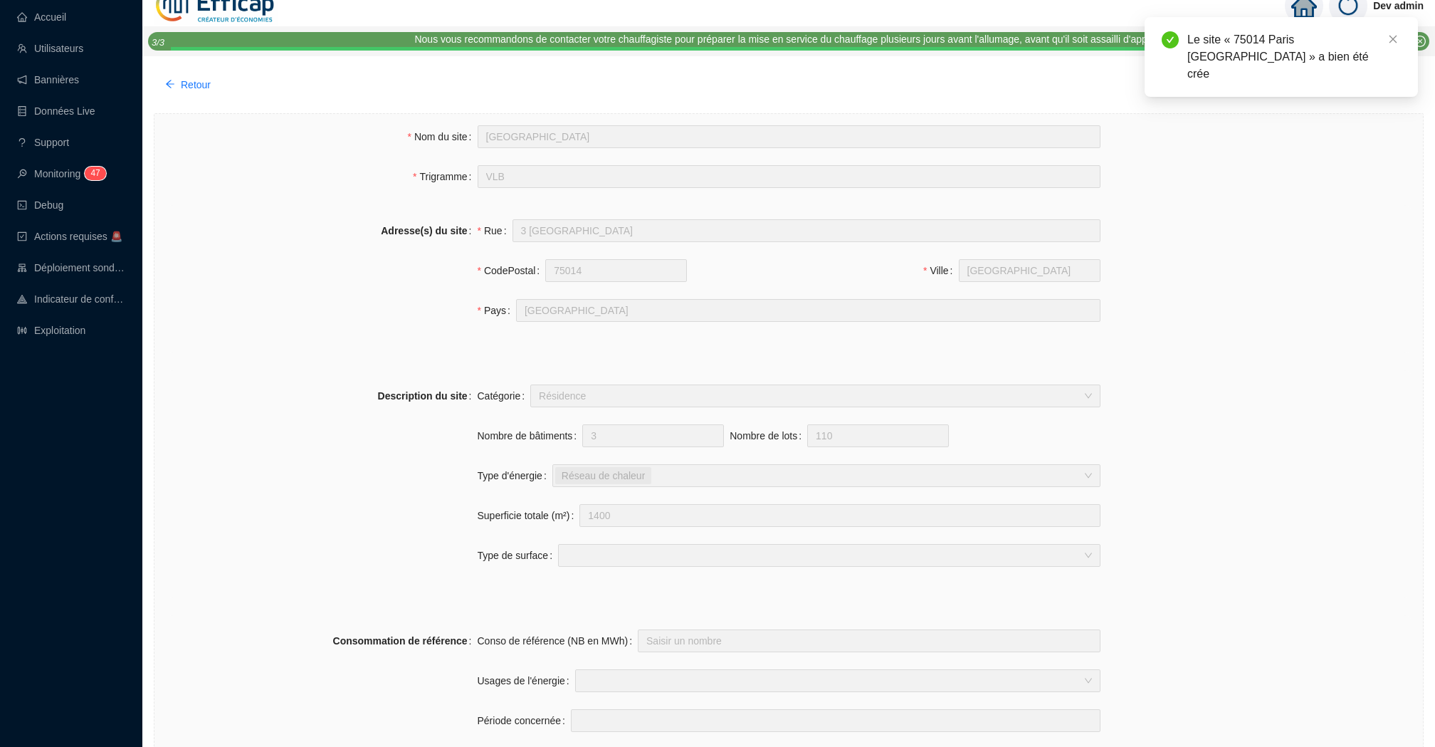
scroll to position [0, 0]
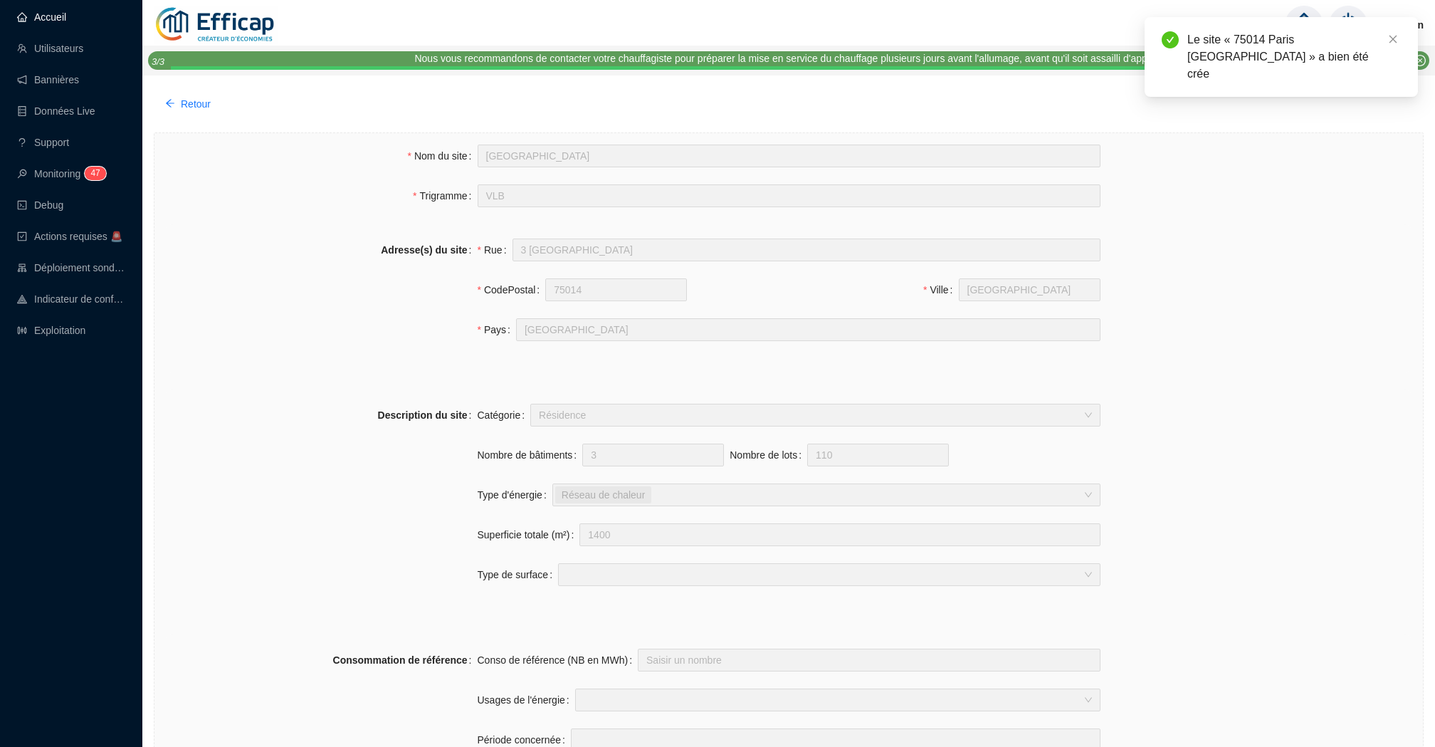
click at [51, 14] on link "Accueil" at bounding box center [41, 16] width 49 height 11
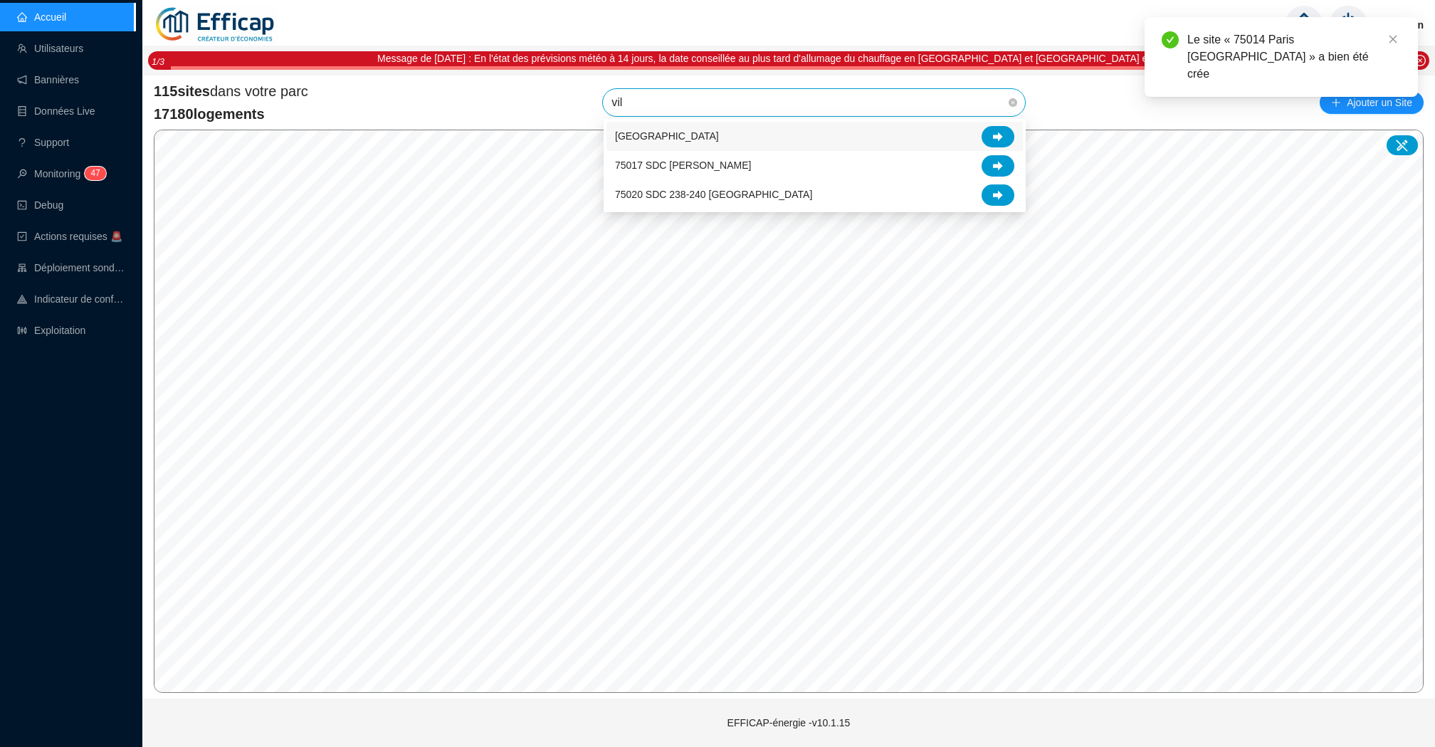
type input "vill"
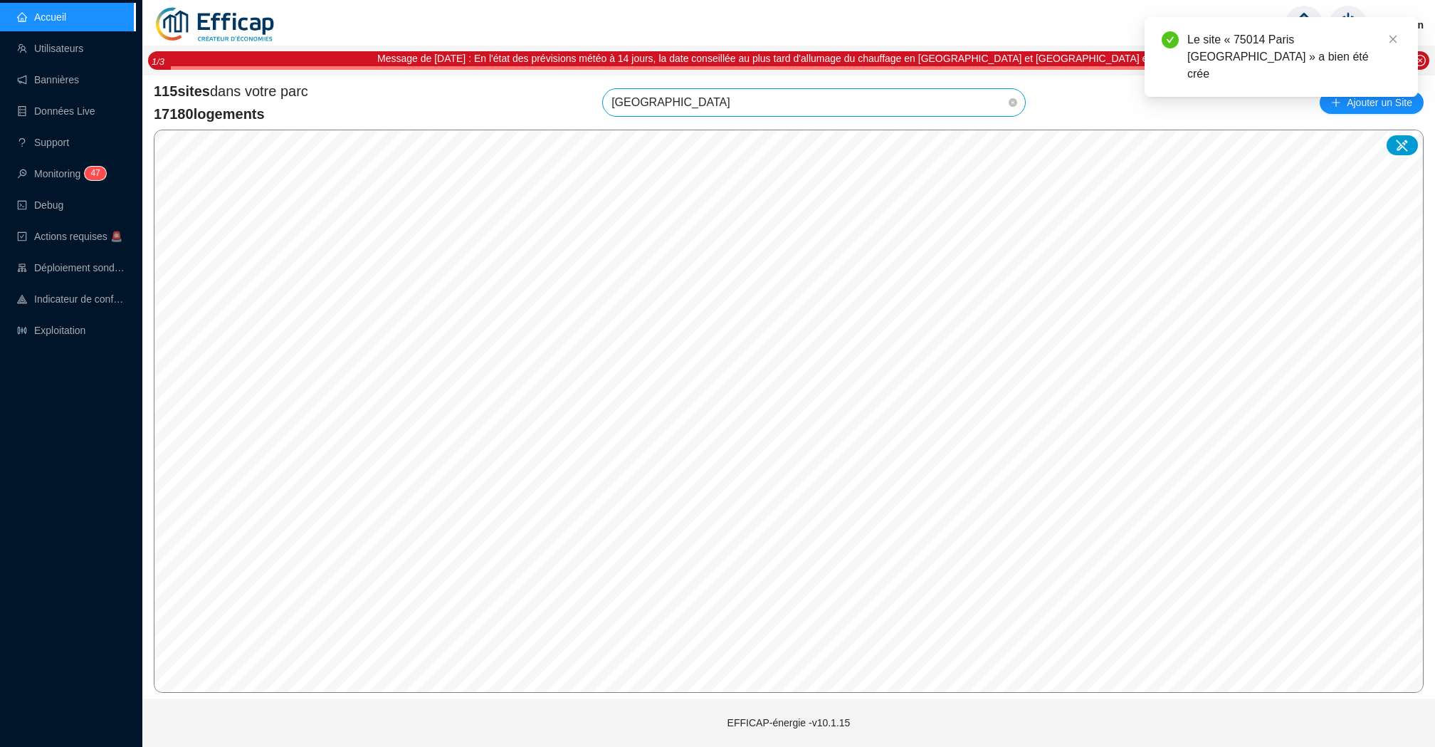
click at [754, 97] on span "75014 Paris Villa Brune" at bounding box center [813, 102] width 405 height 27
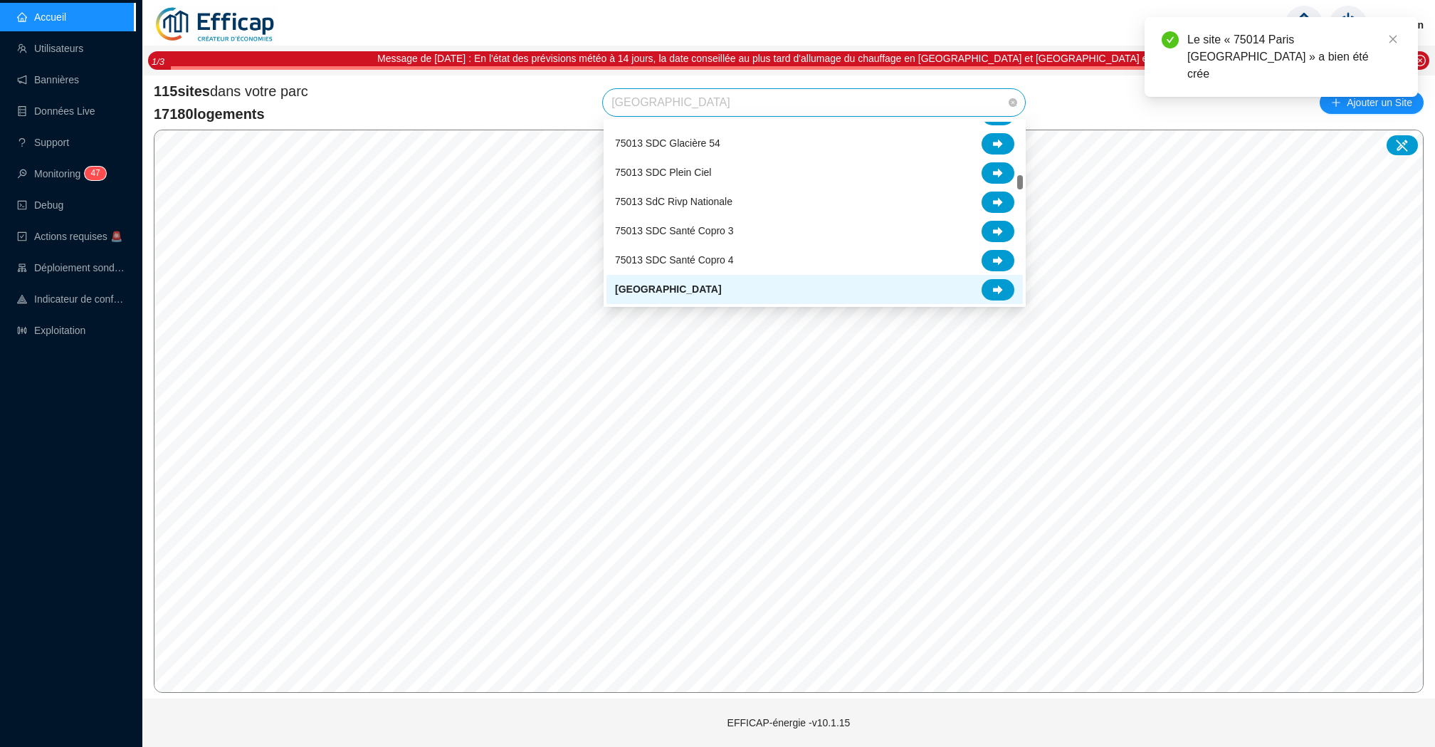
click at [761, 109] on span "75014 Paris Villa Brune" at bounding box center [813, 102] width 405 height 27
click at [901, 287] on div "75014 Paris Villa Brune" at bounding box center [814, 289] width 399 height 21
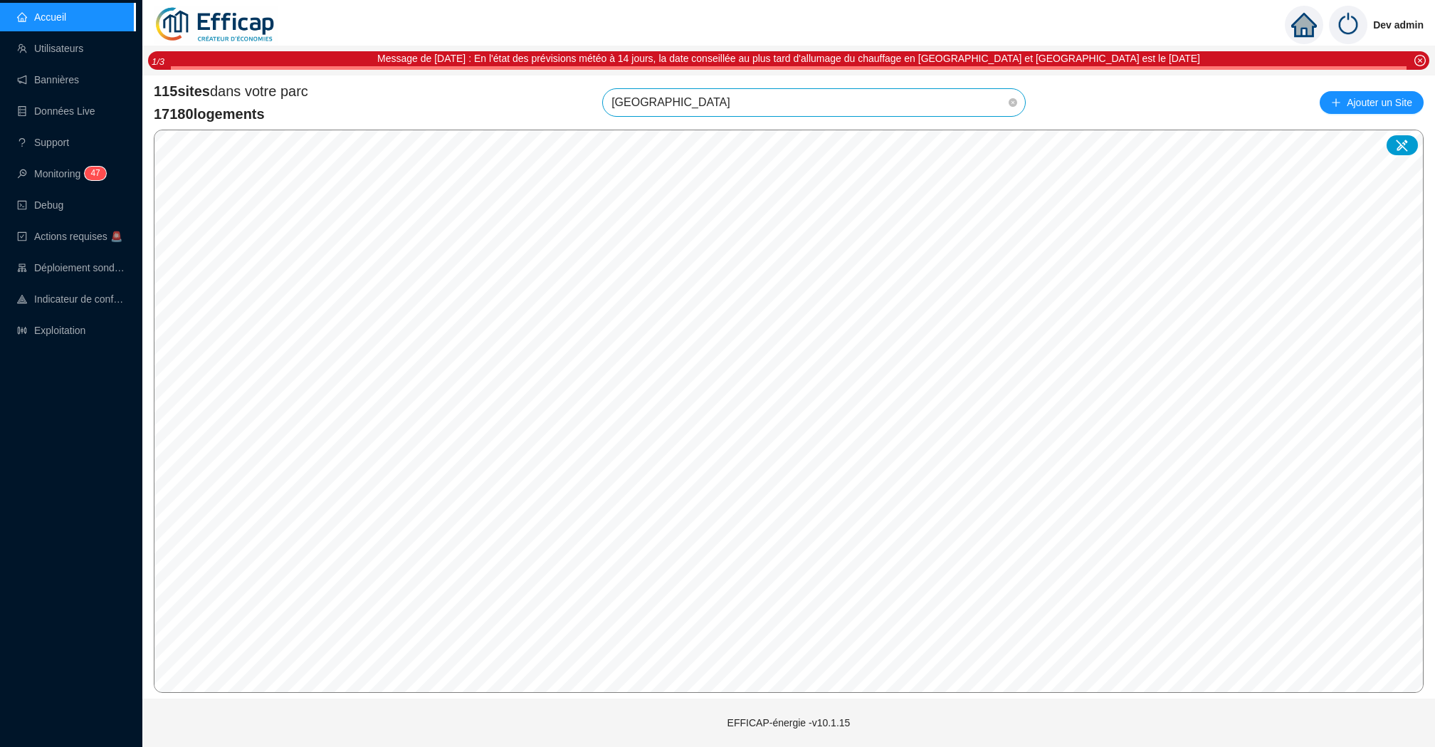
click at [768, 101] on span "75014 Paris Villa Brune" at bounding box center [813, 102] width 405 height 27
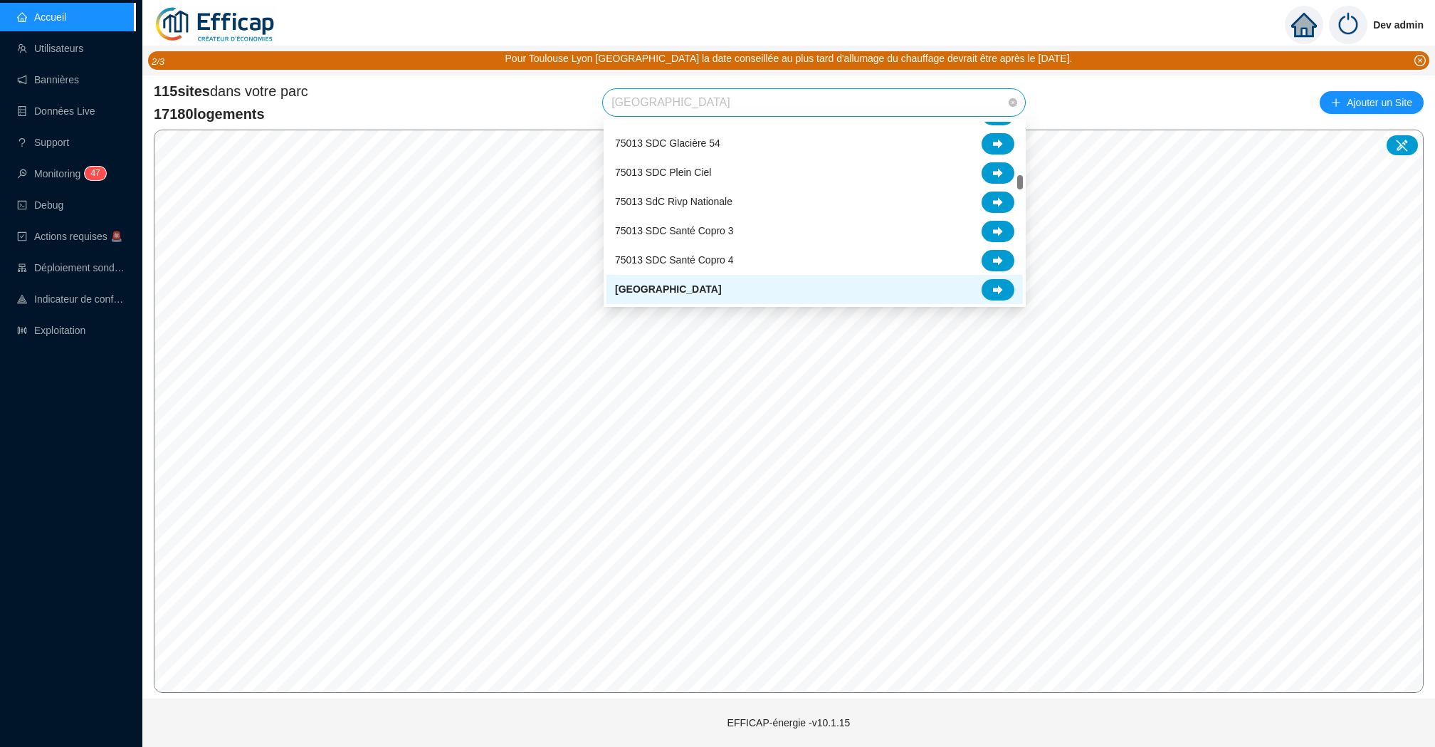
click at [749, 269] on div "75013 SDC Santé Copro 4" at bounding box center [814, 260] width 399 height 21
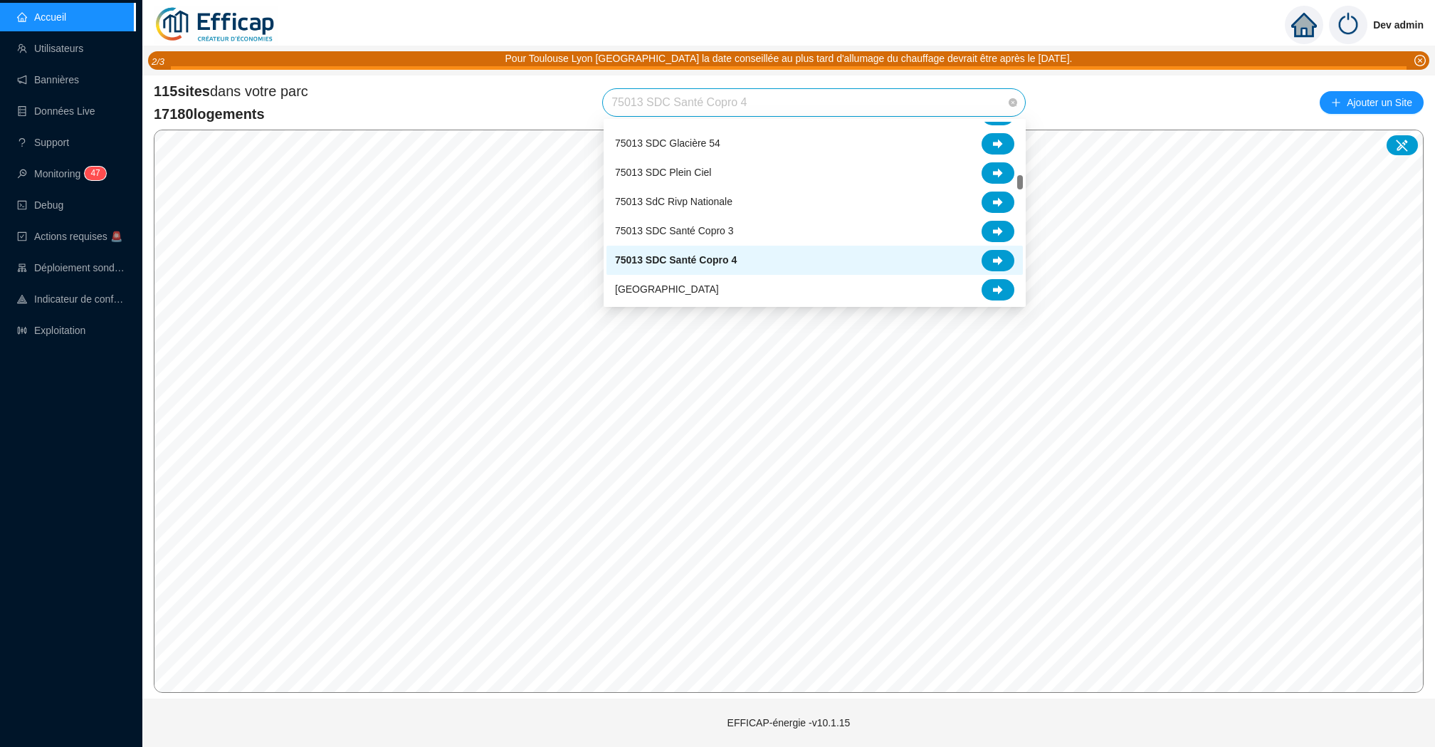
click at [771, 107] on span "75013 SDC Santé Copro 4" at bounding box center [813, 102] width 405 height 27
click at [725, 290] on div "75014 Paris Villa Brune" at bounding box center [814, 289] width 399 height 21
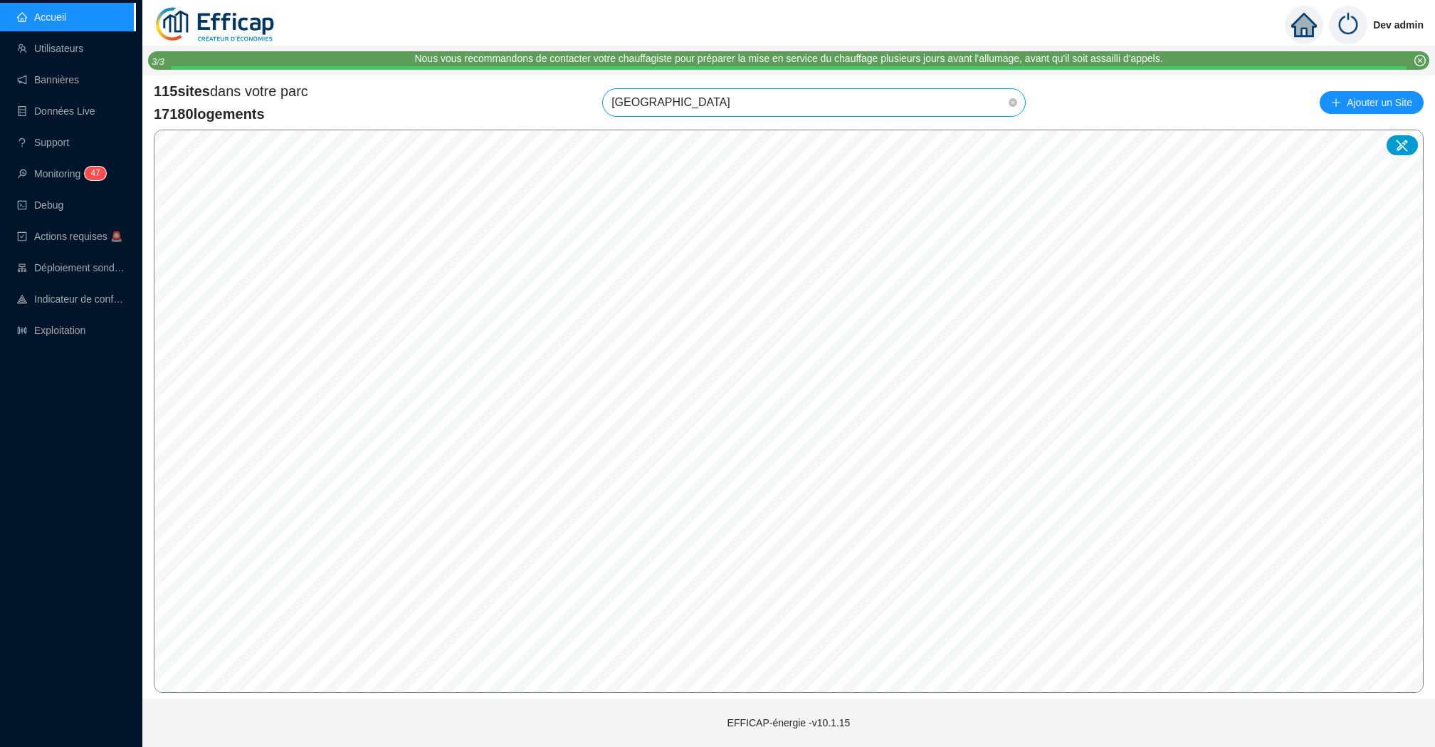
click at [300, 741] on footer "EFFICAP-énergie - v10.1.15" at bounding box center [788, 722] width 1293 height 49
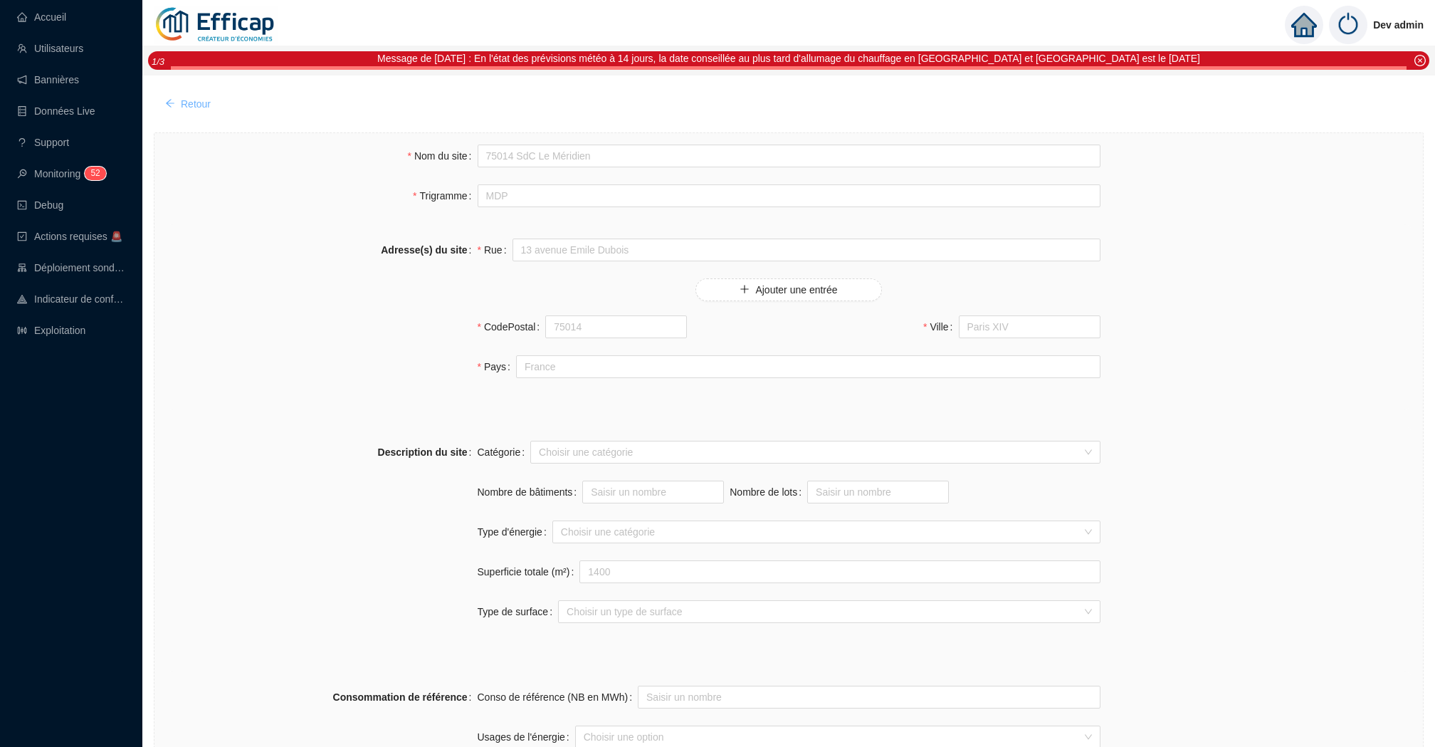
click at [191, 95] on button "Retour" at bounding box center [188, 104] width 68 height 23
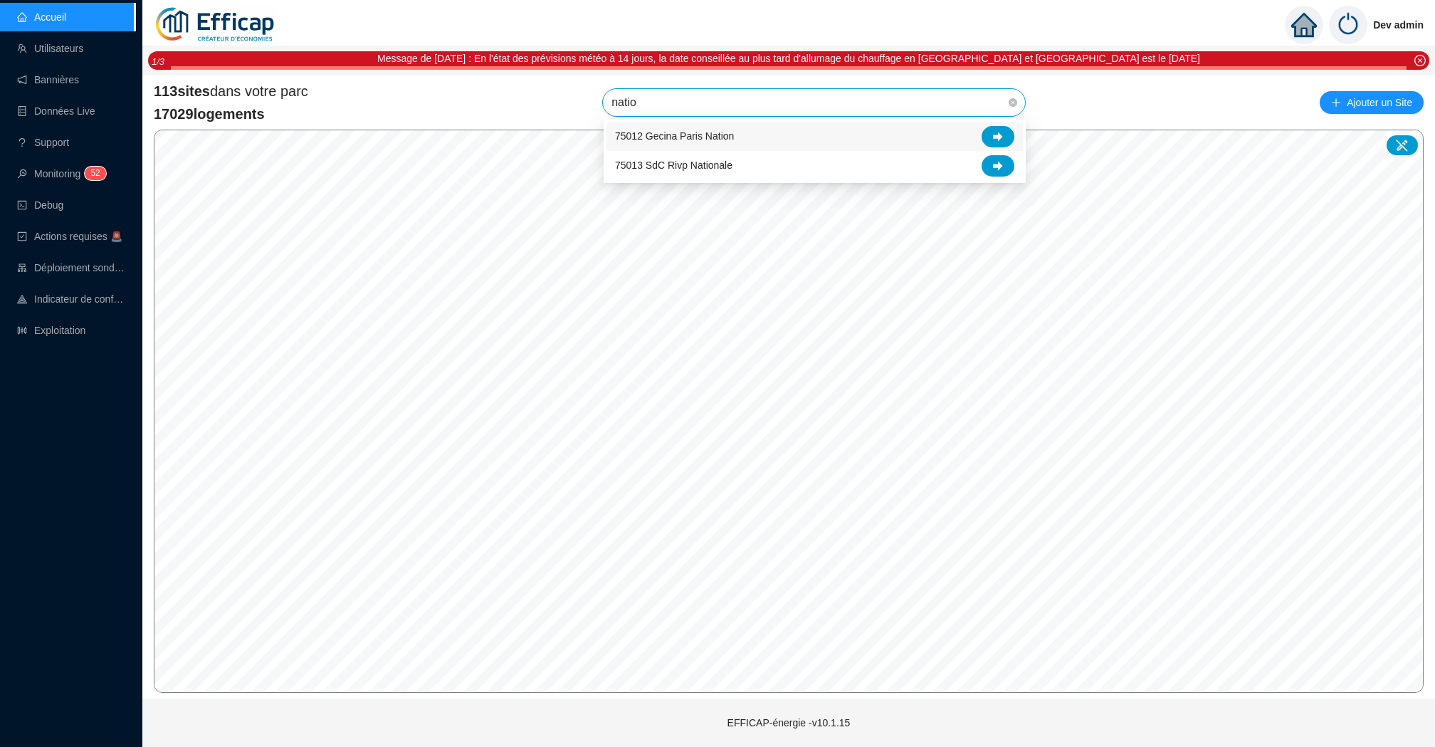
type input "natio"
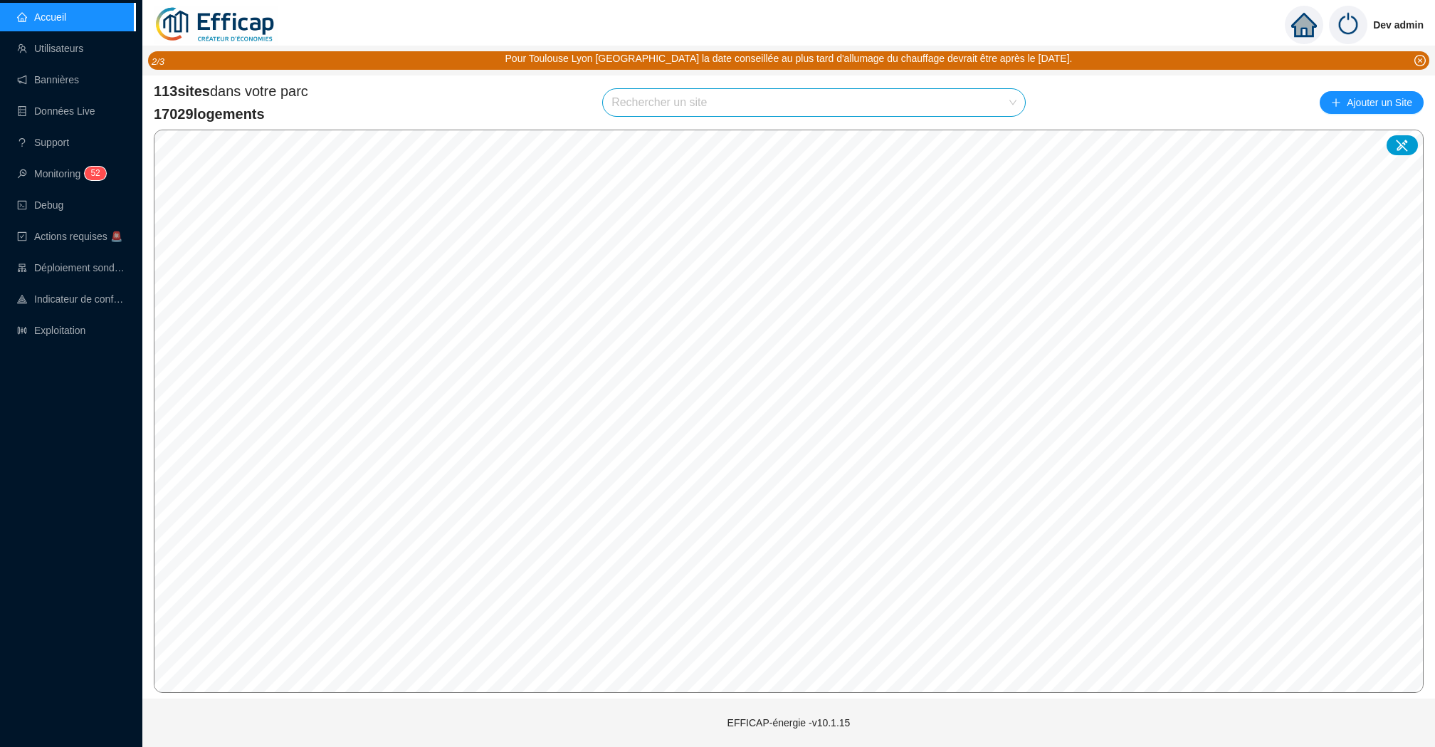
click at [657, 117] on div "113 sites dans votre parc 17029 logements Rechercher un site Ajouter un Site" at bounding box center [789, 102] width 1270 height 43
click at [657, 101] on input "search" at bounding box center [807, 102] width 392 height 27
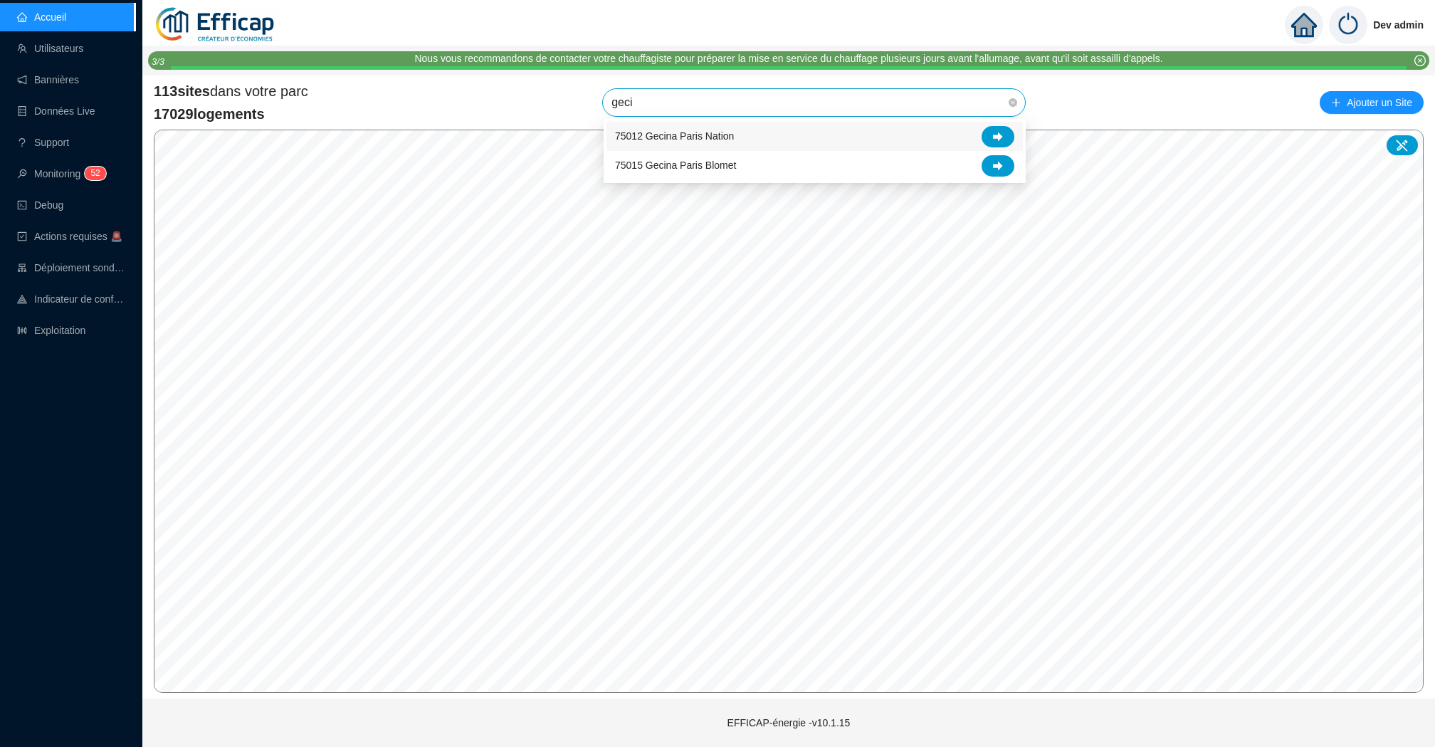
type input "geci"
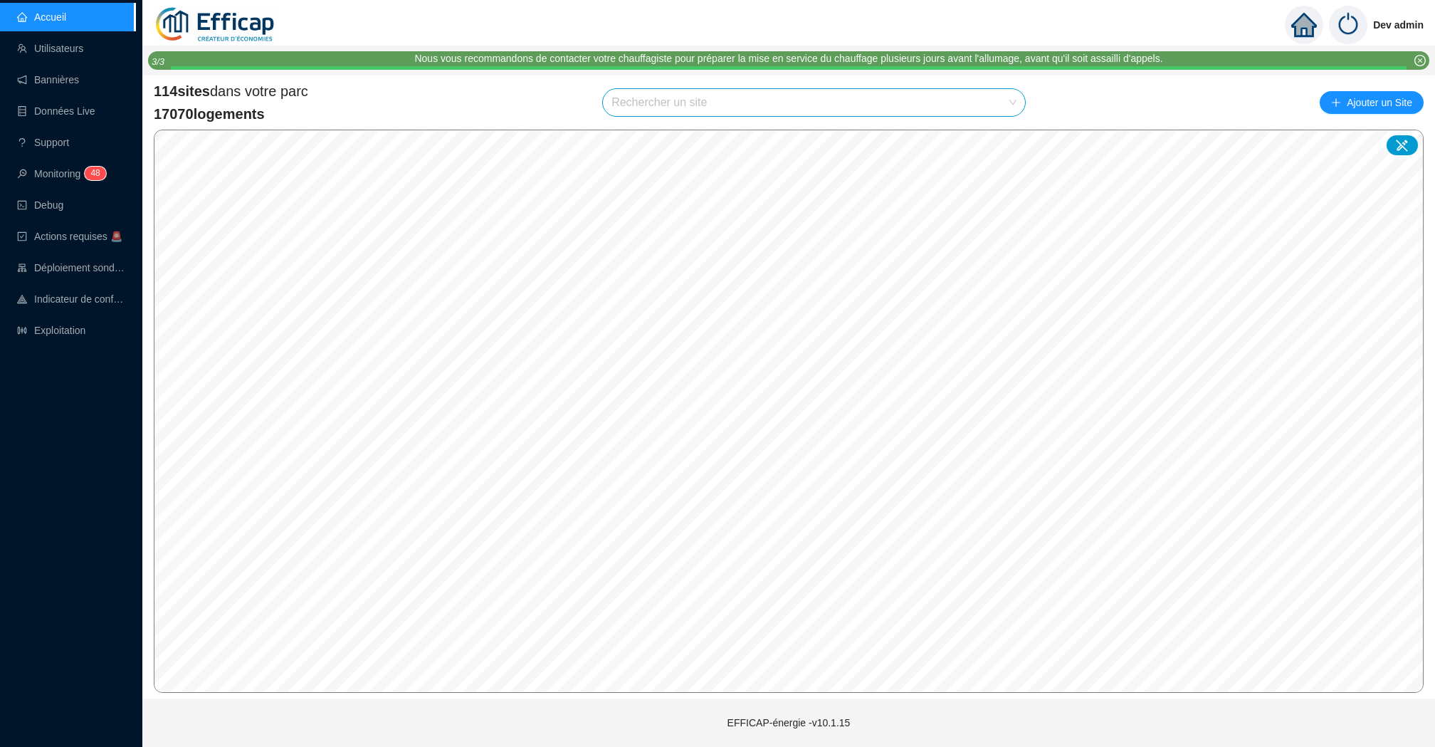
click at [745, 98] on input "search" at bounding box center [807, 102] width 392 height 27
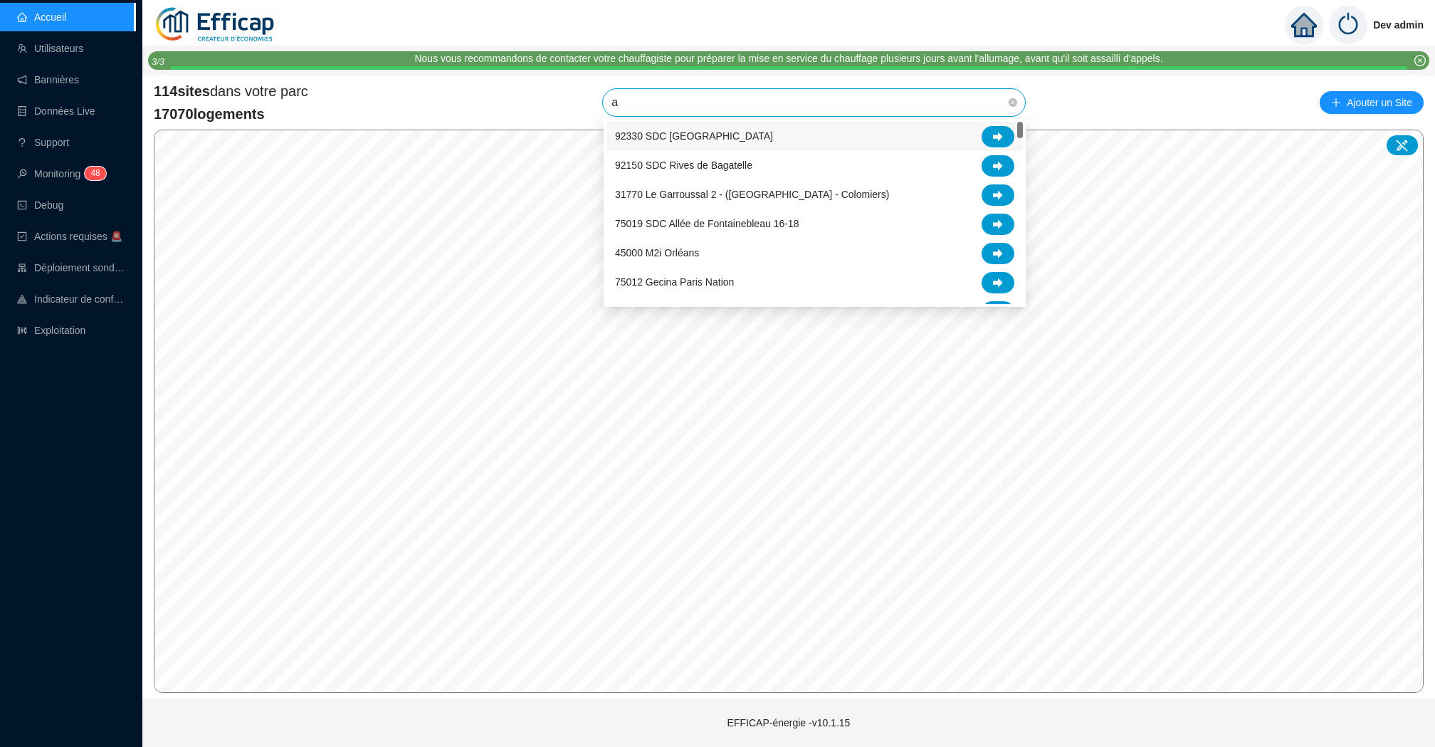
type input "al"
click at [993, 286] on icon at bounding box center [998, 283] width 10 height 10
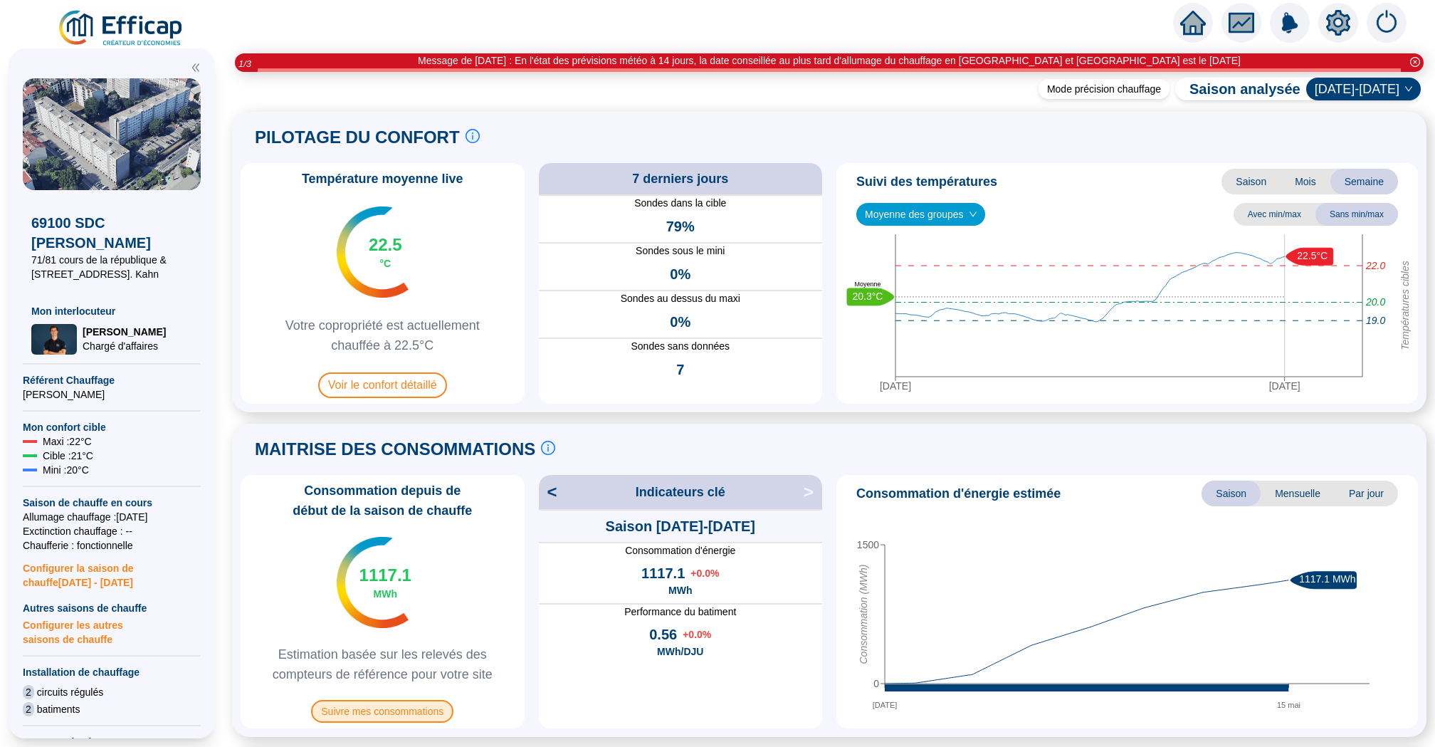
click at [392, 713] on span "Suivre mes consommations" at bounding box center [382, 711] width 142 height 23
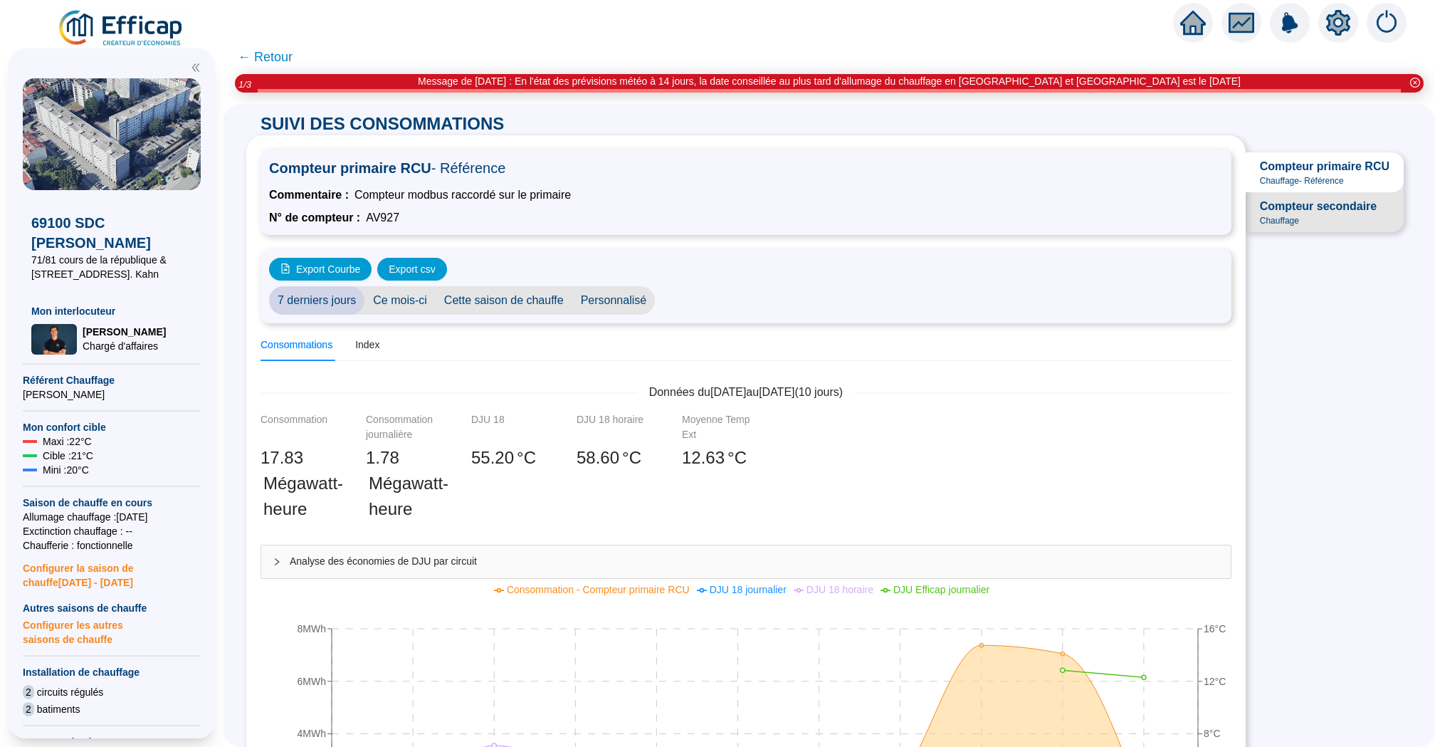
click at [1327, 208] on span "Compteur secondaire" at bounding box center [1318, 206] width 117 height 17
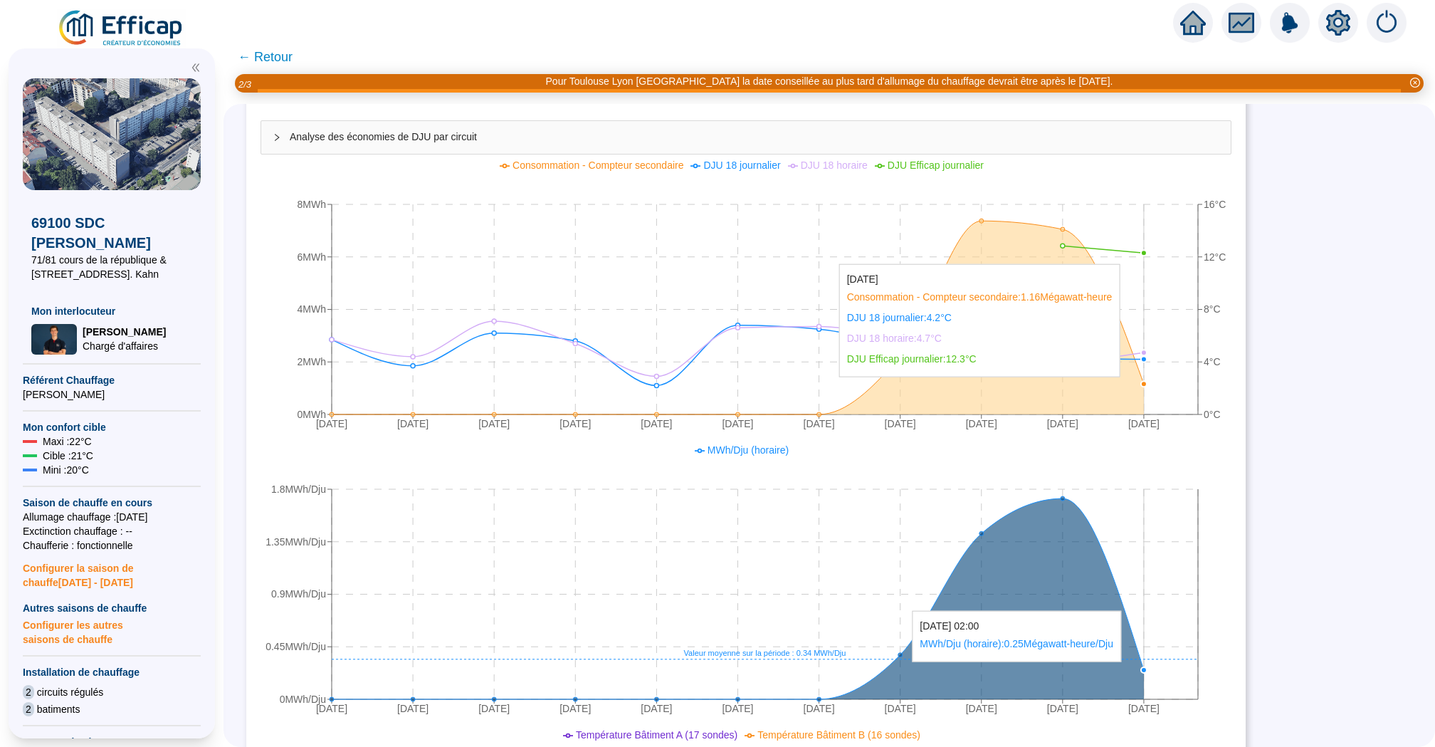
scroll to position [632, 0]
